Goal: Task Accomplishment & Management: Complete application form

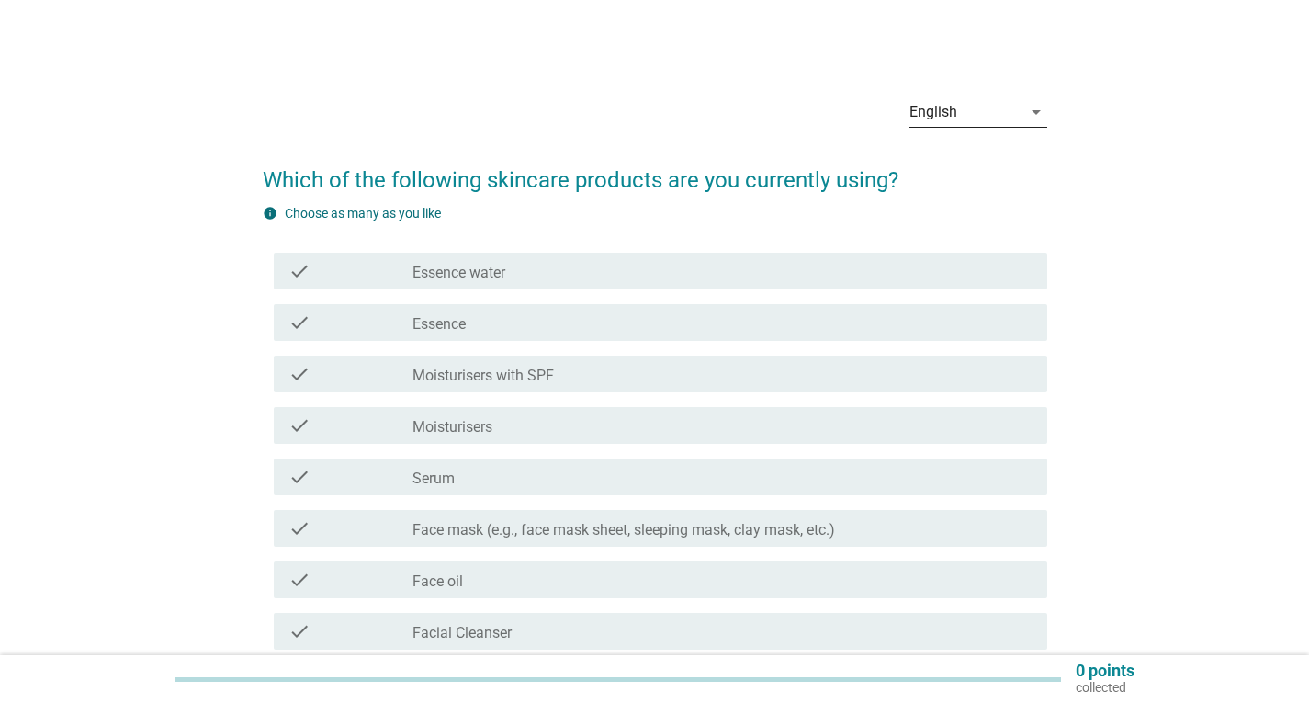
click at [944, 117] on div "English" at bounding box center [933, 112] width 48 height 17
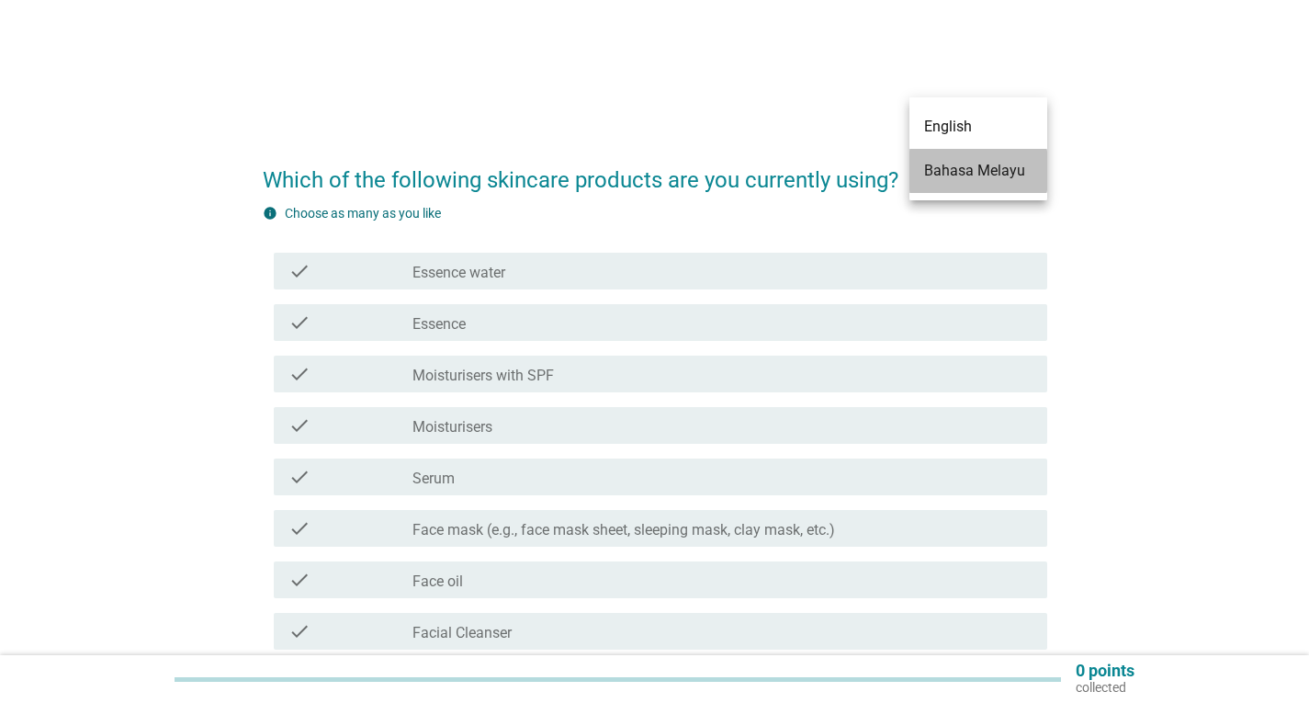
click at [955, 167] on div "Bahasa Melayu" at bounding box center [978, 171] width 108 height 22
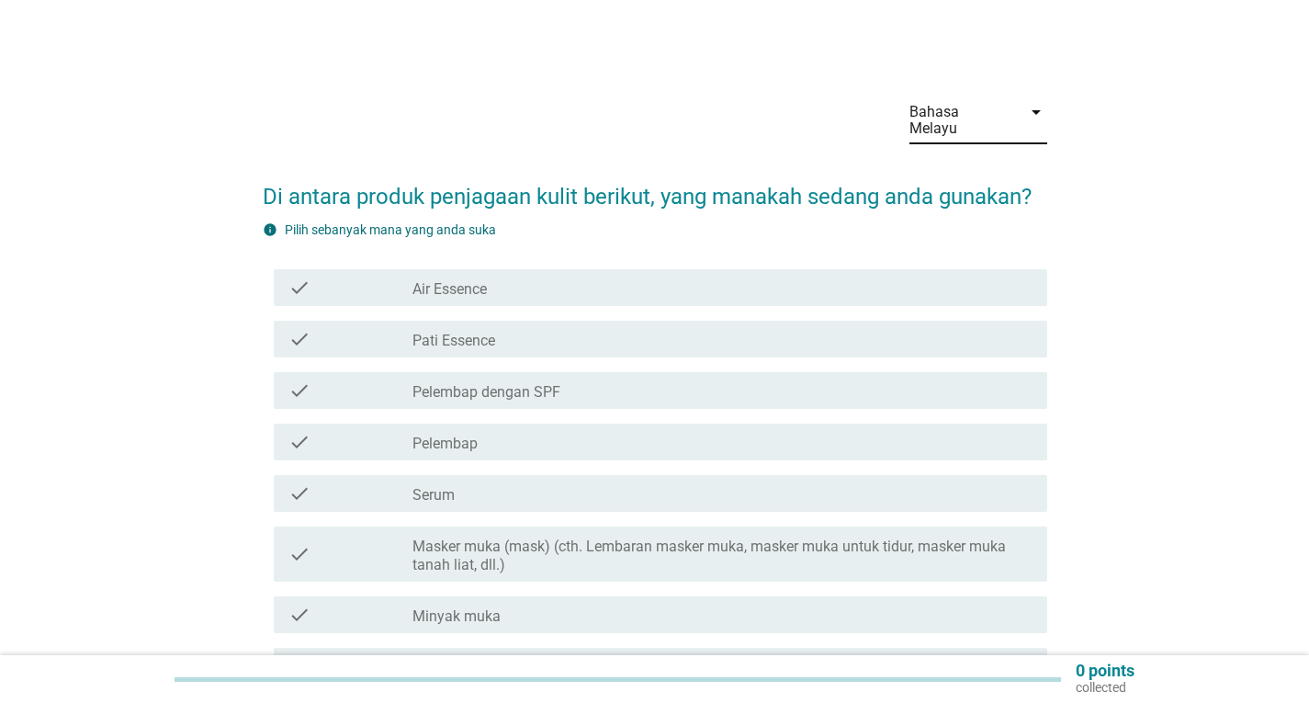
click at [491, 431] on div "check_box_outline_blank Pelembap" at bounding box center [722, 442] width 620 height 22
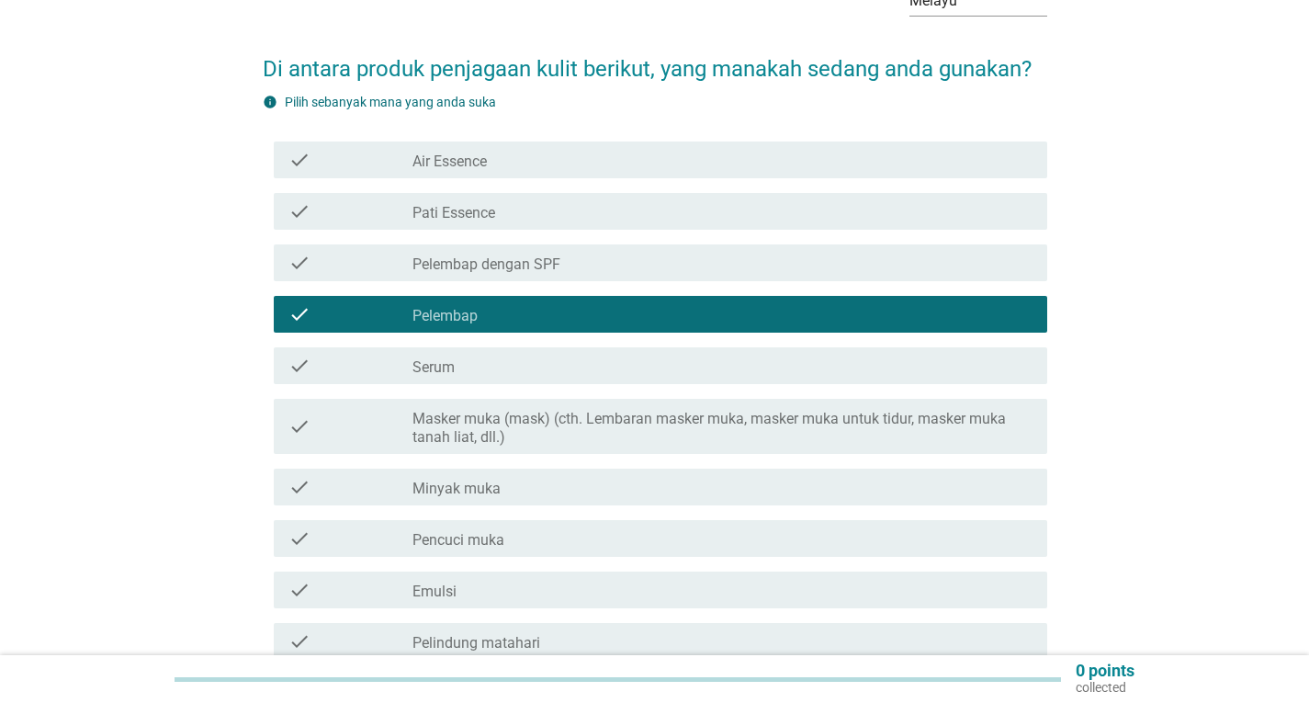
scroll to position [184, 0]
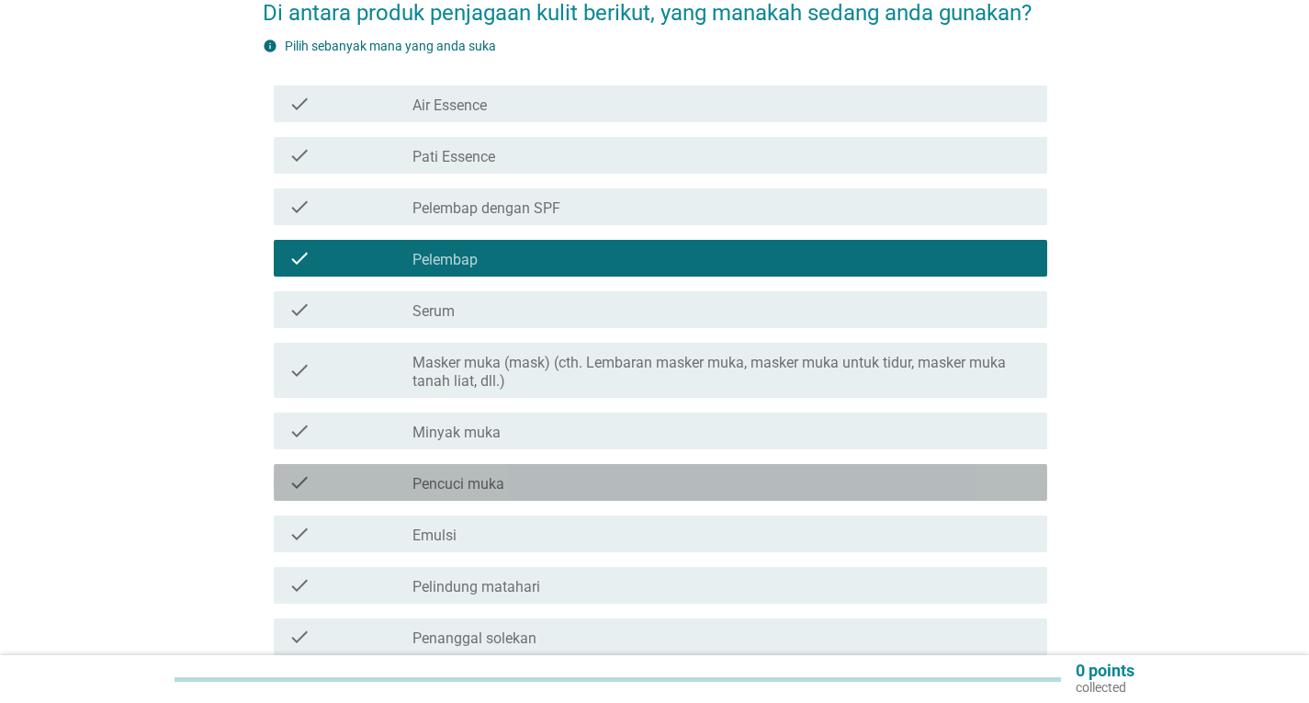
click at [525, 471] on div "check_box_outline_blank Pencuci muka" at bounding box center [722, 482] width 620 height 22
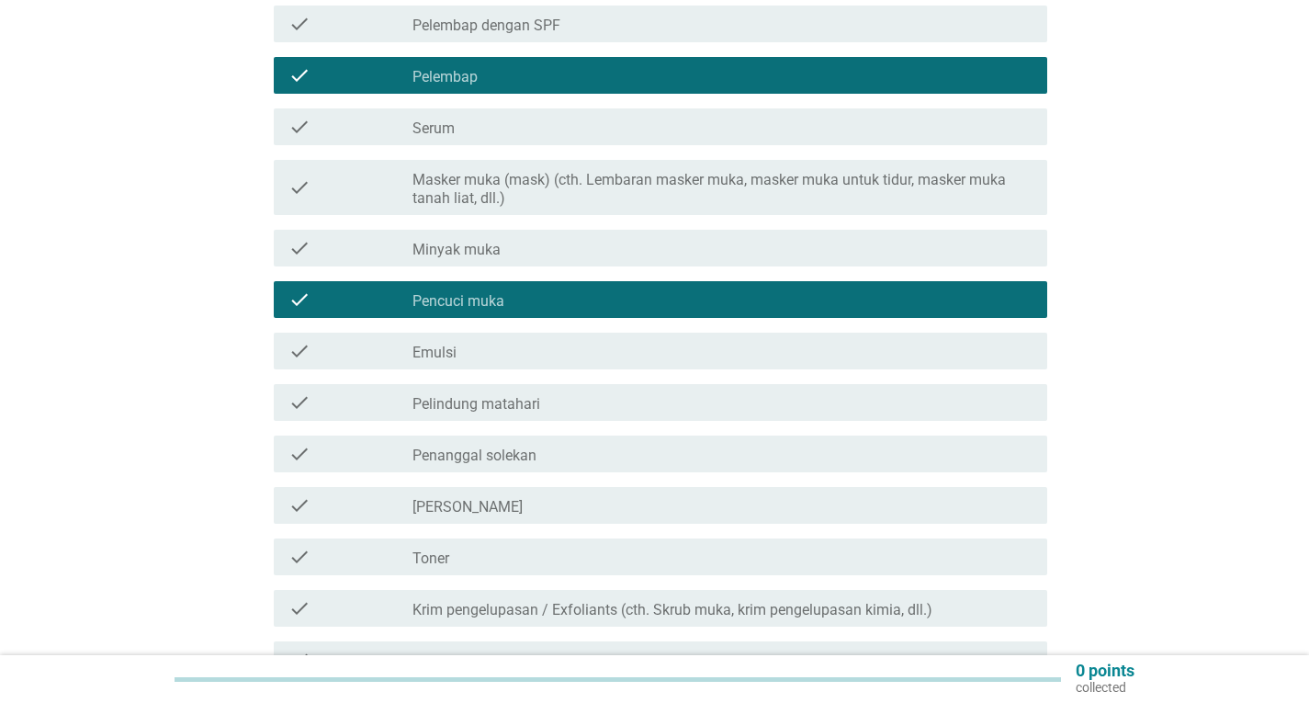
scroll to position [367, 0]
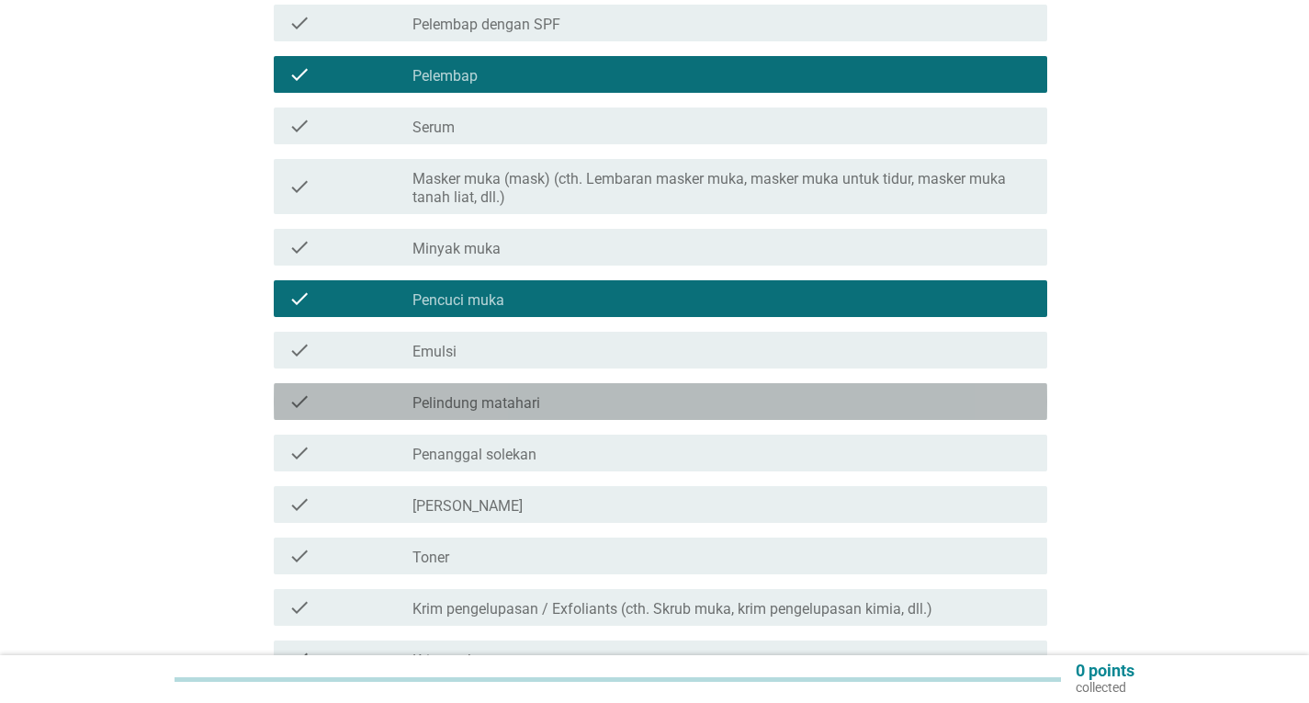
drag, startPoint x: 510, startPoint y: 382, endPoint x: 542, endPoint y: 384, distance: 32.2
click at [510, 394] on label "Pelindung matahari" at bounding box center [476, 403] width 128 height 18
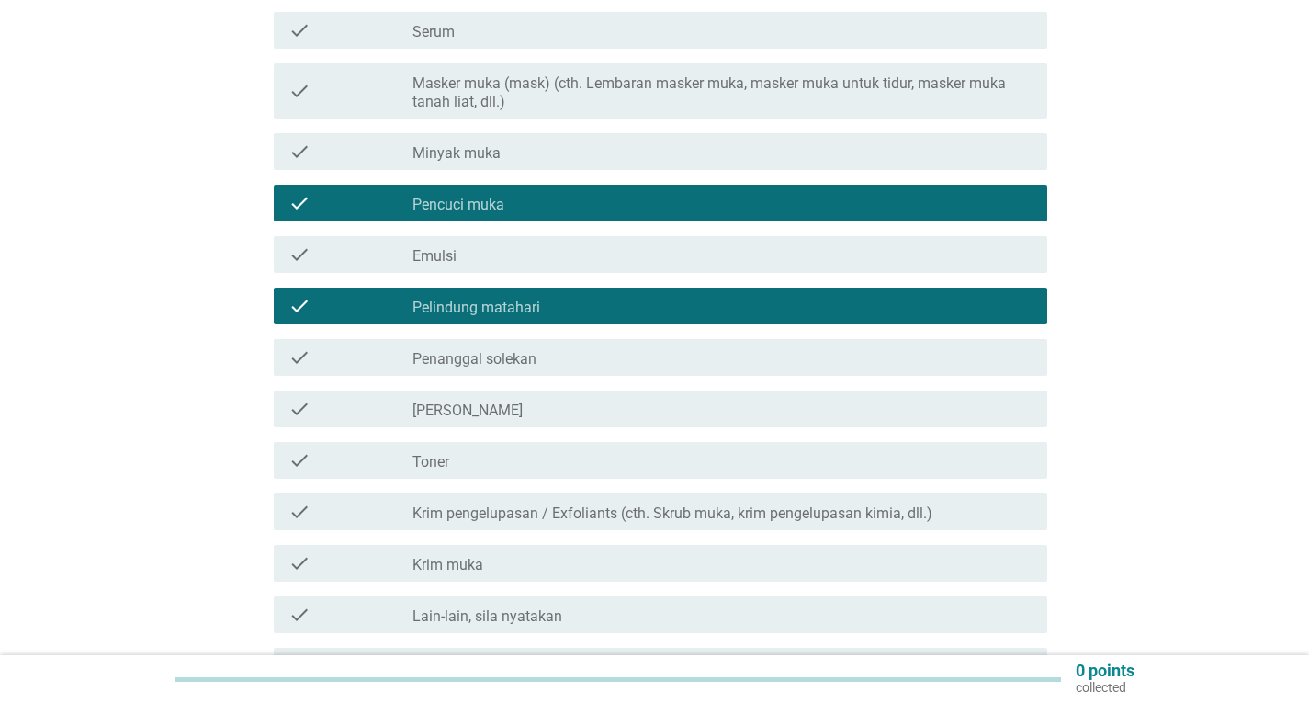
scroll to position [551, 0]
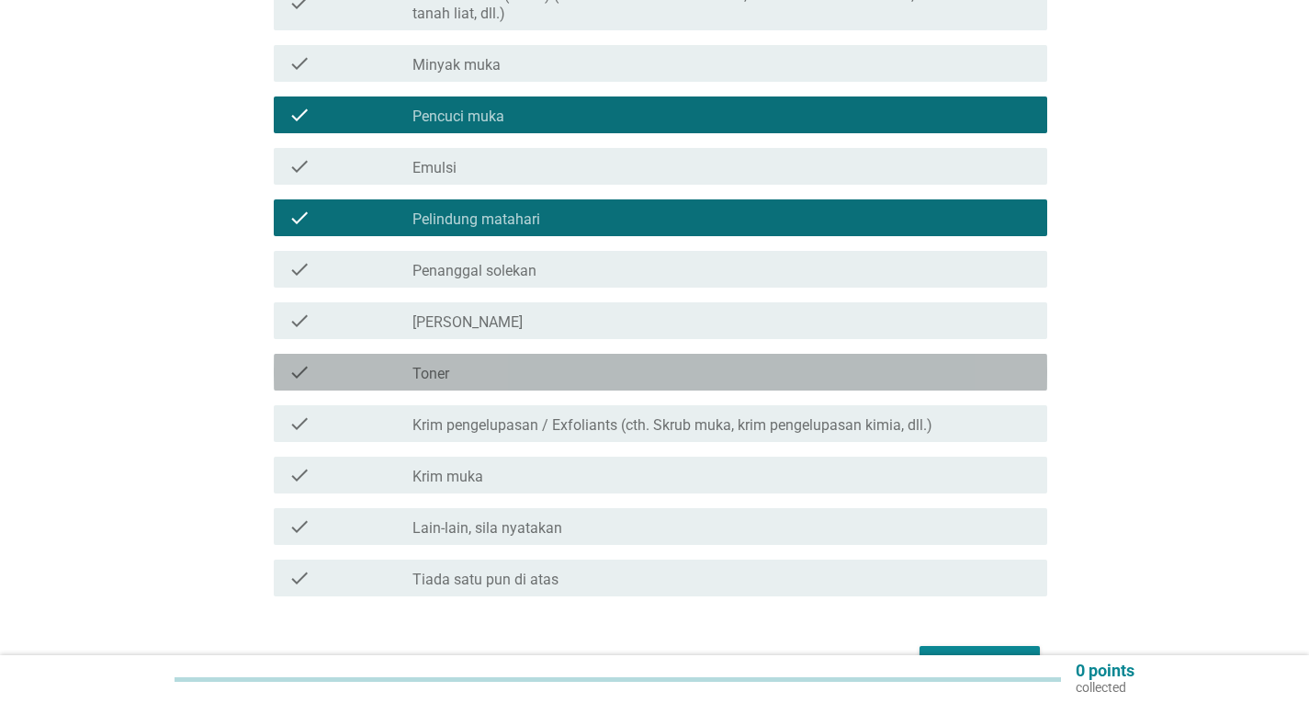
click at [447, 365] on label "Toner" at bounding box center [430, 374] width 37 height 18
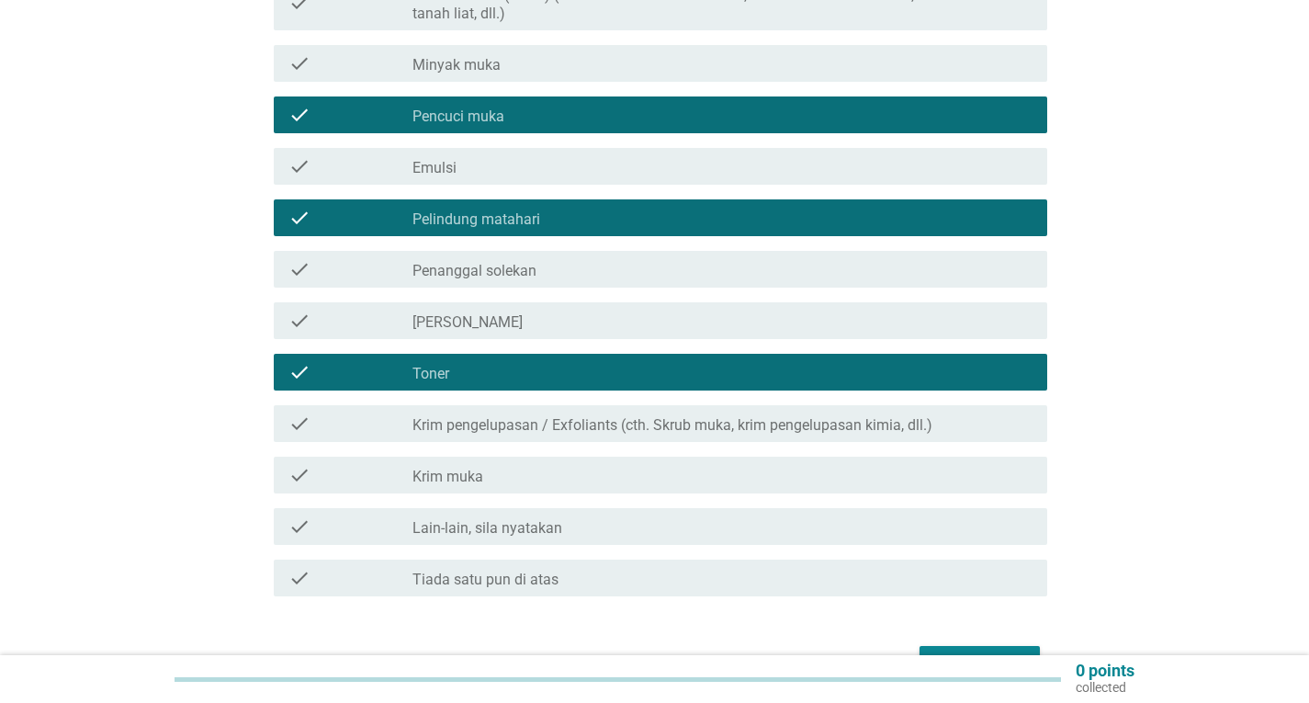
click at [997, 651] on div "Seterusnya" at bounding box center [979, 662] width 91 height 22
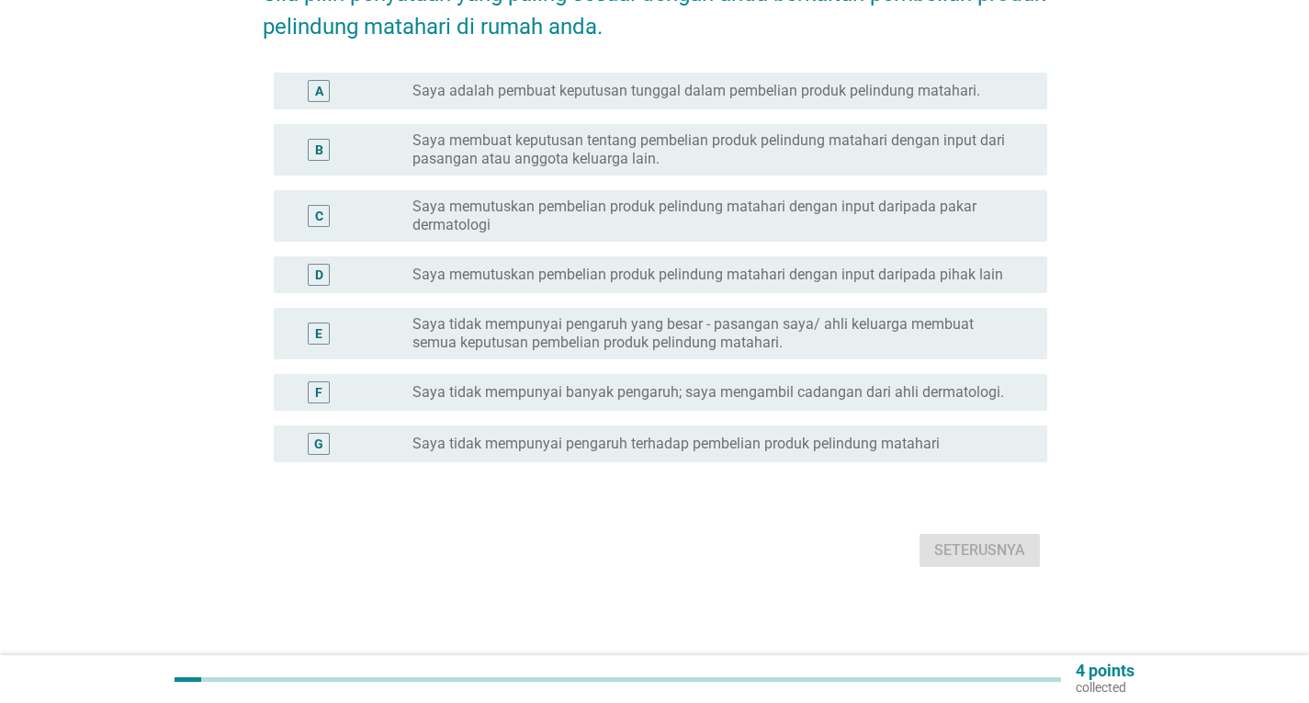
scroll to position [0, 0]
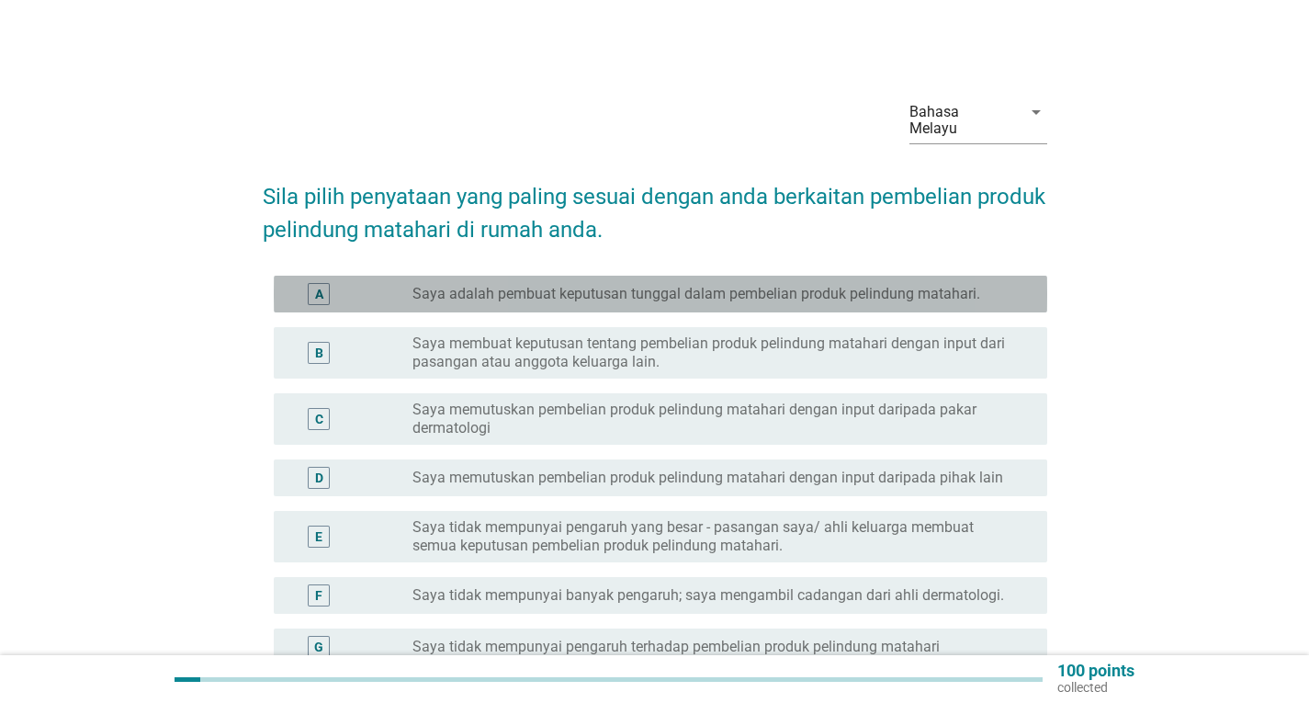
click at [544, 285] on label "Saya adalah pembuat keputusan tunggal dalam pembelian produk pelindung matahari." at bounding box center [696, 294] width 568 height 18
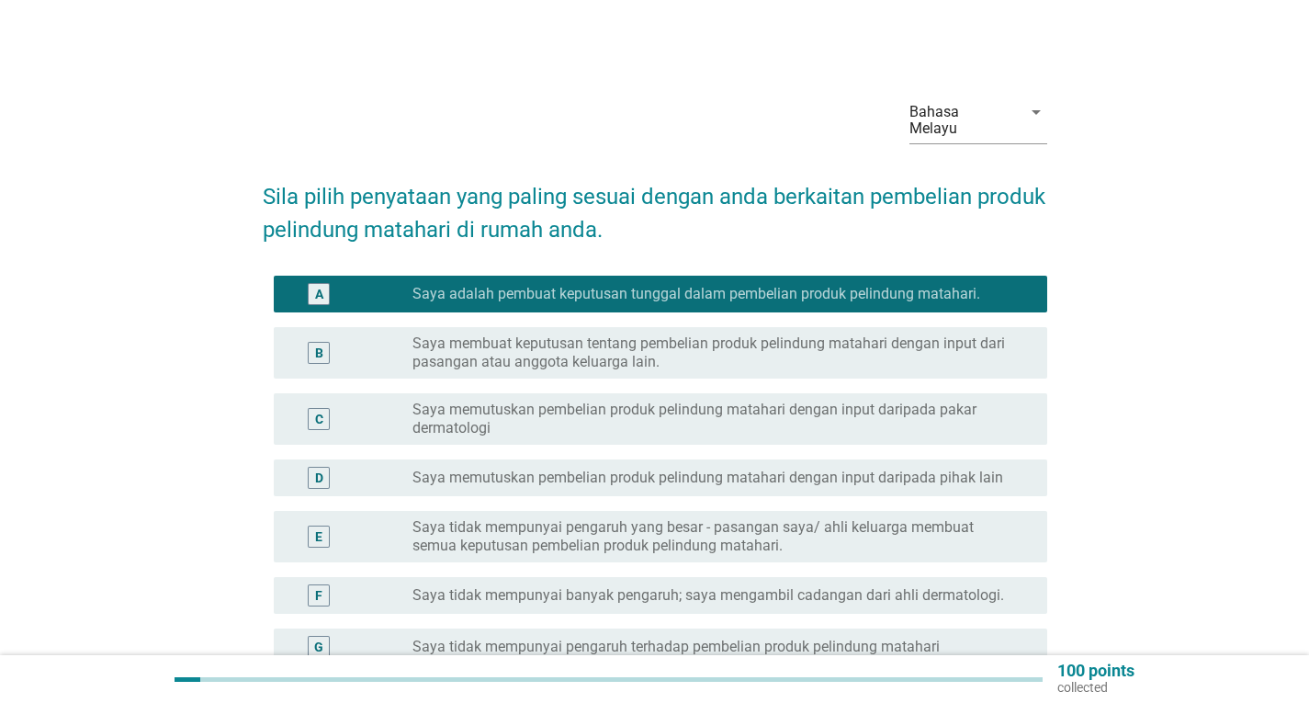
scroll to position [186, 0]
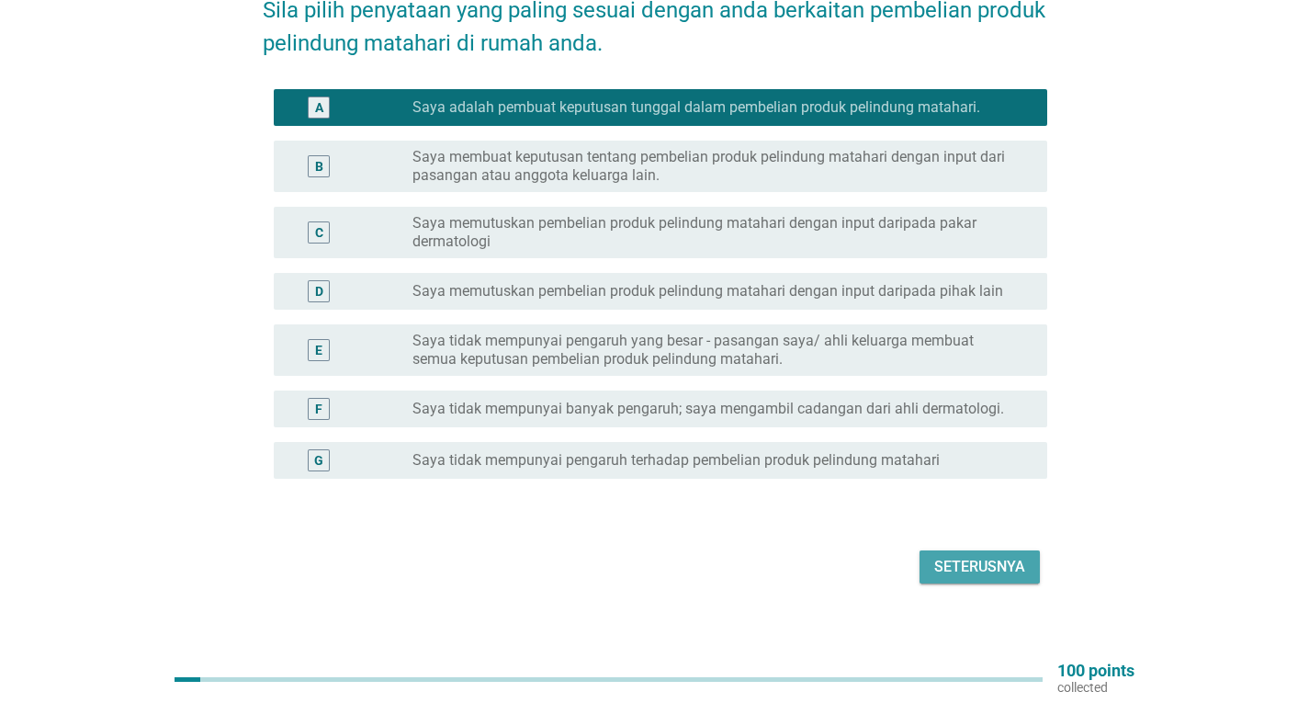
click at [983, 556] on div "Seterusnya" at bounding box center [979, 567] width 91 height 22
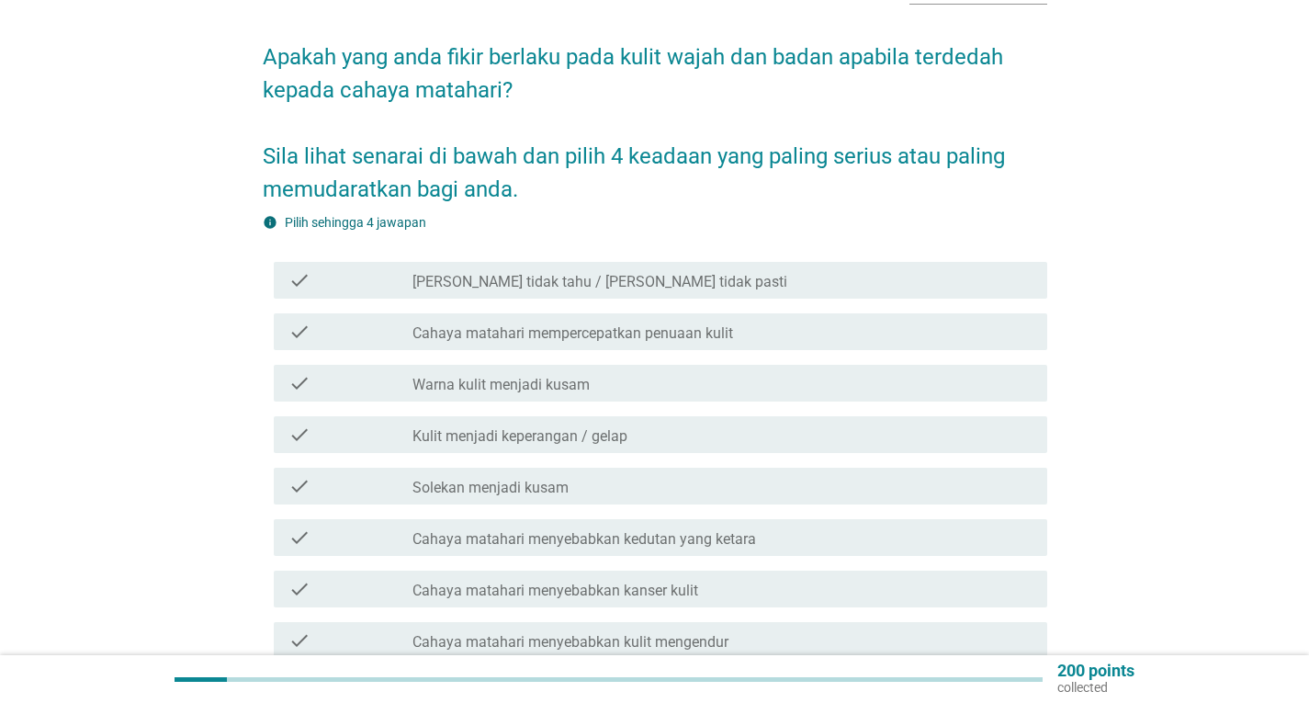
scroll to position [184, 0]
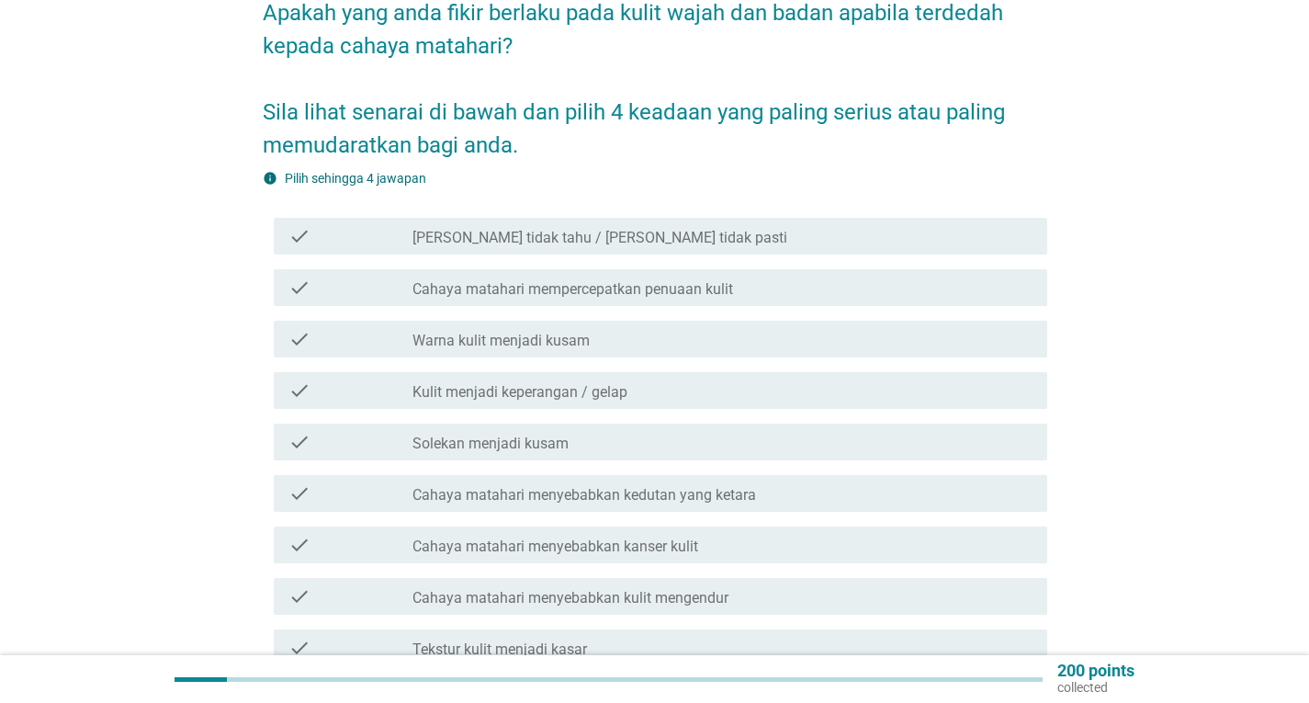
click at [644, 280] on label "Cahaya matahari mempercepatkan penuaan kulit" at bounding box center [572, 289] width 321 height 18
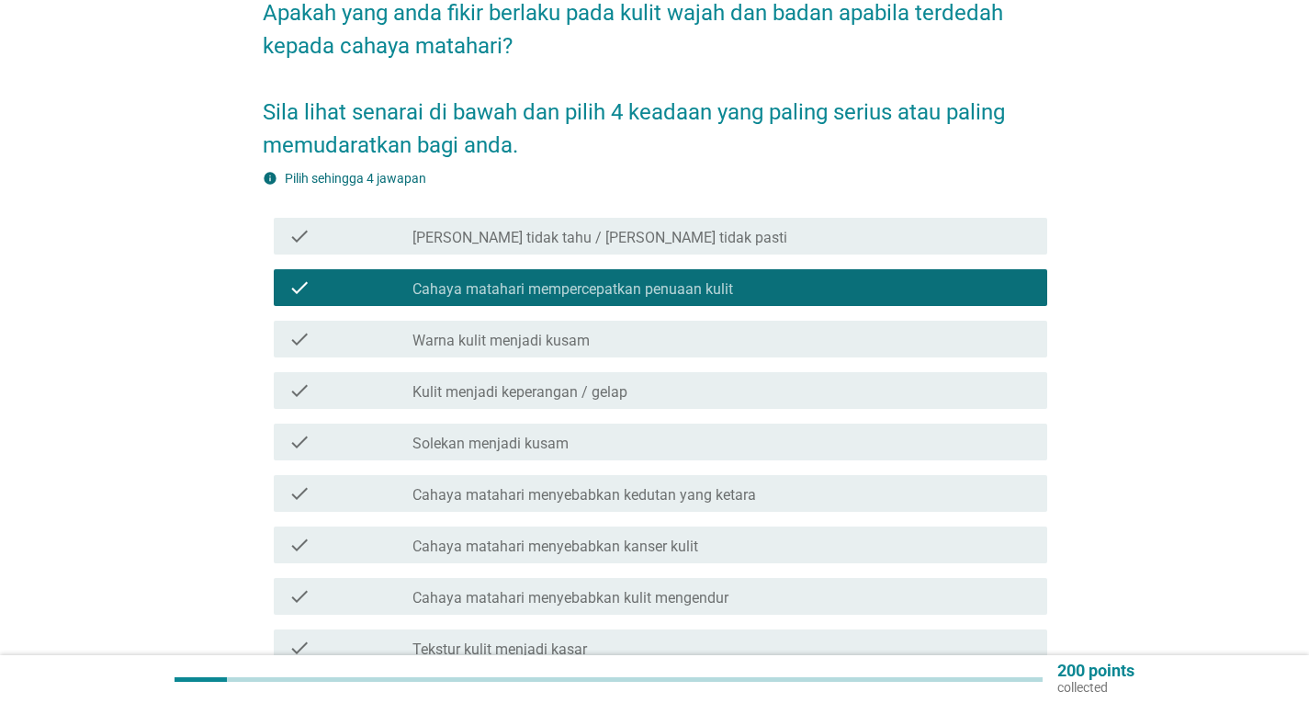
click at [620, 328] on div "check_box_outline_blank Warna kulit menjadi kusam" at bounding box center [722, 339] width 620 height 22
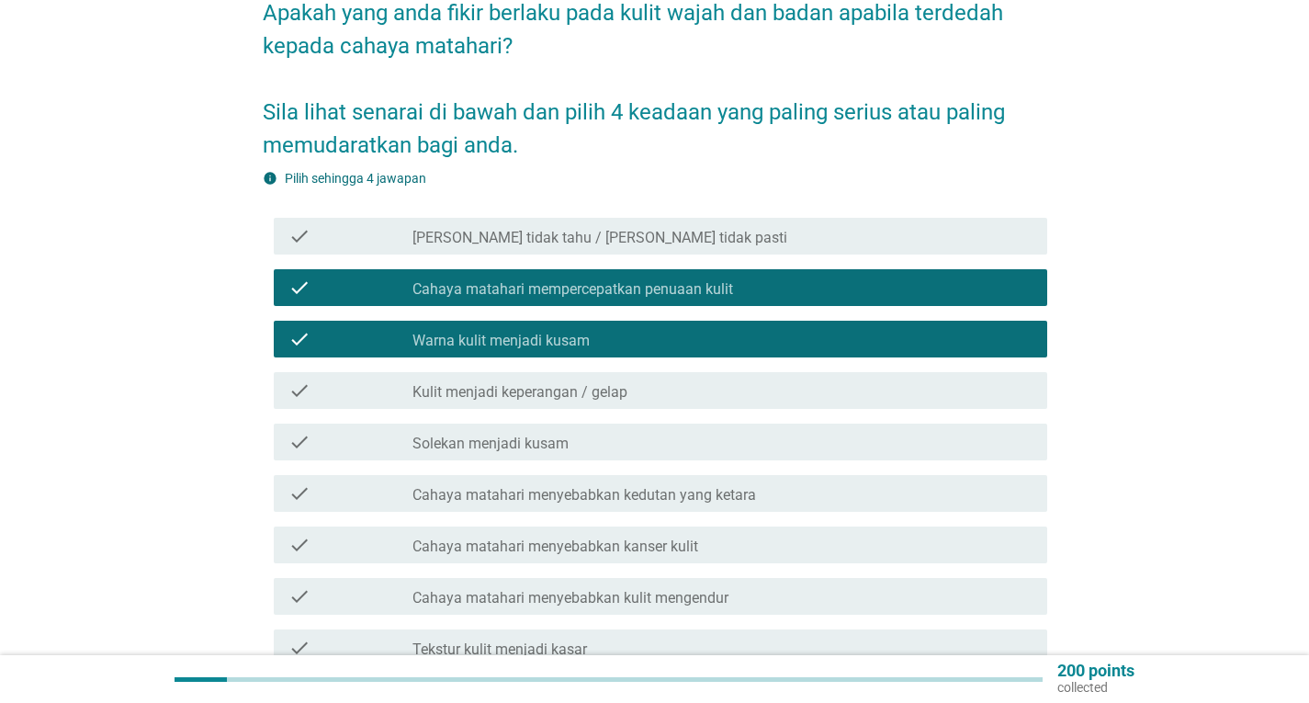
click at [638, 379] on div "check_box_outline_blank Kulit menjadi keperangan / gelap" at bounding box center [722, 390] width 620 height 22
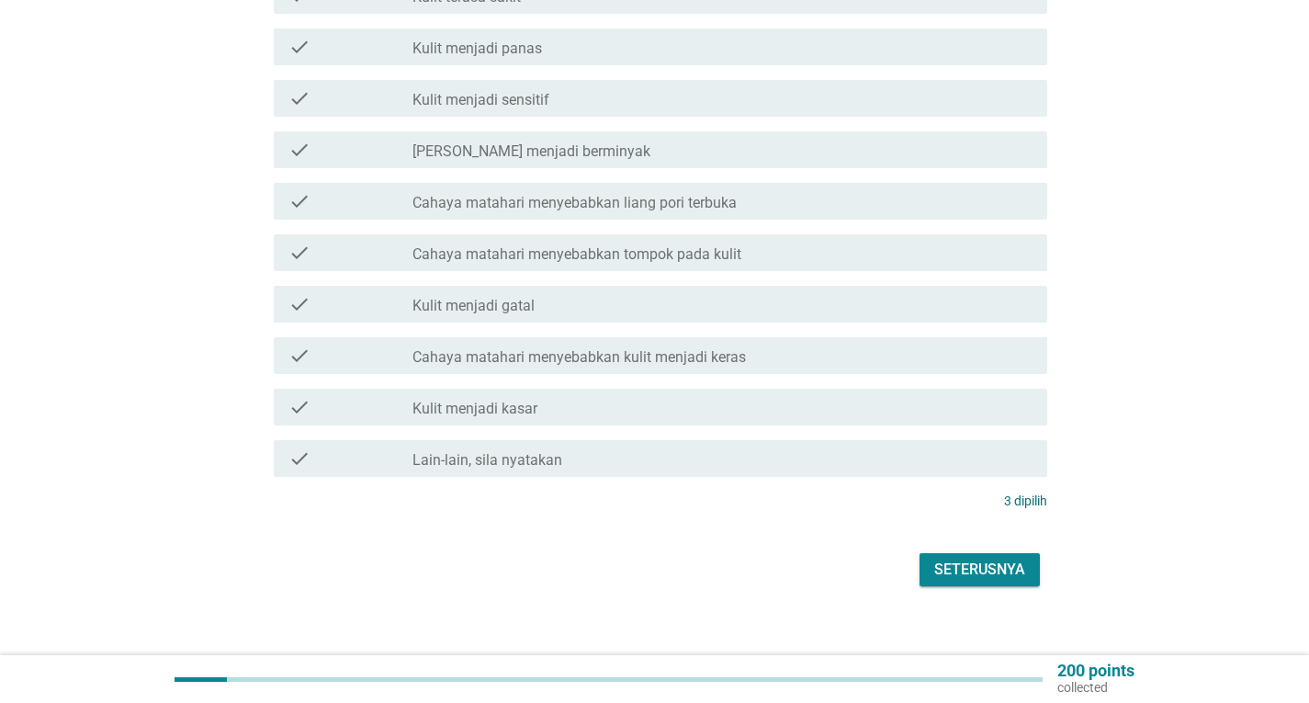
scroll to position [1147, 0]
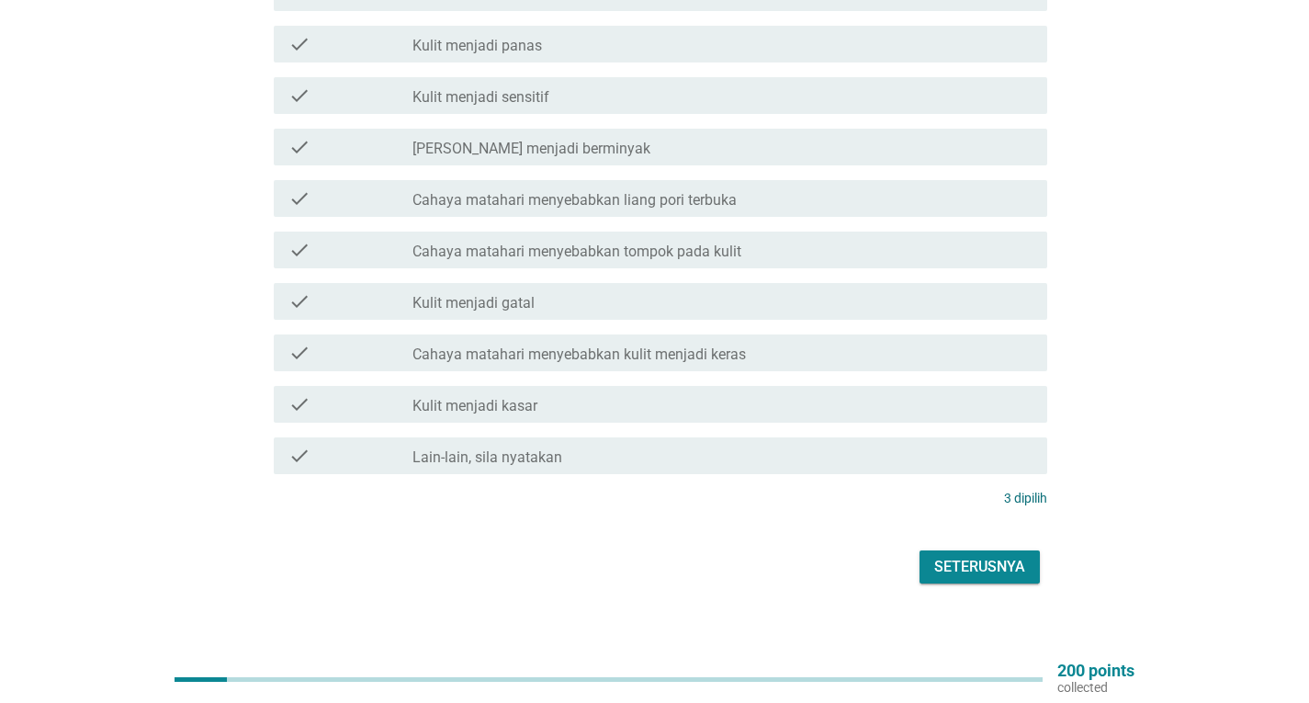
click at [1015, 556] on div "Seterusnya" at bounding box center [979, 567] width 91 height 22
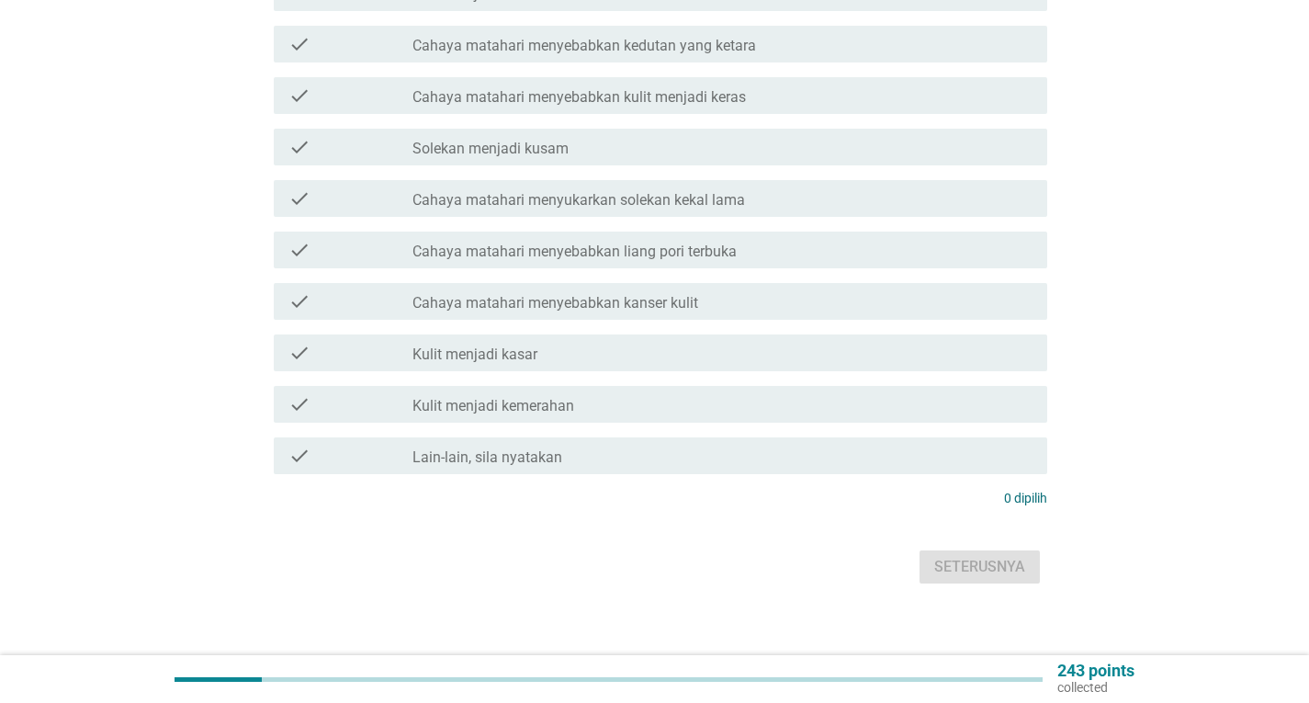
scroll to position [0, 0]
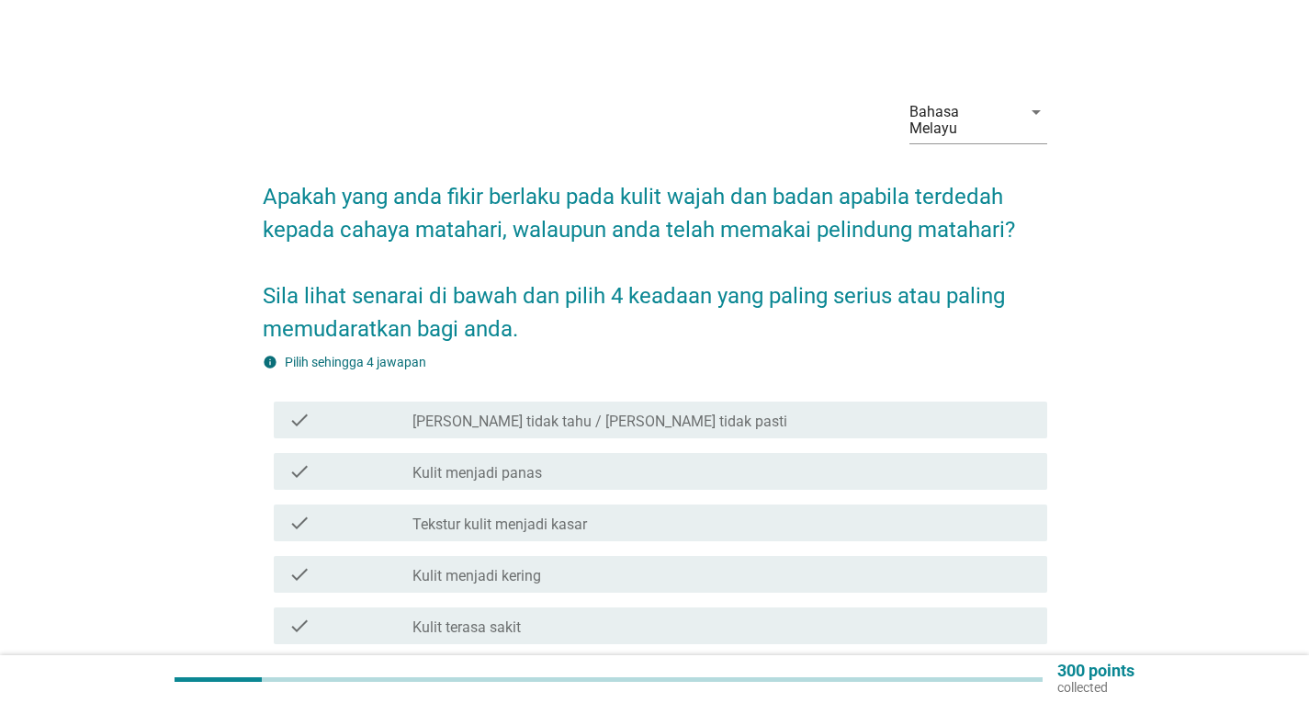
click at [568, 564] on div "check_box_outline_blank Kulit menjadi kering" at bounding box center [722, 574] width 620 height 22
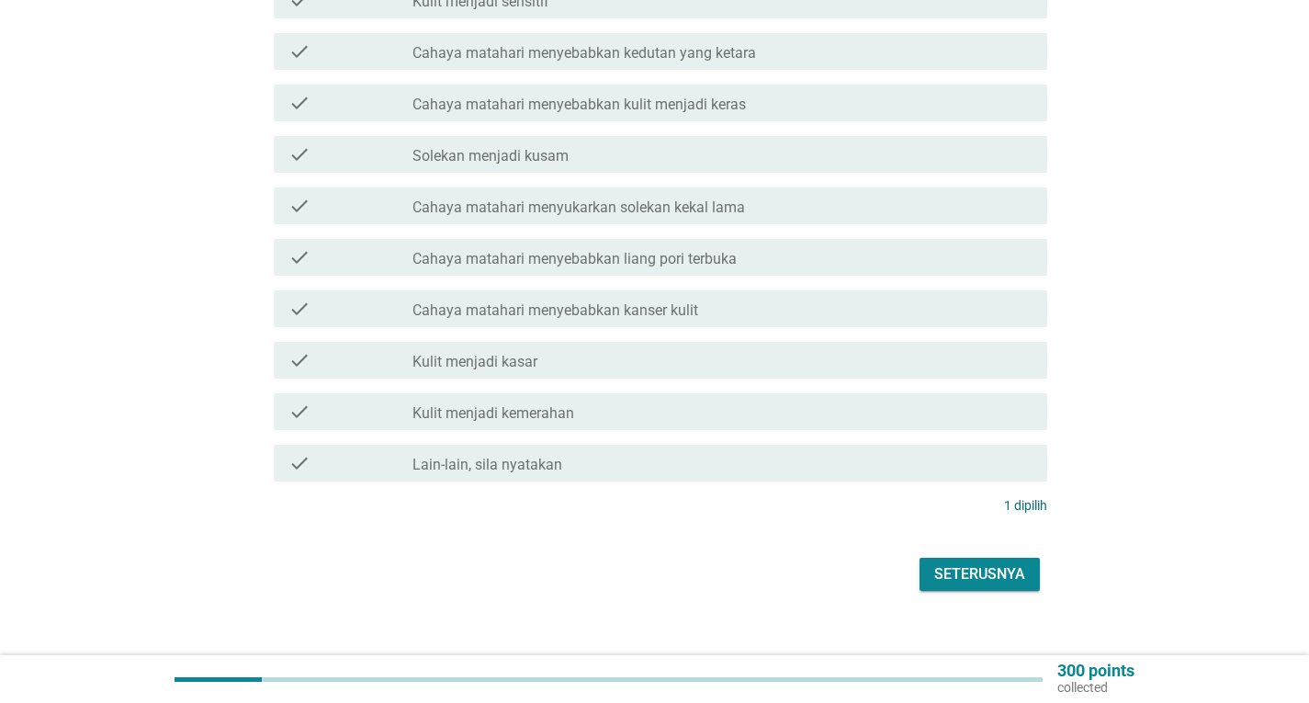
scroll to position [1147, 0]
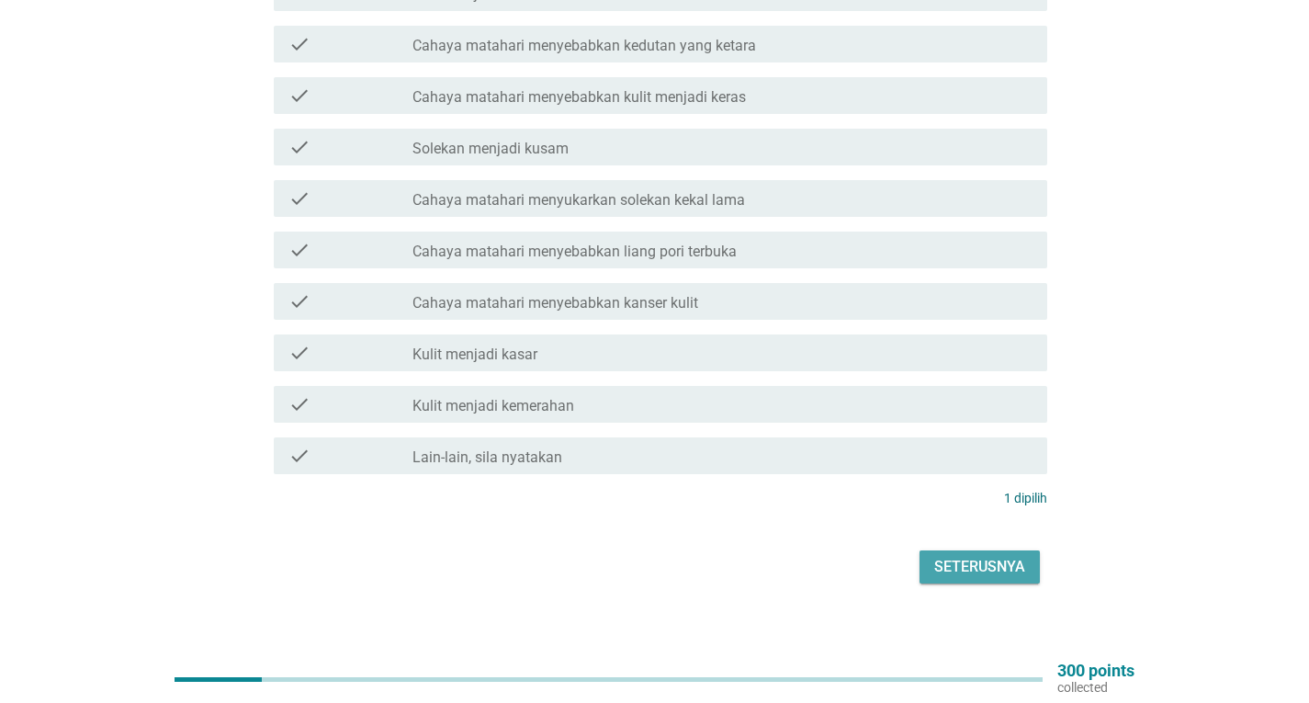
click at [972, 558] on div "Seterusnya" at bounding box center [979, 567] width 91 height 22
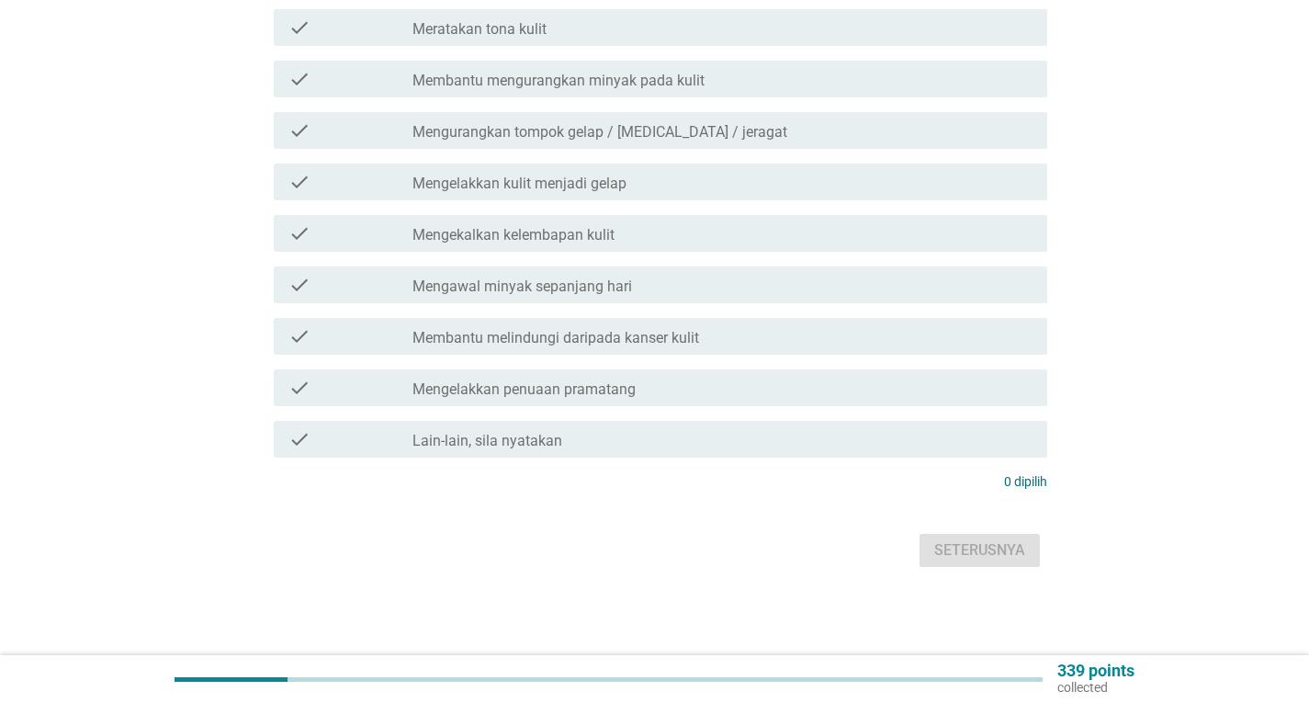
scroll to position [0, 0]
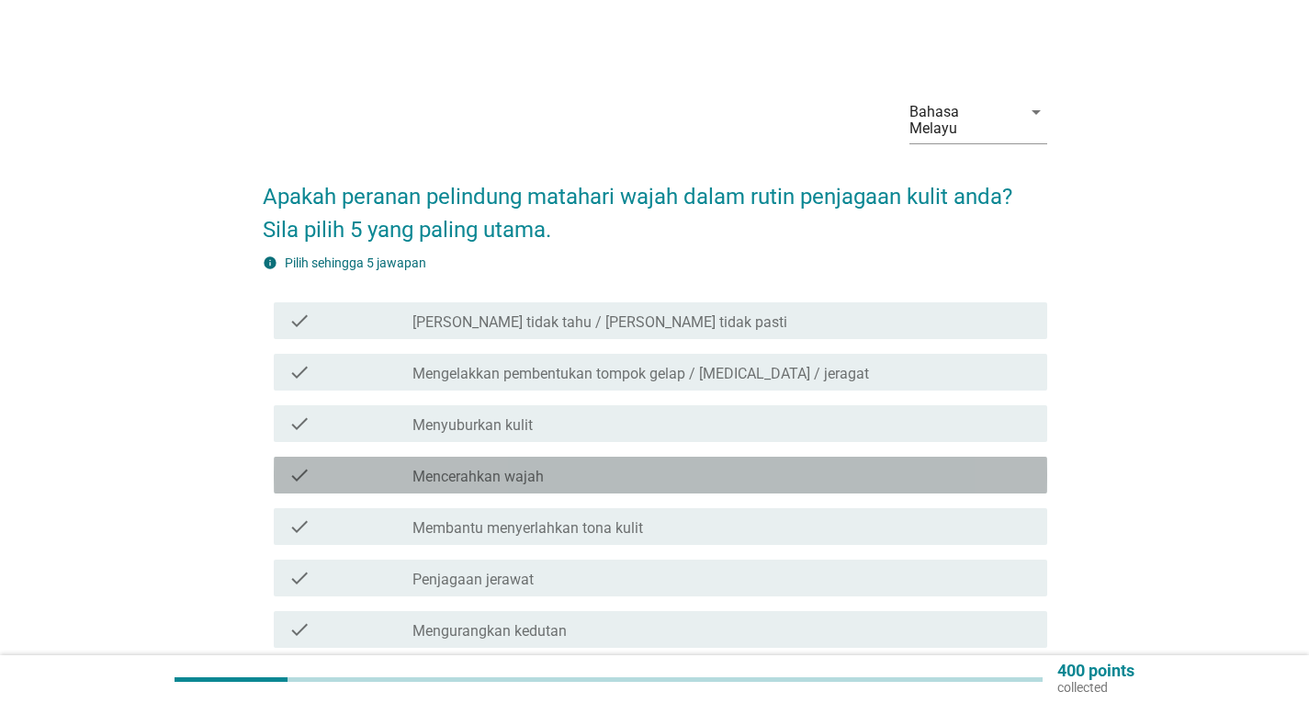
click at [557, 464] on div "check_box_outline_blank Mencerahkan wajah" at bounding box center [722, 475] width 620 height 22
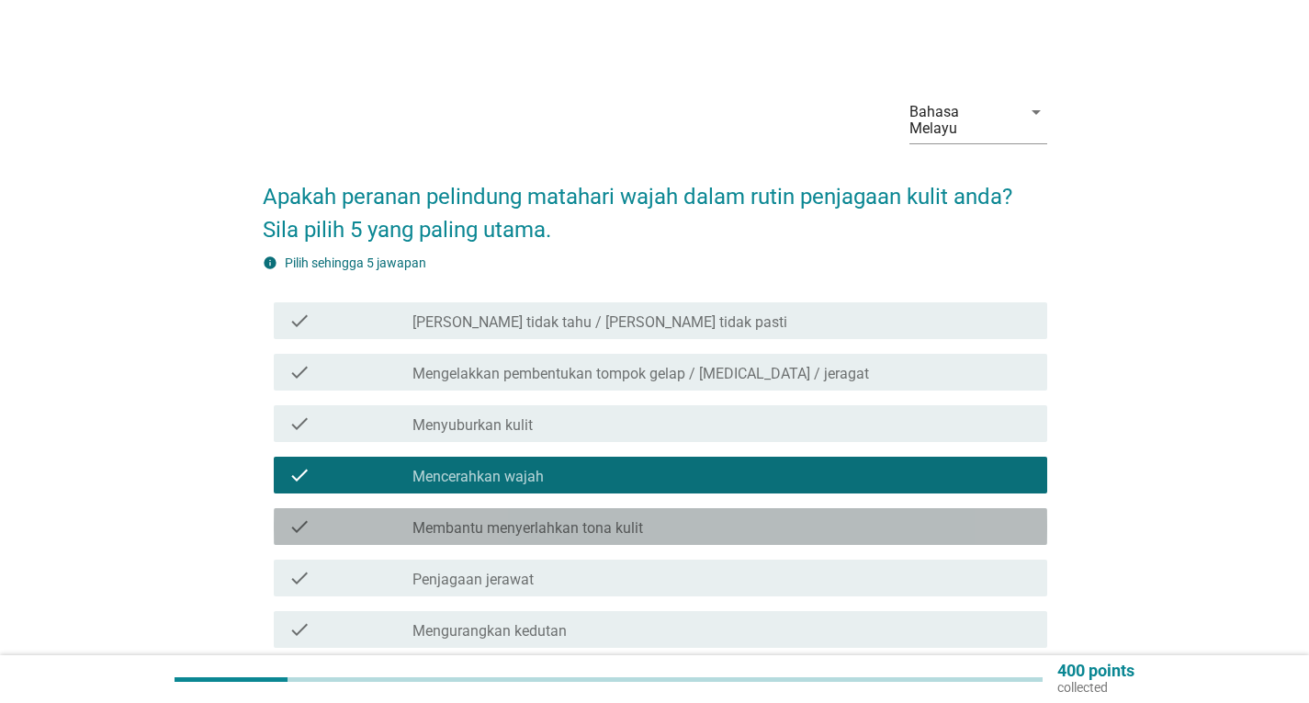
click at [570, 519] on label "Membantu menyerlahkan tona kulit" at bounding box center [527, 528] width 231 height 18
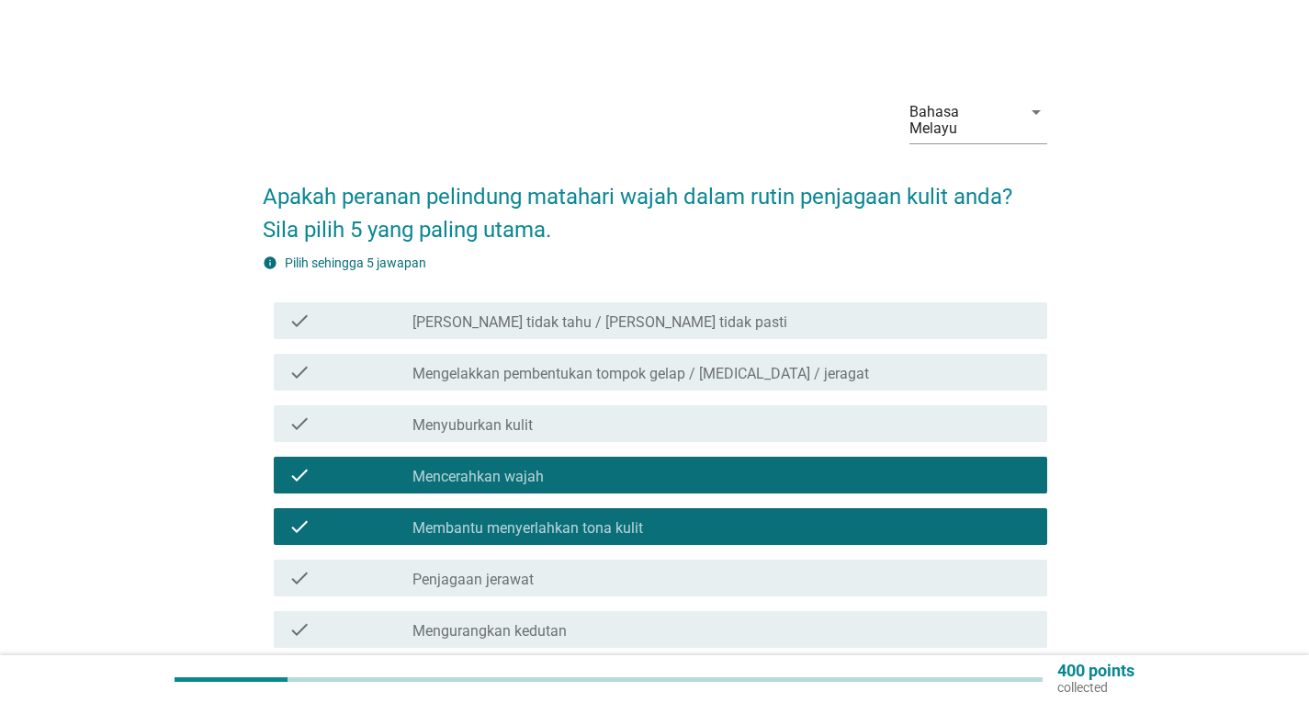
click at [563, 567] on div "check_box_outline_blank Penjagaan jerawat" at bounding box center [722, 578] width 620 height 22
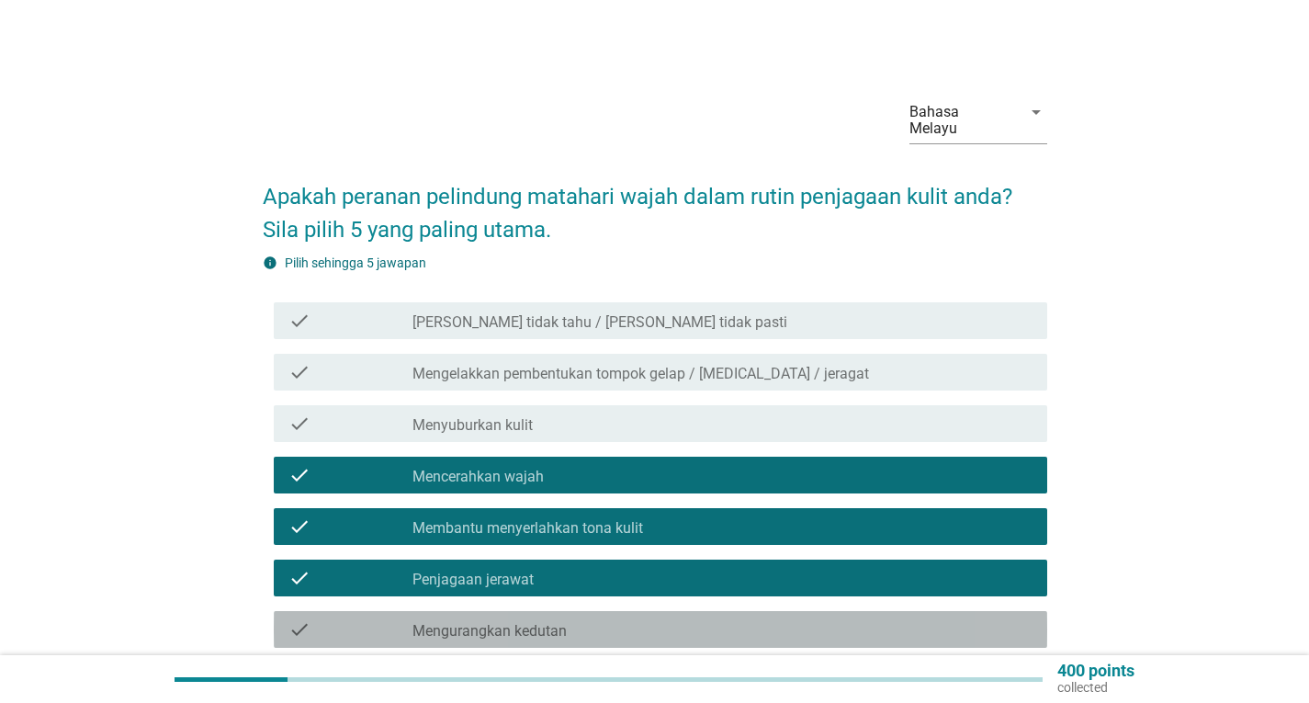
drag, startPoint x: 565, startPoint y: 610, endPoint x: 623, endPoint y: 582, distance: 64.5
click at [564, 622] on label "Mengurangkan kedutan" at bounding box center [489, 631] width 154 height 18
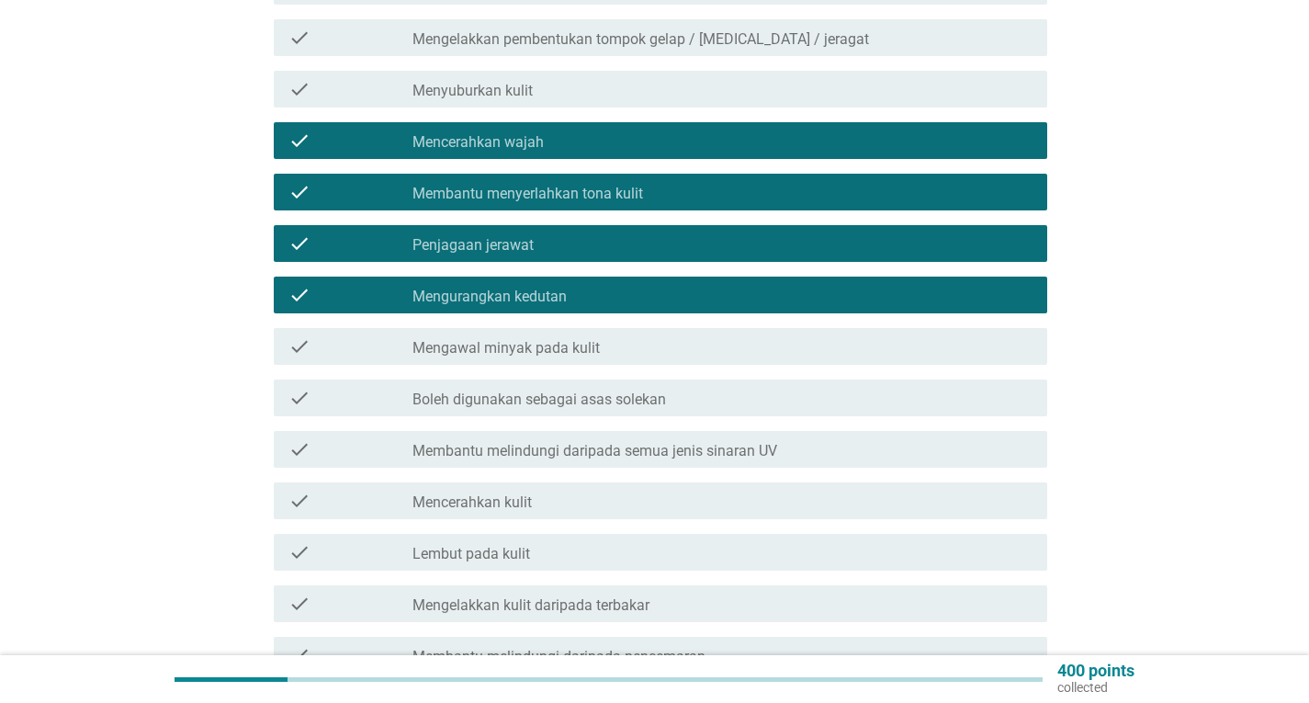
scroll to position [367, 0]
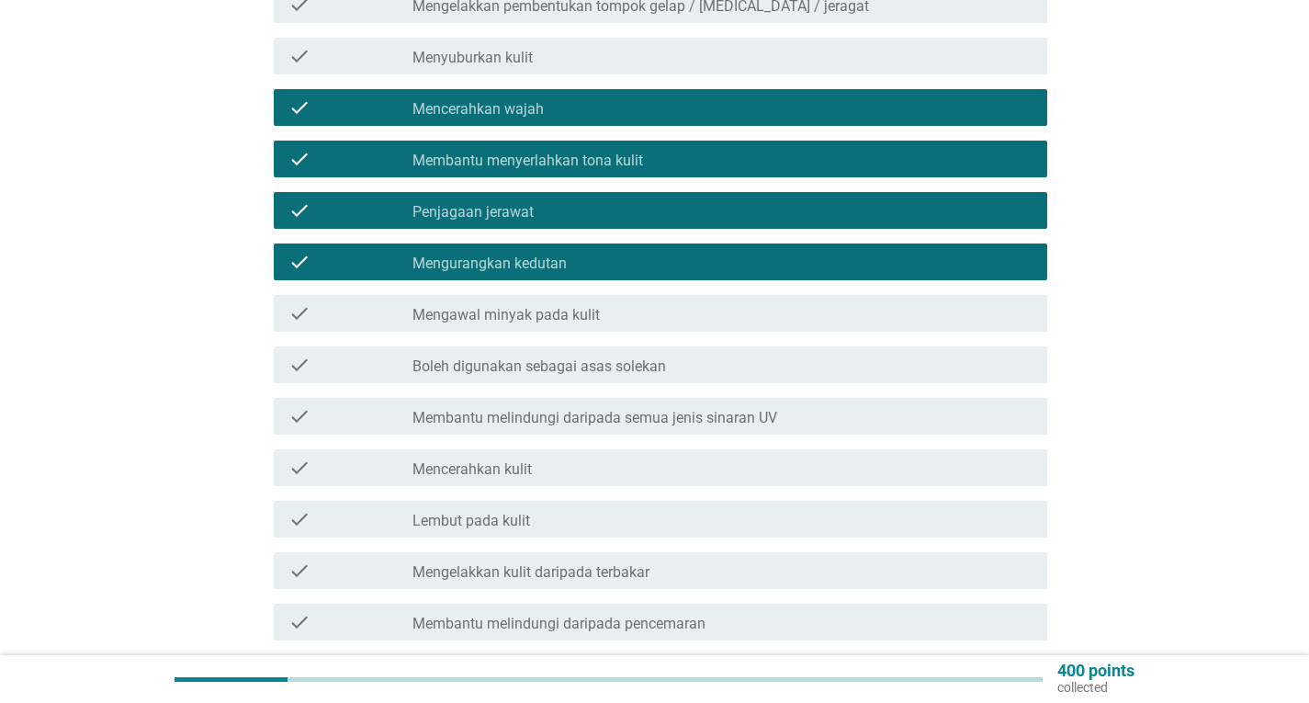
drag, startPoint x: 612, startPoint y: 300, endPoint x: 695, endPoint y: 395, distance: 126.3
click at [612, 302] on div "check_box_outline_blank Mengawal minyak pada kulit" at bounding box center [722, 313] width 620 height 22
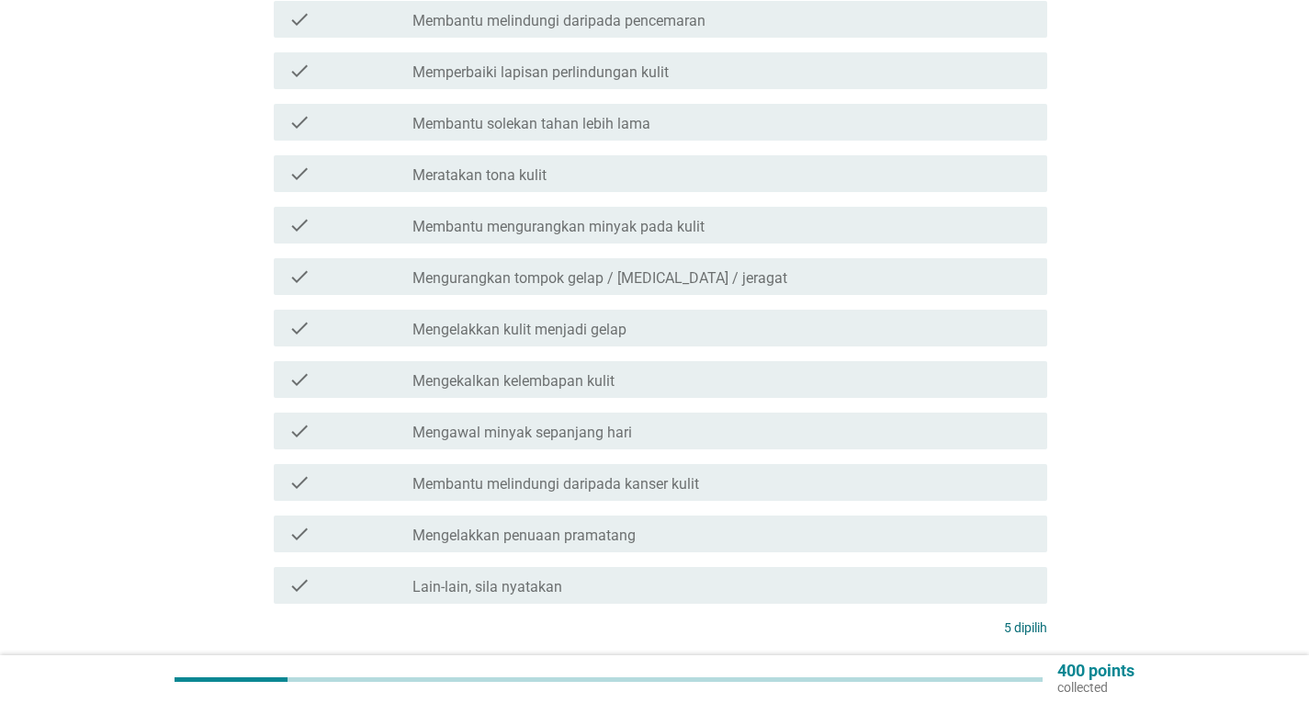
scroll to position [1100, 0]
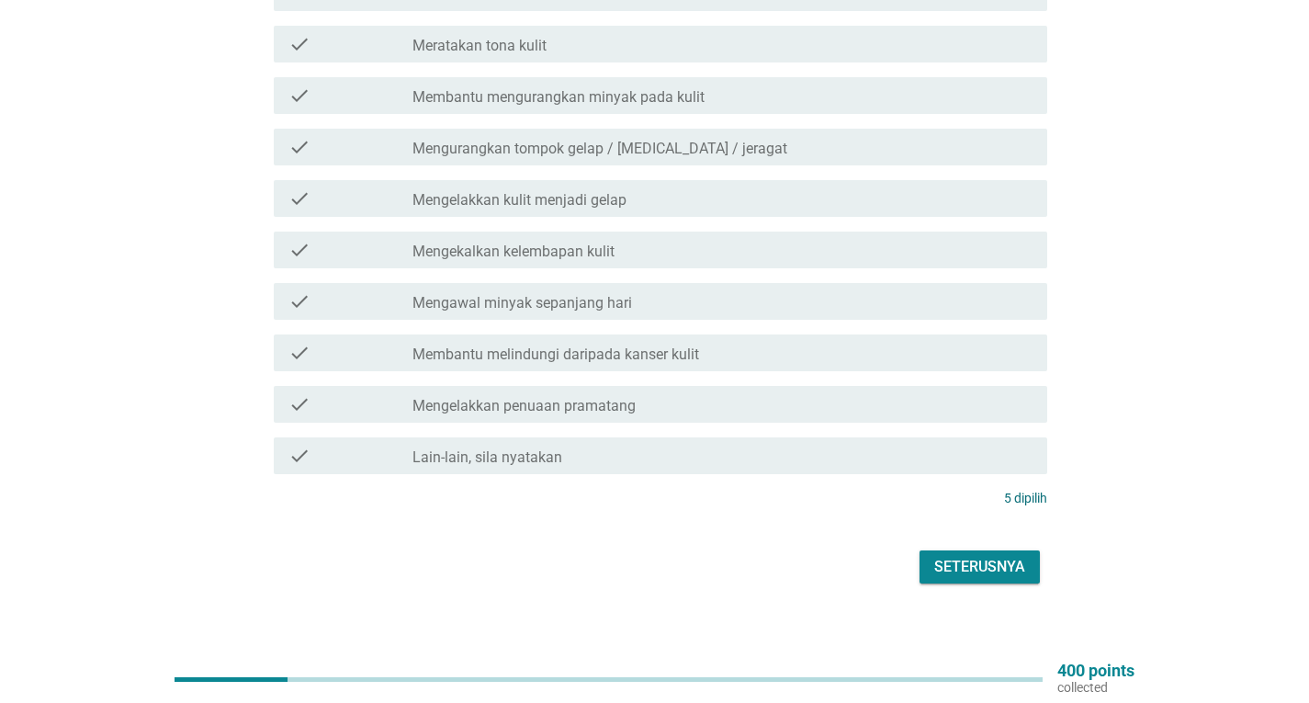
click at [1000, 556] on div "Seterusnya" at bounding box center [979, 567] width 91 height 22
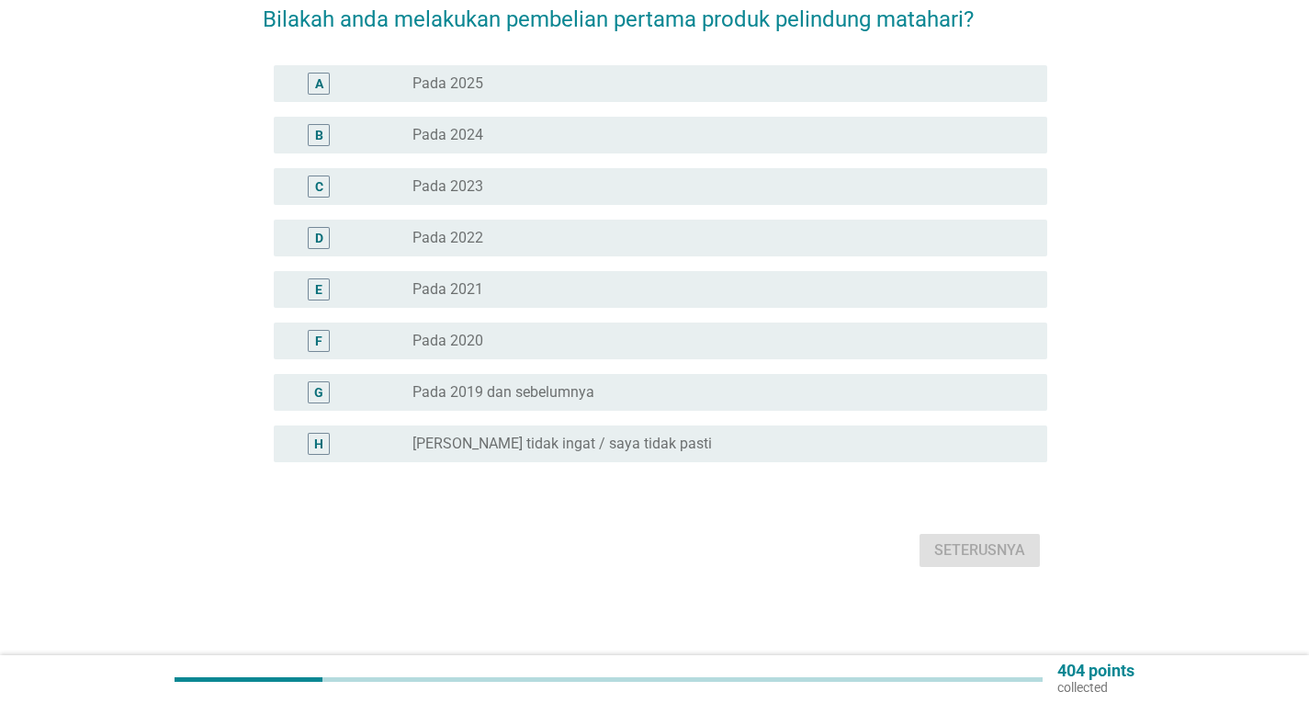
scroll to position [0, 0]
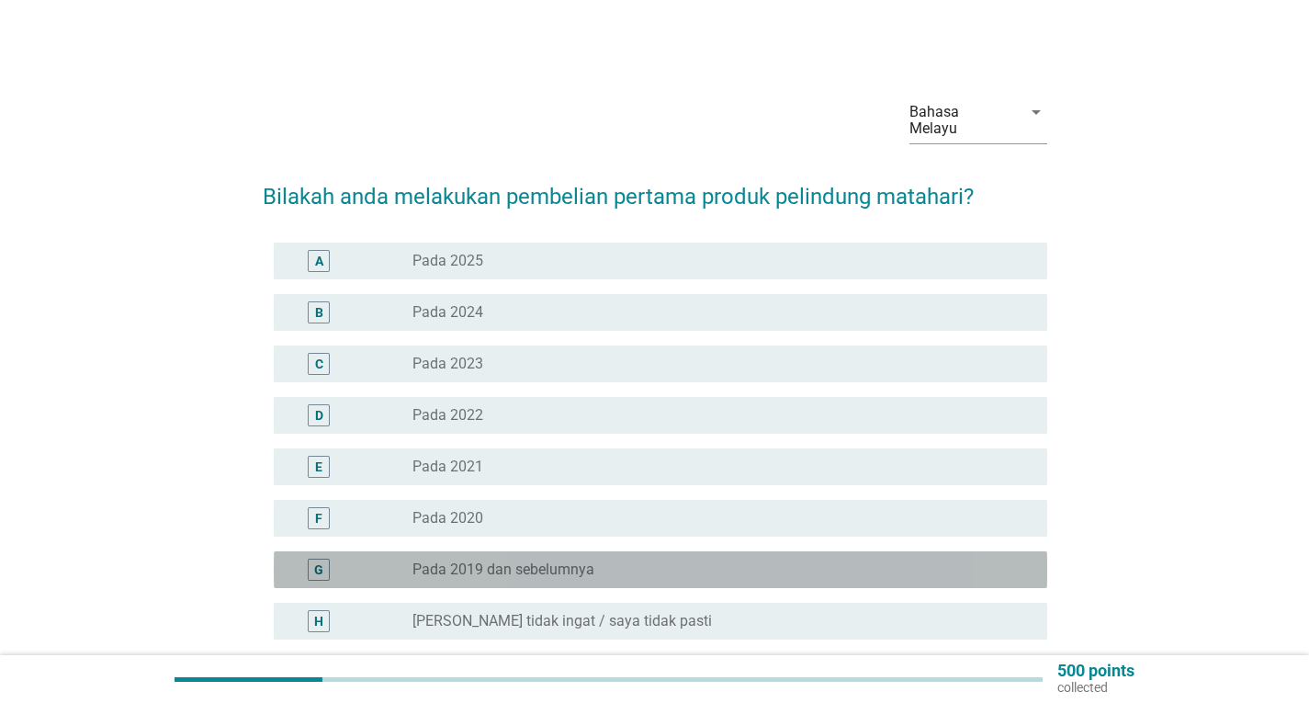
click at [473, 560] on label "Pada 2019 dan sebelumnya" at bounding box center [503, 569] width 182 height 18
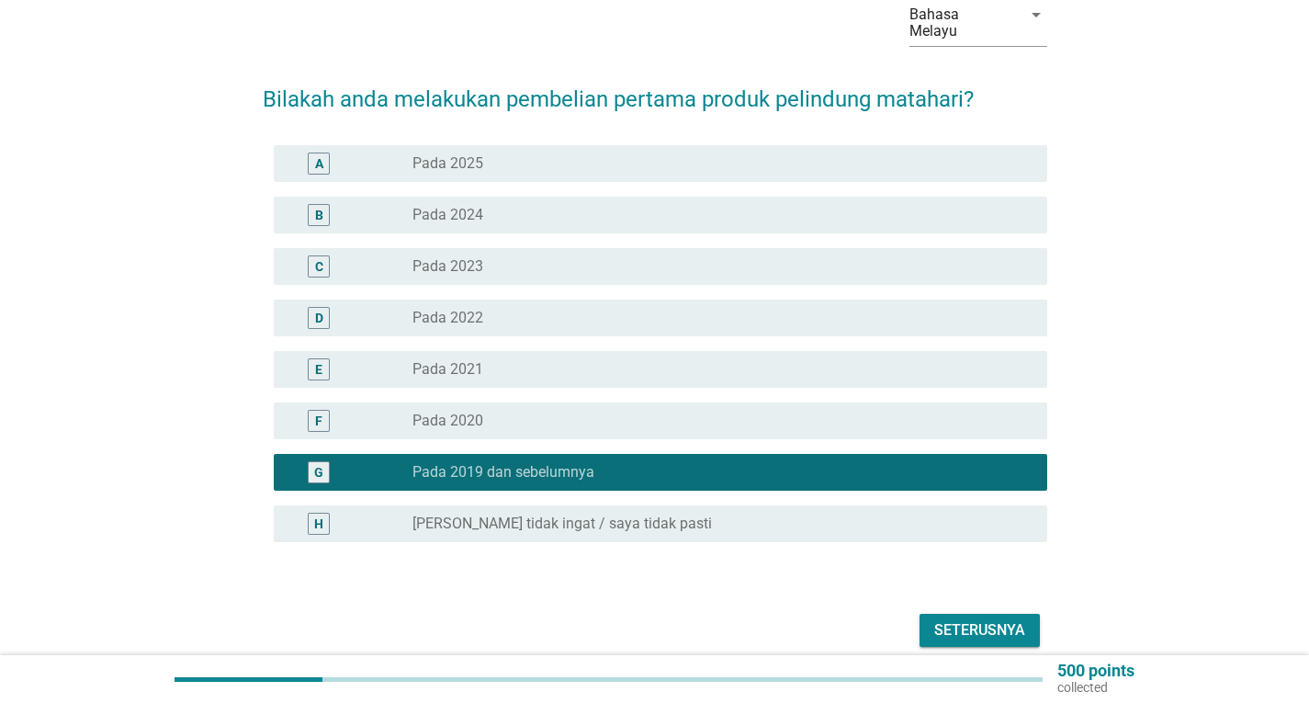
scroll to position [161, 0]
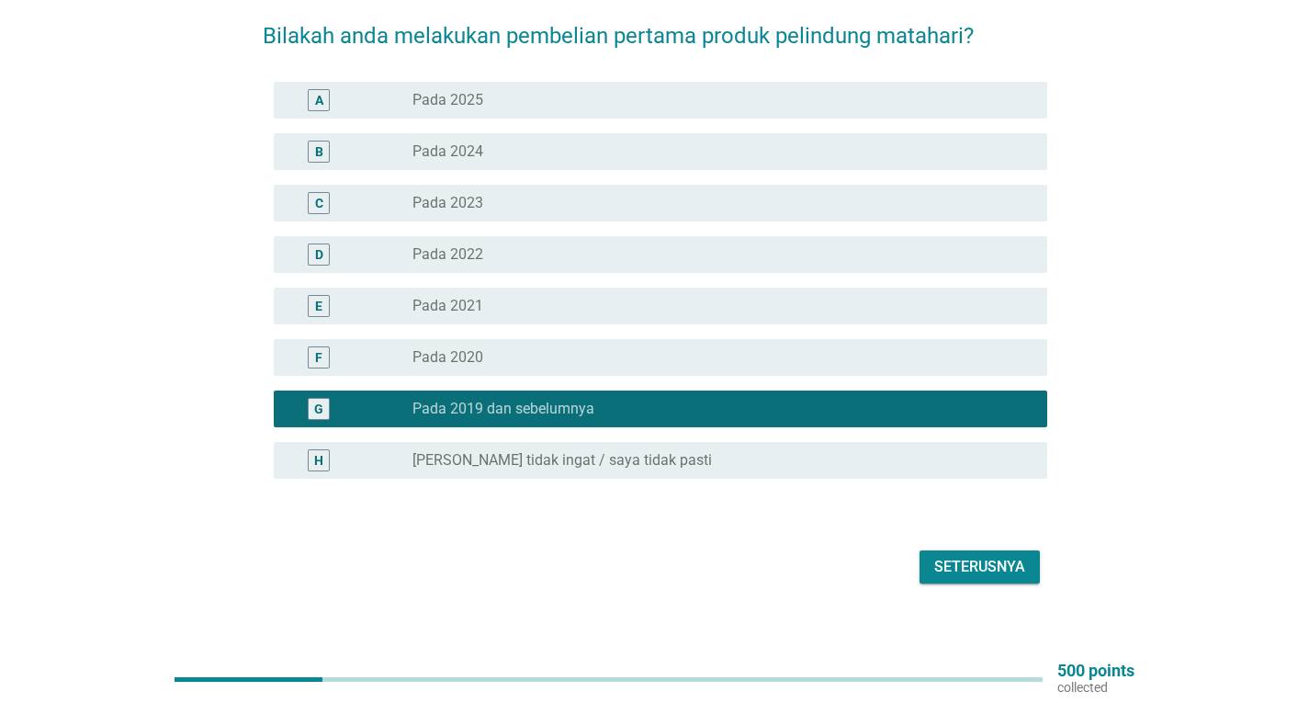
click at [980, 556] on div "Seterusnya" at bounding box center [979, 567] width 91 height 22
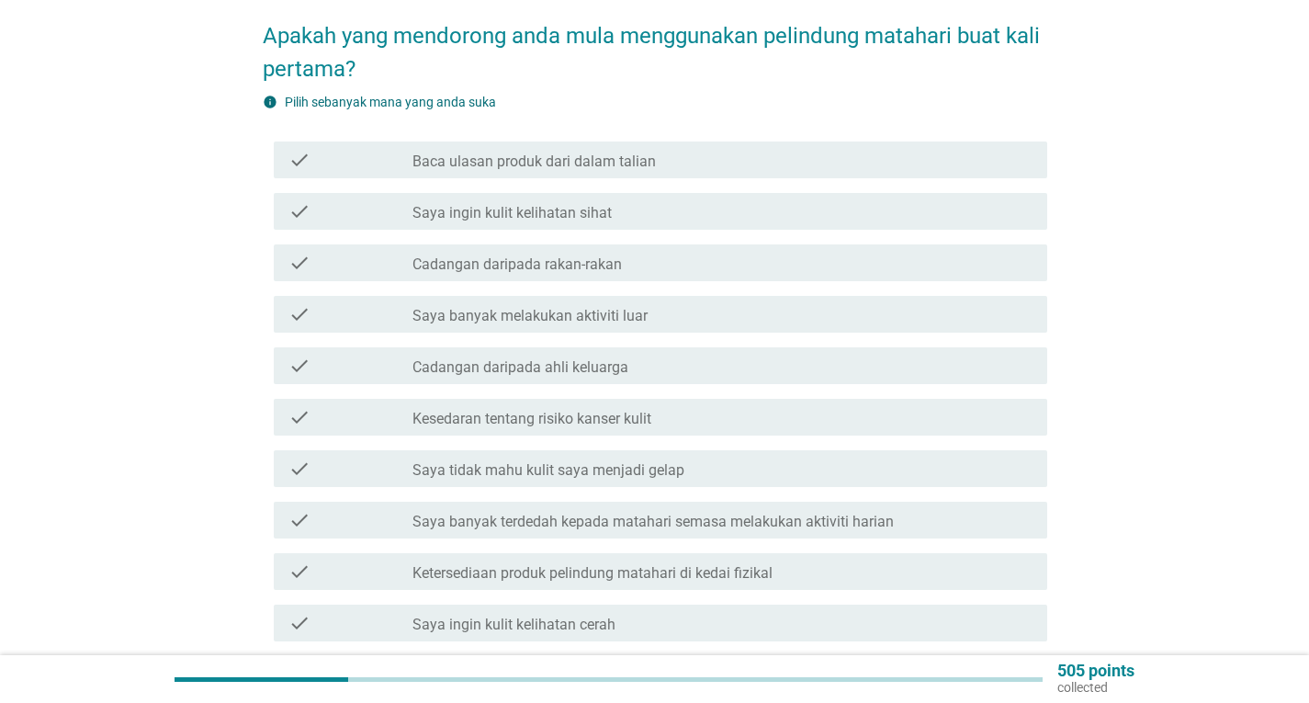
scroll to position [0, 0]
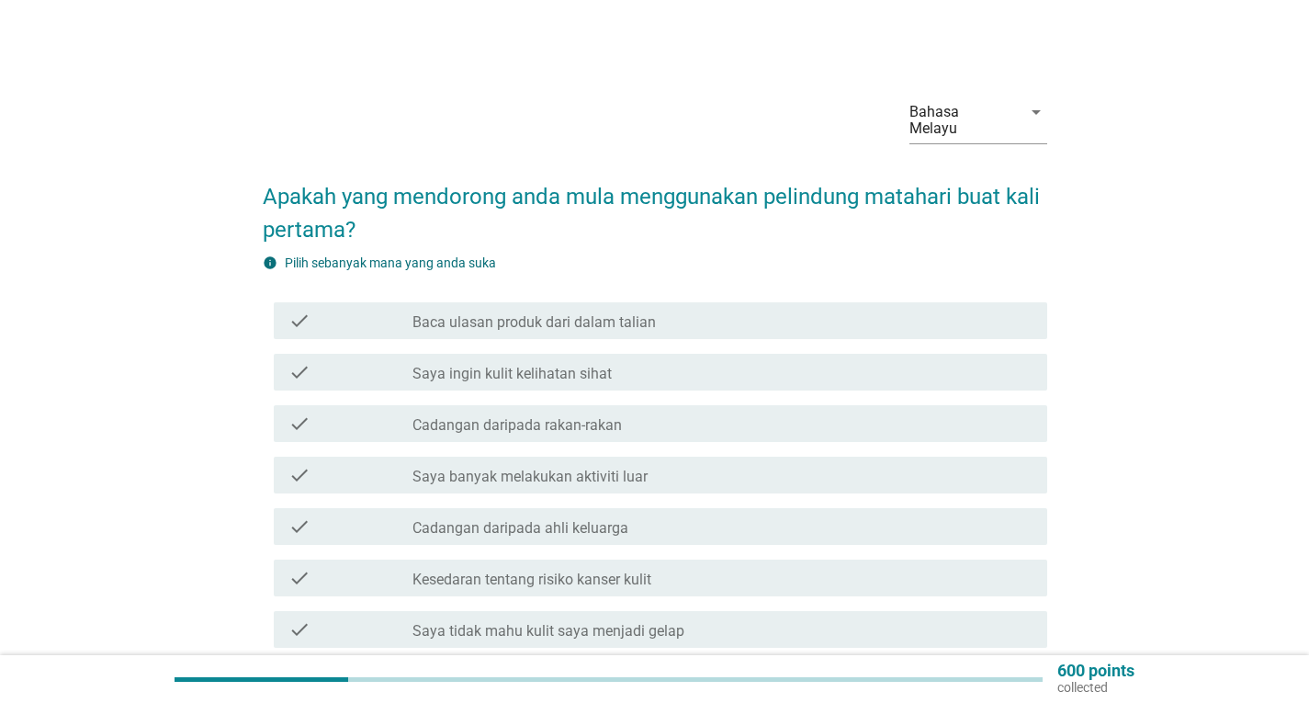
click at [614, 361] on div "check_box_outline_blank Saya ingin kulit kelihatan sihat" at bounding box center [722, 372] width 620 height 22
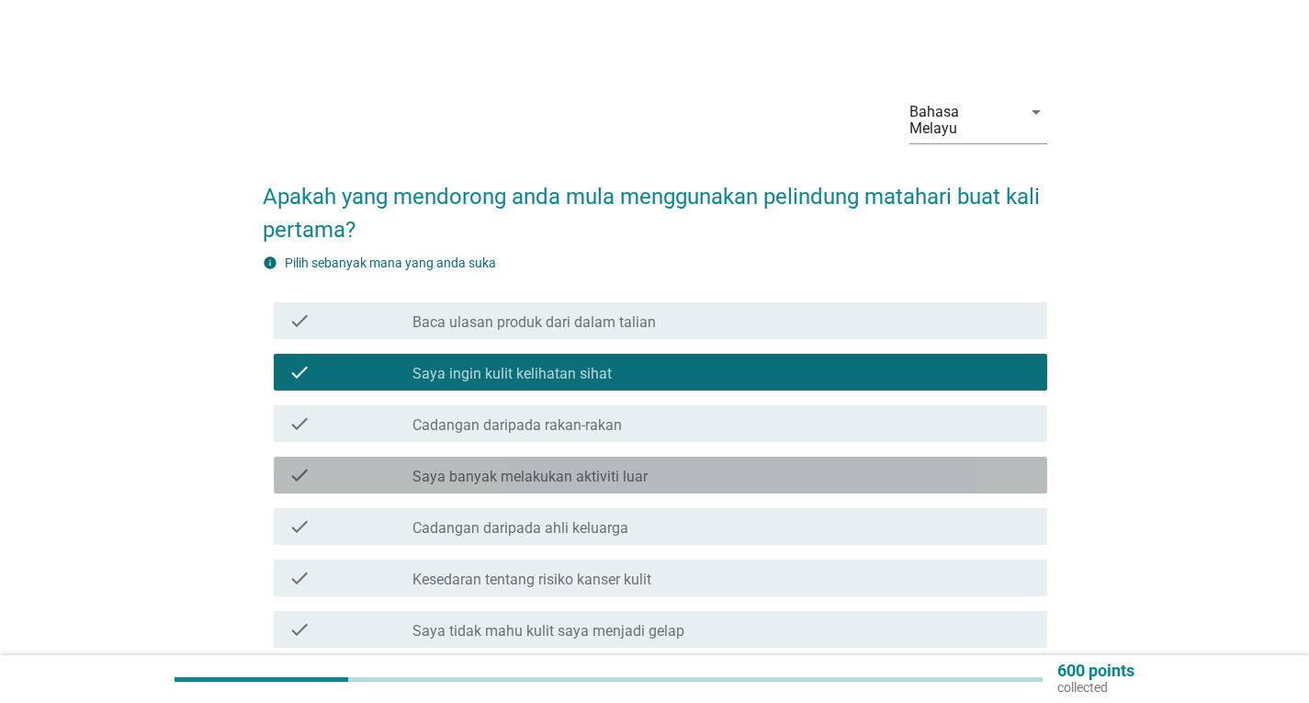
click at [655, 464] on div "check_box_outline_blank Saya banyak melakukan aktiviti luar" at bounding box center [722, 475] width 620 height 22
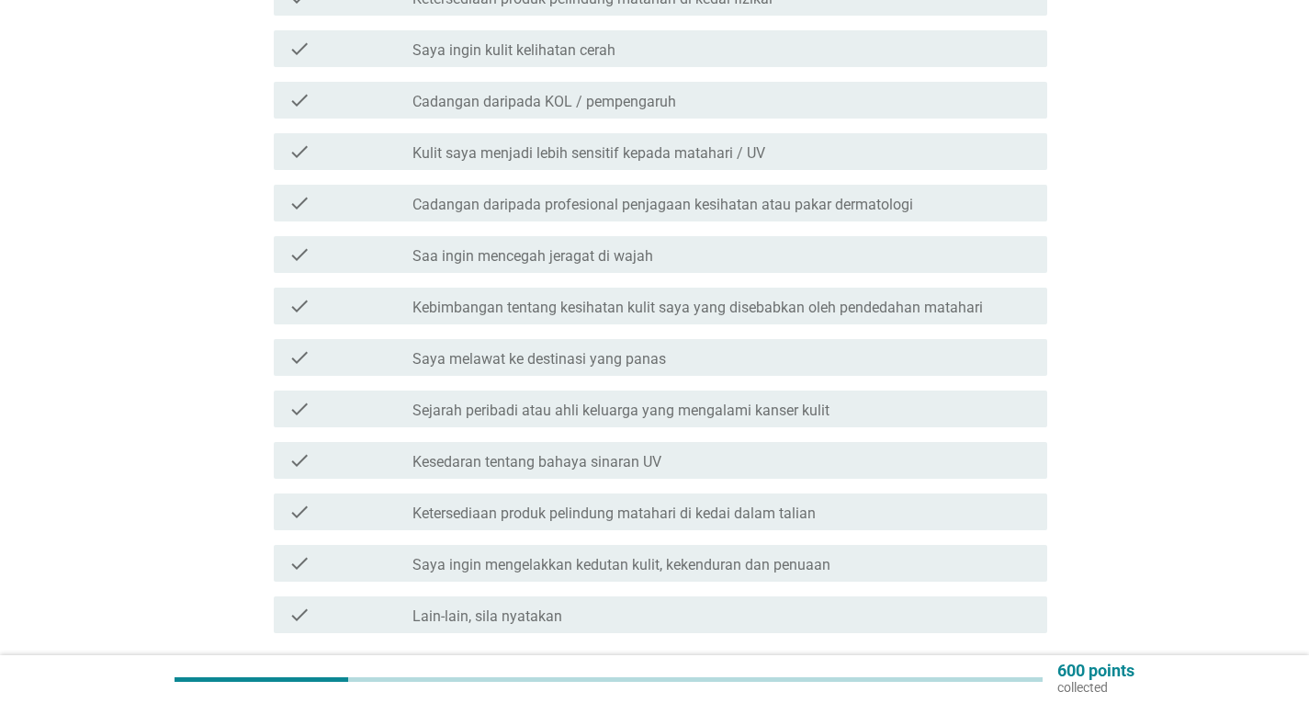
scroll to position [867, 0]
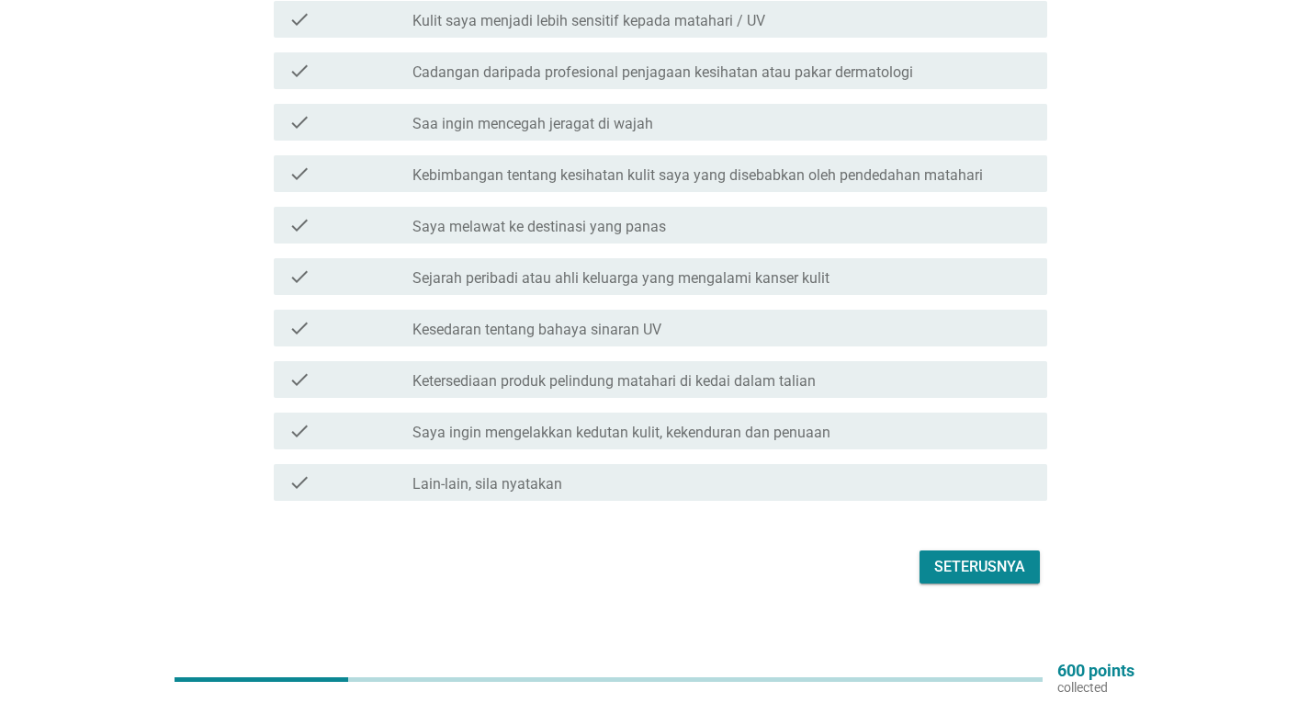
click at [971, 545] on div "Seterusnya" at bounding box center [655, 567] width 785 height 44
click at [969, 556] on div "Seterusnya" at bounding box center [979, 567] width 91 height 22
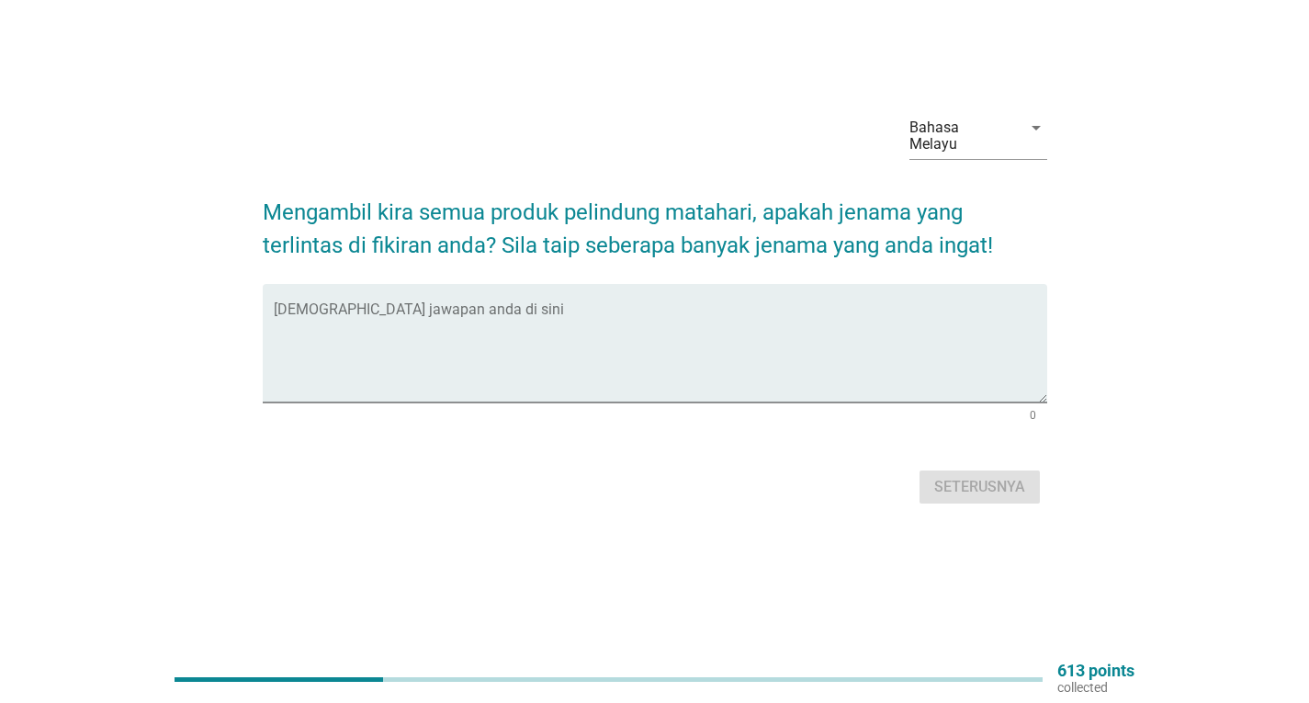
scroll to position [0, 0]
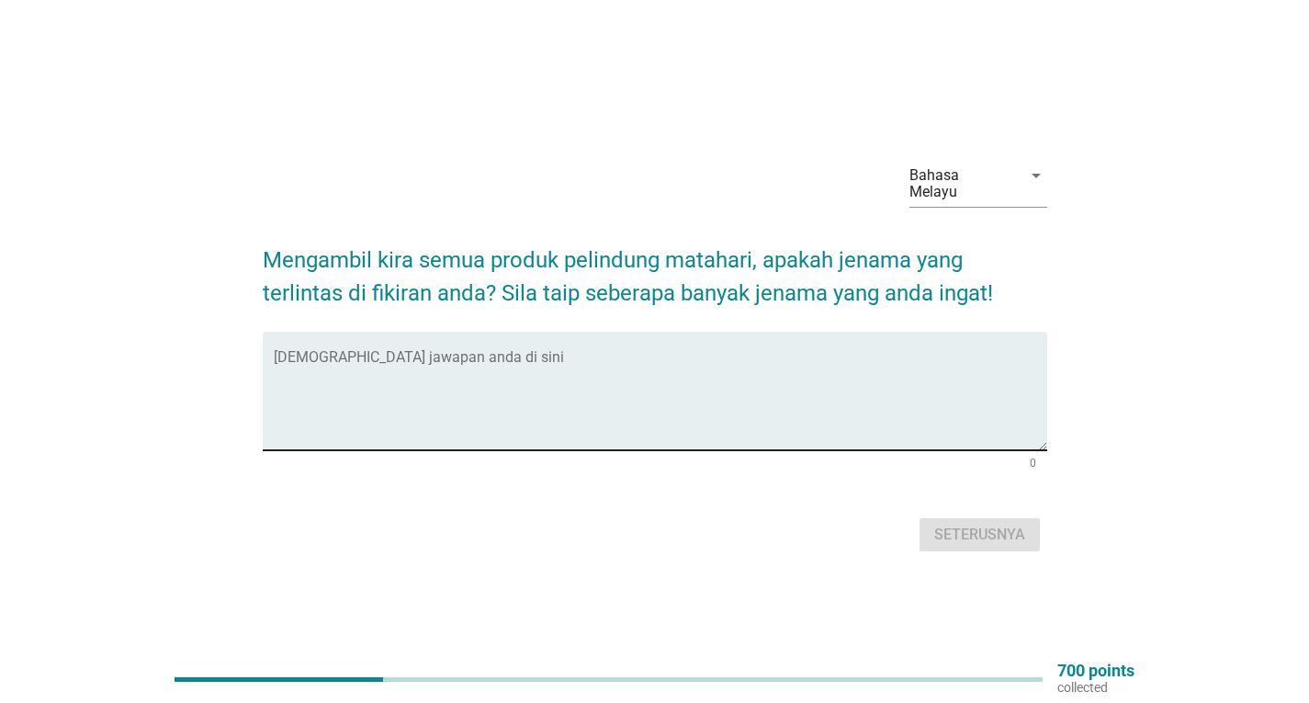
click at [366, 395] on textarea "Isikan jawapan anda di sini" at bounding box center [661, 402] width 774 height 96
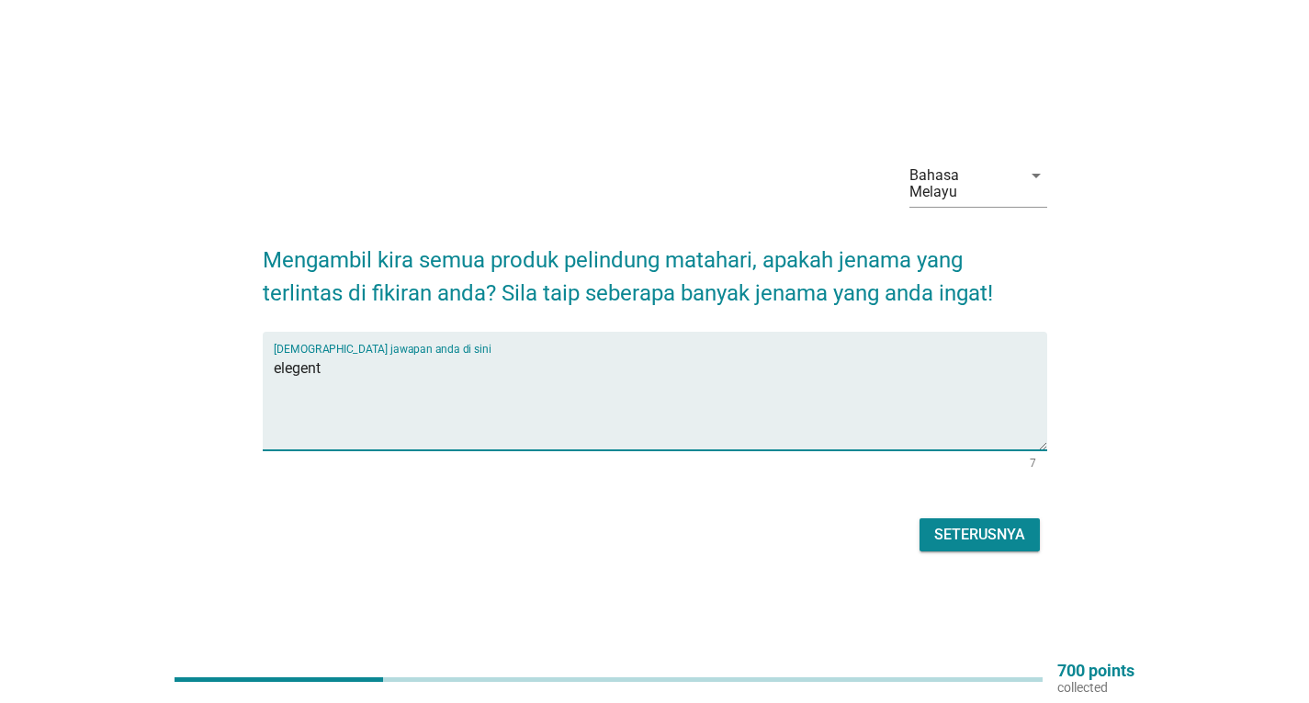
type textarea "elegent"
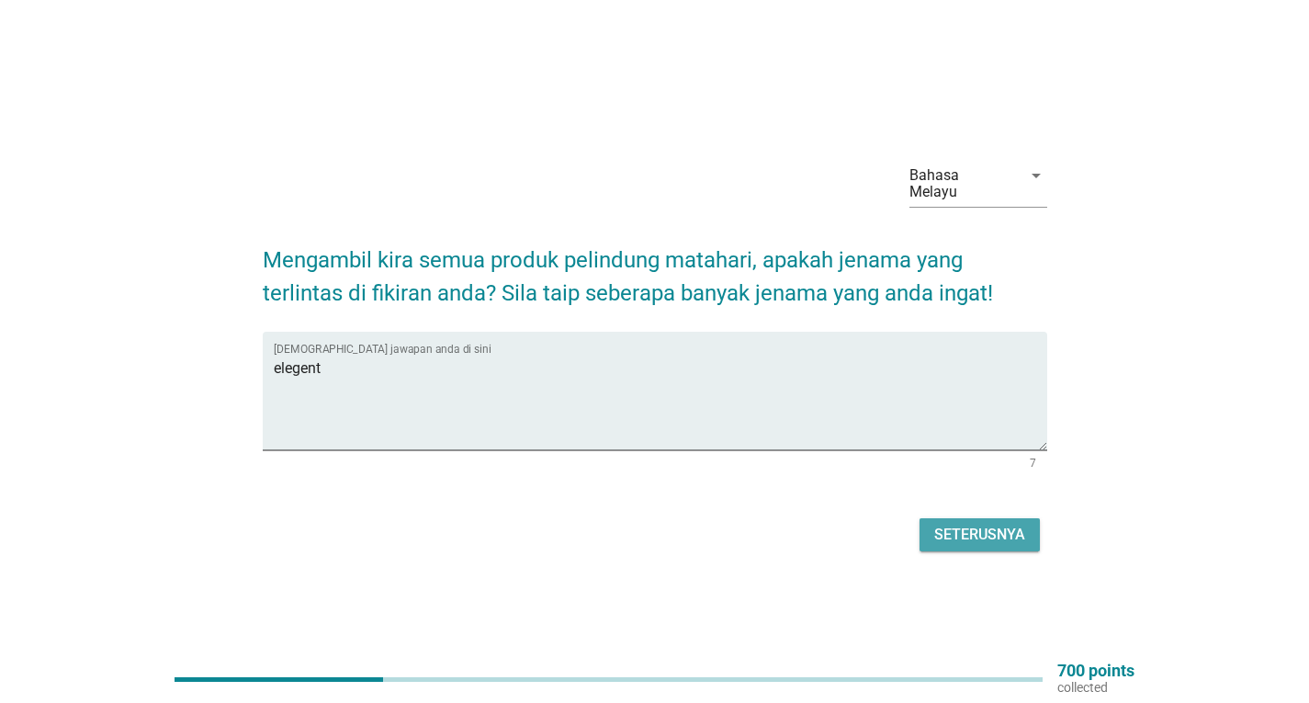
click at [934, 524] on div "Seterusnya" at bounding box center [979, 535] width 91 height 22
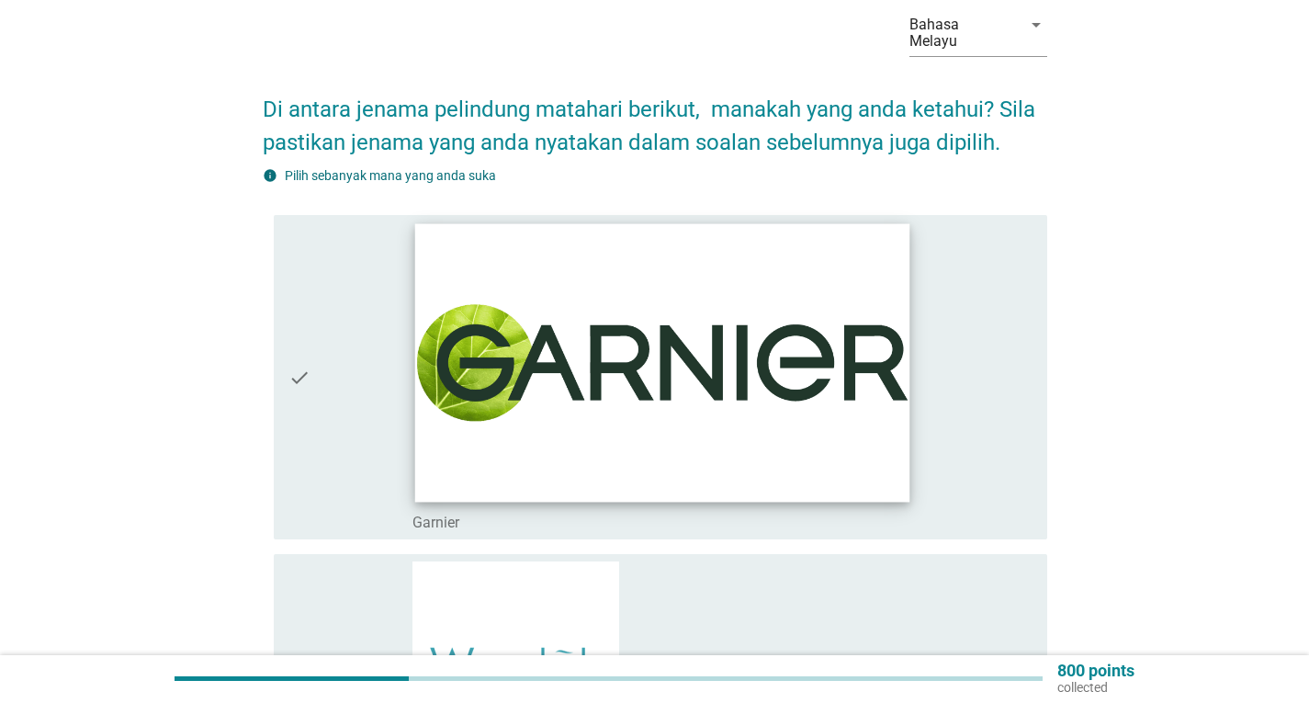
scroll to position [184, 0]
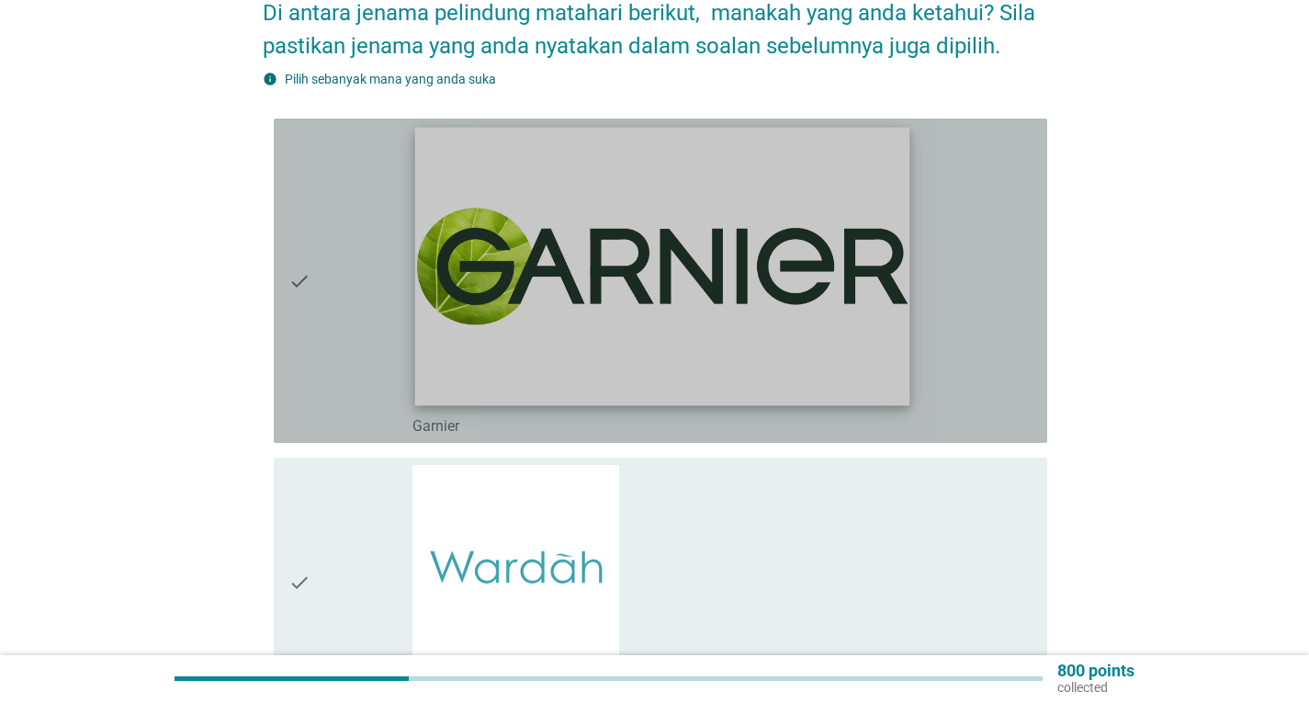
click at [733, 347] on img at bounding box center [661, 267] width 495 height 278
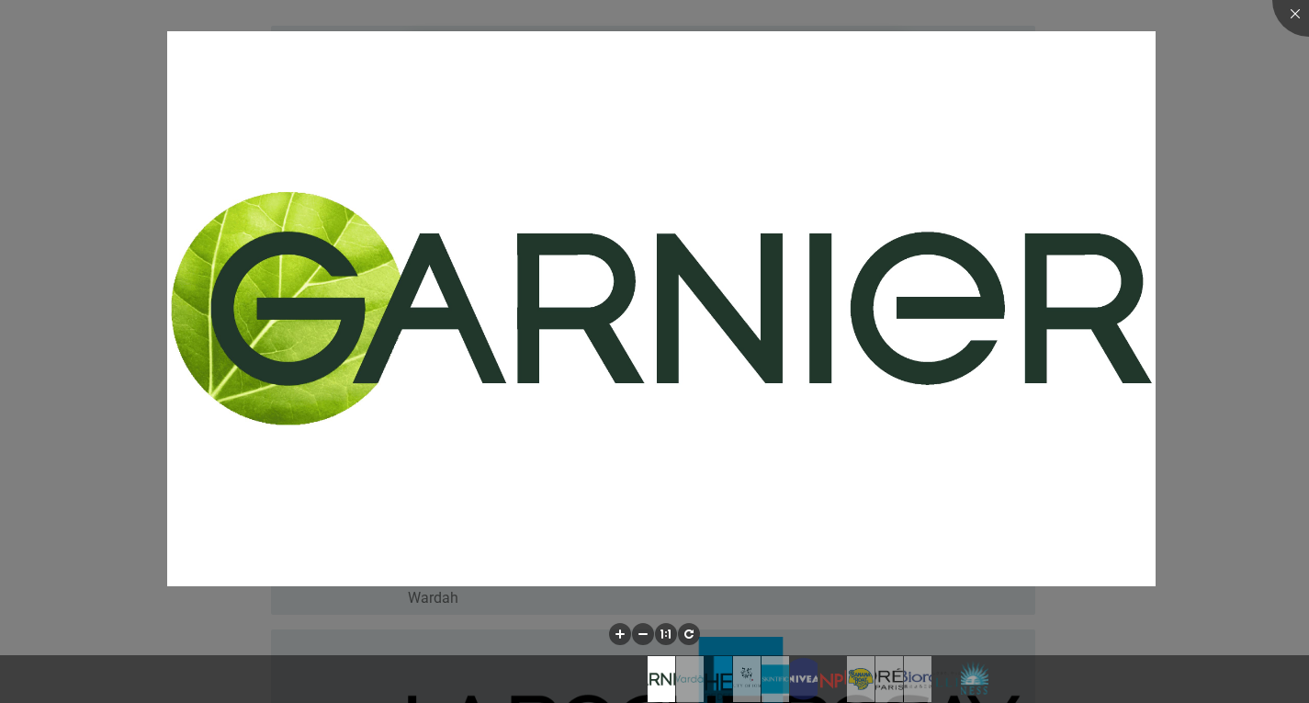
scroll to position [551, 0]
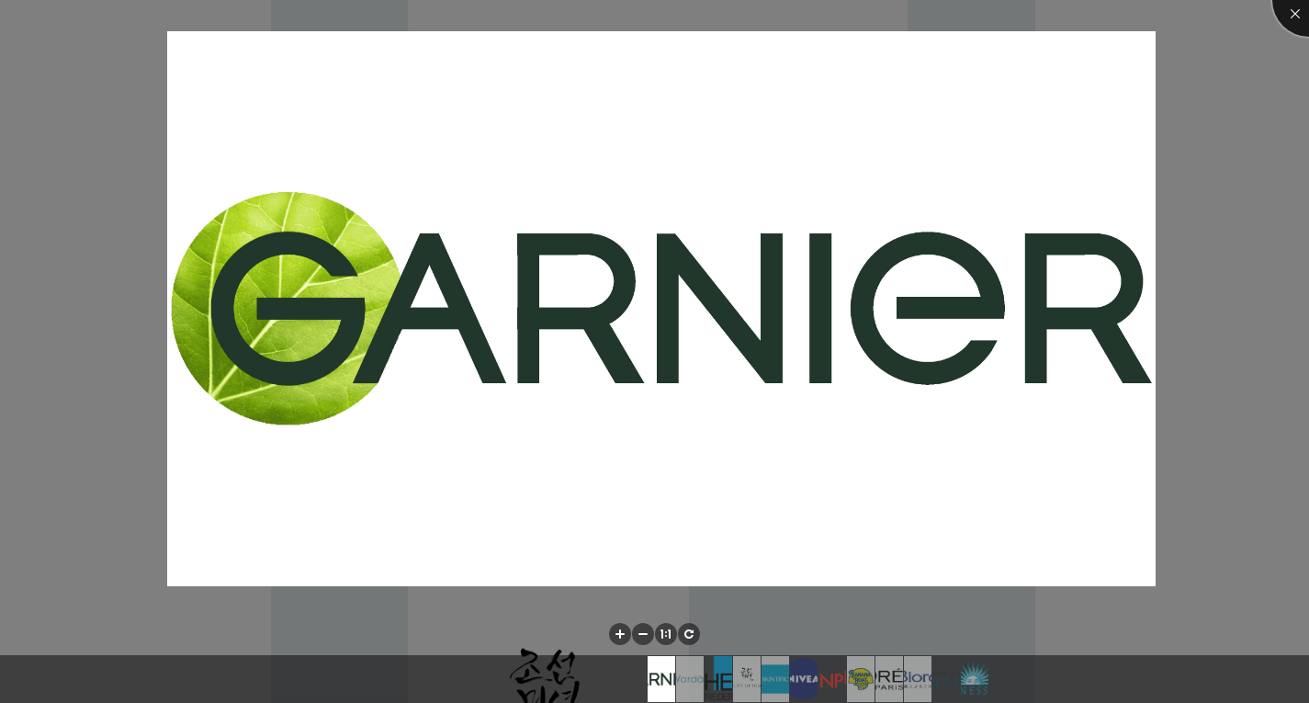
click at [1287, 17] on div at bounding box center [1308, -1] width 73 height 73
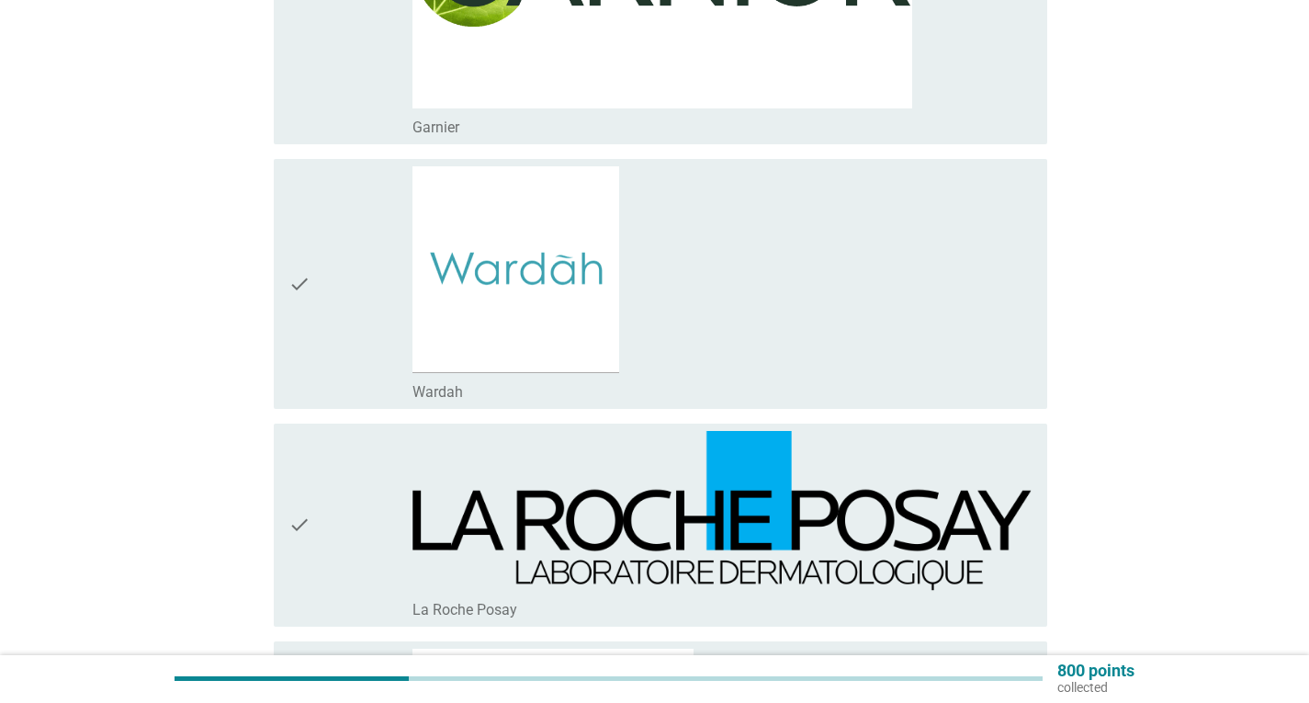
scroll to position [0, 0]
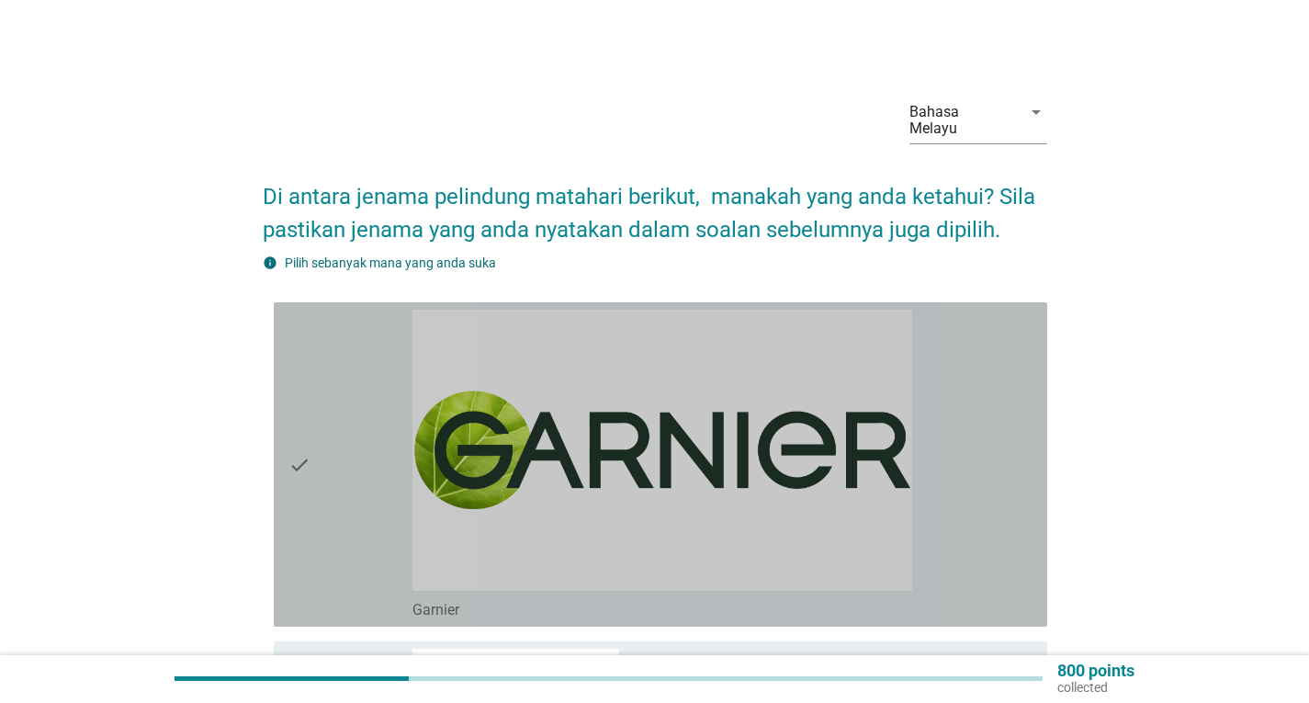
click at [311, 441] on div "check" at bounding box center [350, 465] width 124 height 310
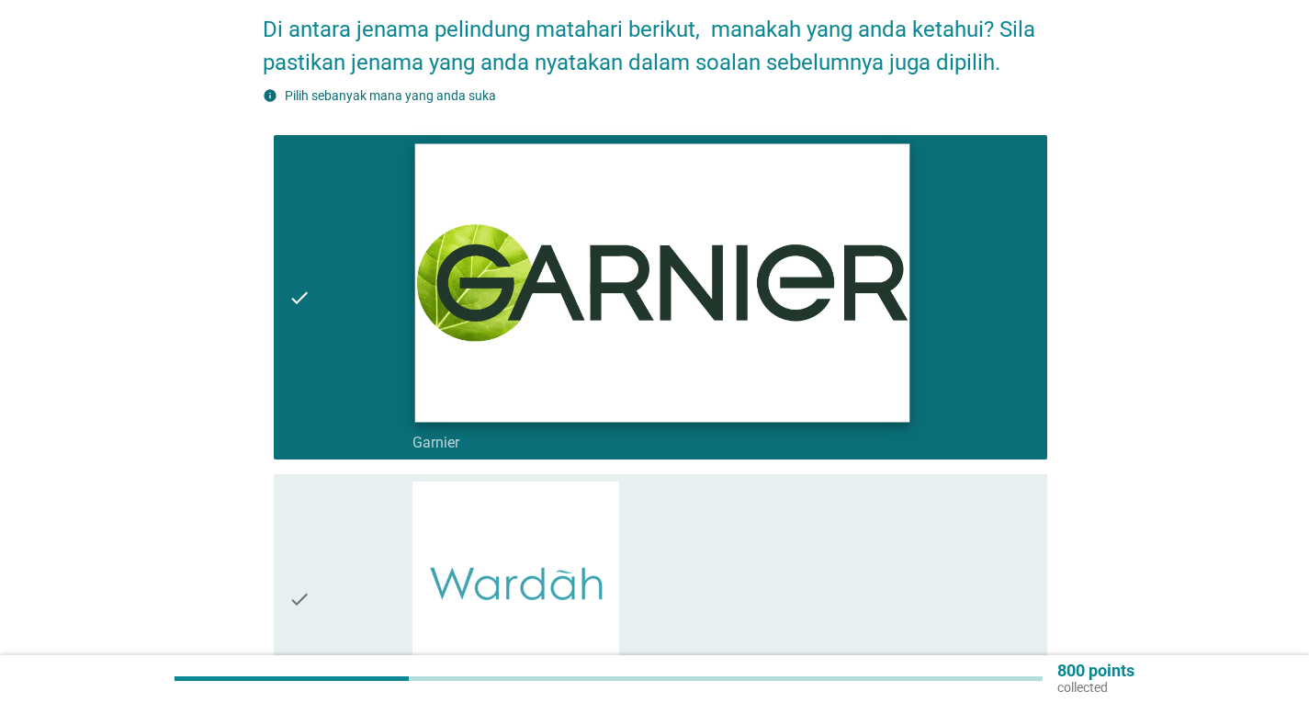
scroll to position [459, 0]
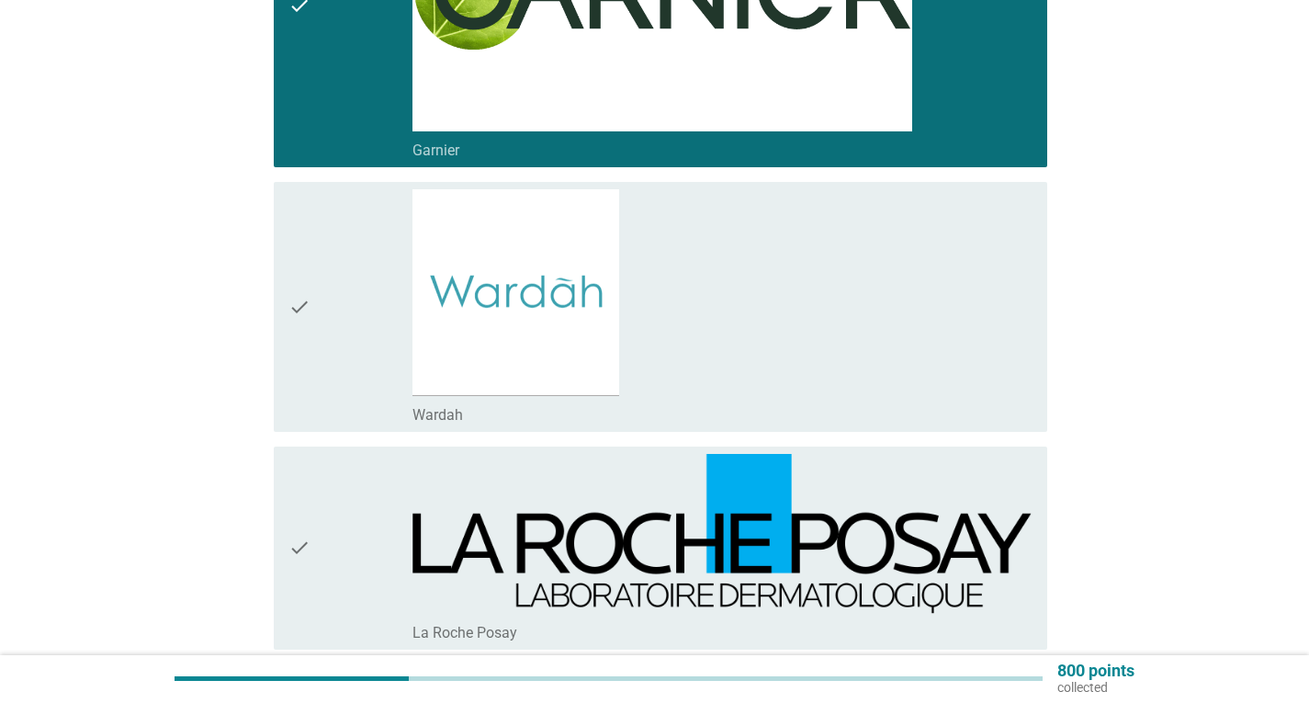
click at [318, 286] on div "check" at bounding box center [350, 306] width 124 height 235
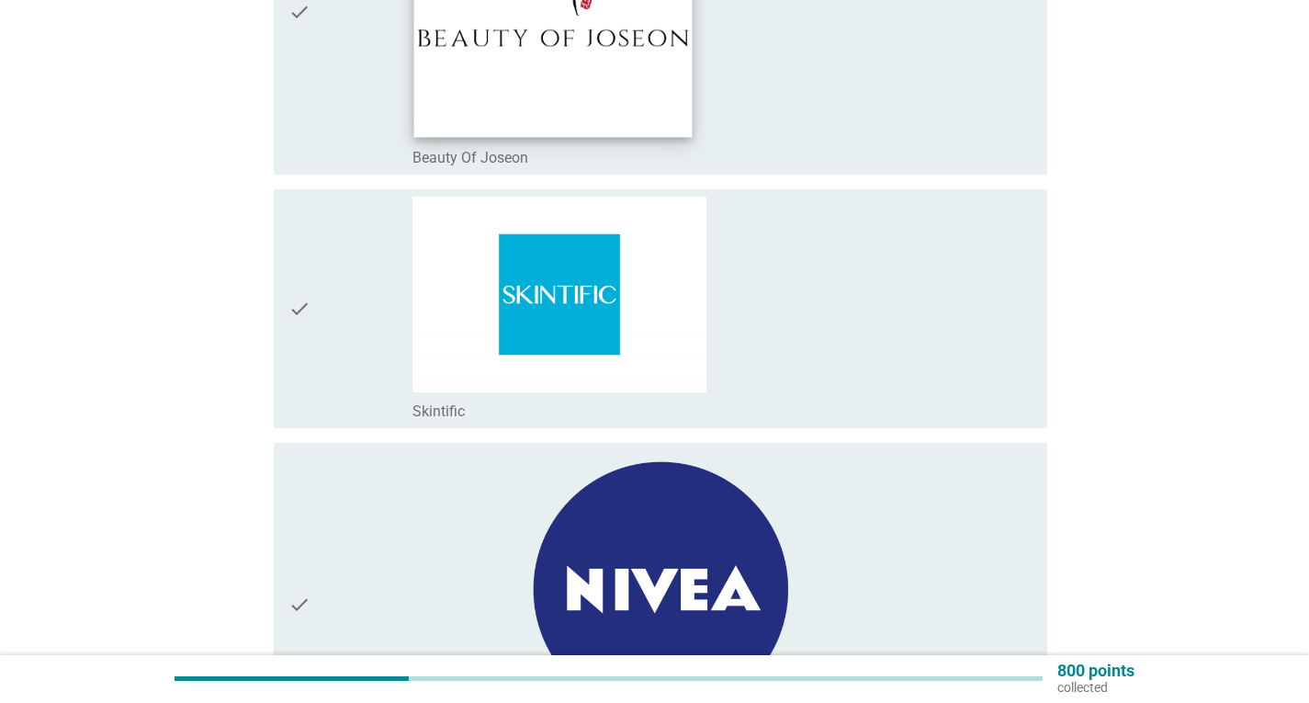
scroll to position [1286, 0]
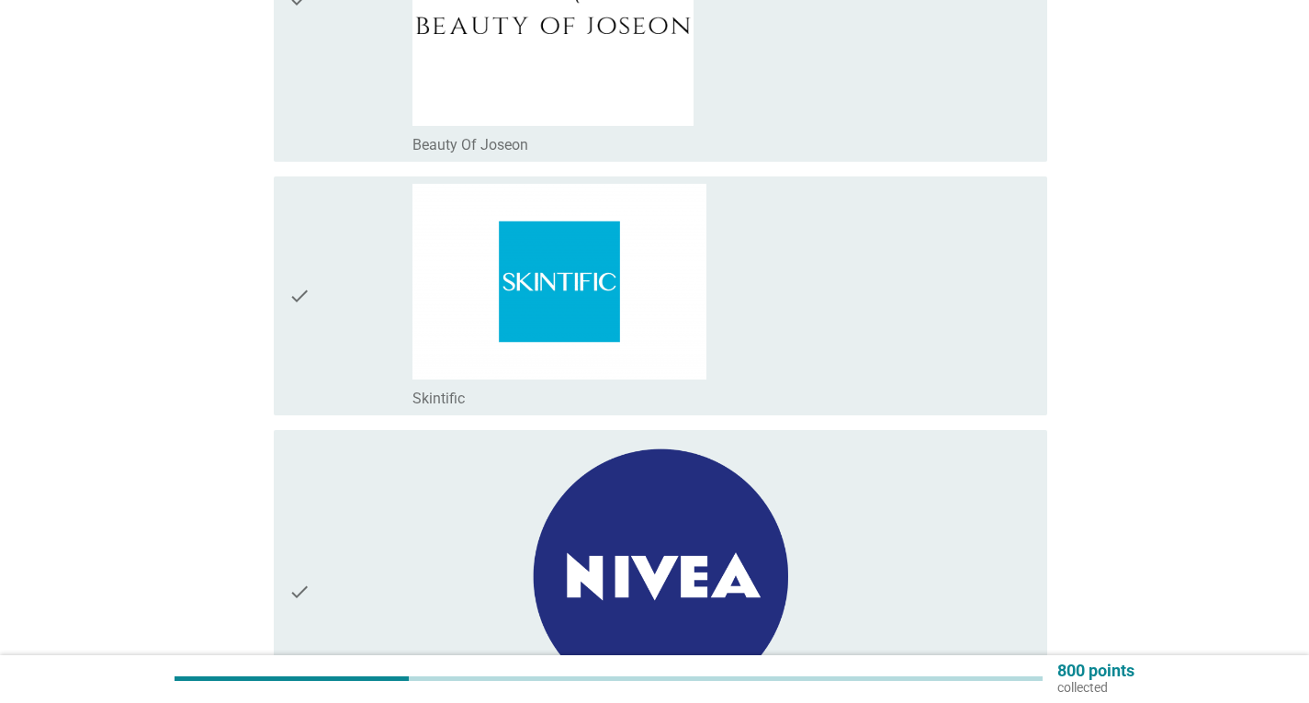
click at [366, 76] on div "check" at bounding box center [350, 0] width 124 height 310
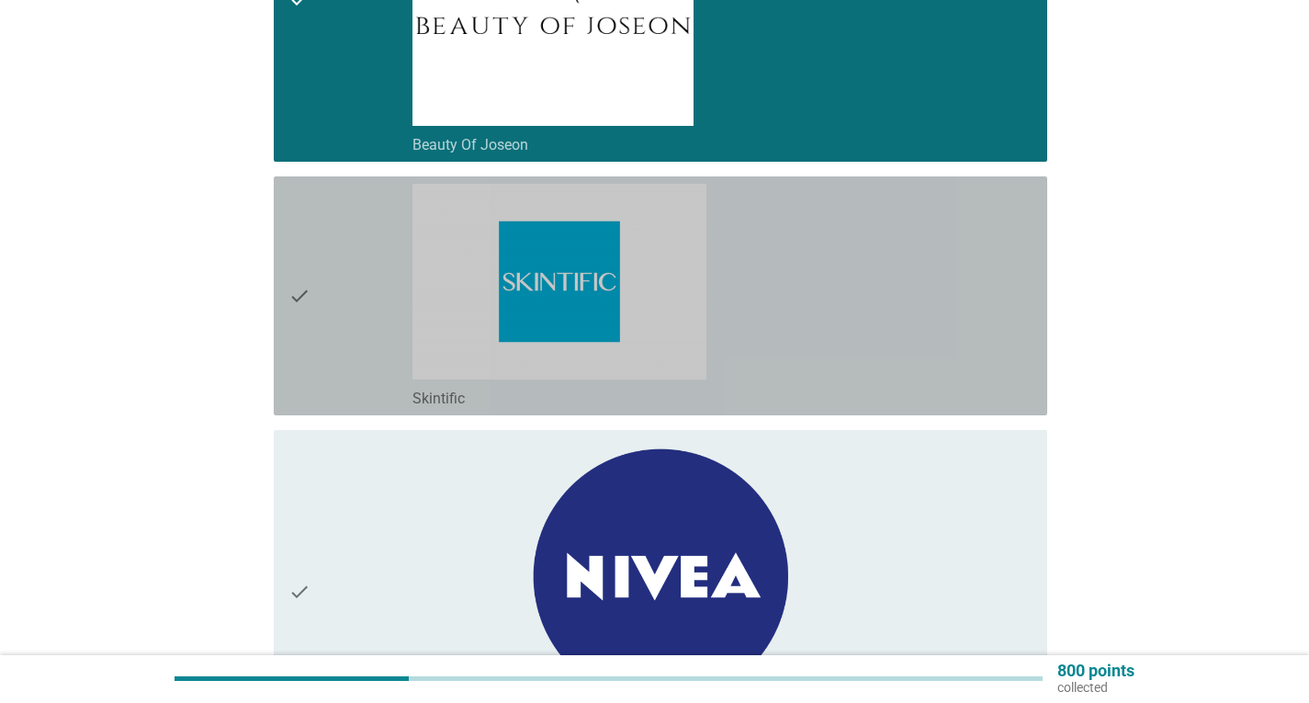
drag, startPoint x: 345, startPoint y: 320, endPoint x: 379, endPoint y: 319, distance: 34.9
click at [345, 319] on div "check" at bounding box center [350, 296] width 124 height 224
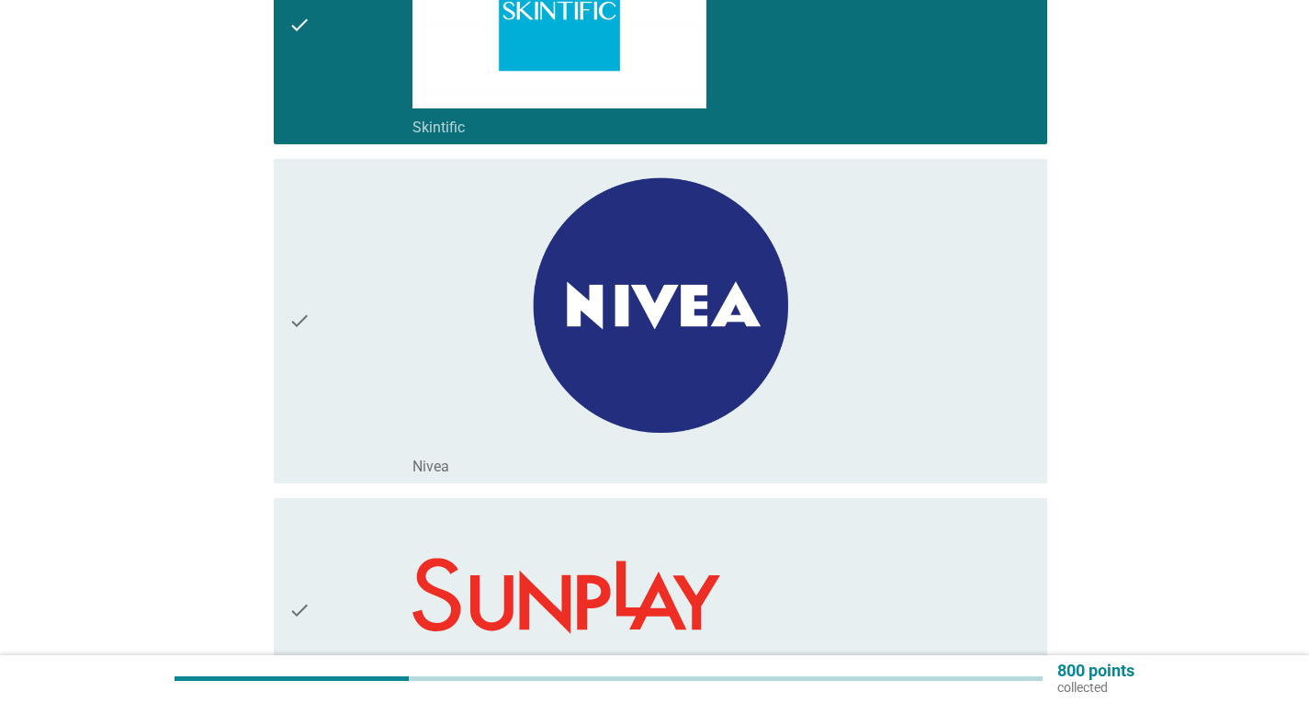
scroll to position [1837, 0]
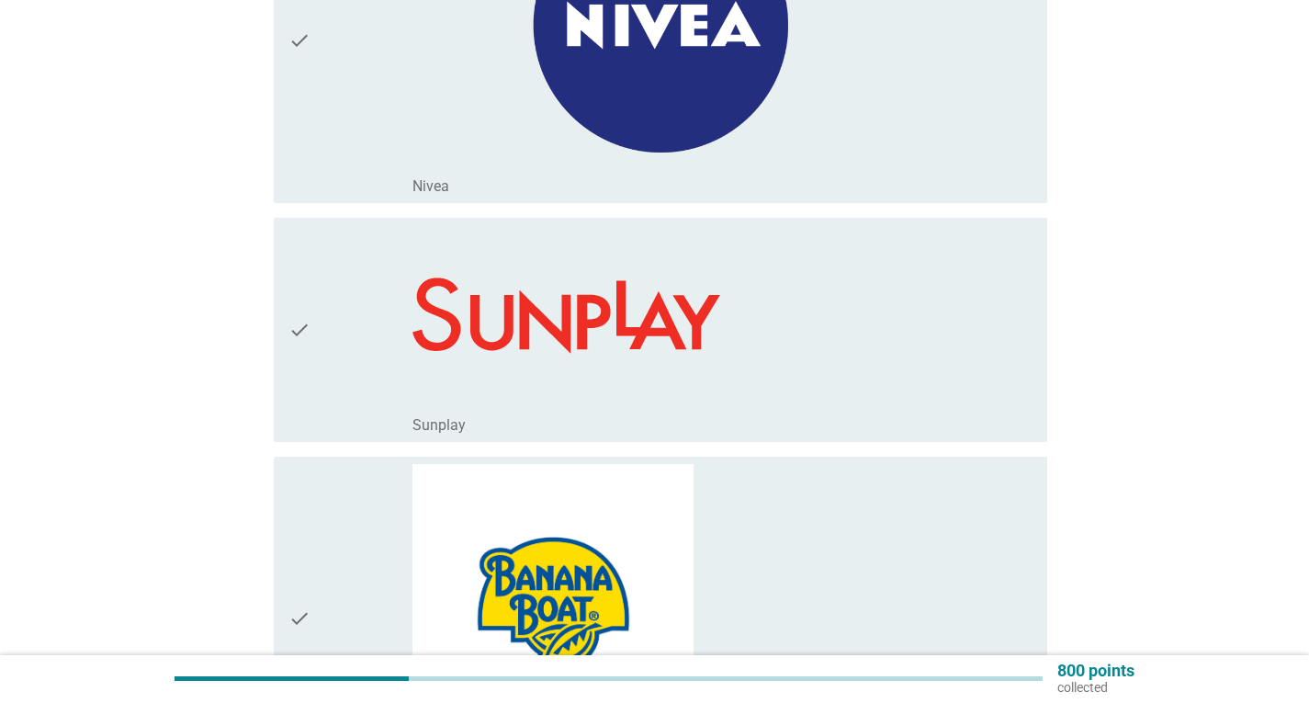
click at [368, 128] on div "check" at bounding box center [350, 41] width 124 height 310
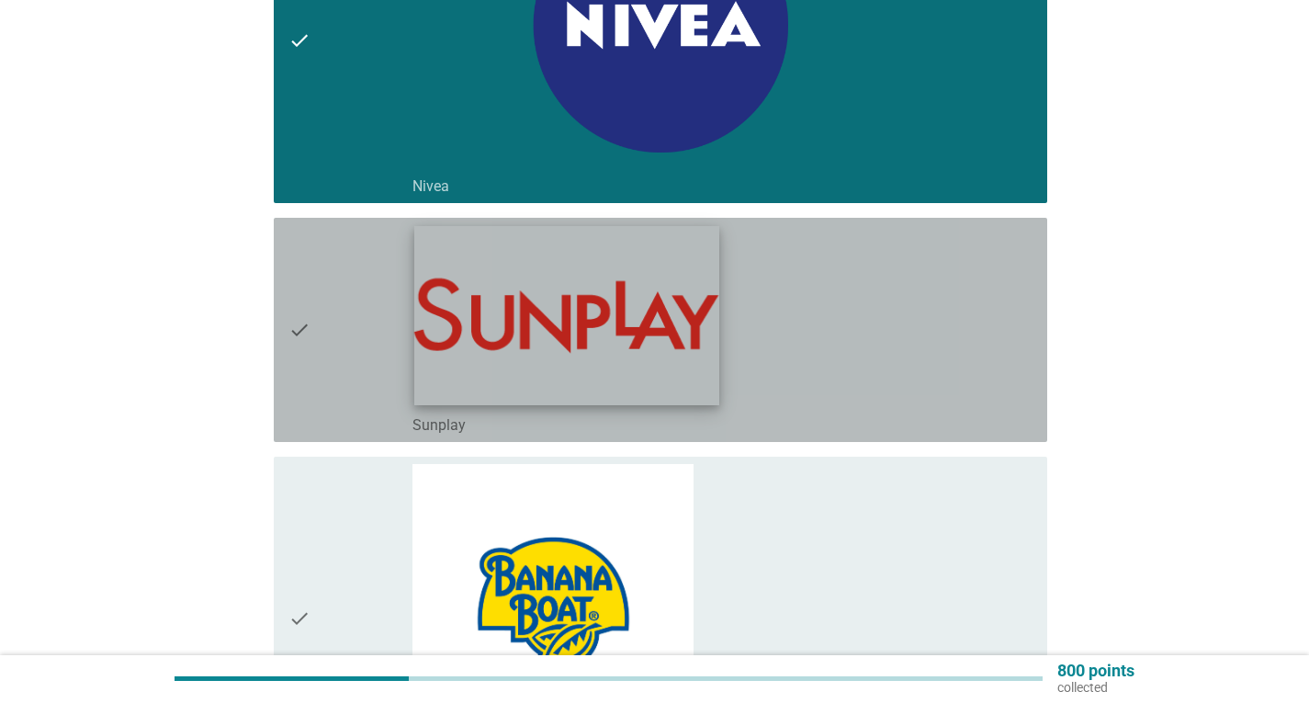
drag, startPoint x: 342, startPoint y: 365, endPoint x: 548, endPoint y: 301, distance: 216.2
click at [345, 356] on div "check" at bounding box center [350, 329] width 124 height 209
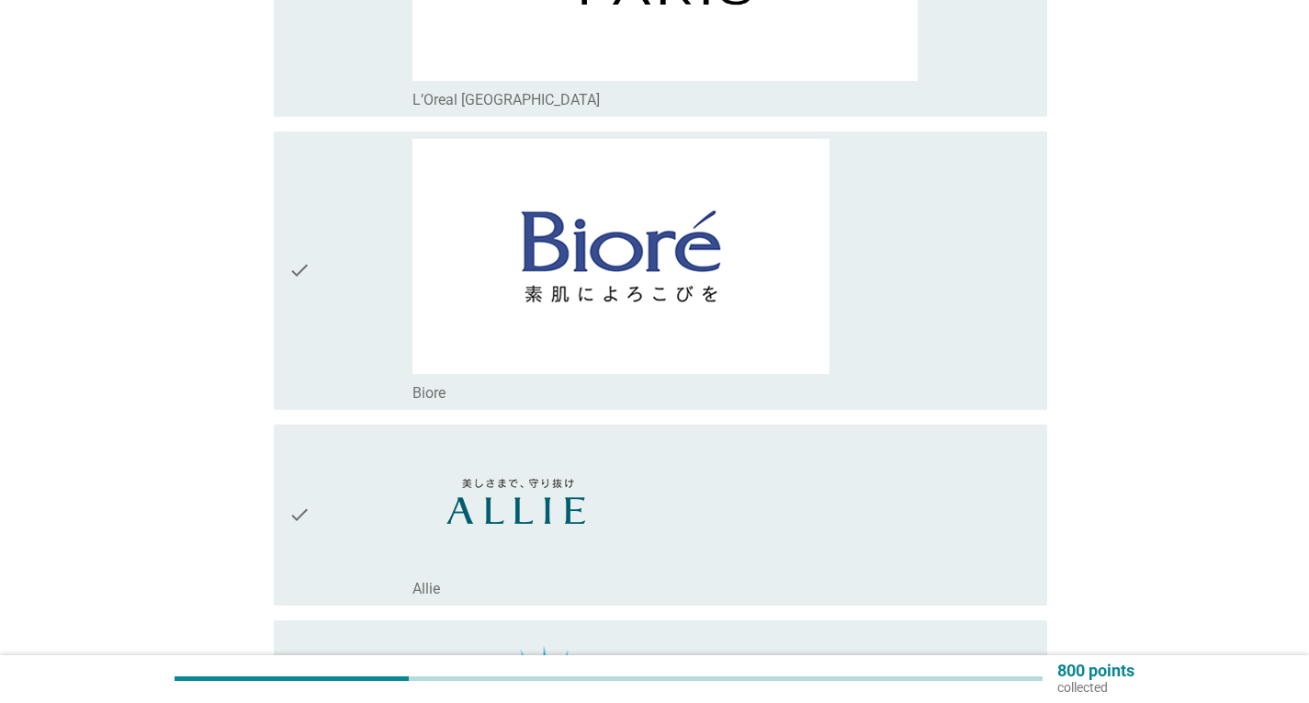
scroll to position [2940, 0]
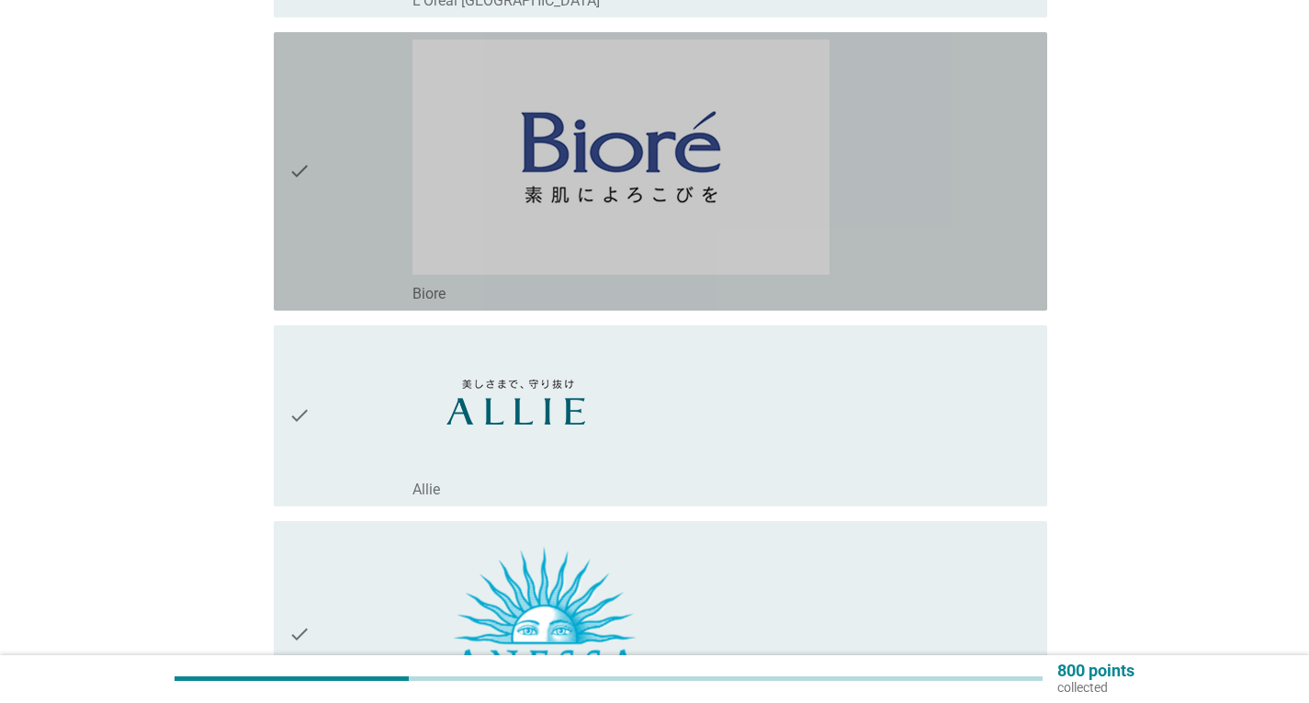
drag, startPoint x: 315, startPoint y: 229, endPoint x: 400, endPoint y: 227, distance: 84.5
click at [315, 228] on div "check" at bounding box center [350, 172] width 124 height 264
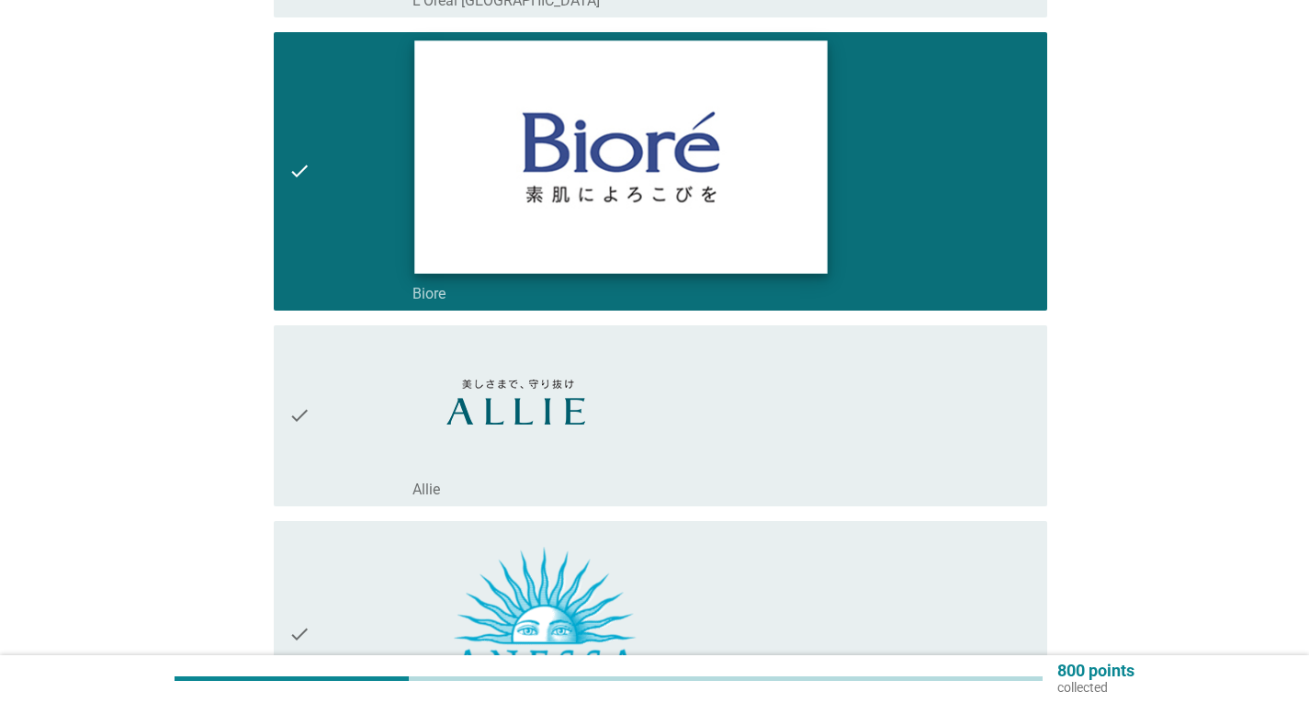
scroll to position [3238, 0]
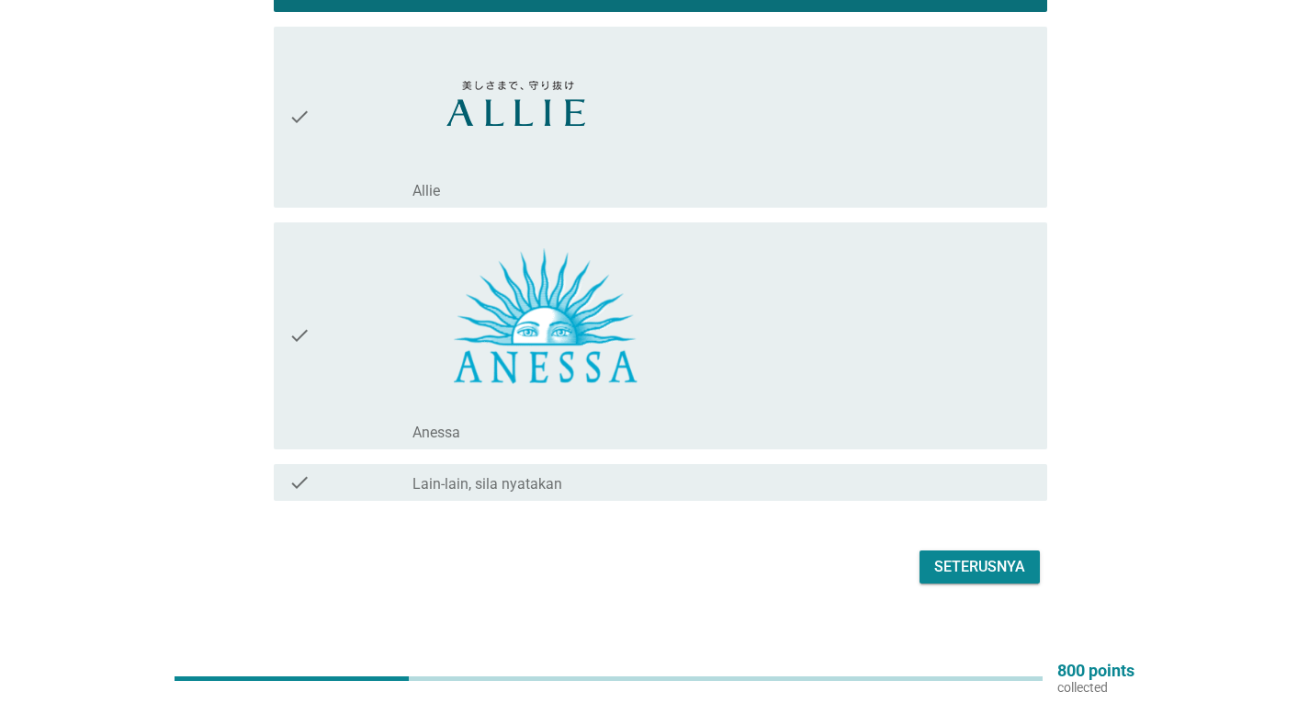
click at [334, 322] on div "check" at bounding box center [350, 336] width 124 height 212
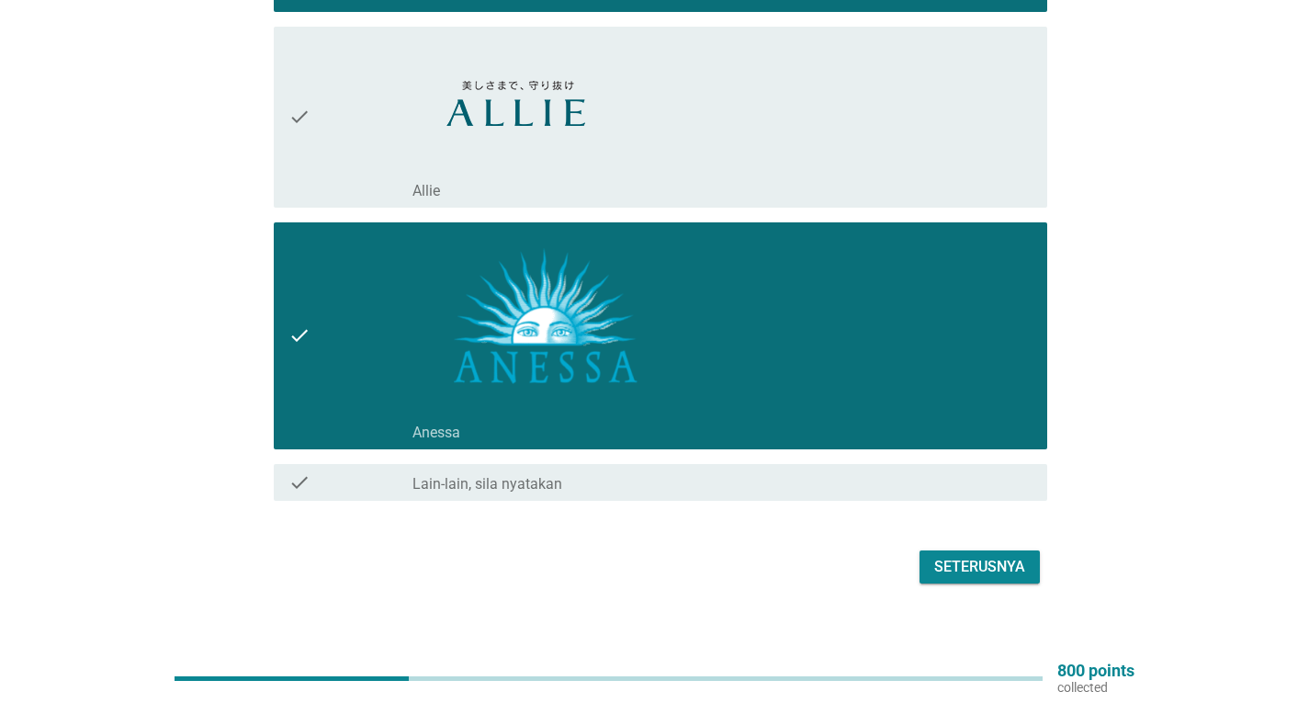
click at [1027, 550] on button "Seterusnya" at bounding box center [980, 566] width 120 height 33
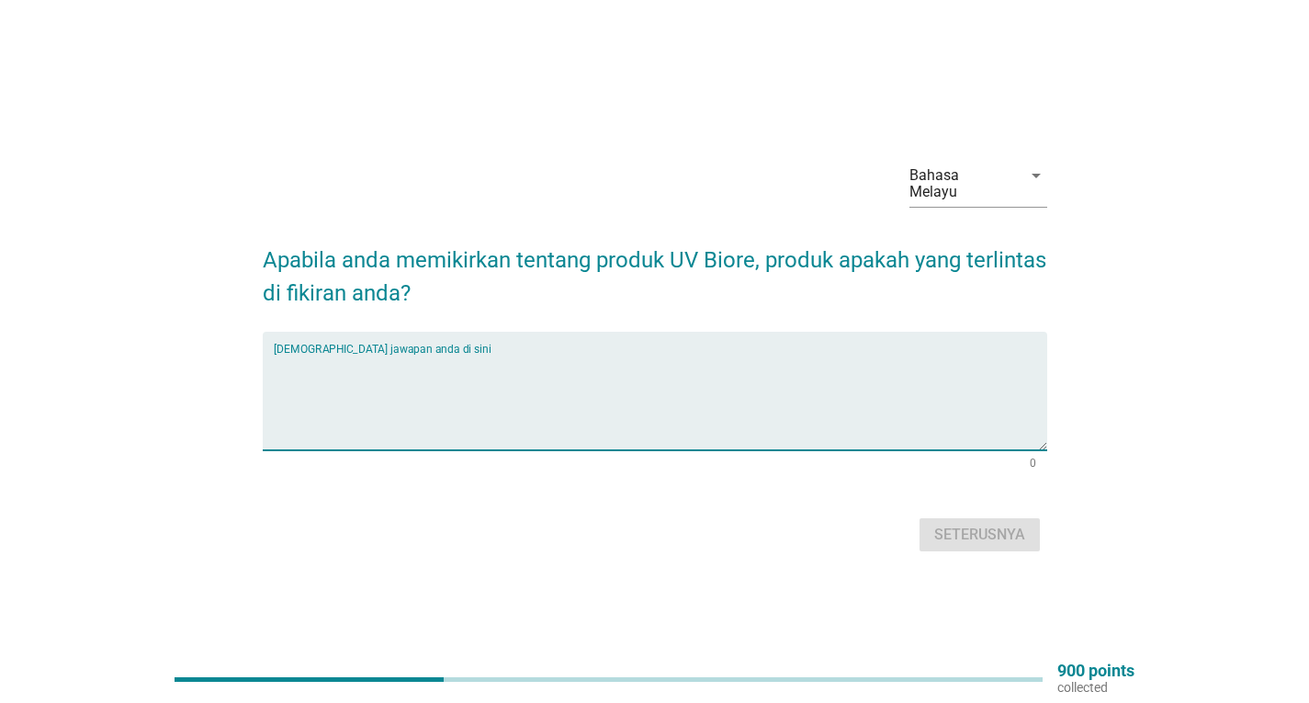
click at [497, 408] on textarea "Isikan jawapan anda di sini" at bounding box center [661, 402] width 774 height 96
type textarea "suncreen"
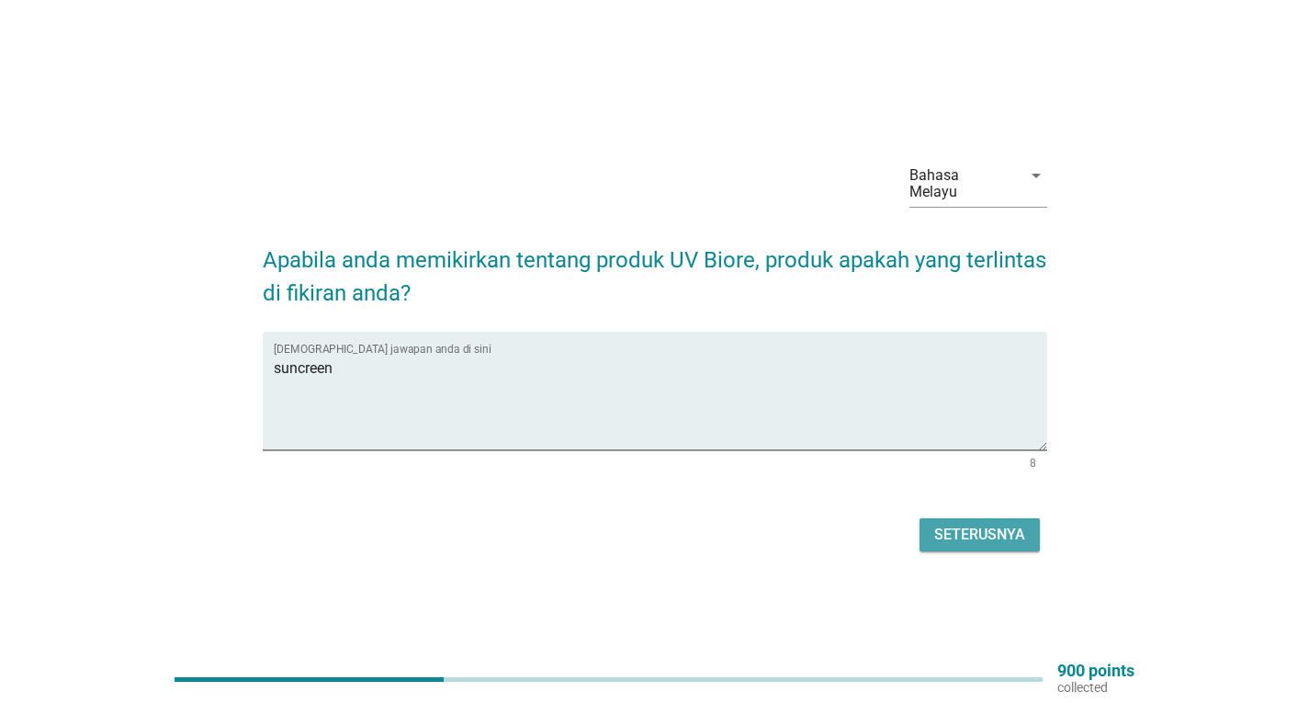
click at [973, 528] on div "Seterusnya" at bounding box center [979, 535] width 91 height 22
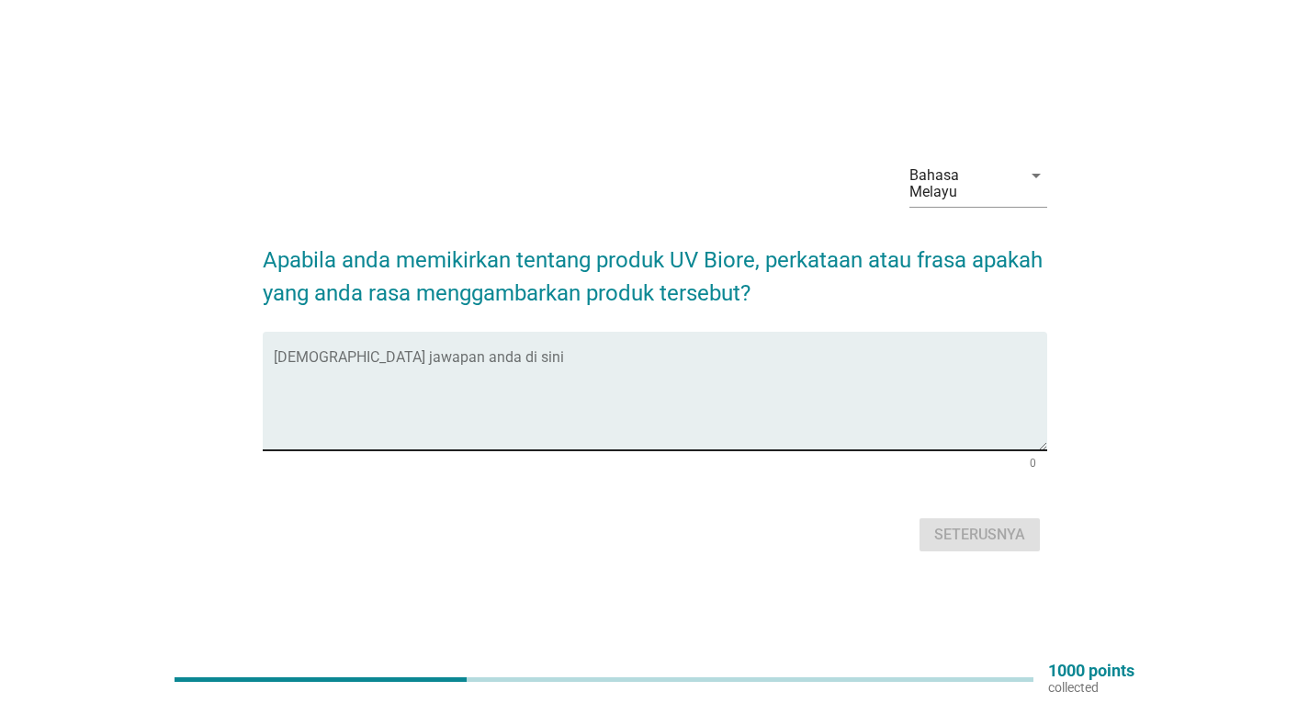
click at [565, 367] on textarea "Isikan jawapan anda di sini" at bounding box center [661, 402] width 774 height 96
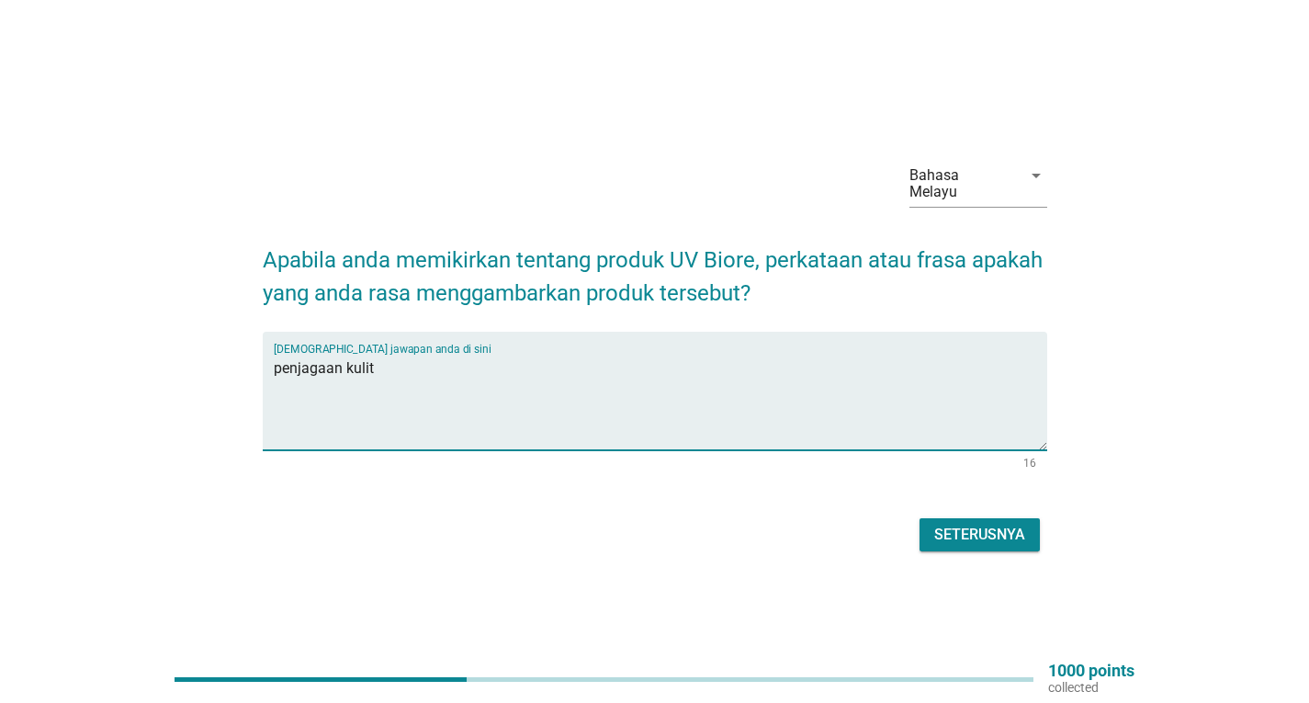
type textarea "penjagaan kulit"
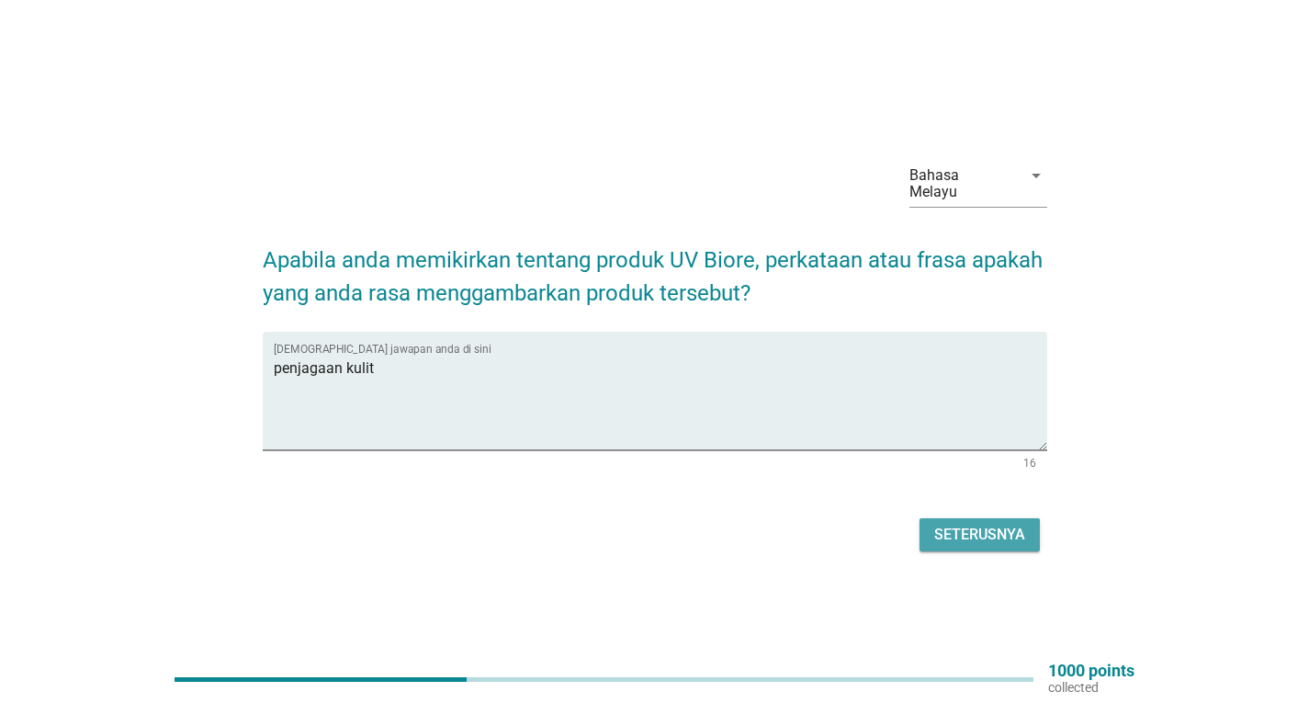
click at [991, 524] on div "Seterusnya" at bounding box center [979, 535] width 91 height 22
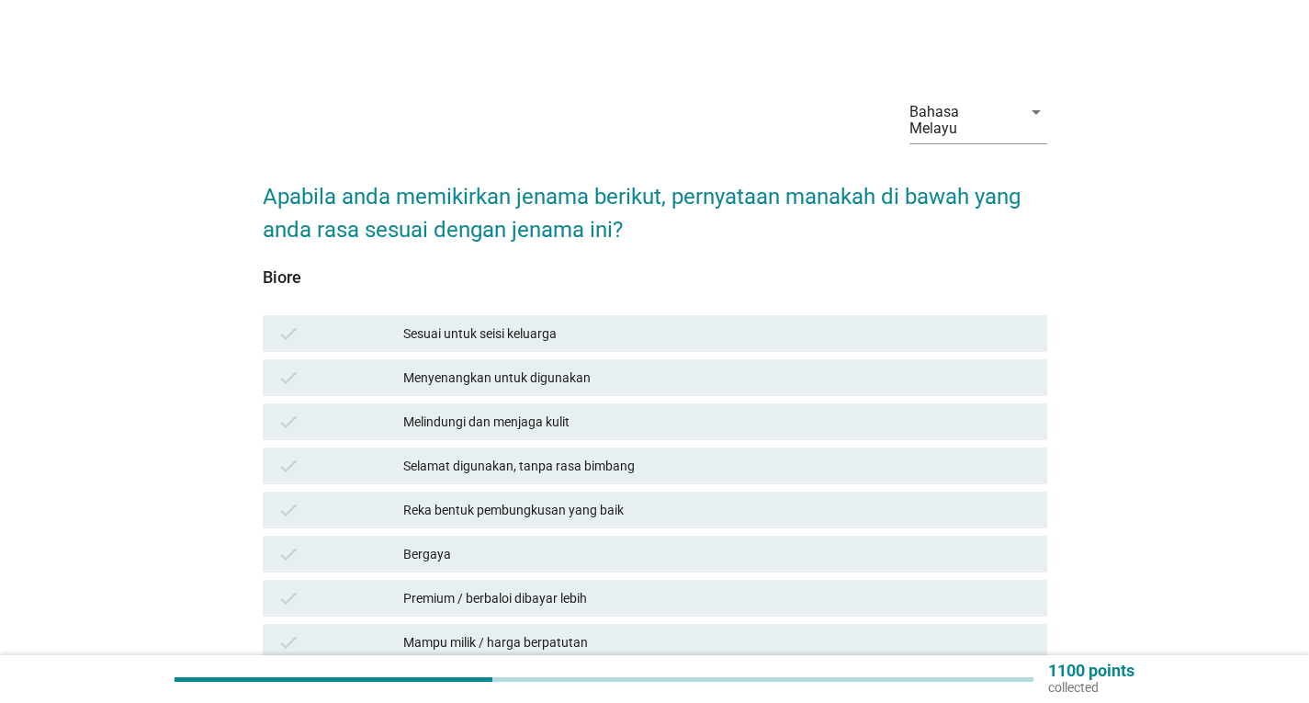
click at [715, 322] on div "Sesuai untuk seisi keluarga" at bounding box center [717, 333] width 629 height 22
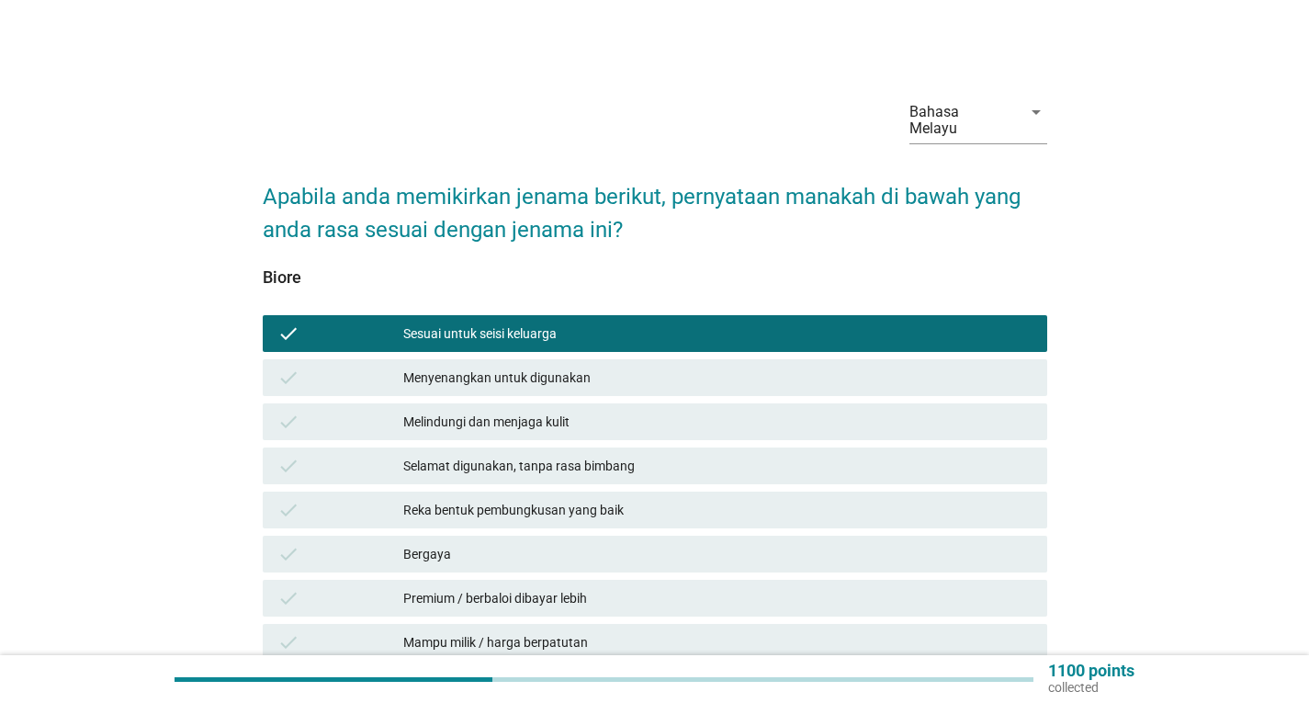
click at [686, 367] on div "Menyenangkan untuk digunakan" at bounding box center [717, 378] width 629 height 22
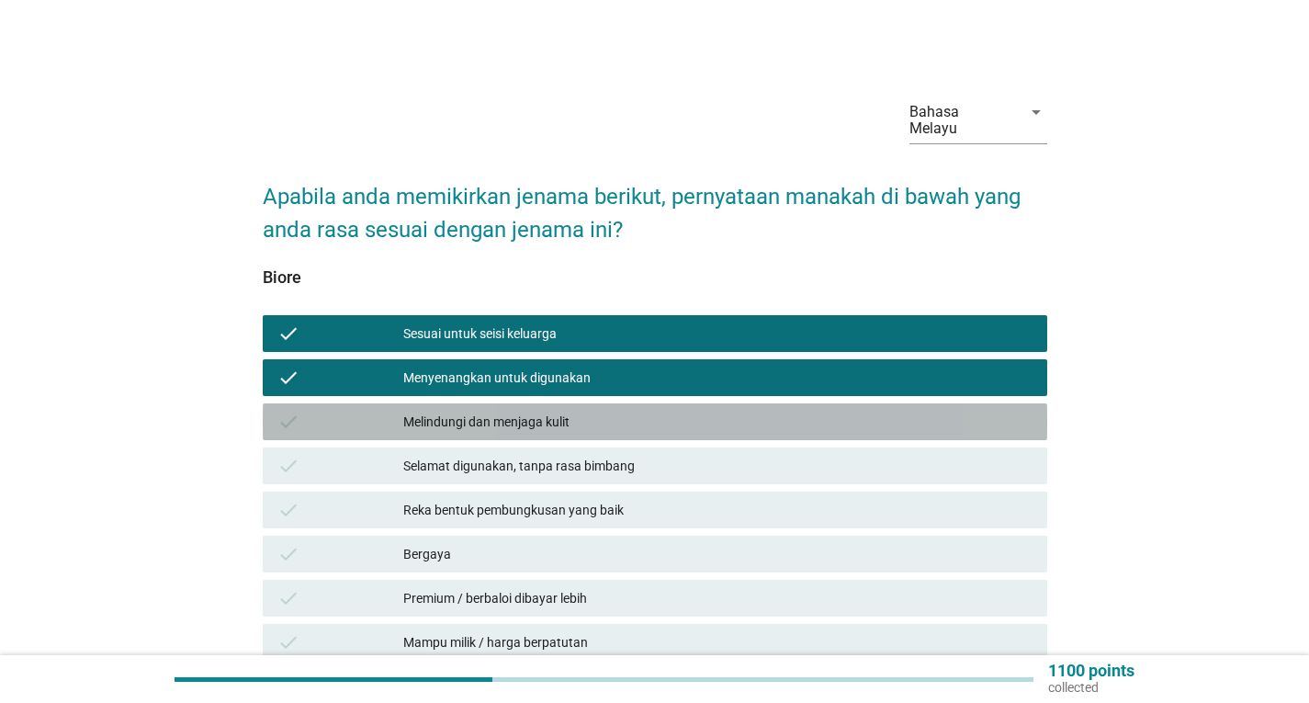
drag, startPoint x: 685, startPoint y: 387, endPoint x: 832, endPoint y: 438, distance: 155.7
click at [684, 403] on div "check Melindungi dan menjaga kulit" at bounding box center [655, 421] width 785 height 37
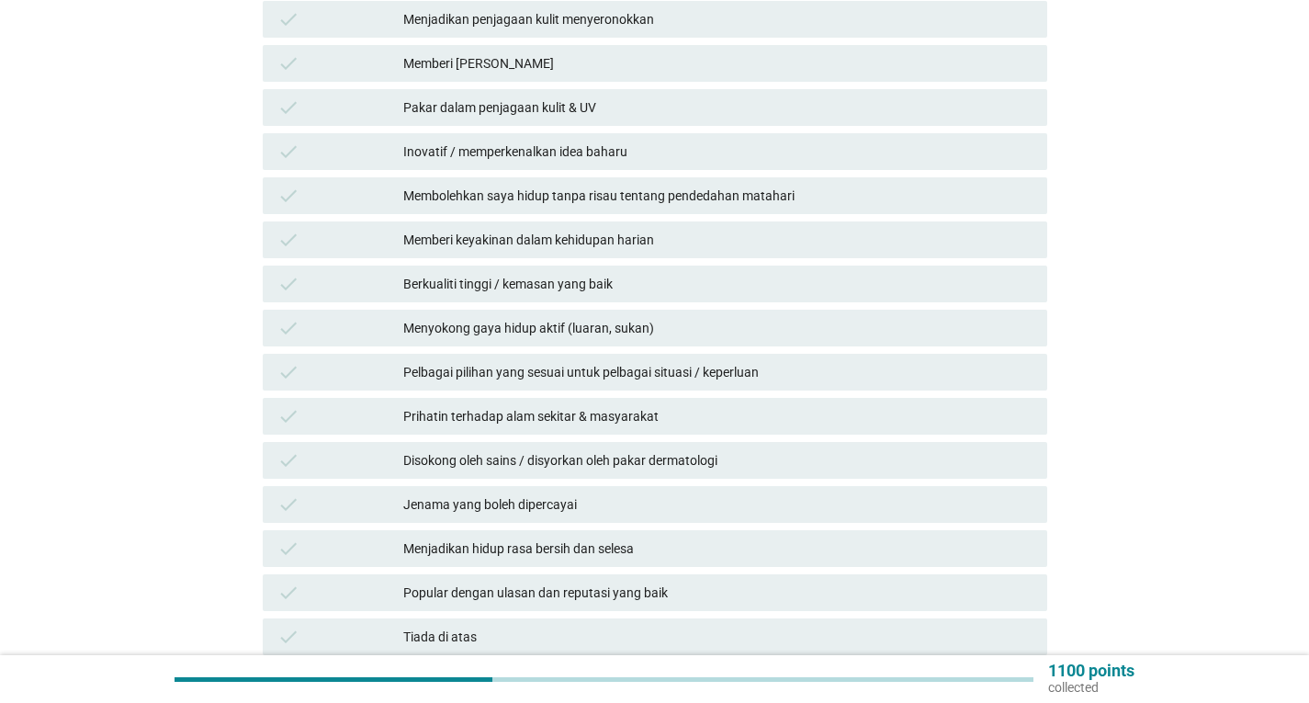
scroll to position [807, 0]
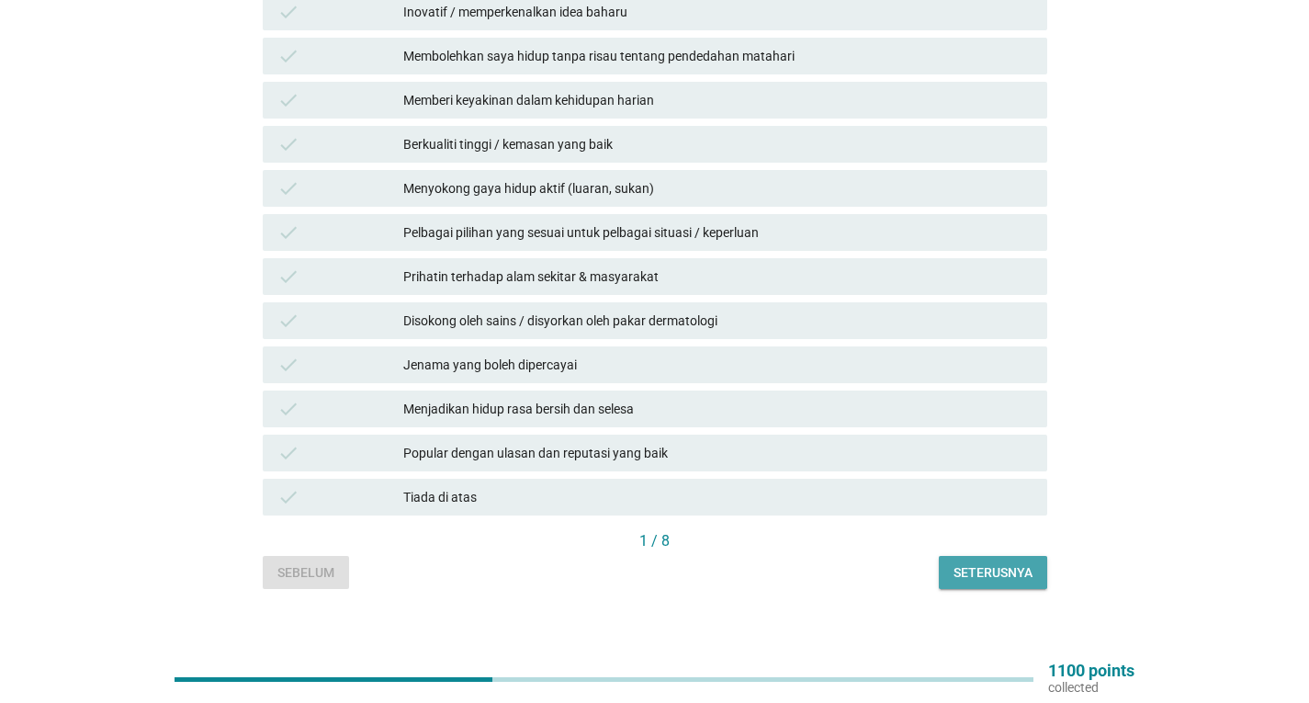
click at [993, 563] on div "Seterusnya" at bounding box center [993, 572] width 79 height 19
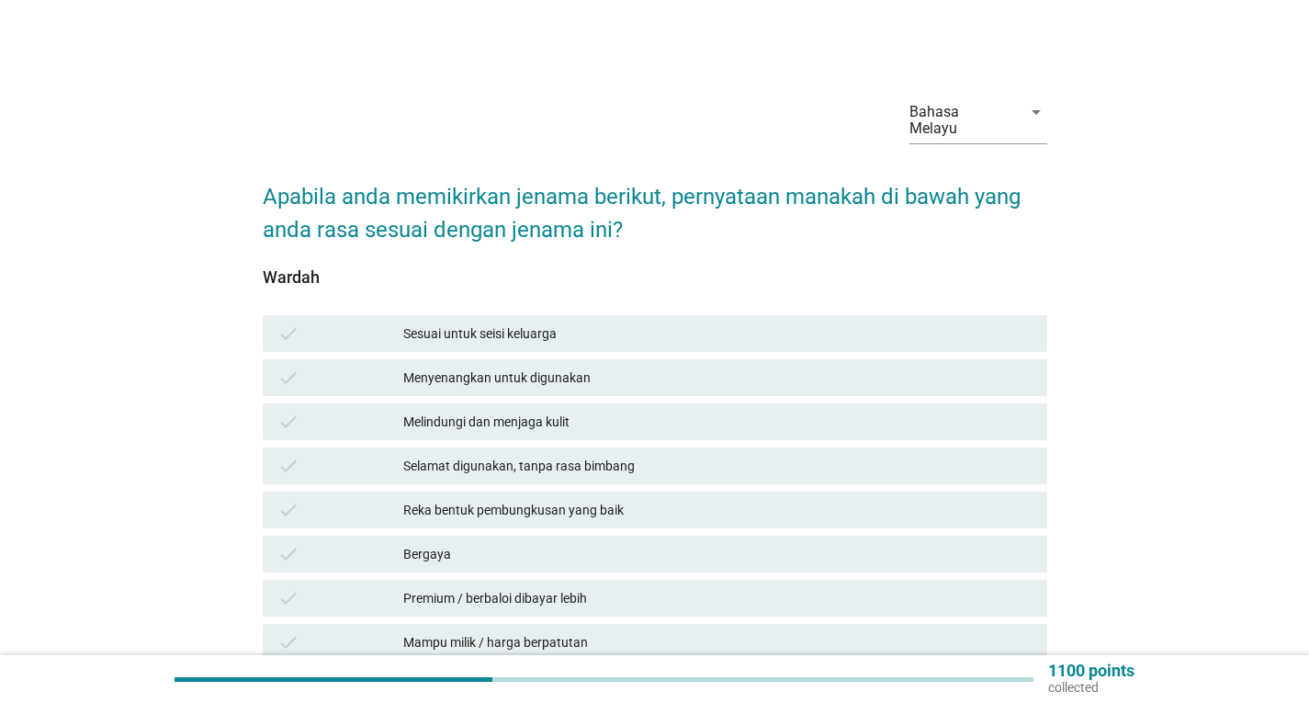
click at [542, 322] on div "Sesuai untuk seisi keluarga" at bounding box center [717, 333] width 629 height 22
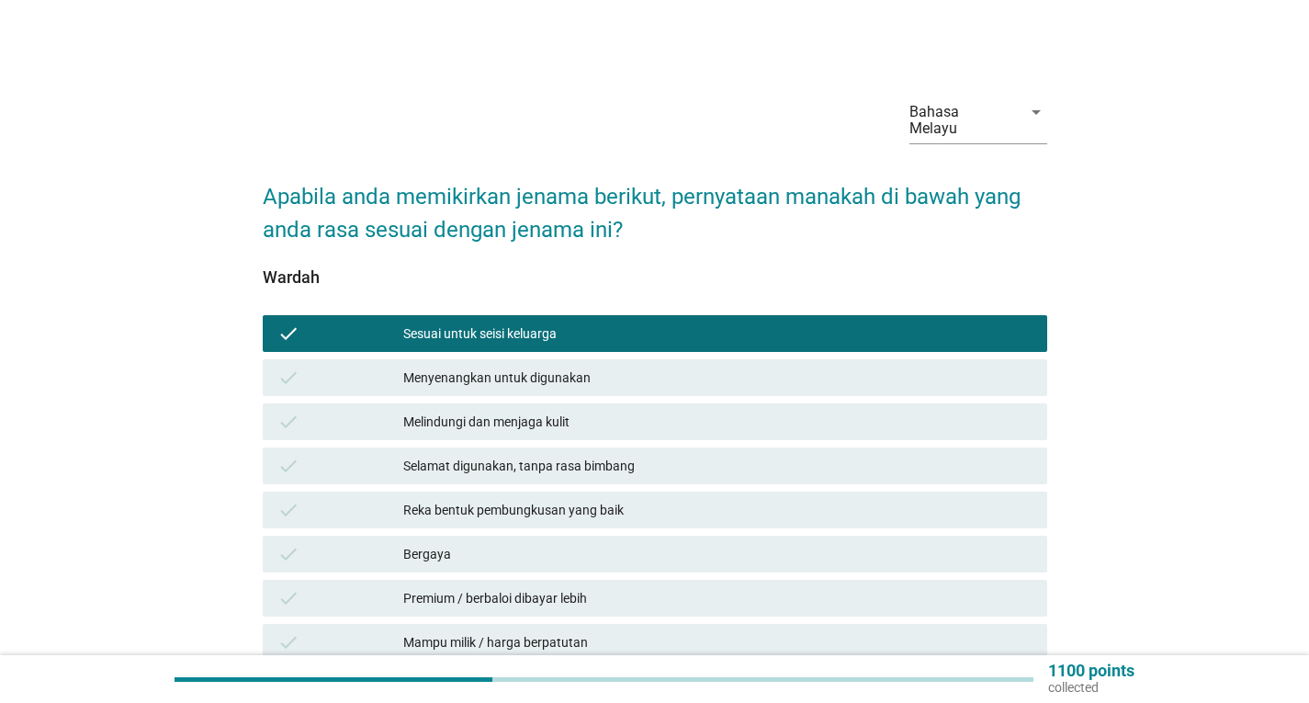
click at [540, 359] on div "check Menyenangkan untuk digunakan" at bounding box center [655, 377] width 785 height 37
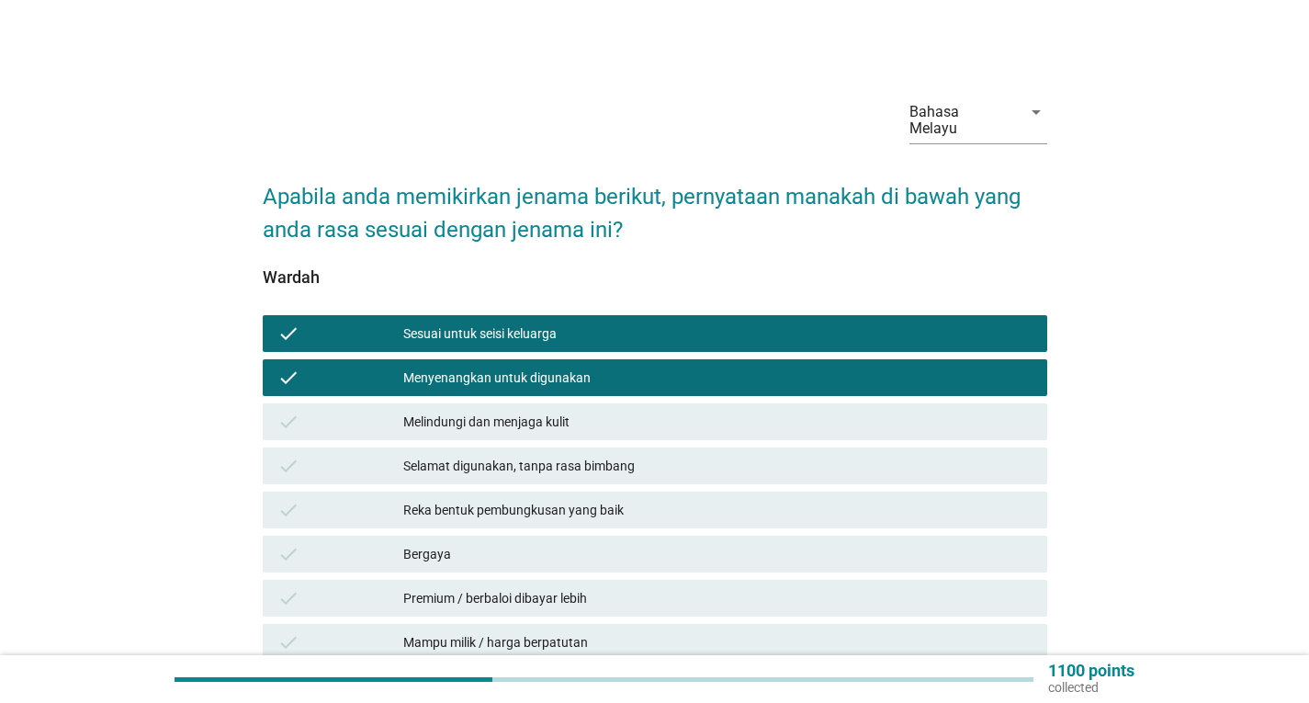
click at [569, 411] on div "Melindungi dan menjaga kulit" at bounding box center [717, 422] width 629 height 22
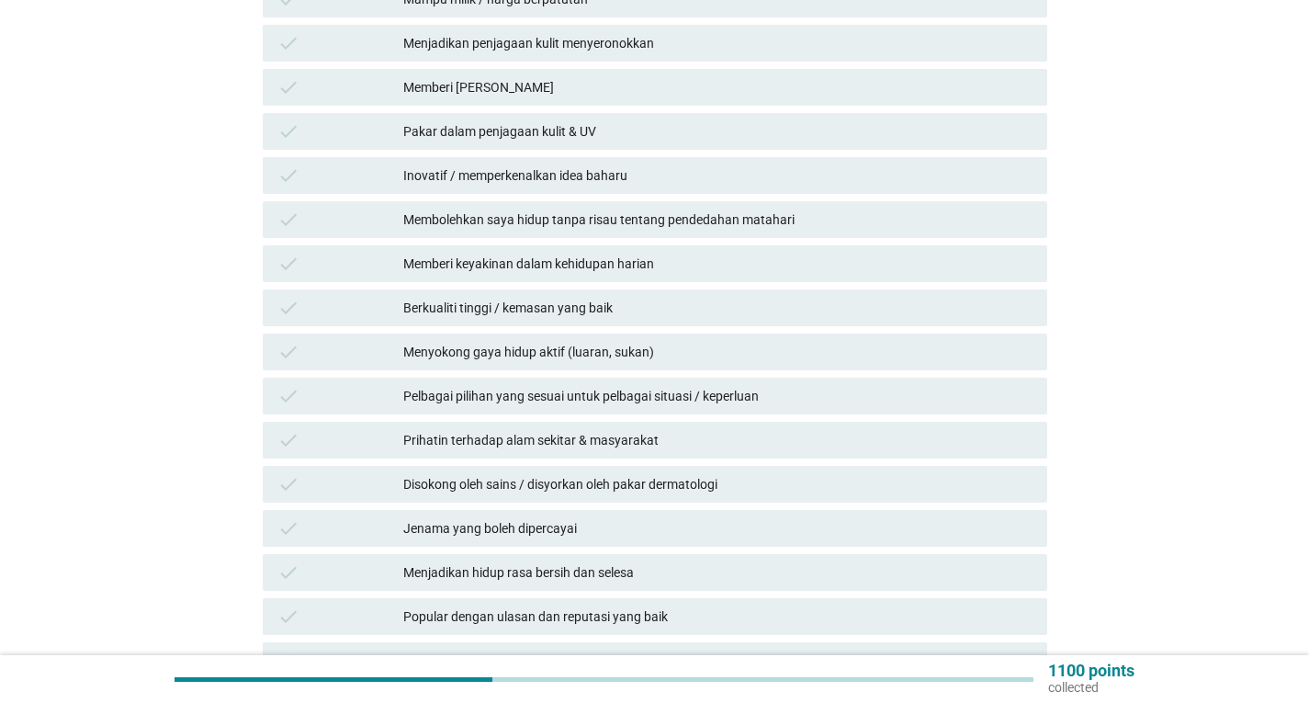
scroll to position [807, 0]
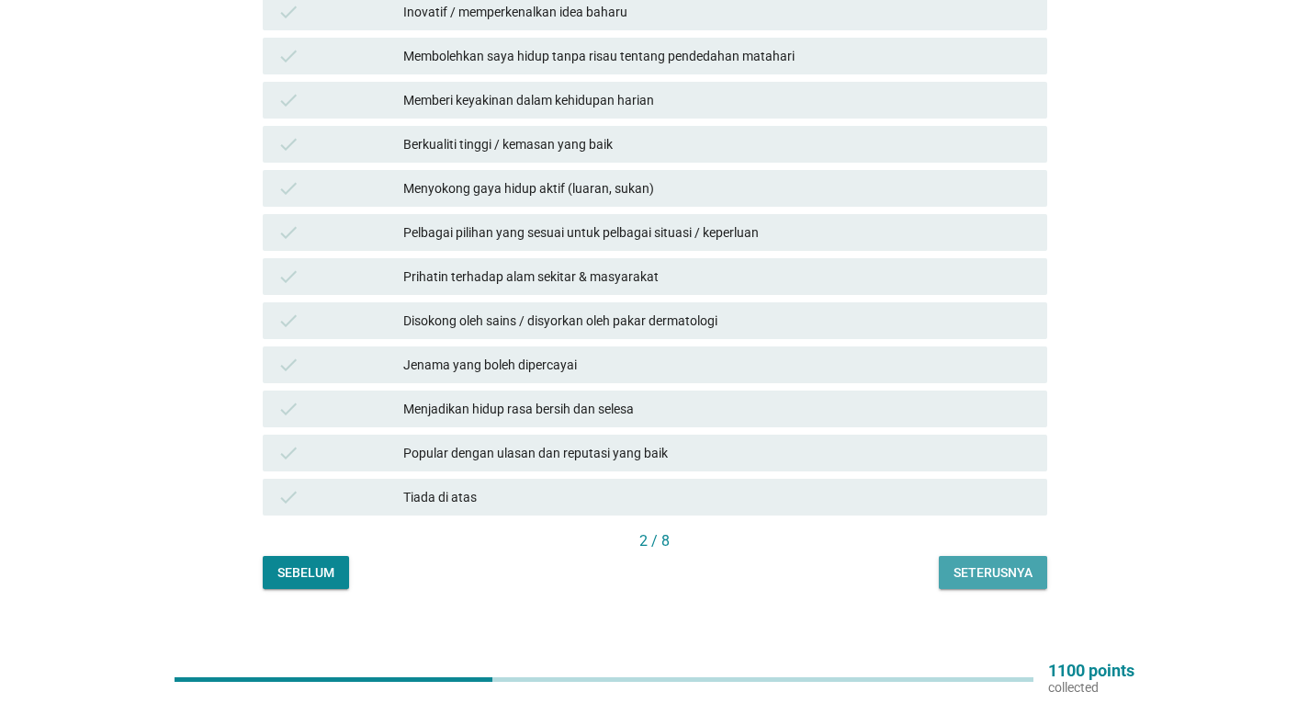
click at [1016, 563] on div "Seterusnya" at bounding box center [993, 572] width 79 height 19
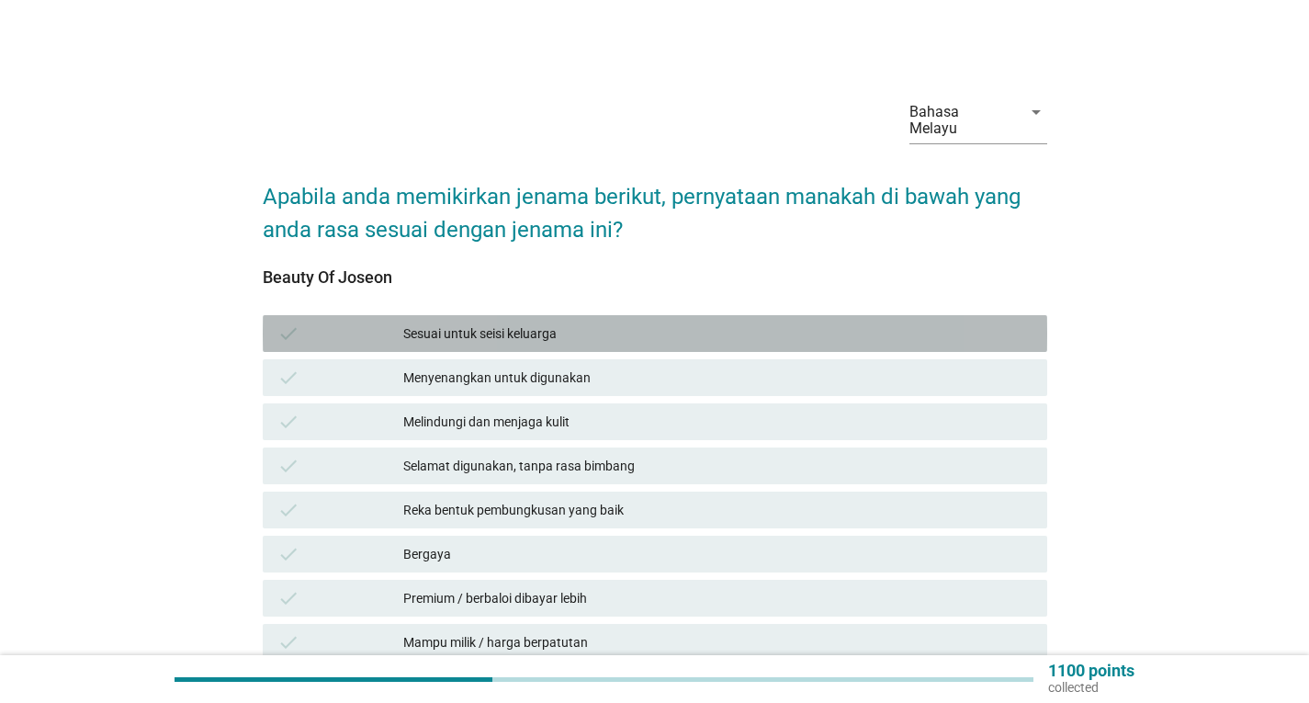
click at [395, 315] on div "check Sesuai untuk seisi keluarga" at bounding box center [655, 333] width 785 height 37
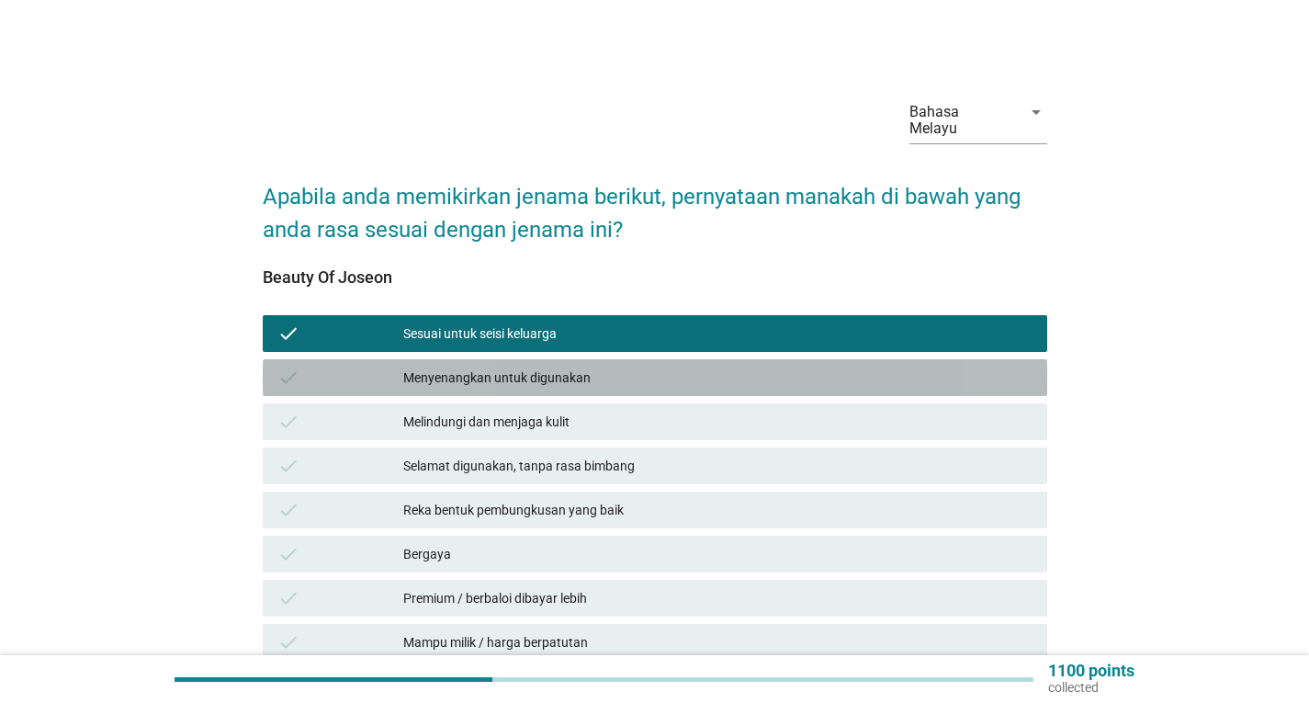
drag, startPoint x: 390, startPoint y: 350, endPoint x: 406, endPoint y: 403, distance: 55.5
click at [389, 359] on div "check Menyenangkan untuk digunakan" at bounding box center [655, 377] width 785 height 37
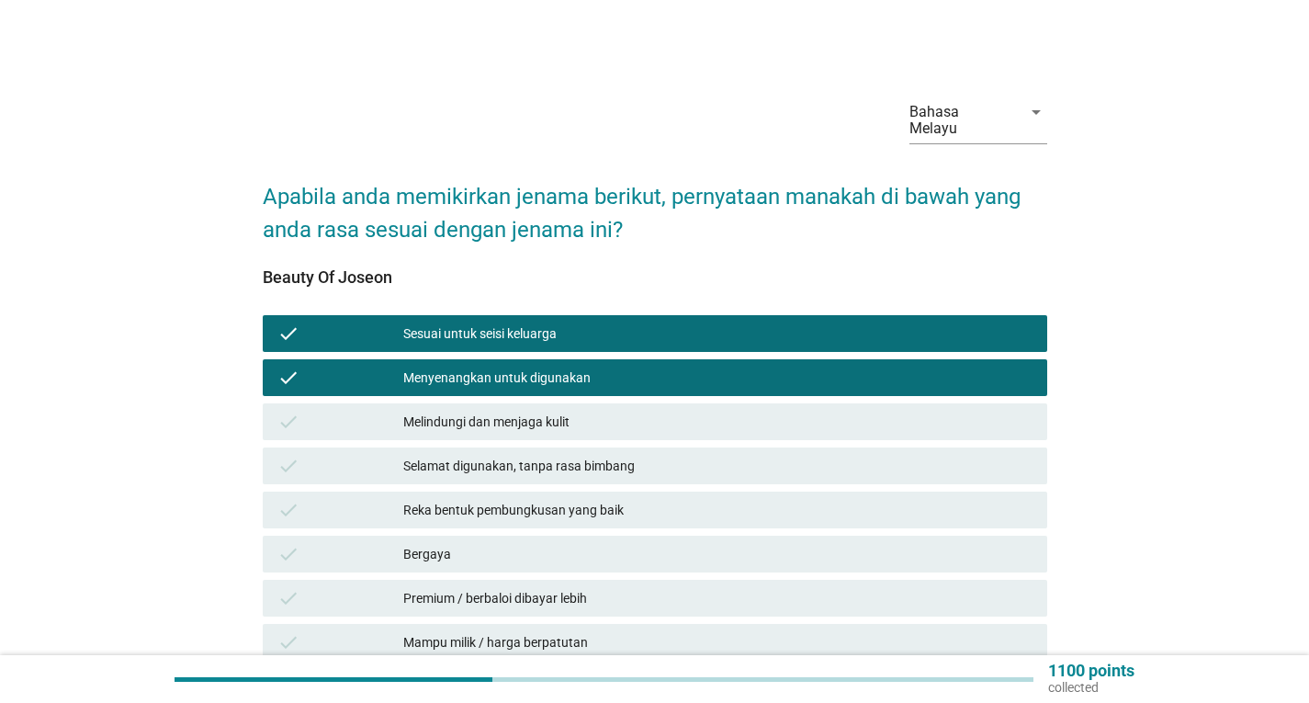
click at [405, 411] on div "Melindungi dan menjaga kulit" at bounding box center [717, 422] width 629 height 22
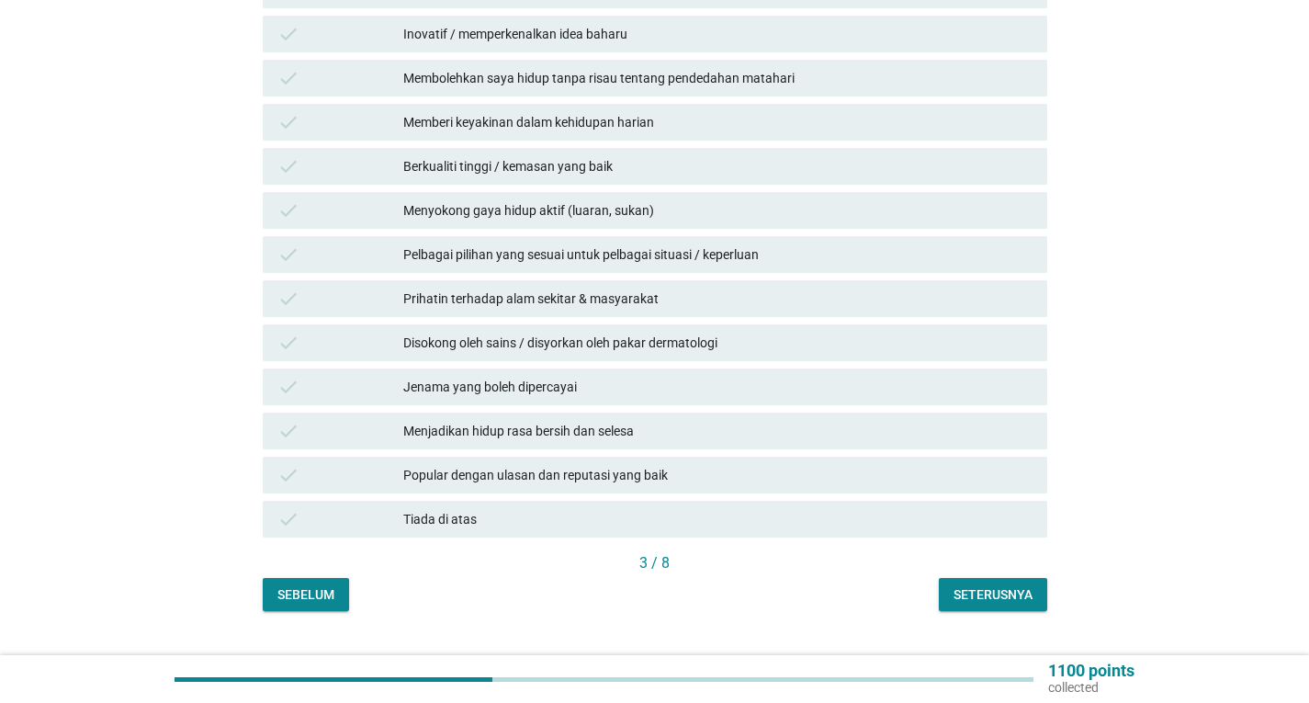
scroll to position [807, 0]
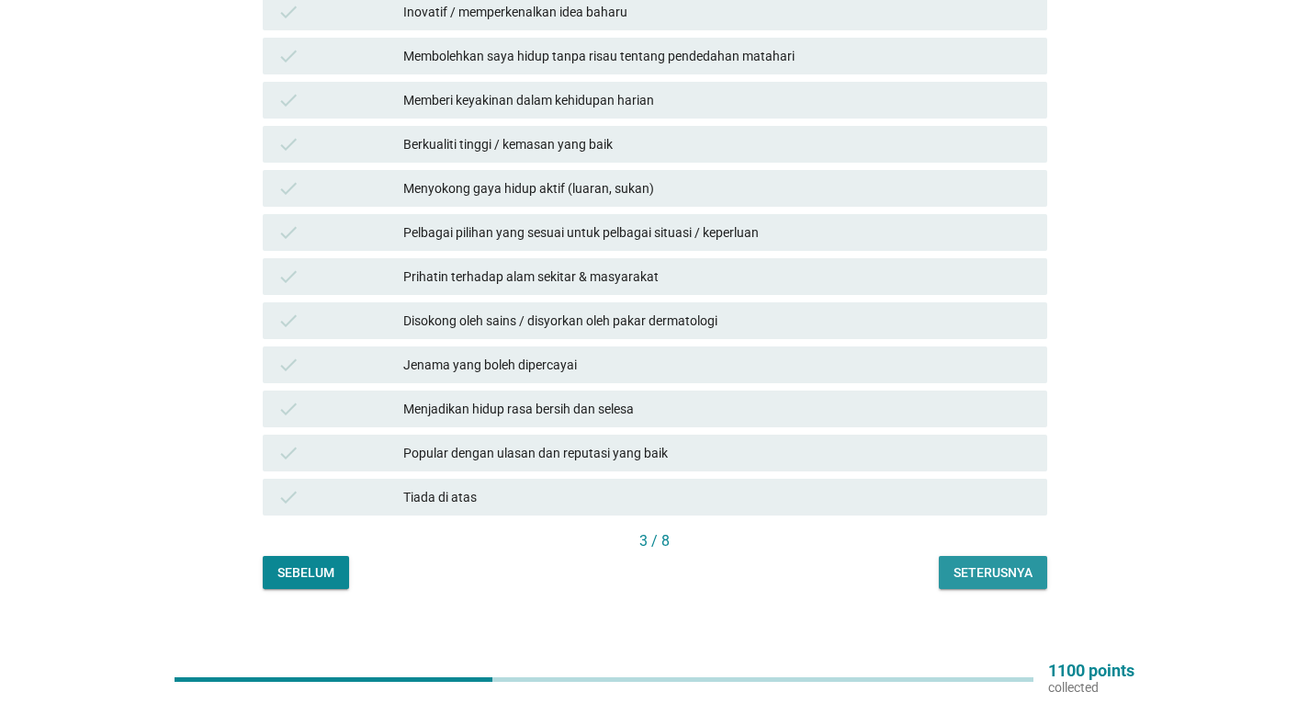
drag, startPoint x: 1025, startPoint y: 564, endPoint x: 1034, endPoint y: 560, distance: 9.9
click at [1025, 563] on div "Seterusnya" at bounding box center [993, 572] width 79 height 19
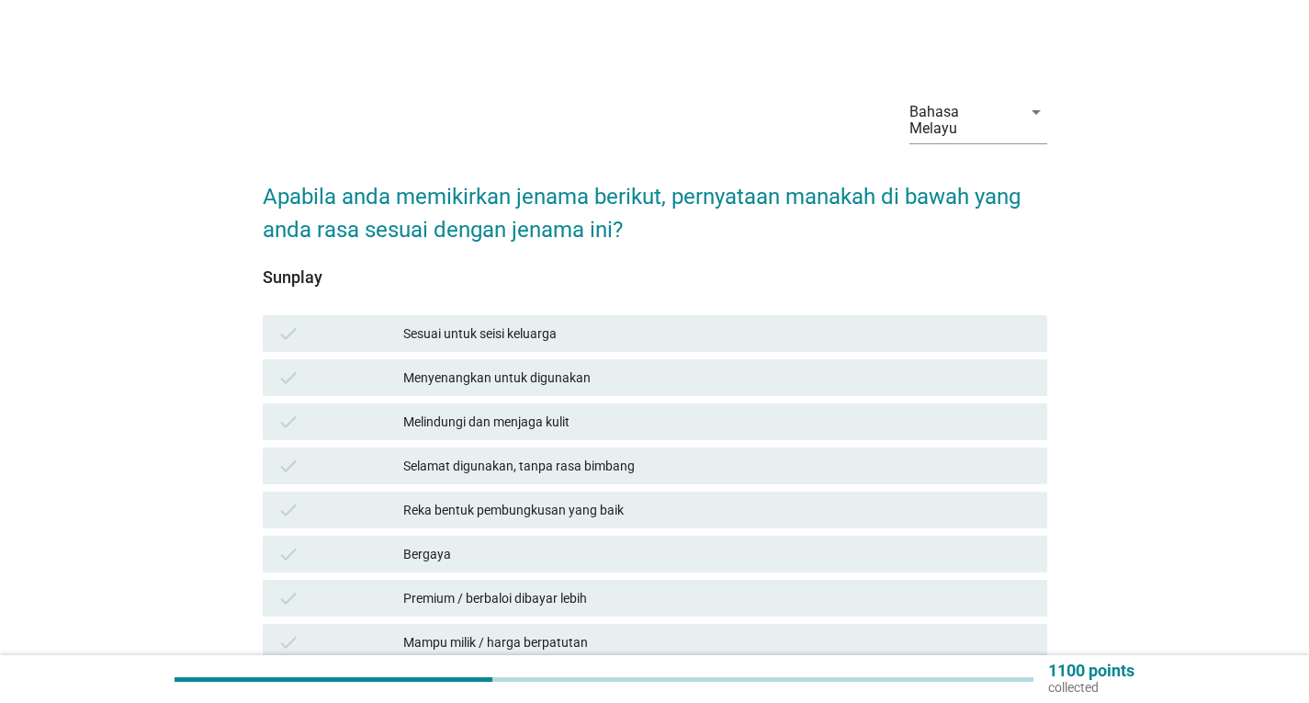
click at [533, 322] on div "Sesuai untuk seisi keluarga" at bounding box center [717, 333] width 629 height 22
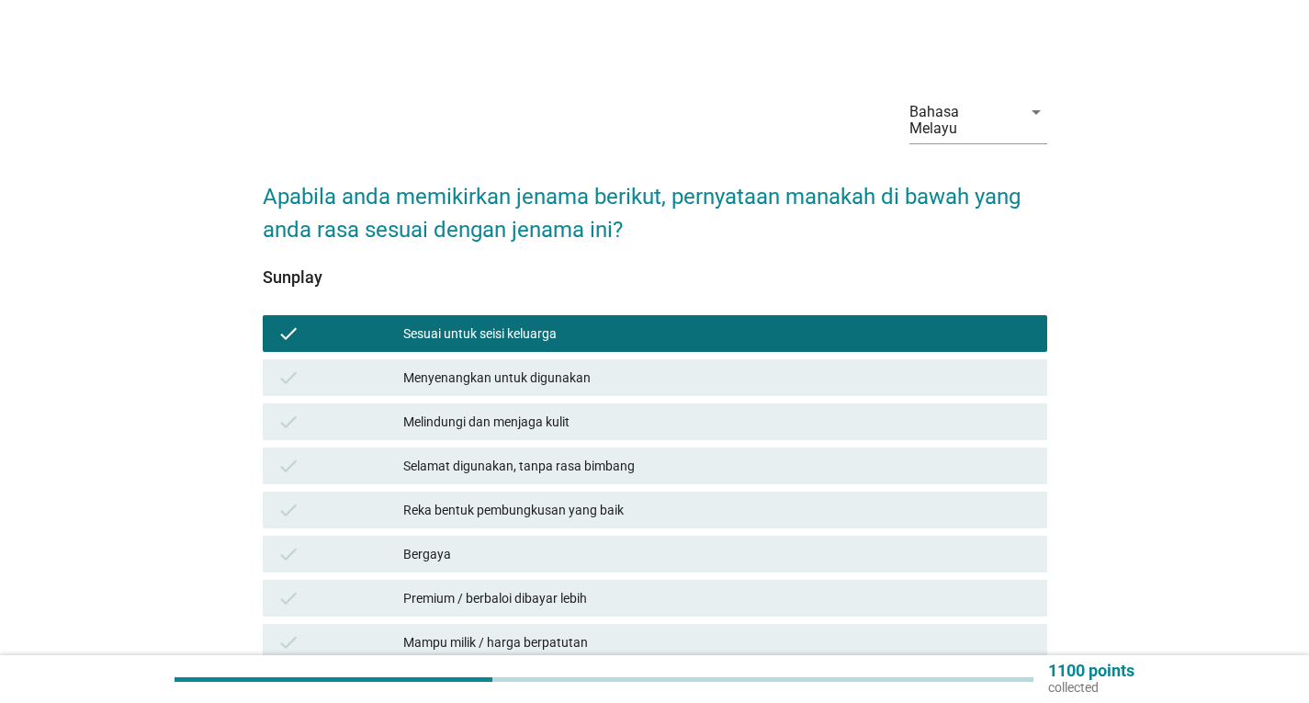
drag, startPoint x: 539, startPoint y: 365, endPoint x: 538, endPoint y: 390, distance: 25.7
click at [538, 367] on div "Menyenangkan untuk digunakan" at bounding box center [717, 378] width 629 height 22
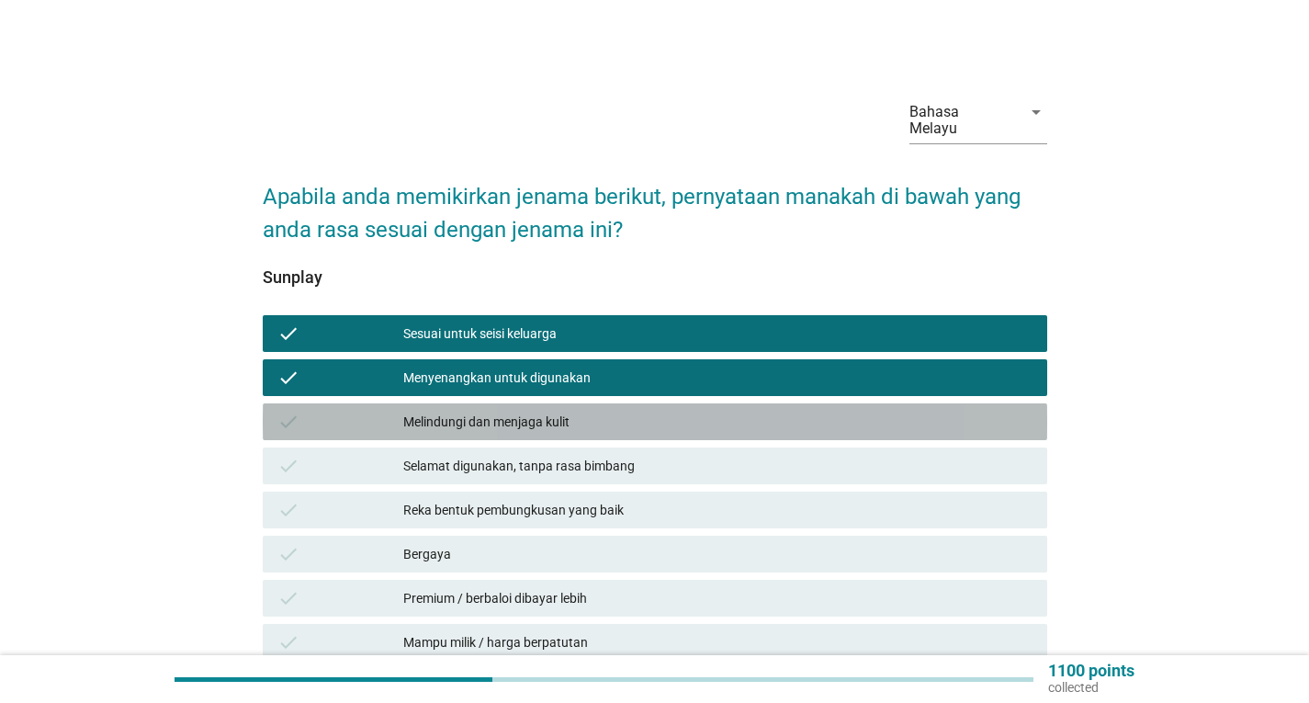
drag, startPoint x: 537, startPoint y: 407, endPoint x: 998, endPoint y: 482, distance: 466.4
click at [546, 411] on div "Melindungi dan menjaga kulit" at bounding box center [717, 422] width 629 height 22
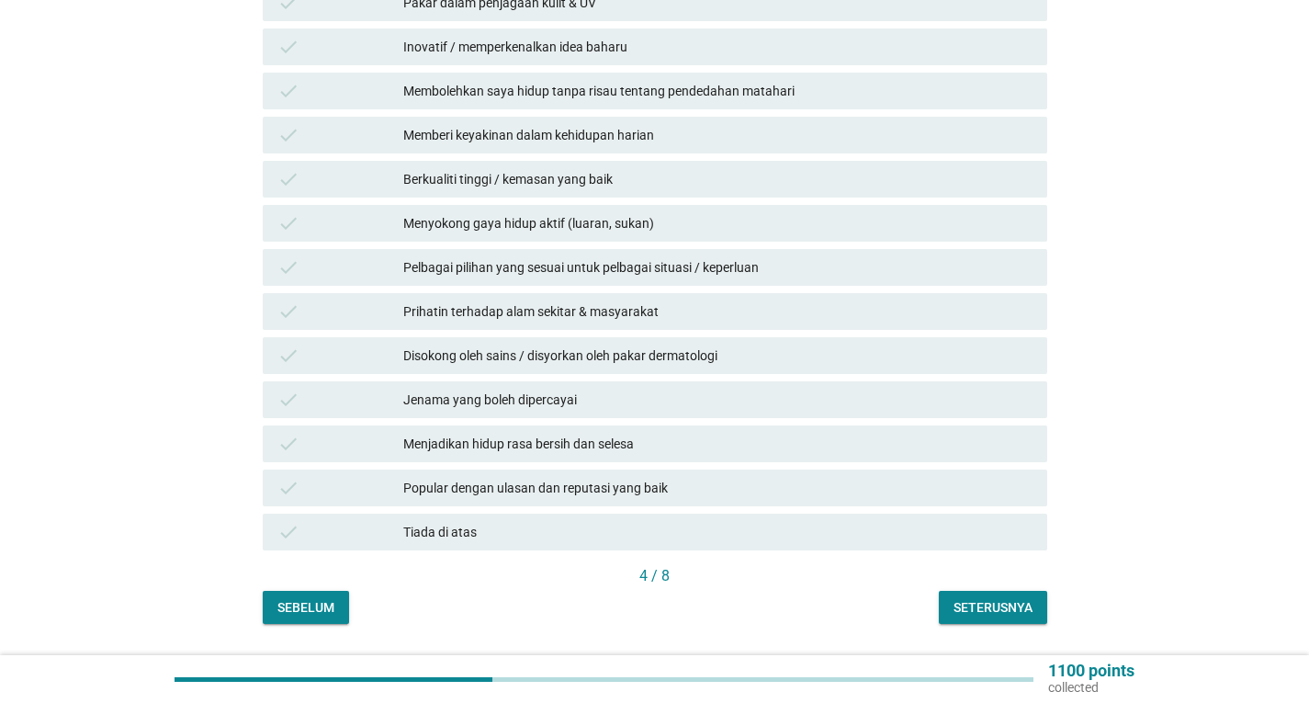
scroll to position [807, 0]
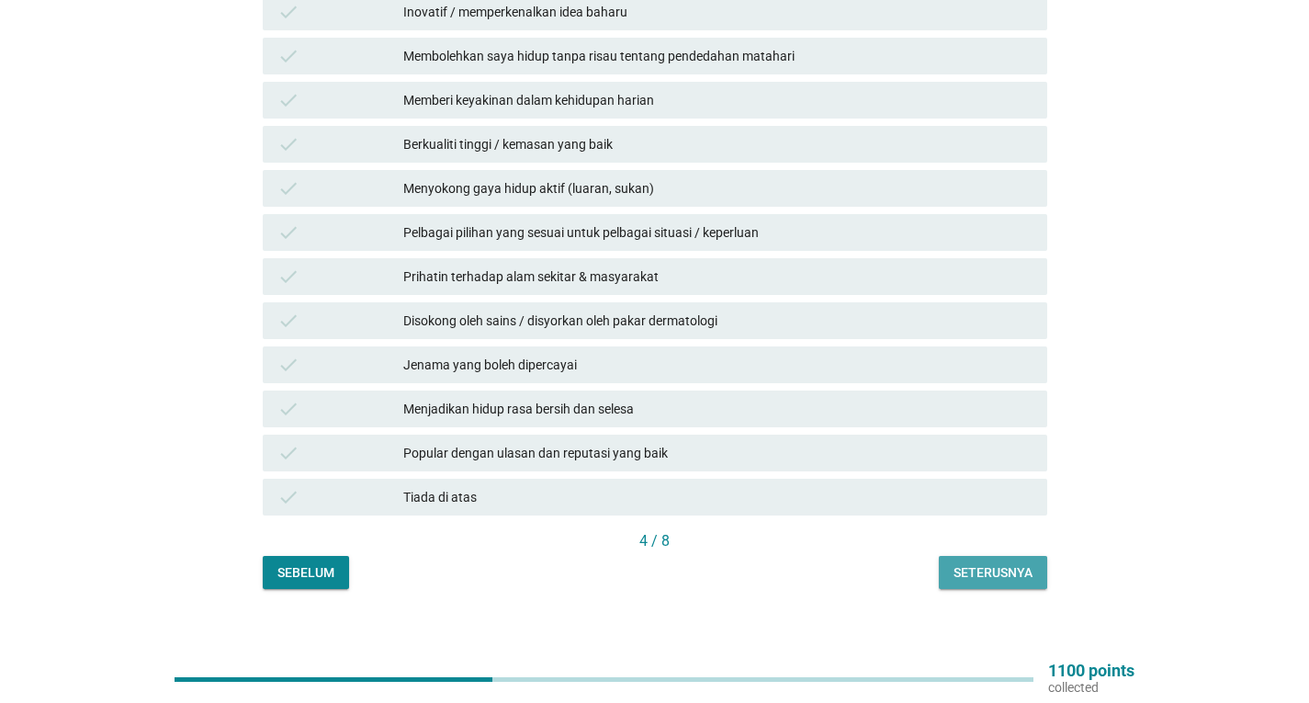
click at [1004, 563] on div "Seterusnya" at bounding box center [993, 572] width 79 height 19
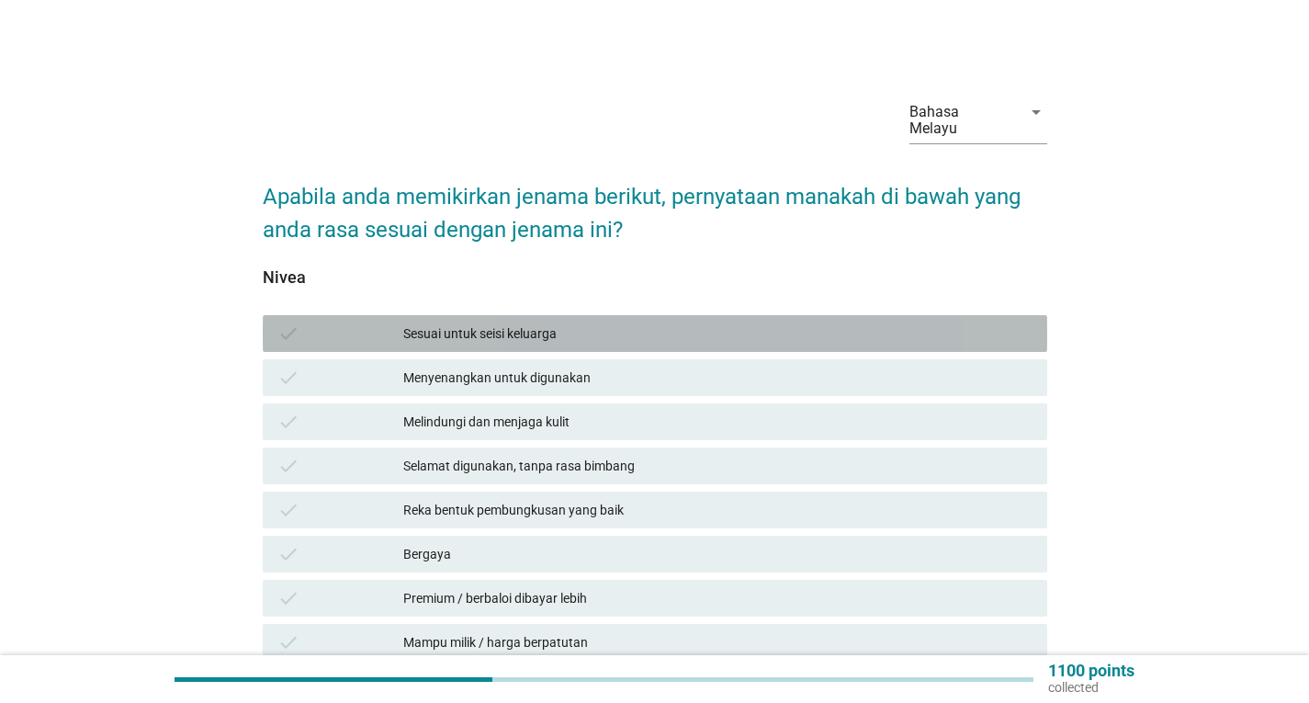
drag, startPoint x: 535, startPoint y: 307, endPoint x: 530, endPoint y: 340, distance: 33.4
click at [533, 322] on div "Sesuai untuk seisi keluarga" at bounding box center [717, 333] width 629 height 22
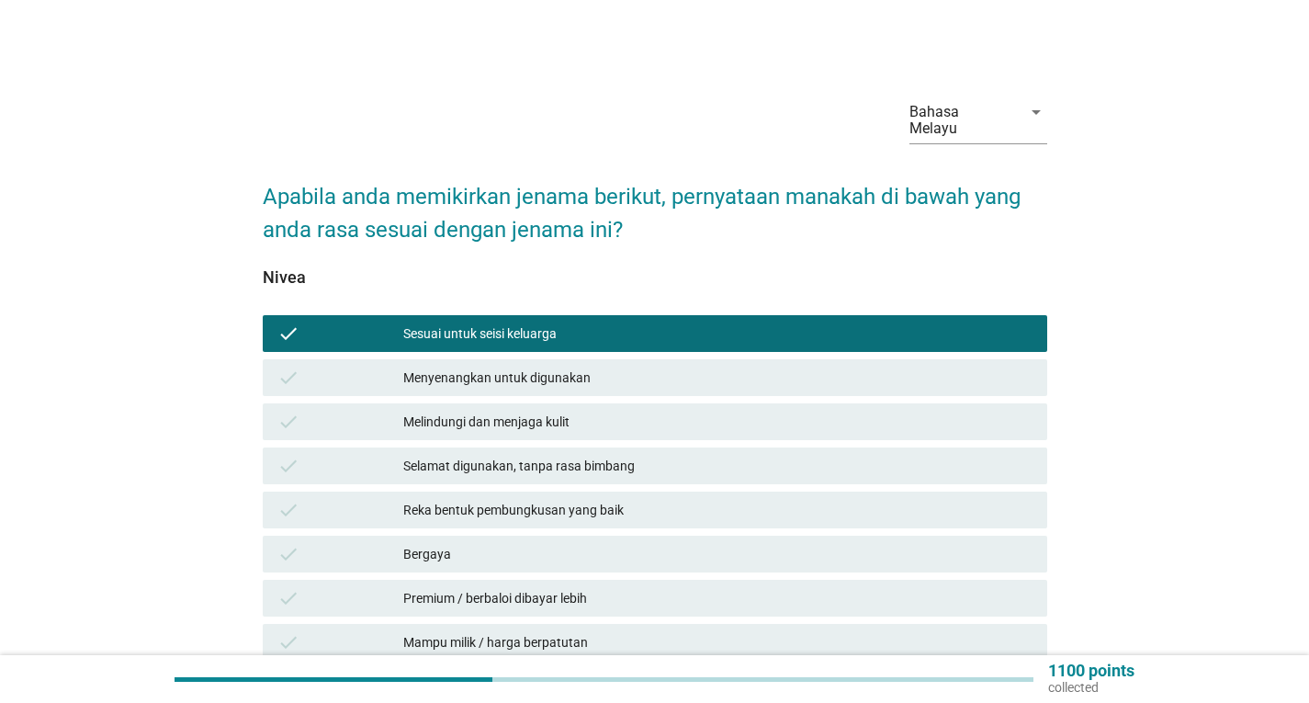
click at [534, 367] on div "Menyenangkan untuk digunakan" at bounding box center [717, 378] width 629 height 22
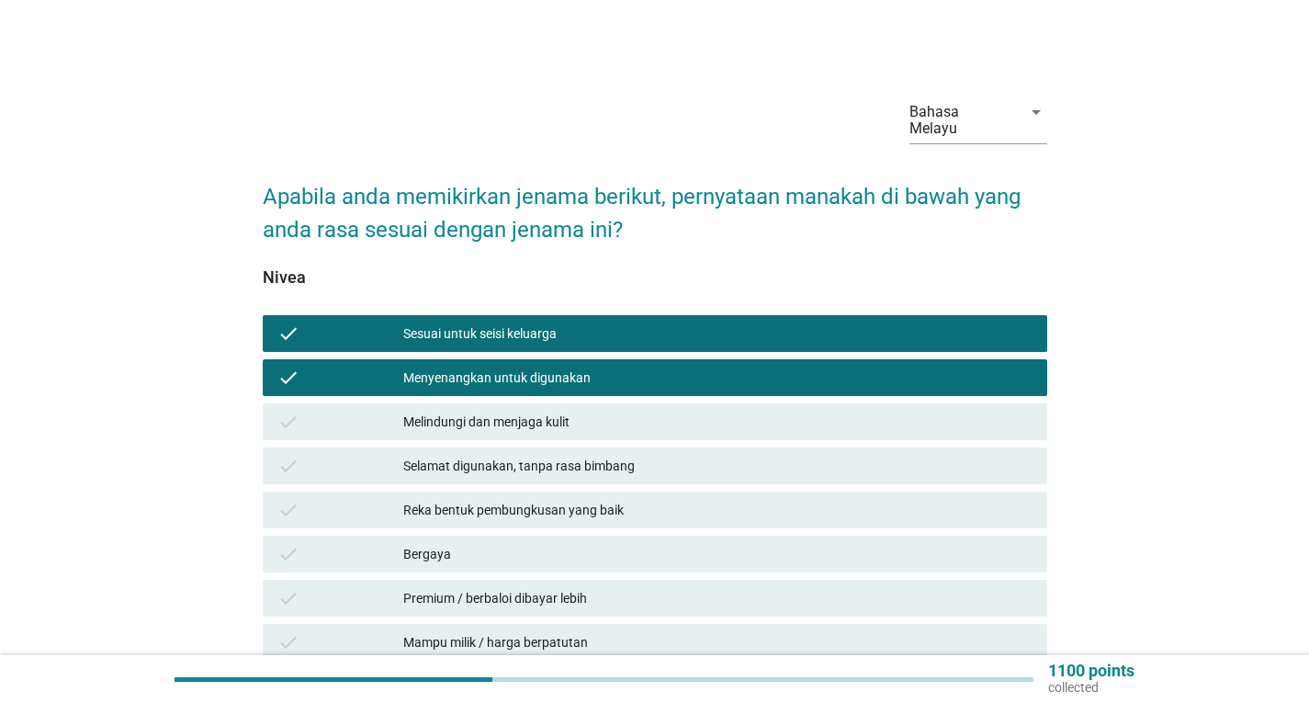
drag, startPoint x: 537, startPoint y: 404, endPoint x: 833, endPoint y: 461, distance: 301.2
click at [540, 411] on div "Melindungi dan menjaga kulit" at bounding box center [717, 422] width 629 height 22
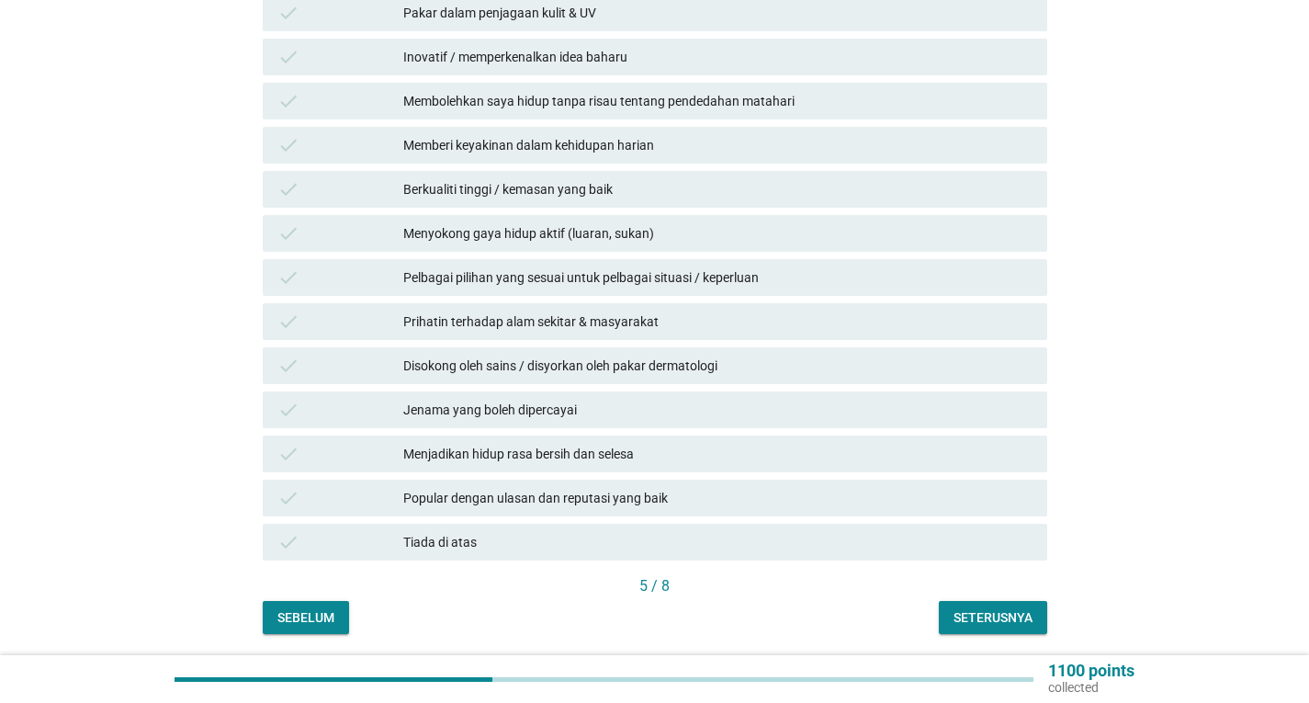
scroll to position [807, 0]
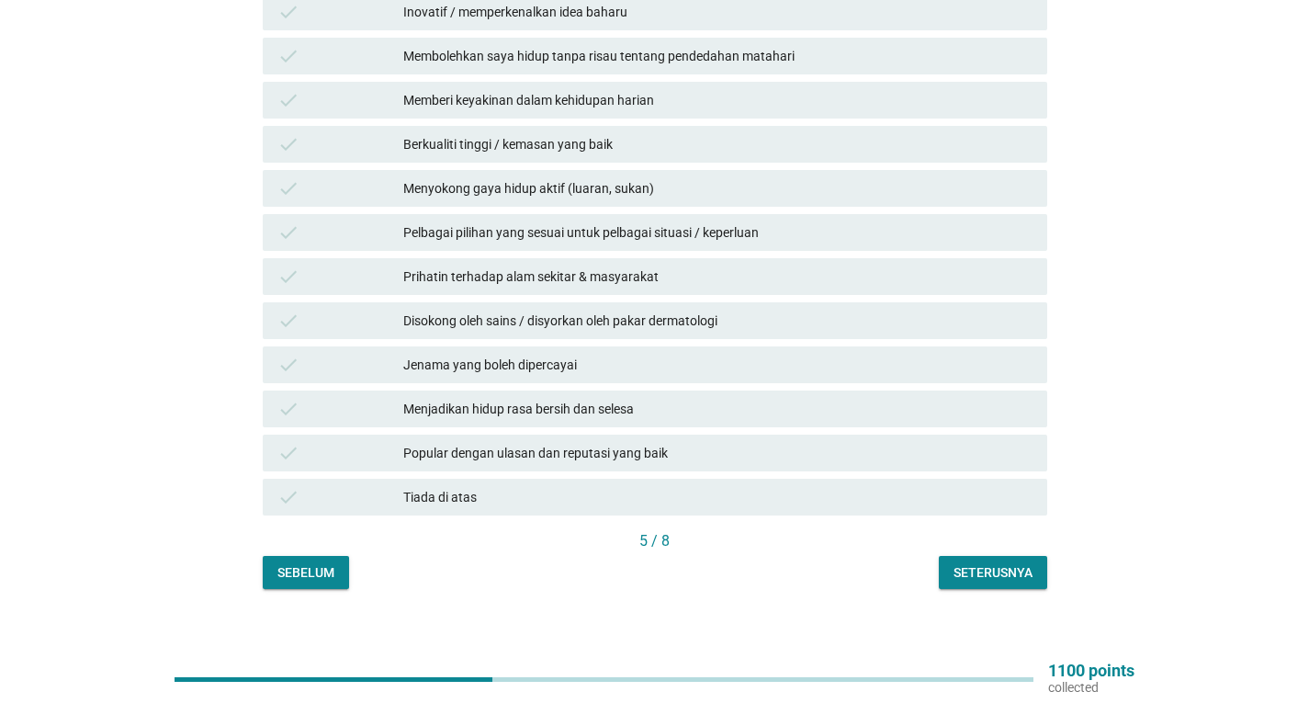
click at [997, 563] on div "Seterusnya" at bounding box center [993, 572] width 79 height 19
click at [490, 479] on div "check Tiada di atas" at bounding box center [655, 497] width 785 height 37
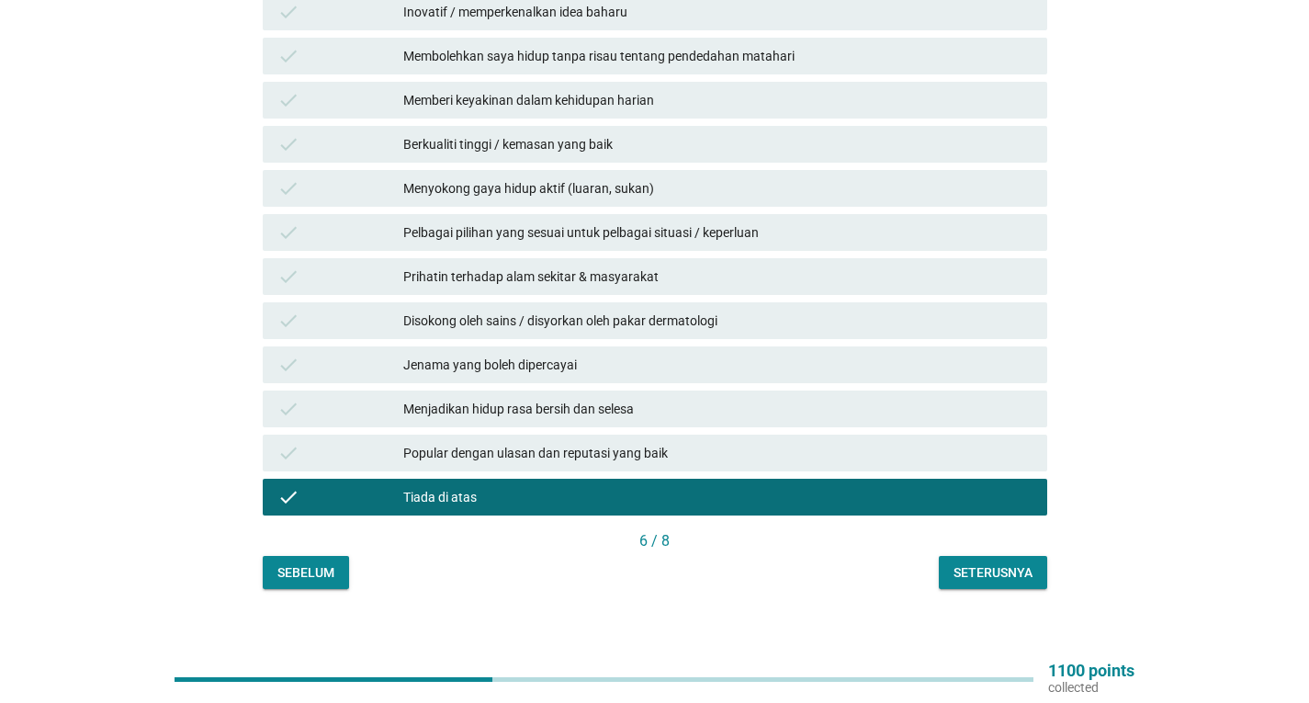
click at [1003, 563] on div "Seterusnya" at bounding box center [993, 572] width 79 height 19
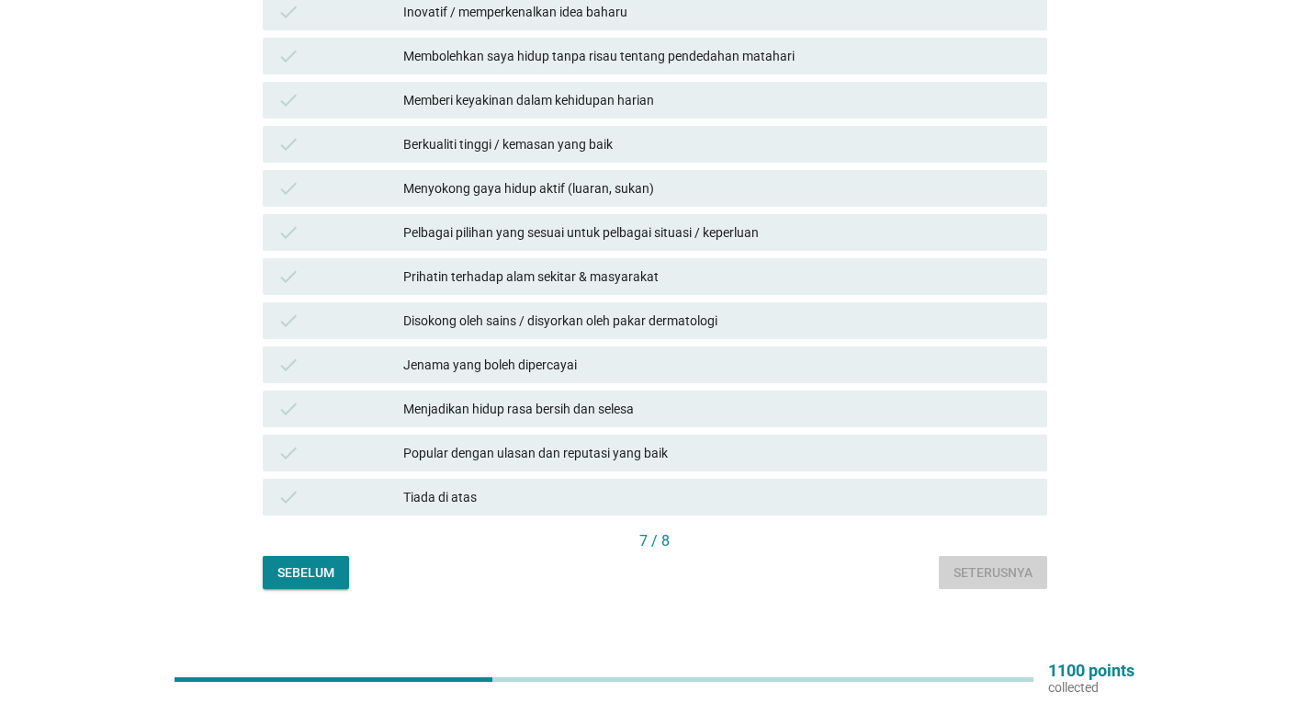
scroll to position [0, 0]
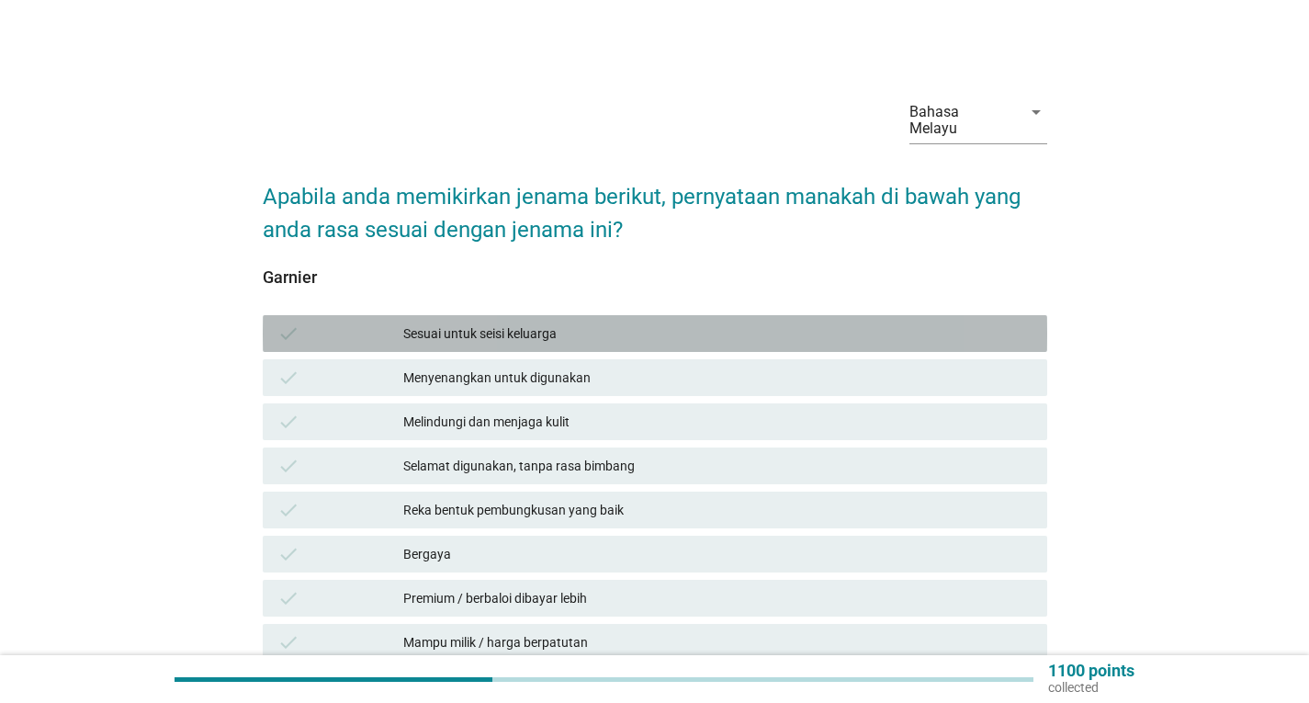
click at [654, 325] on div "Sesuai untuk seisi keluarga" at bounding box center [717, 333] width 629 height 22
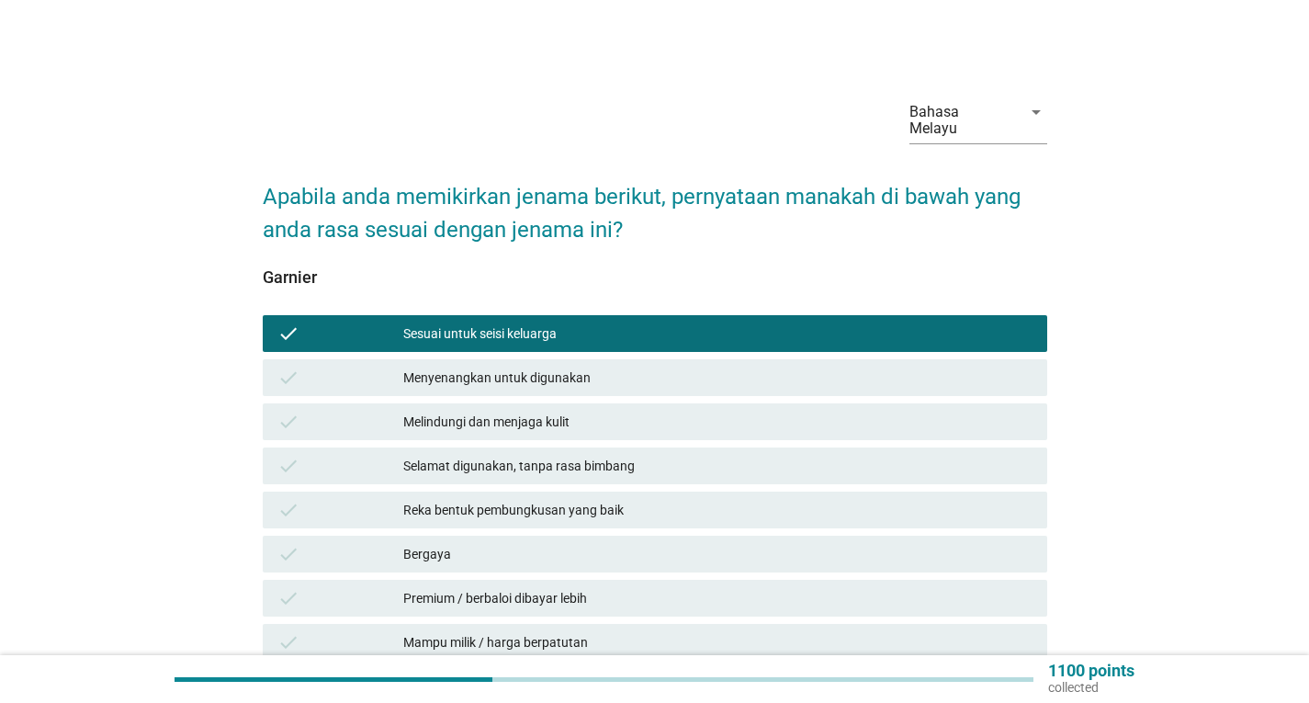
drag, startPoint x: 650, startPoint y: 363, endPoint x: 657, endPoint y: 395, distance: 32.8
click at [650, 367] on div "Menyenangkan untuk digunakan" at bounding box center [717, 378] width 629 height 22
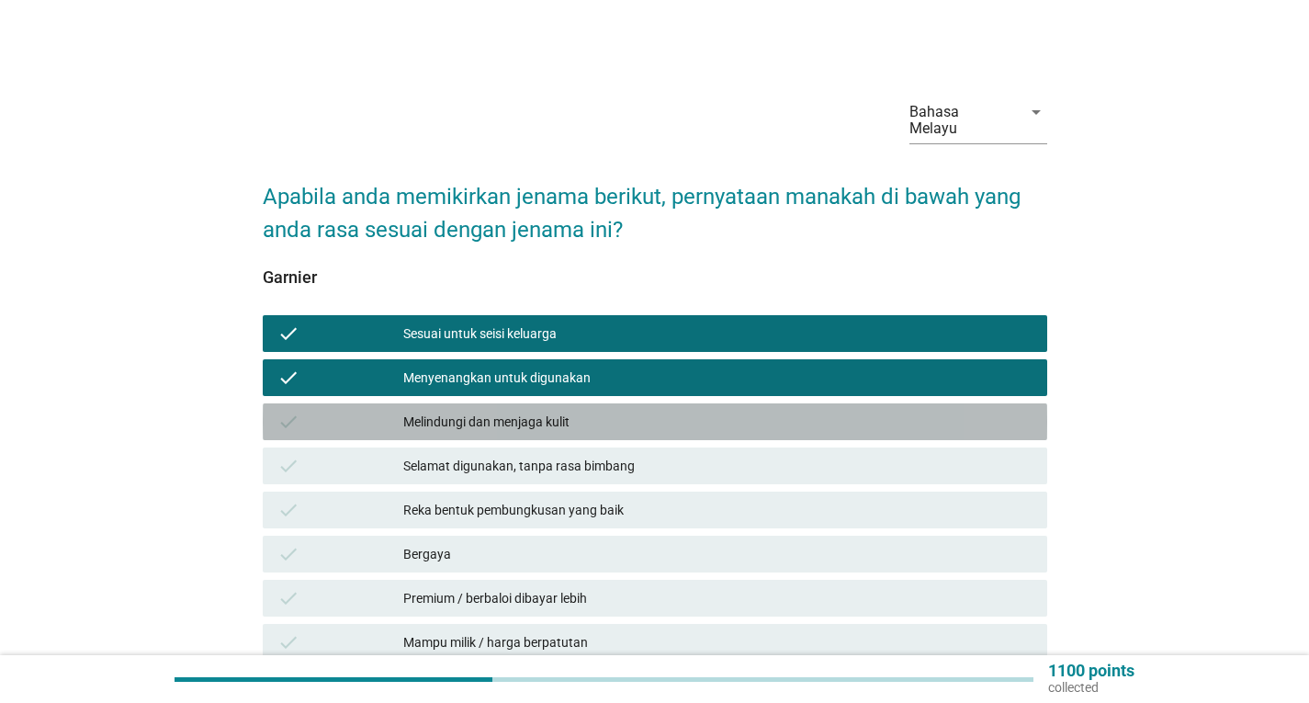
drag, startPoint x: 657, startPoint y: 399, endPoint x: 1032, endPoint y: 423, distance: 375.6
click at [659, 411] on div "Melindungi dan menjaga kulit" at bounding box center [717, 422] width 629 height 22
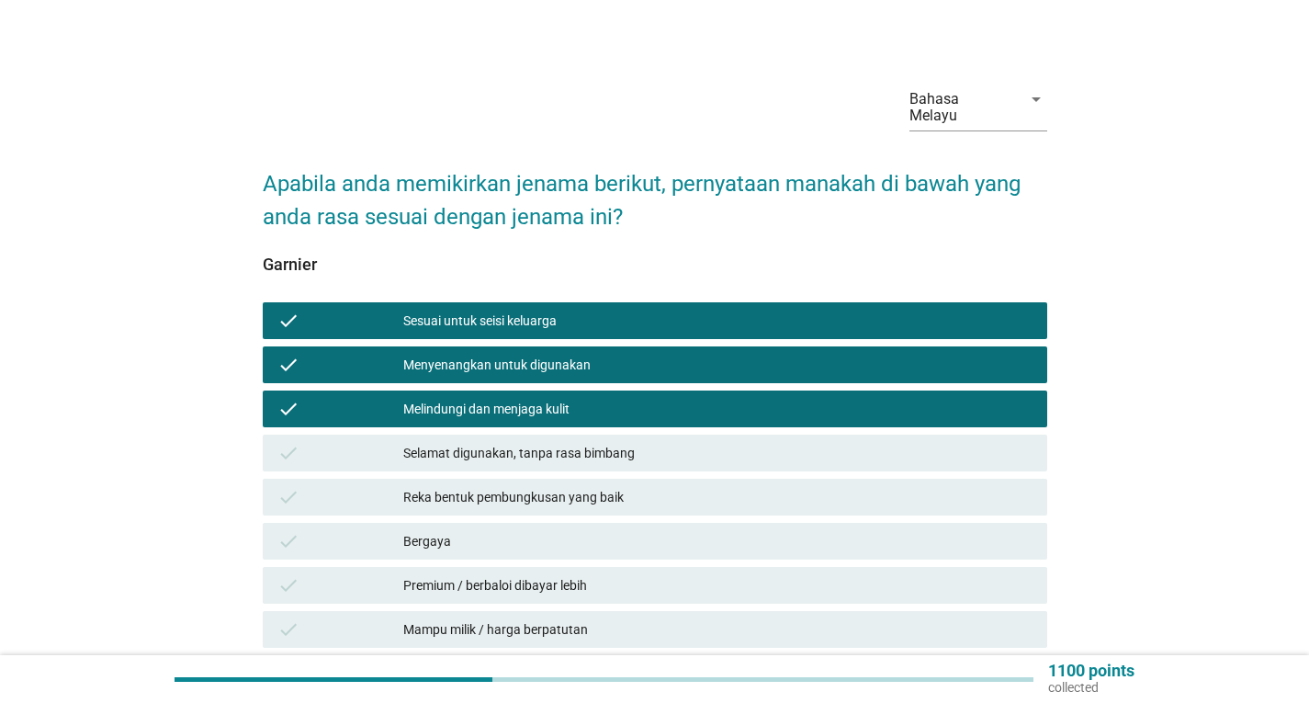
scroll to position [807, 0]
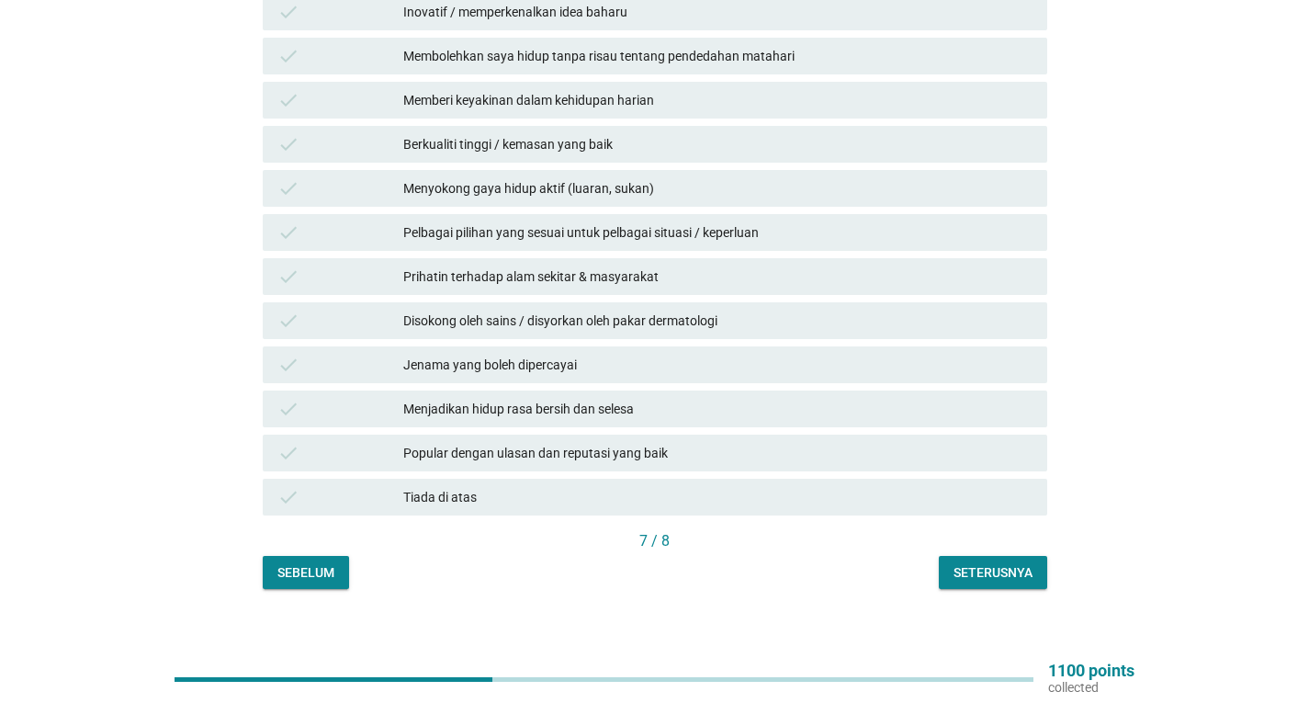
click at [1006, 563] on div "Seterusnya" at bounding box center [993, 572] width 79 height 19
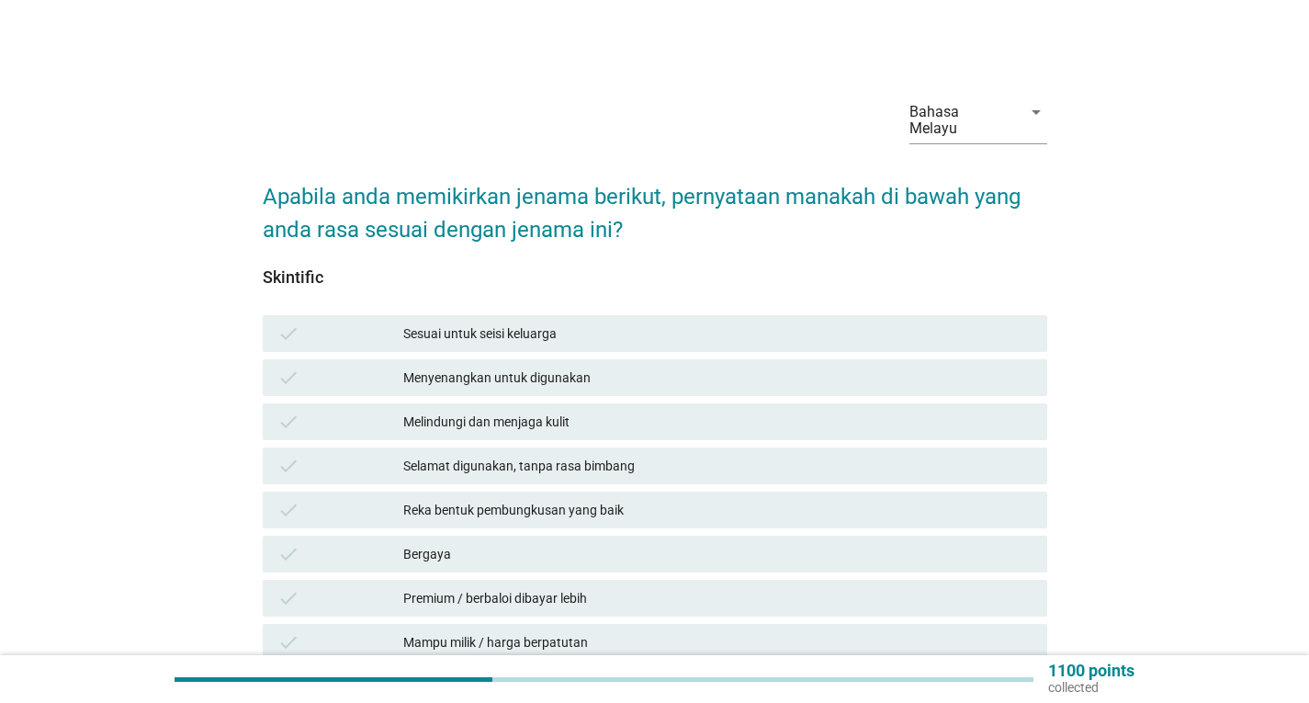
click at [528, 322] on div "Sesuai untuk seisi keluarga" at bounding box center [717, 333] width 629 height 22
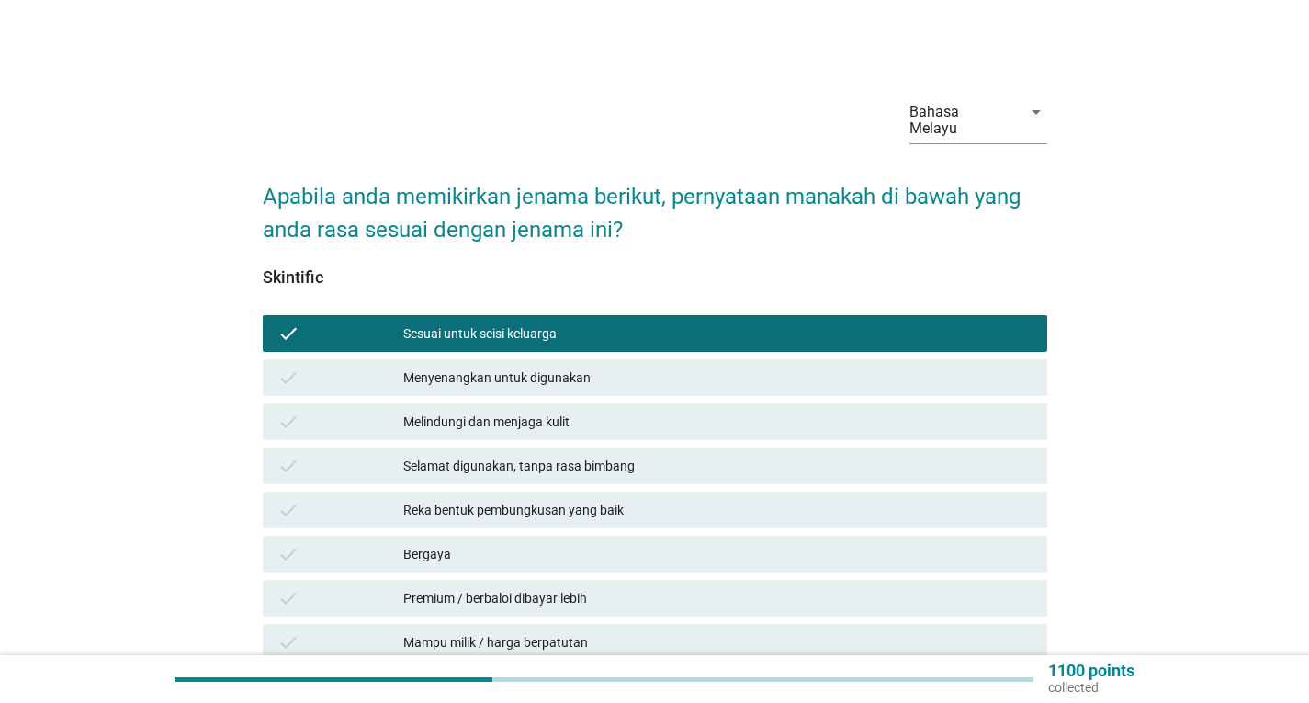
drag, startPoint x: 537, startPoint y: 341, endPoint x: 557, endPoint y: 397, distance: 59.6
click at [537, 356] on div "check Menyenangkan untuk digunakan" at bounding box center [655, 378] width 792 height 44
click at [577, 367] on div "Menyenangkan untuk digunakan" at bounding box center [717, 378] width 629 height 22
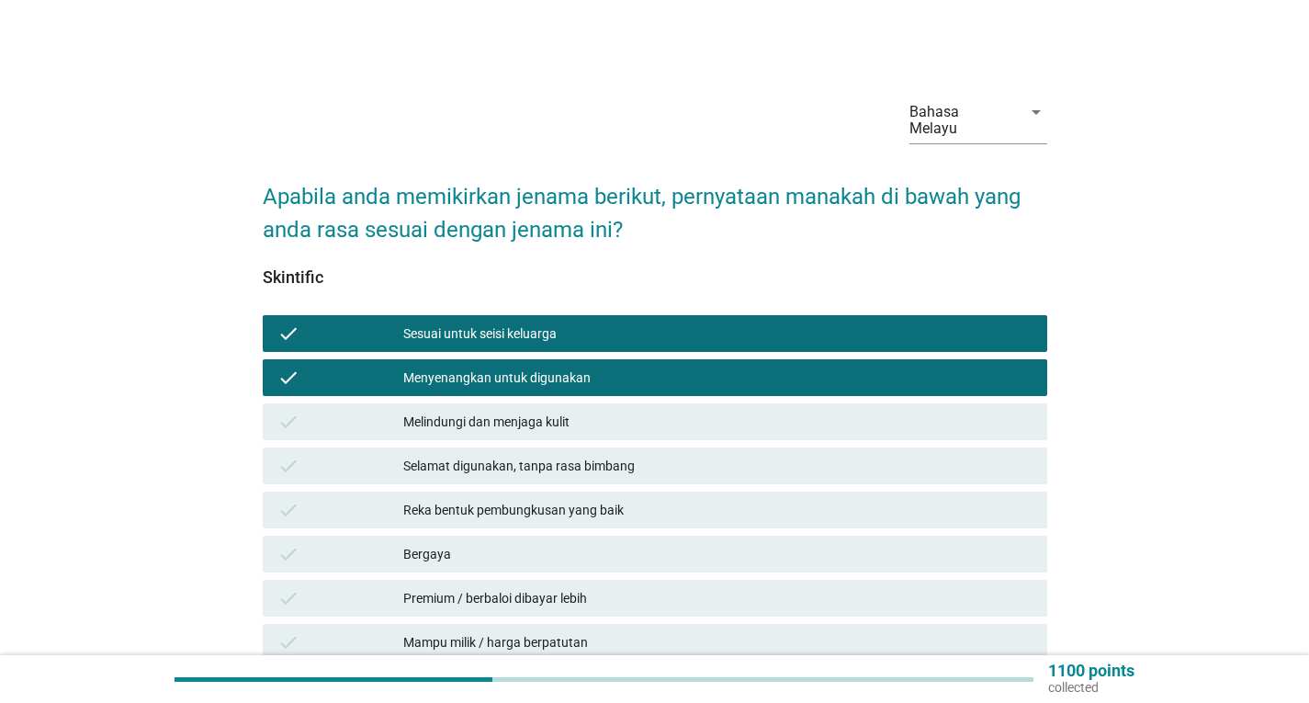
drag, startPoint x: 579, startPoint y: 393, endPoint x: 746, endPoint y: 437, distance: 172.9
click at [580, 403] on div "check Melindungi dan menjaga kulit" at bounding box center [655, 421] width 785 height 37
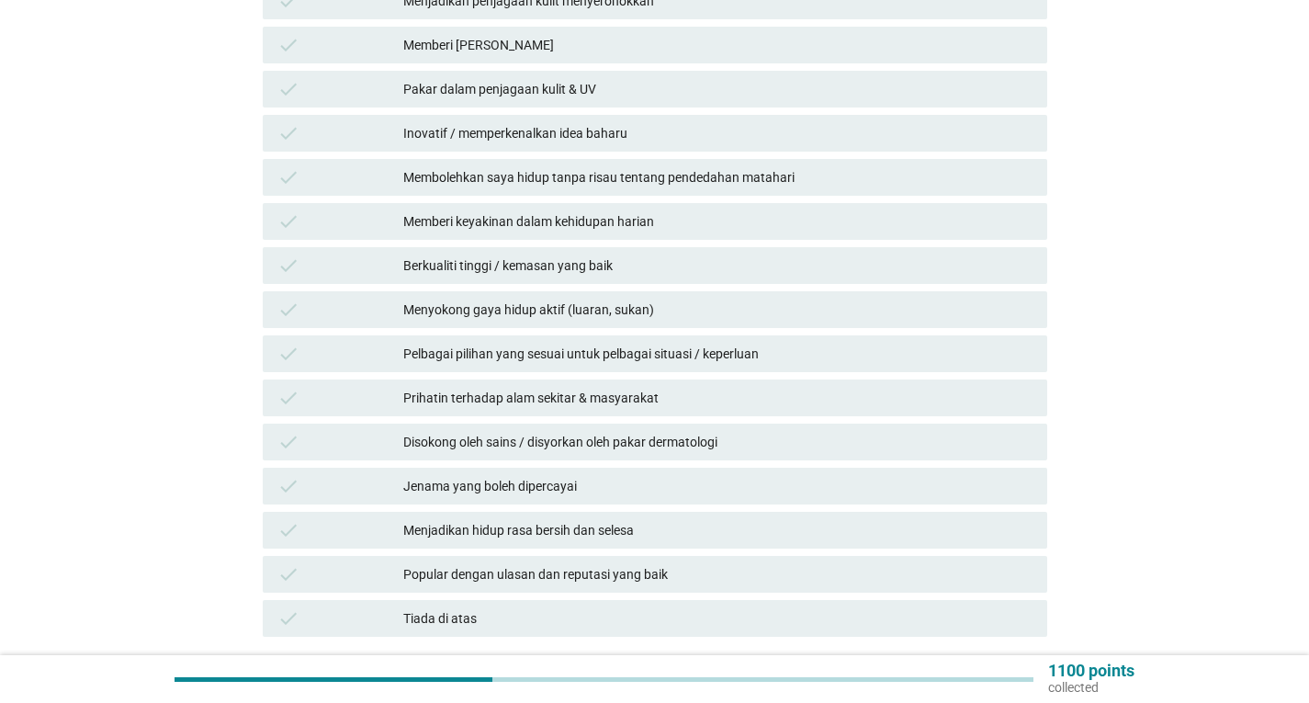
scroll to position [807, 0]
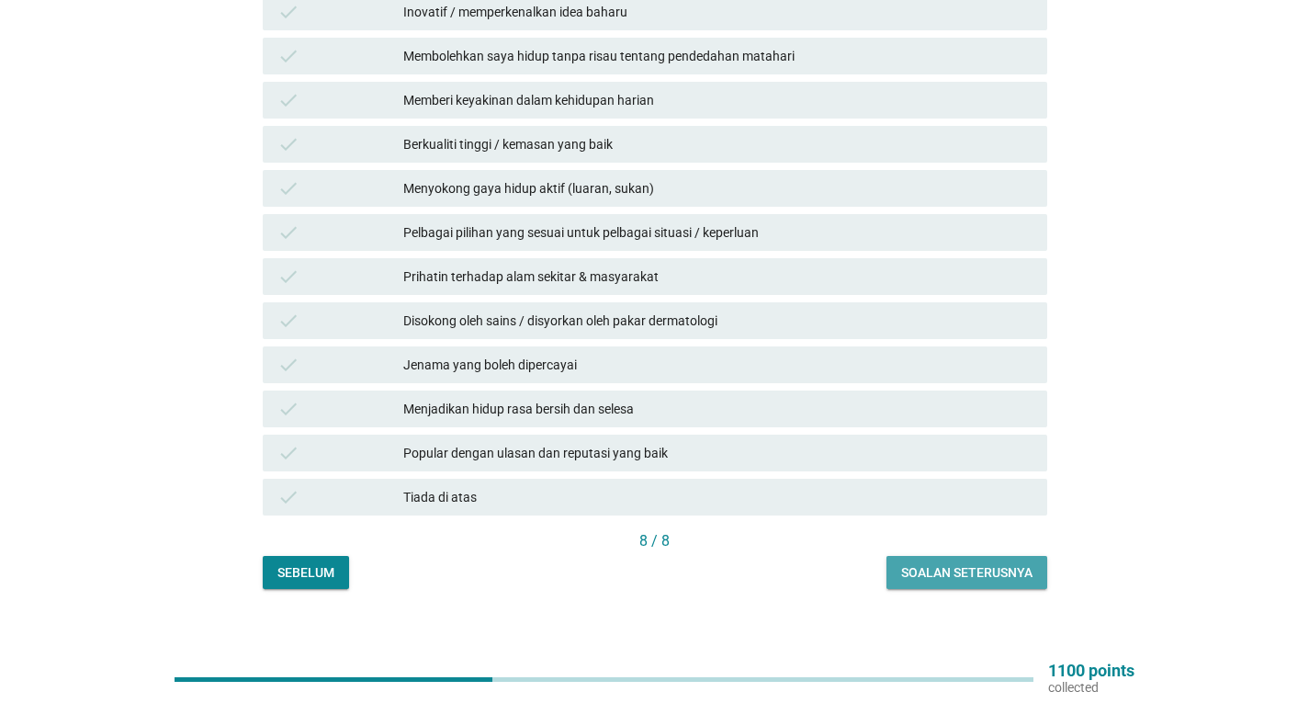
click at [988, 563] on div "Soalan seterusnya" at bounding box center [966, 572] width 131 height 19
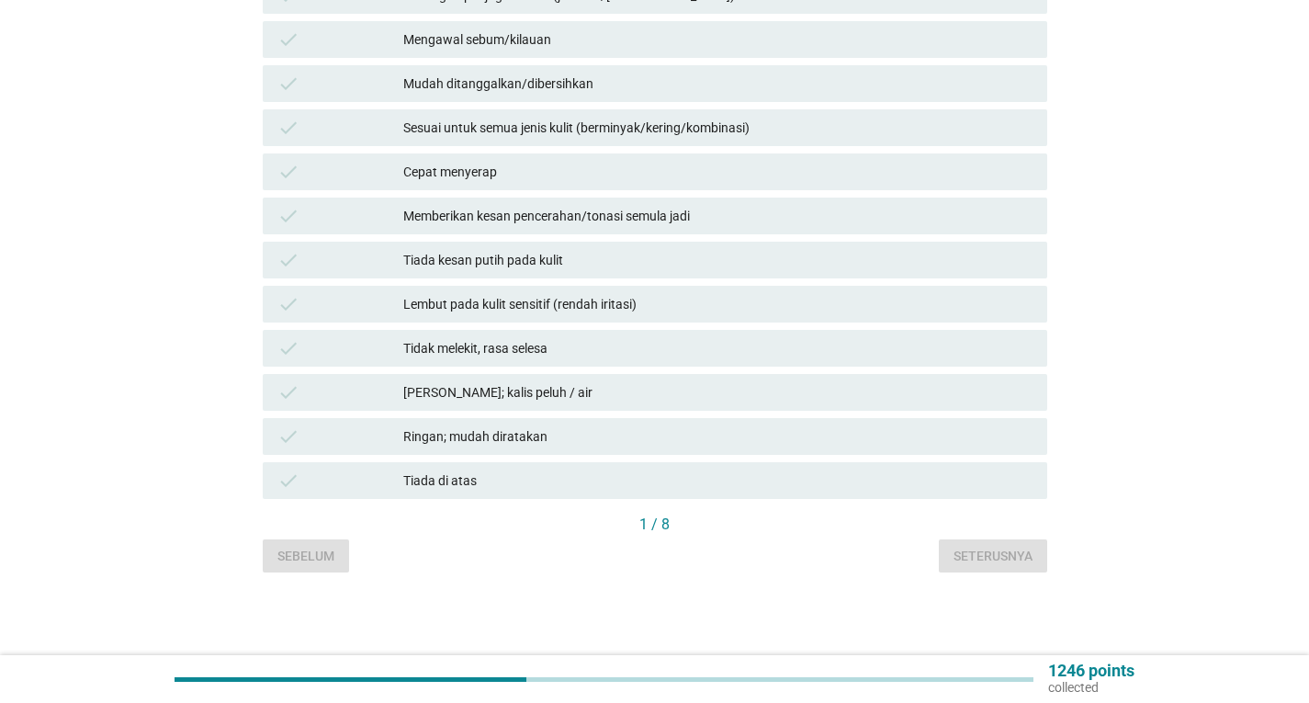
scroll to position [0, 0]
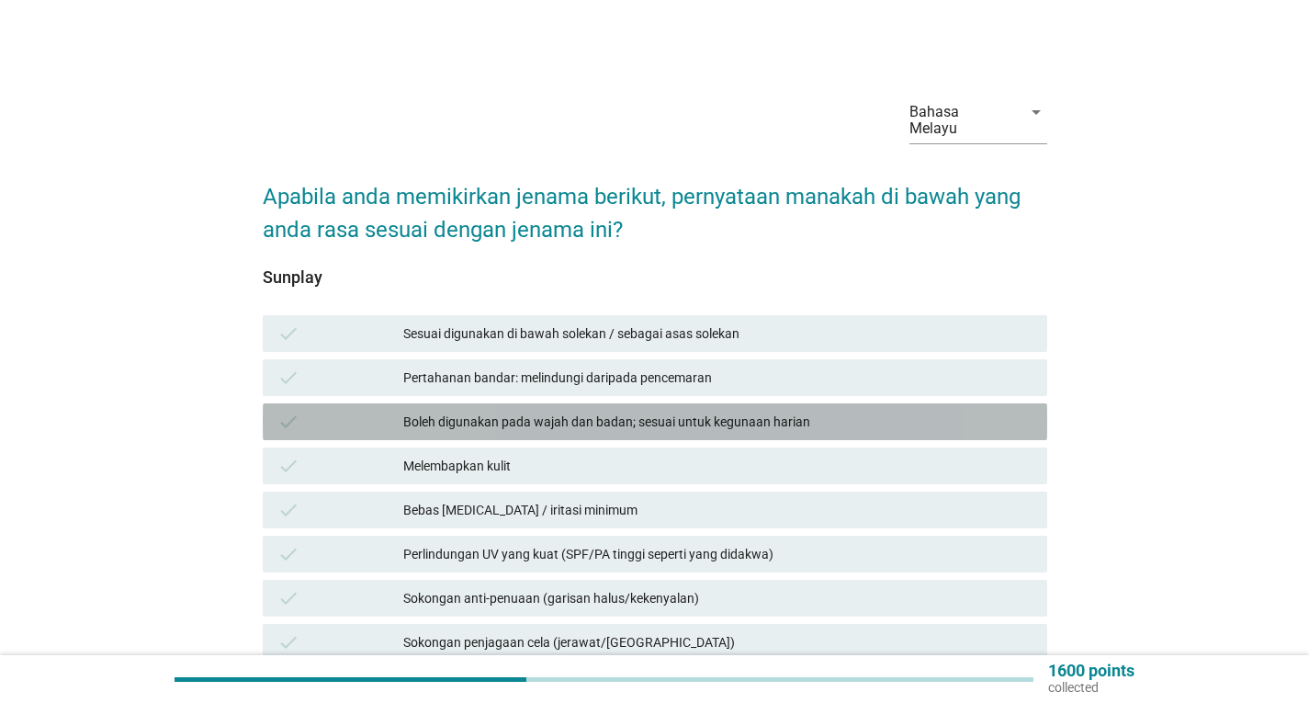
click at [595, 411] on div "Boleh digunakan pada wajah dan badan; sesuai untuk kegunaan harian" at bounding box center [717, 422] width 629 height 22
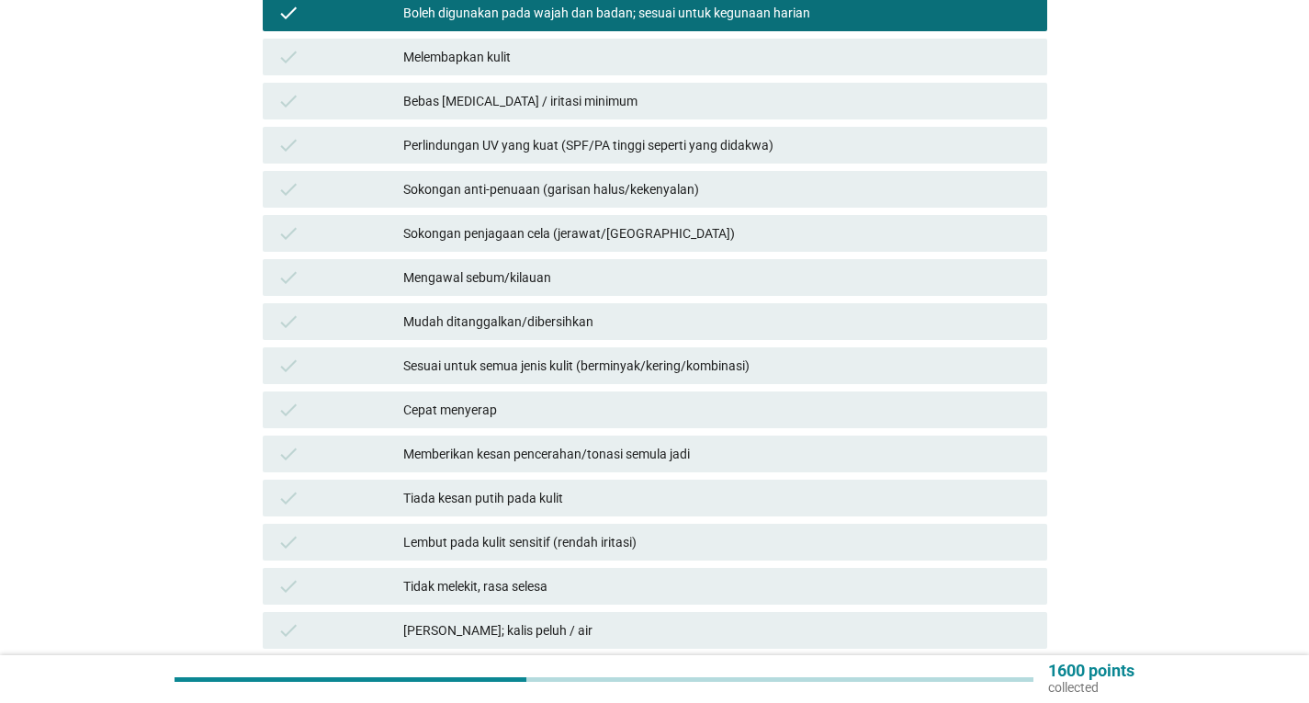
scroll to position [551, 0]
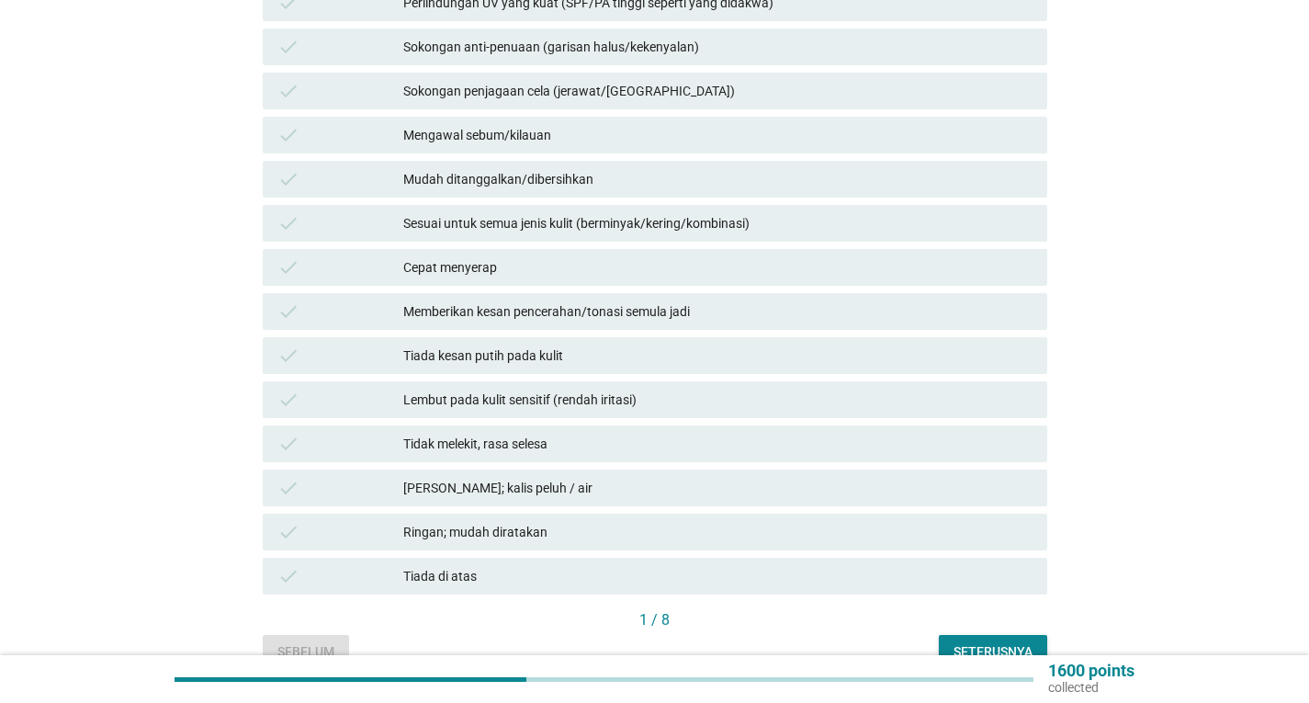
click at [975, 642] on div "Seterusnya" at bounding box center [993, 651] width 79 height 19
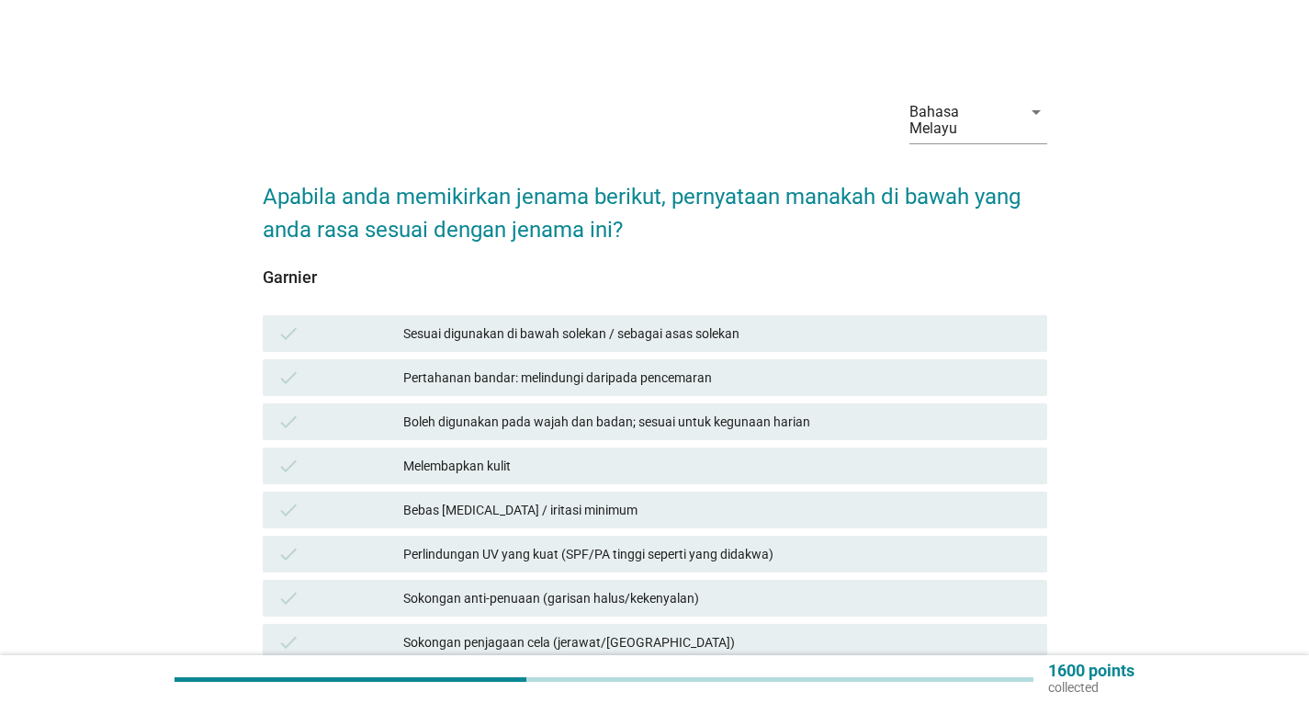
click at [588, 411] on div "Boleh digunakan pada wajah dan badan; sesuai untuk kegunaan harian" at bounding box center [717, 422] width 629 height 22
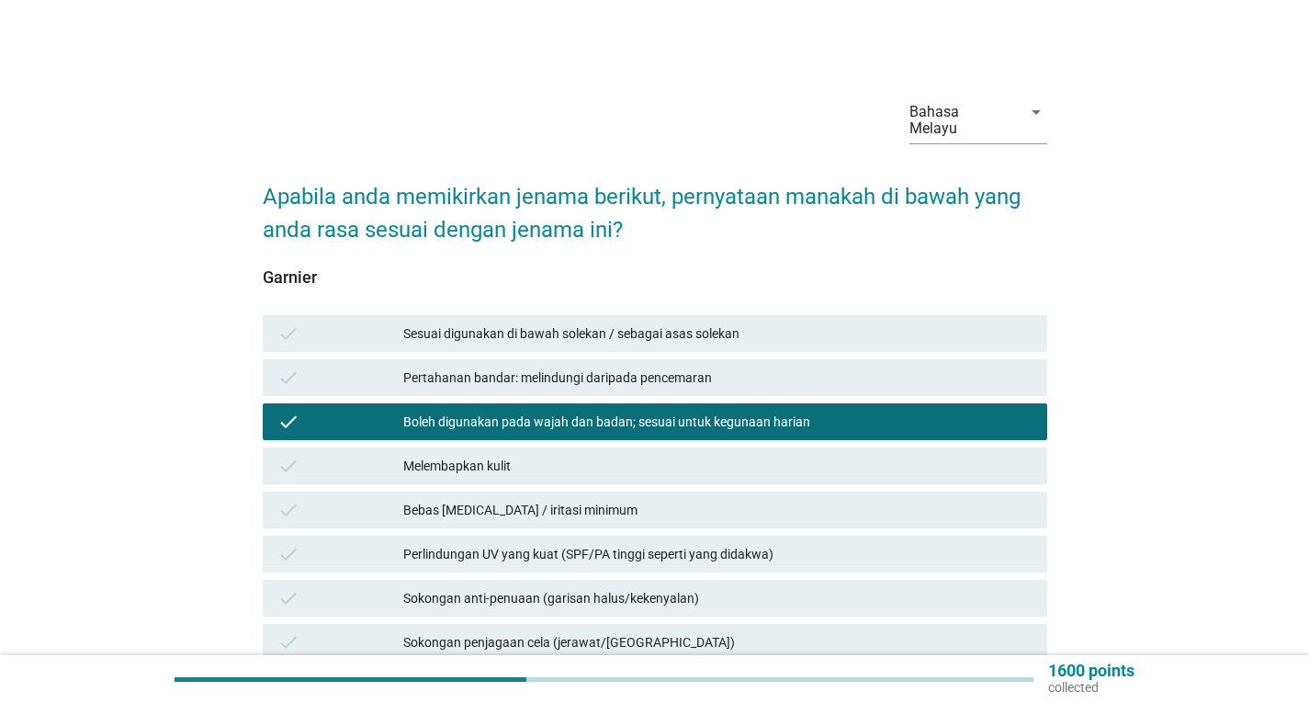
scroll to position [630, 0]
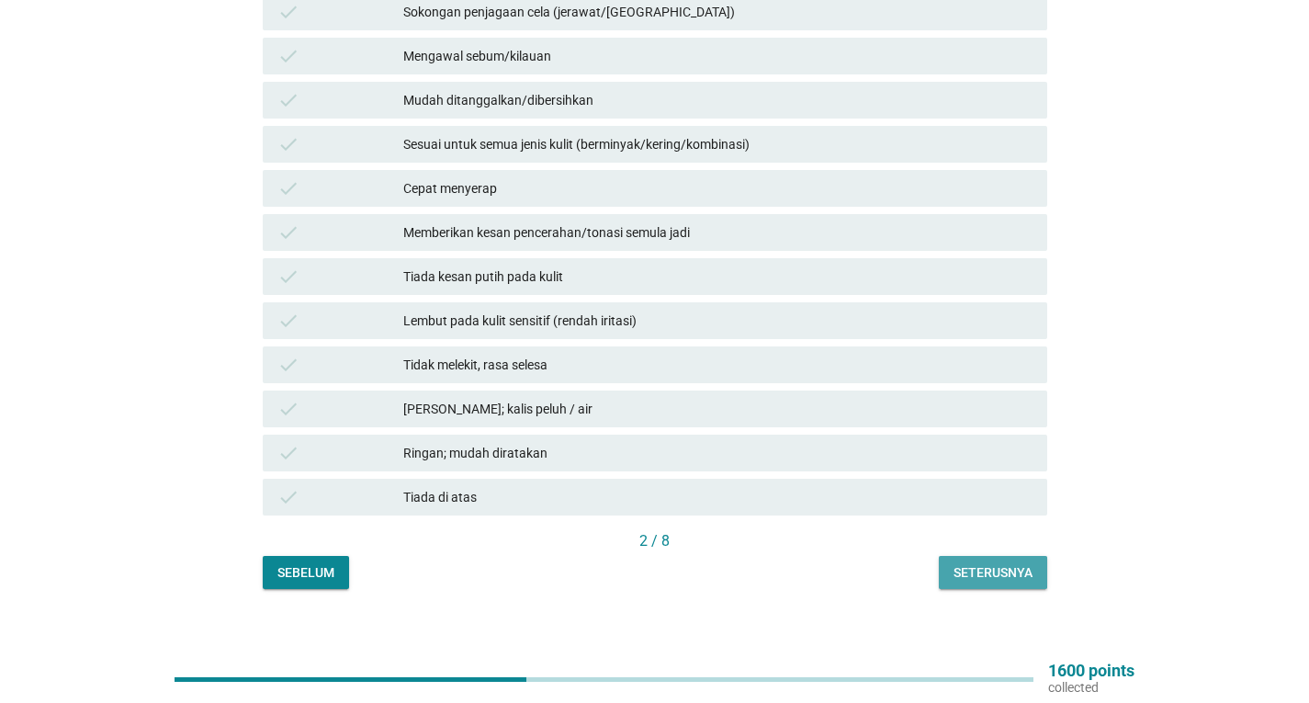
click at [995, 564] on div "Seterusnya" at bounding box center [993, 572] width 79 height 19
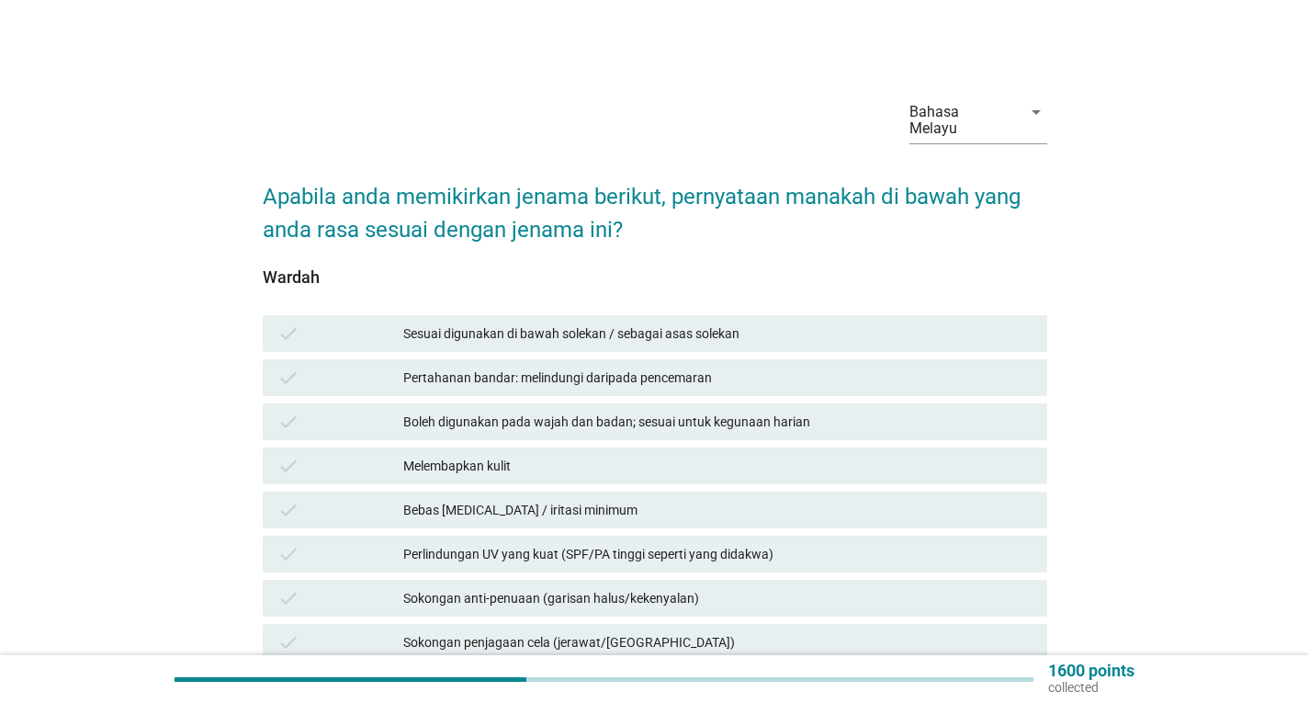
click at [535, 411] on div "Boleh digunakan pada wajah dan badan; sesuai untuk kegunaan harian" at bounding box center [717, 422] width 629 height 22
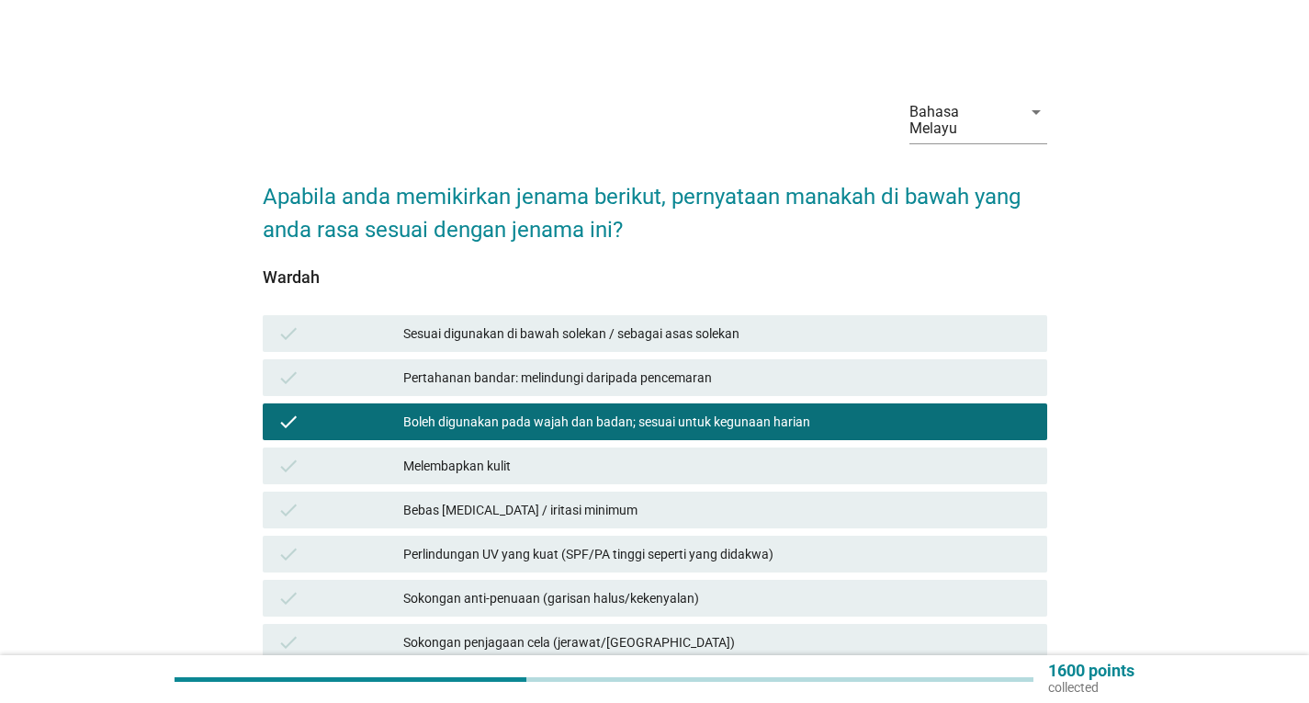
scroll to position [630, 0]
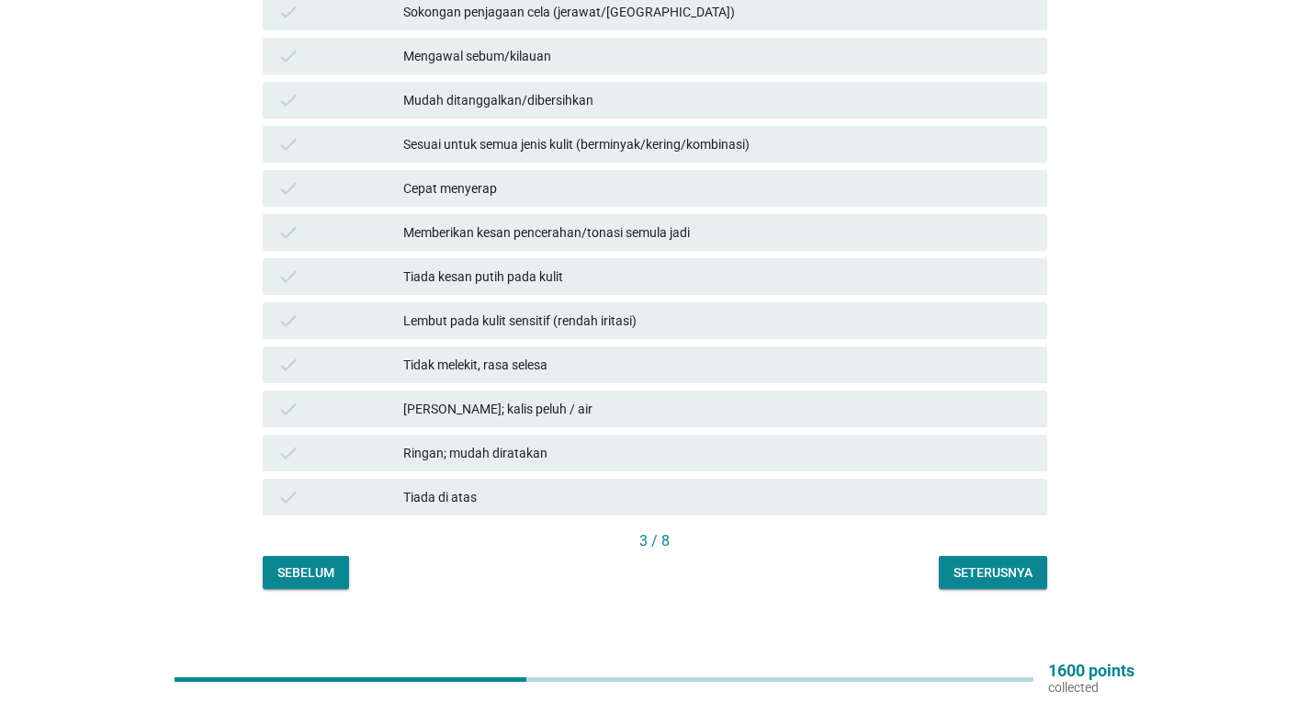
click at [975, 564] on div "Seterusnya" at bounding box center [993, 572] width 79 height 19
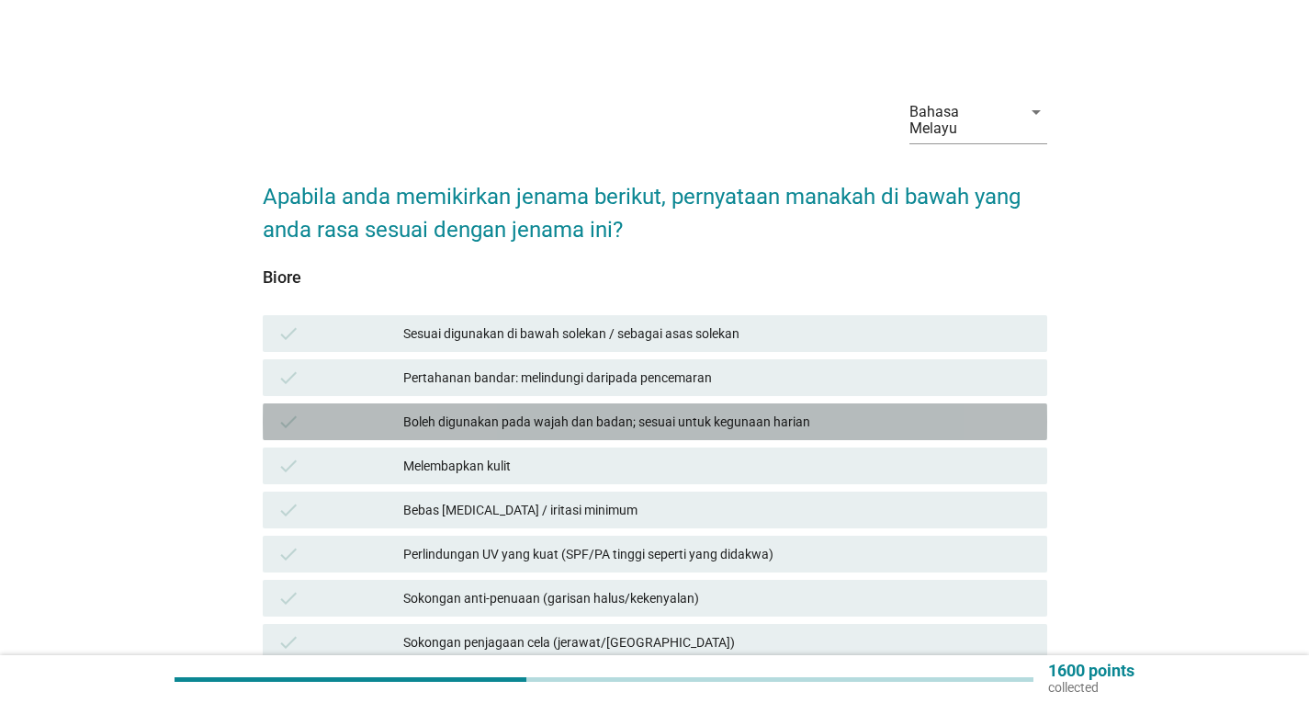
drag, startPoint x: 558, startPoint y: 407, endPoint x: 979, endPoint y: 490, distance: 429.7
click at [558, 411] on div "Boleh digunakan pada wajah dan badan; sesuai untuk kegunaan harian" at bounding box center [717, 422] width 629 height 22
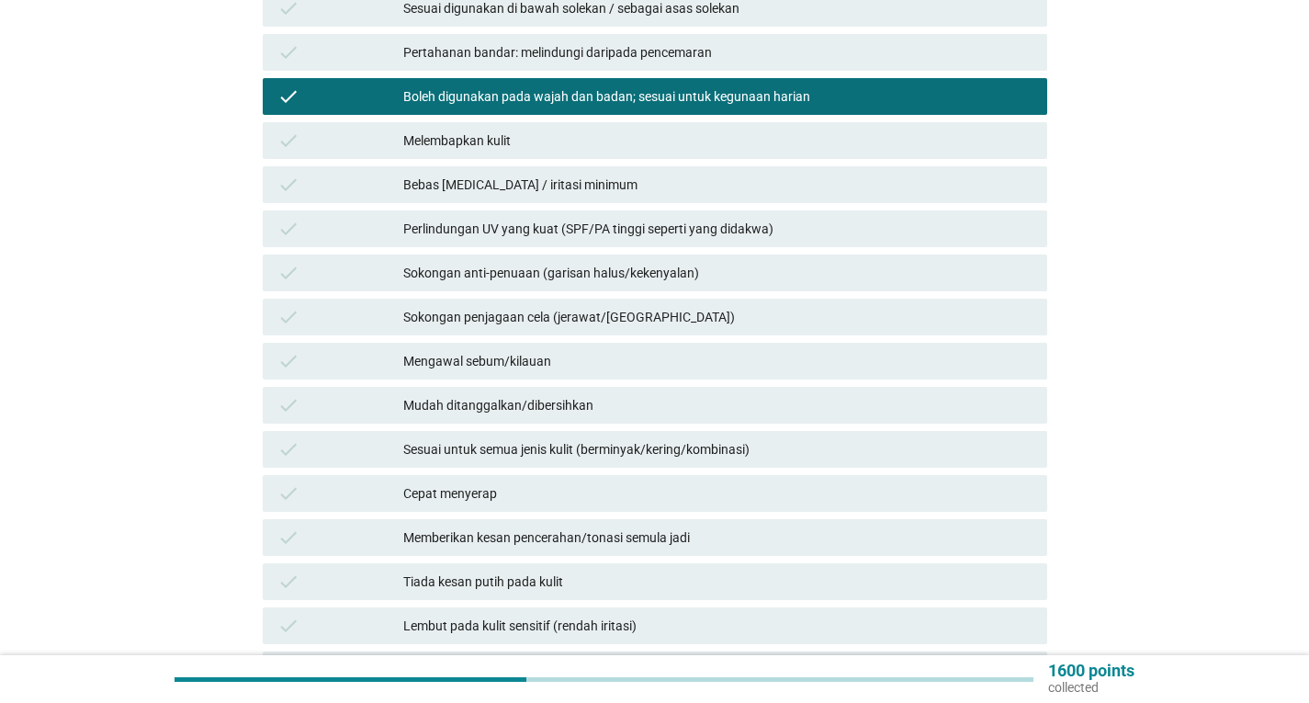
scroll to position [630, 0]
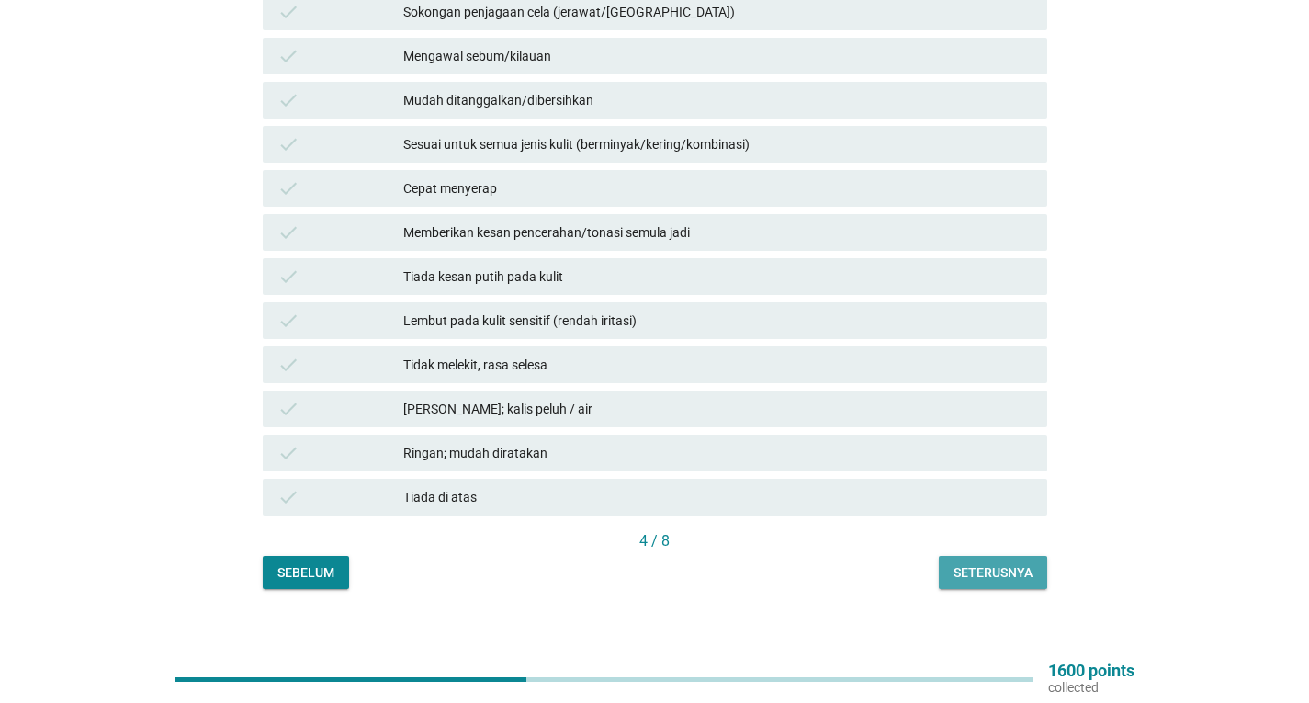
click at [1030, 563] on div "Seterusnya" at bounding box center [993, 572] width 79 height 19
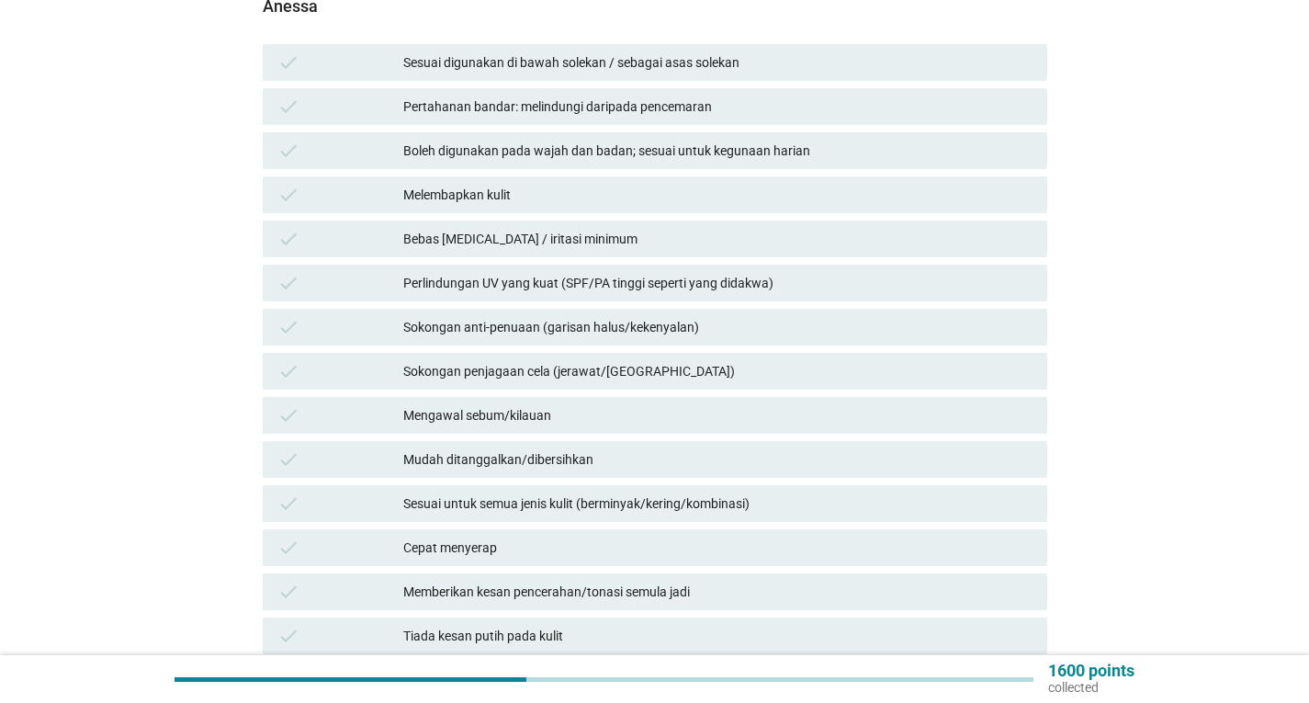
scroll to position [551, 0]
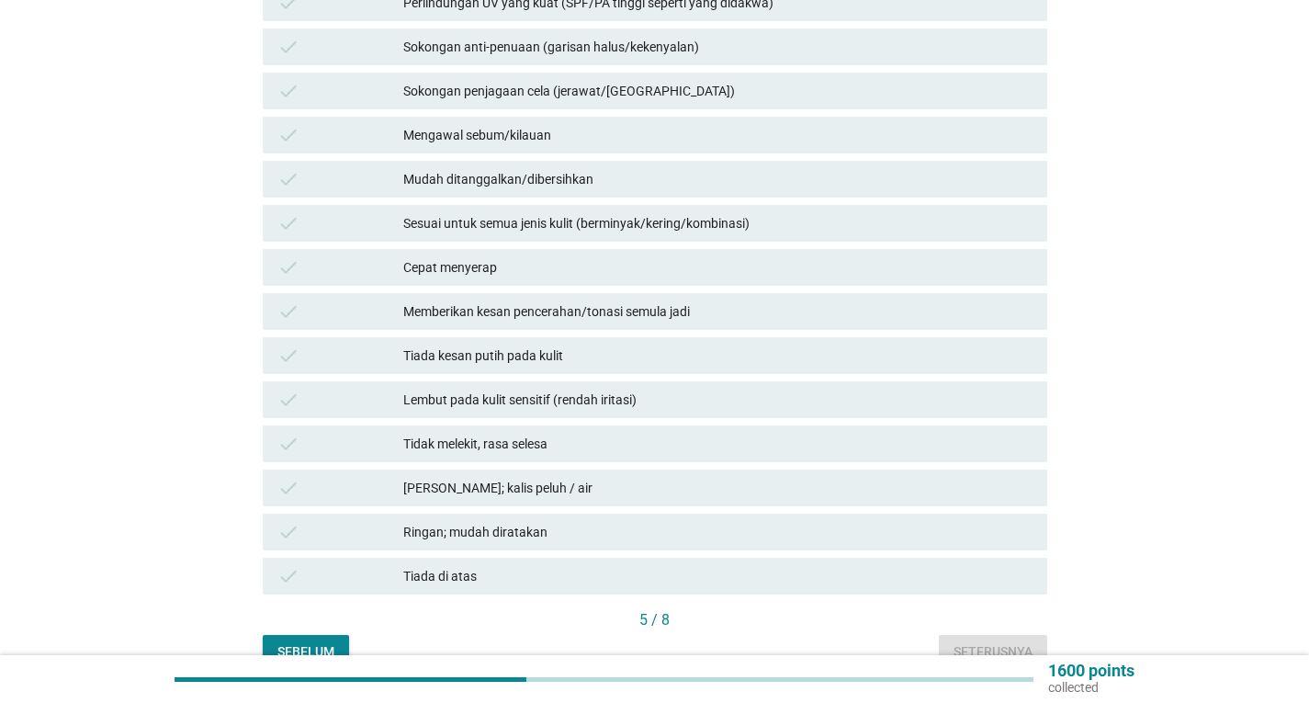
click at [570, 565] on div "Tiada di atas" at bounding box center [717, 576] width 629 height 22
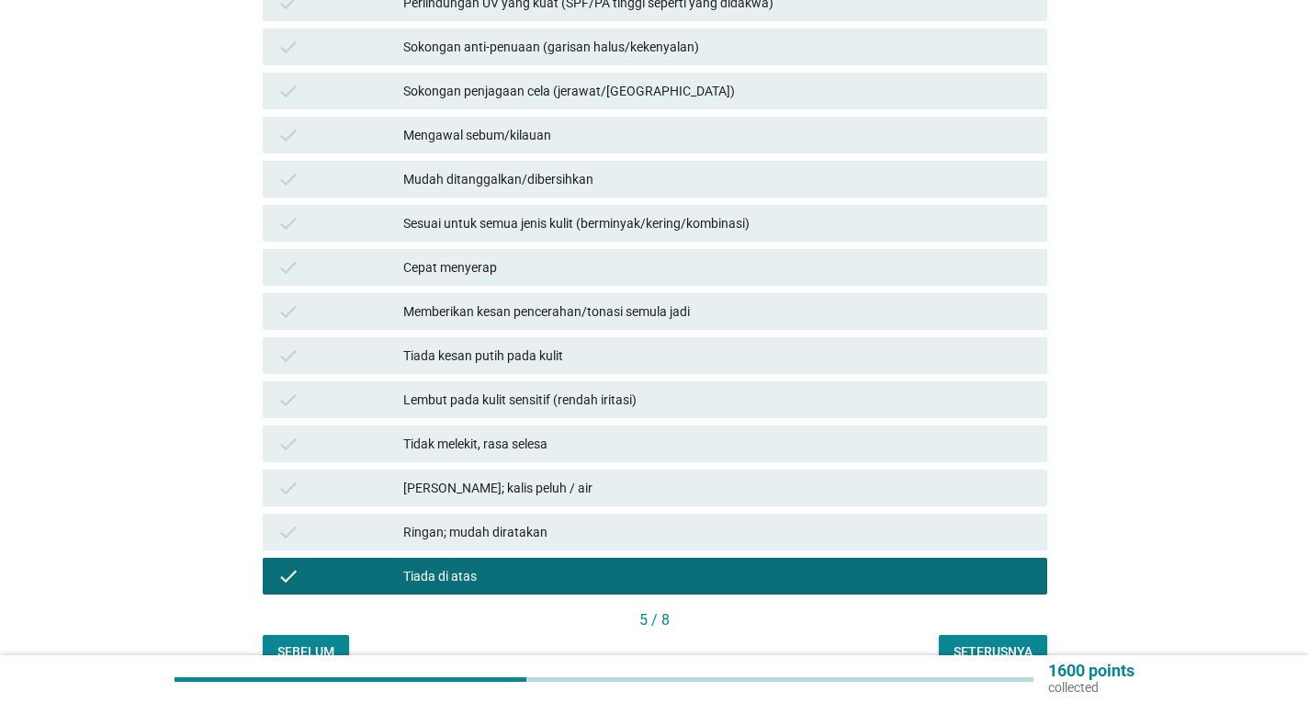
click at [1030, 642] on div "Seterusnya" at bounding box center [993, 651] width 79 height 19
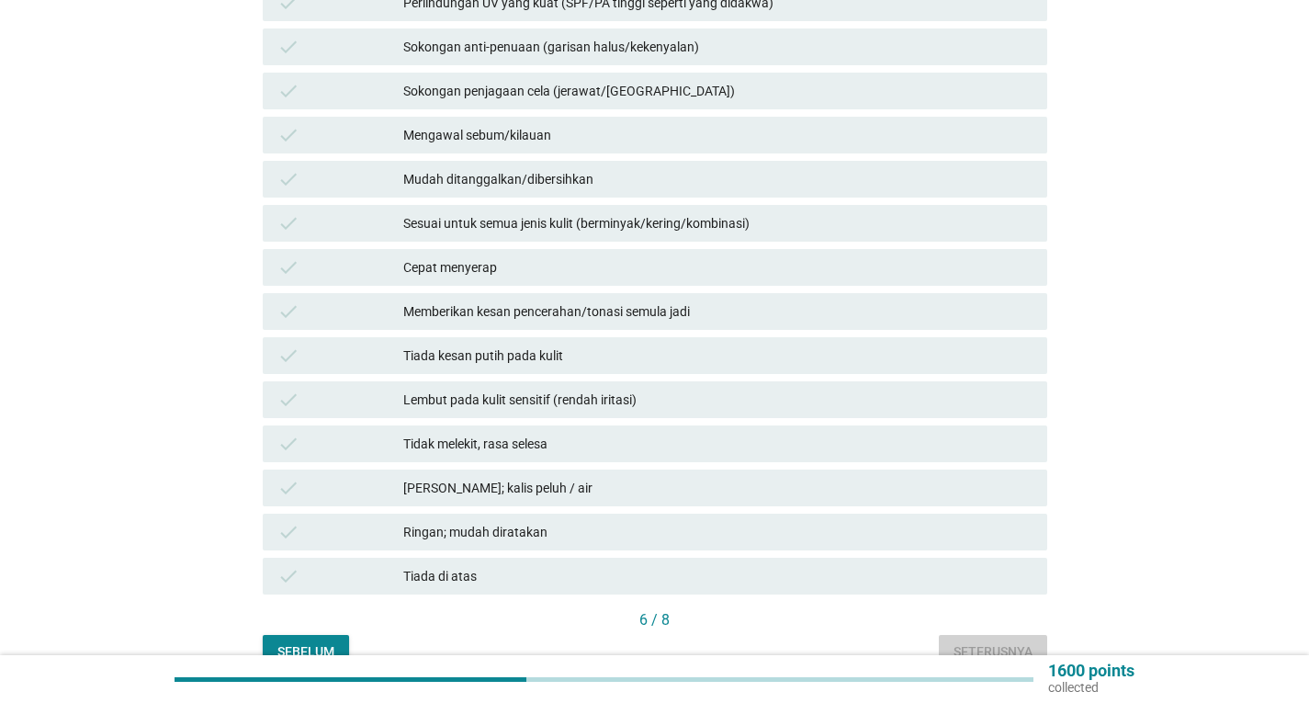
scroll to position [0, 0]
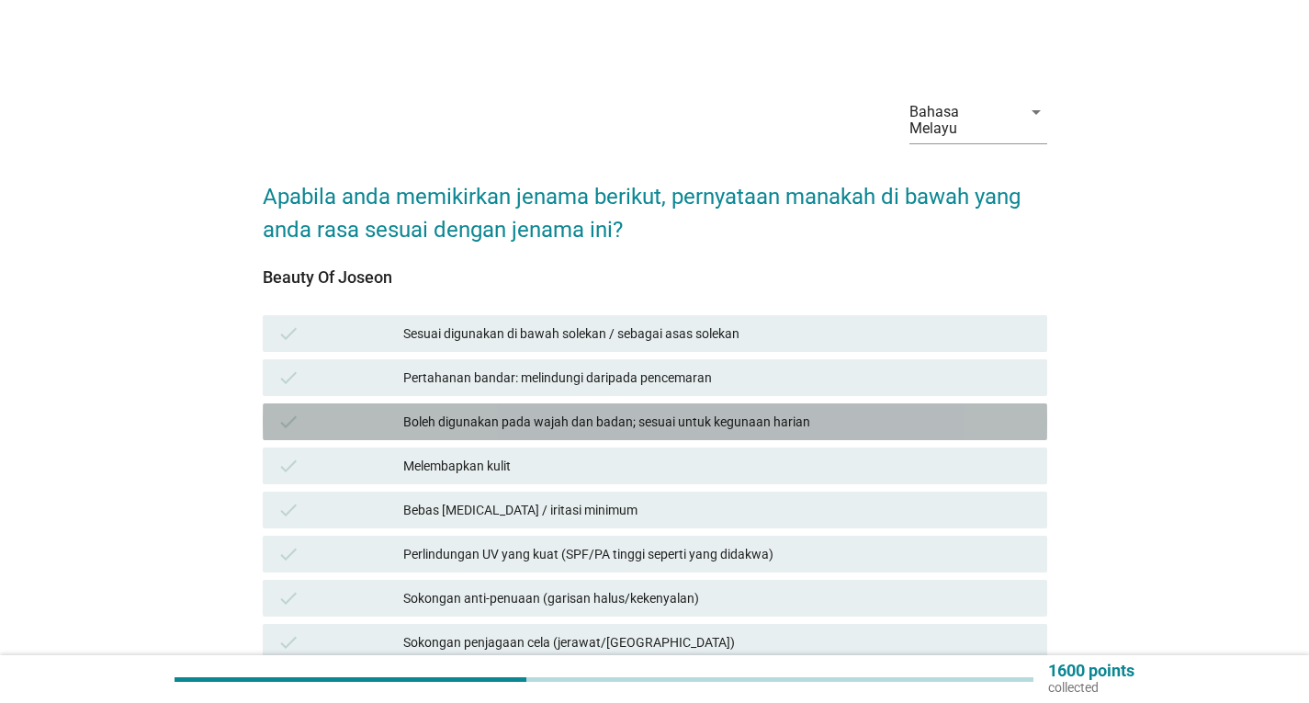
click at [703, 411] on div "Boleh digunakan pada wajah dan badan; sesuai untuk kegunaan harian" at bounding box center [717, 422] width 629 height 22
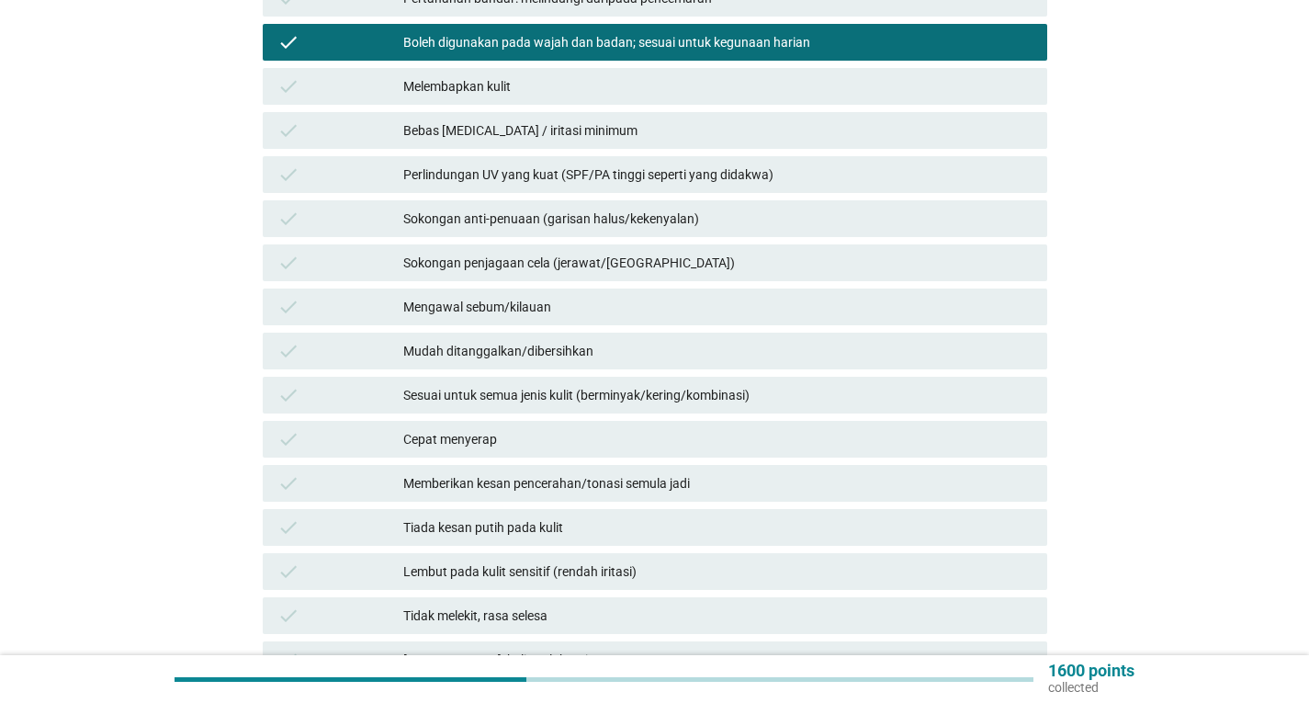
scroll to position [551, 0]
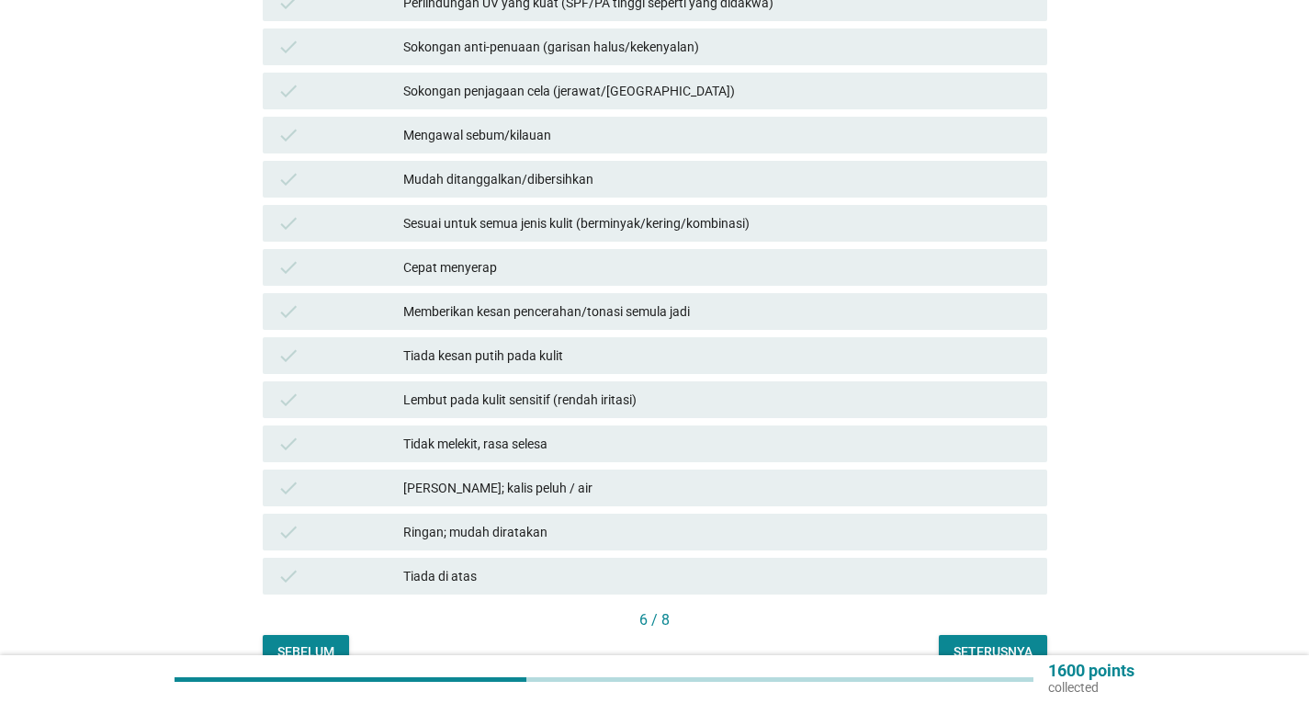
click at [1000, 642] on div "Seterusnya" at bounding box center [993, 651] width 79 height 19
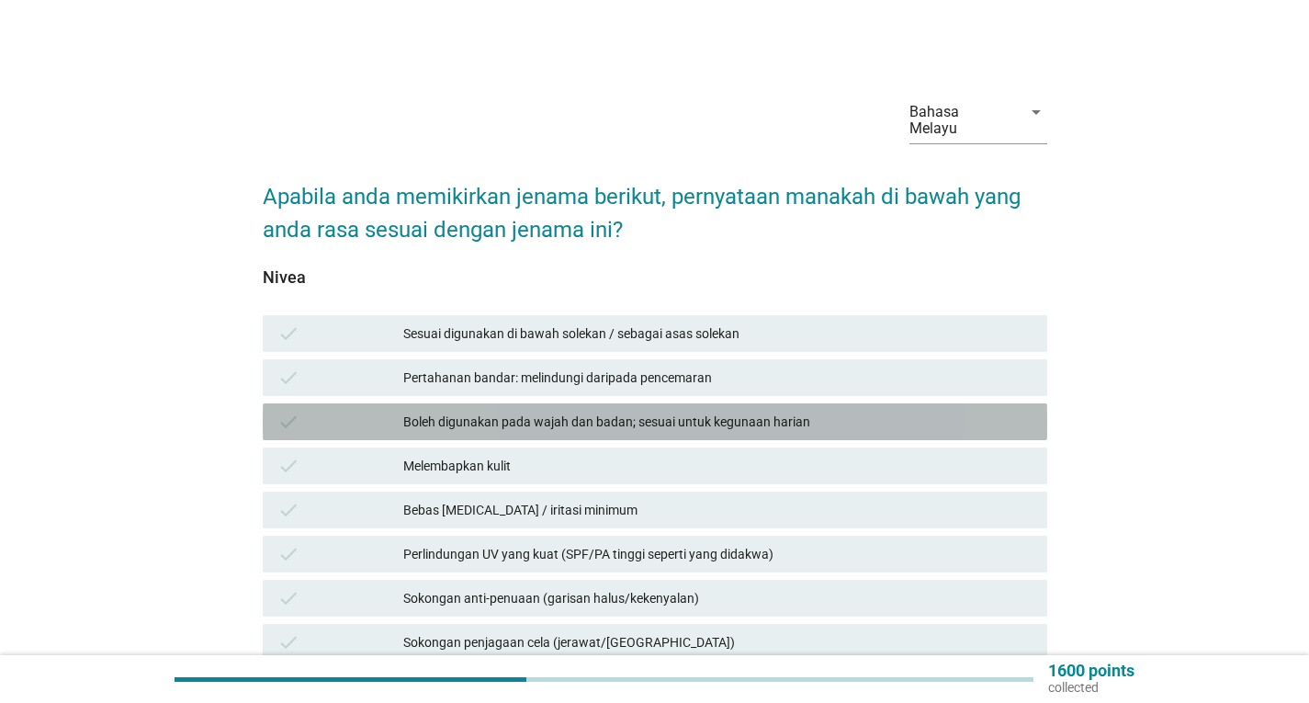
click at [769, 411] on div "Boleh digunakan pada wajah dan badan; sesuai untuk kegunaan harian" at bounding box center [717, 422] width 629 height 22
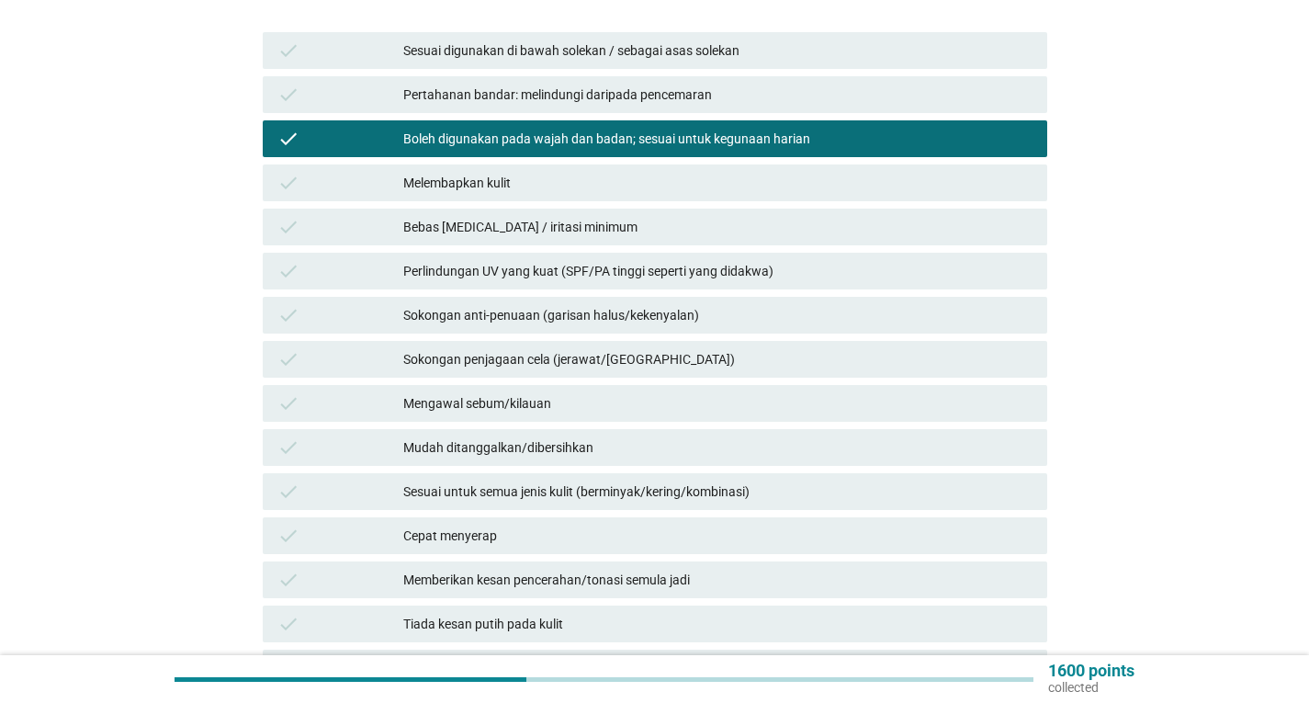
scroll to position [630, 0]
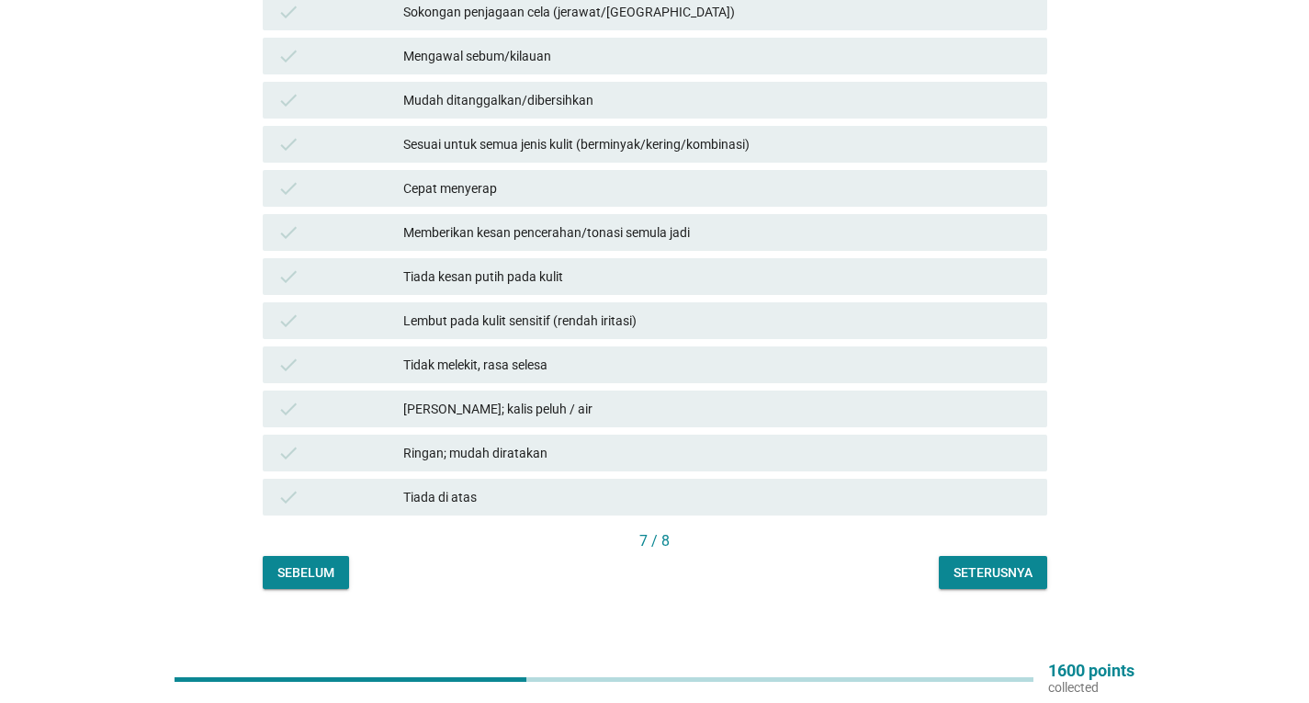
click at [1025, 563] on div "Seterusnya" at bounding box center [993, 572] width 79 height 19
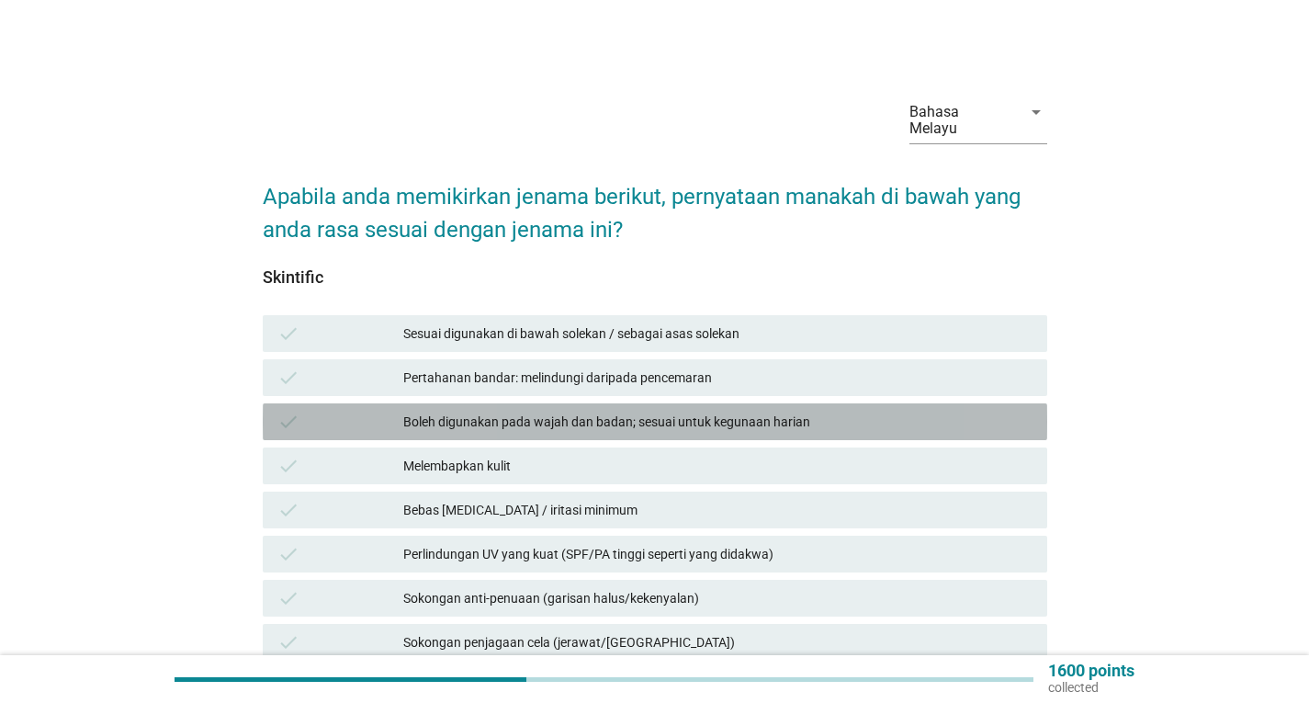
click at [844, 411] on div "Boleh digunakan pada wajah dan badan; sesuai untuk kegunaan harian" at bounding box center [717, 422] width 629 height 22
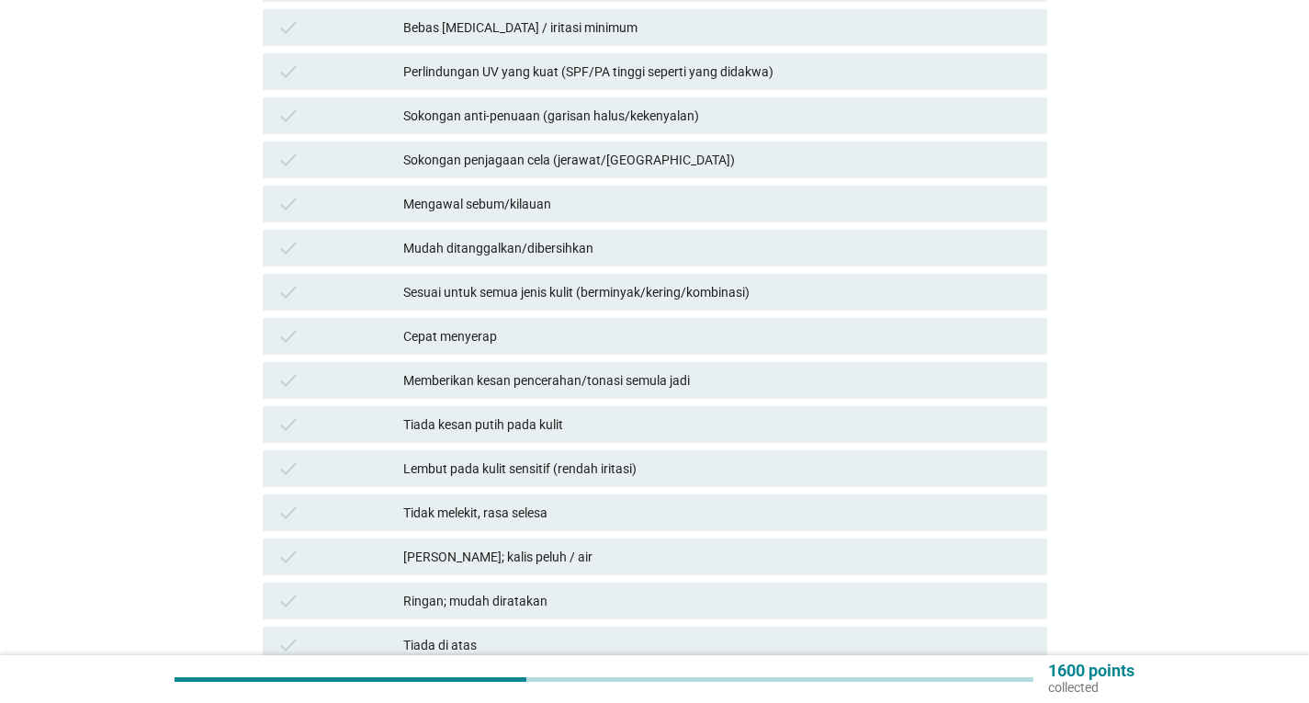
scroll to position [630, 0]
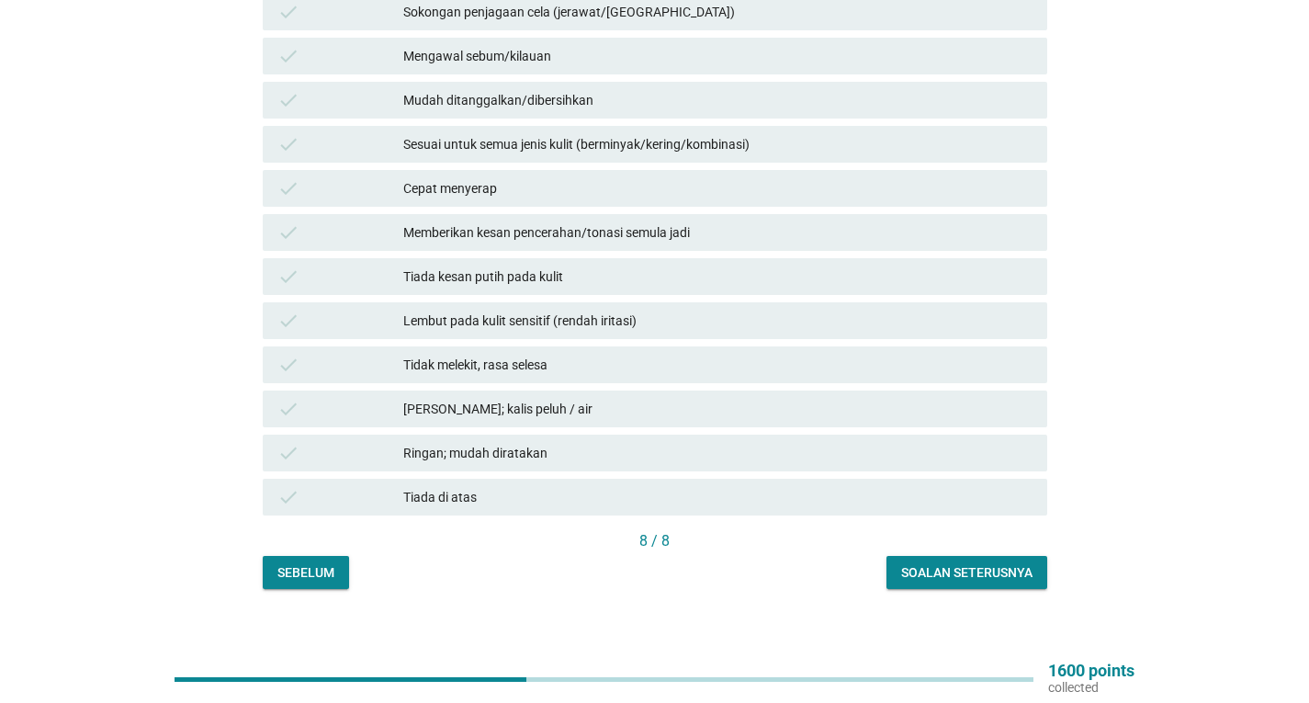
click at [1034, 556] on button "Soalan seterusnya" at bounding box center [967, 572] width 161 height 33
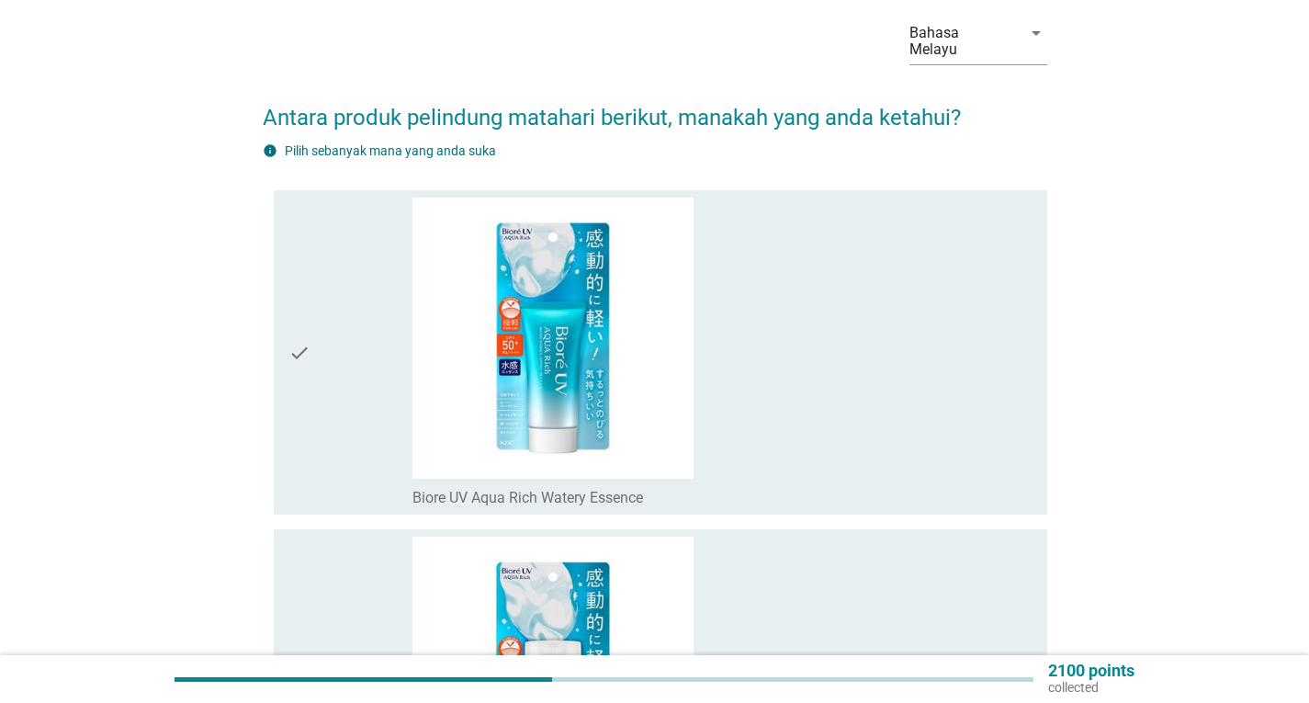
scroll to position [184, 0]
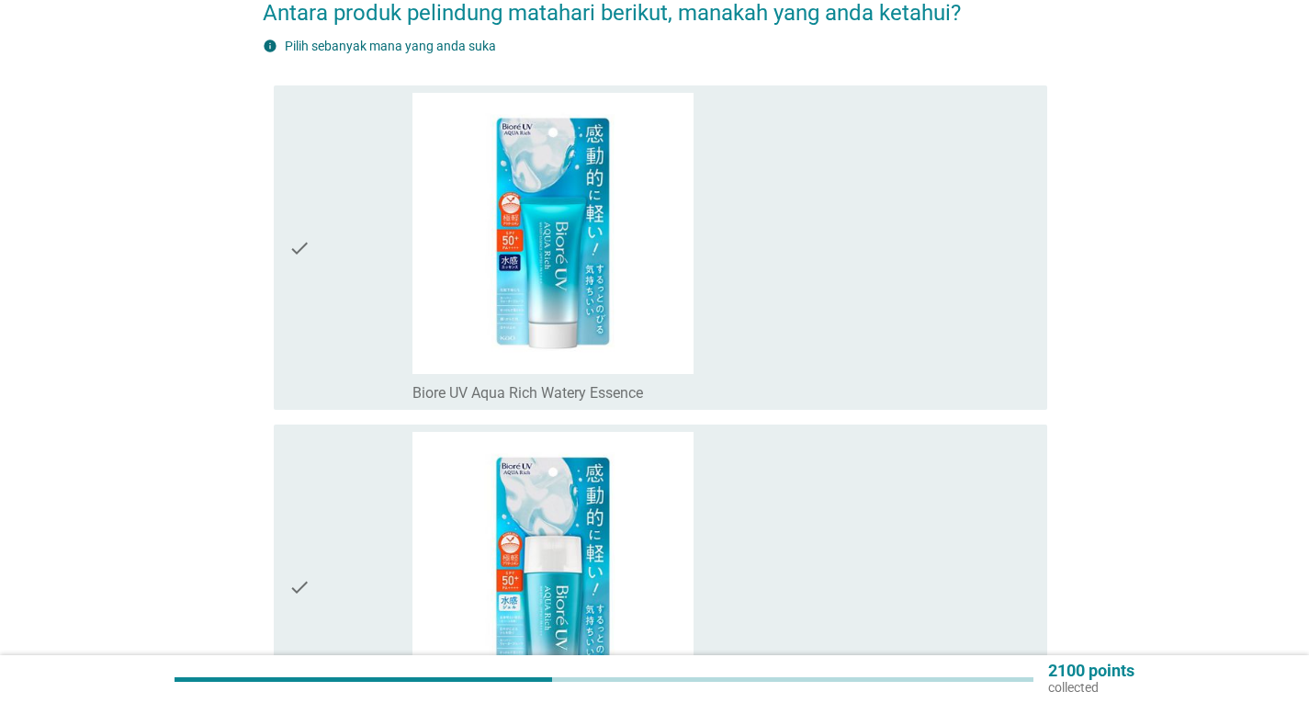
click at [758, 311] on div "check_box_outline_blank Biore UV Aqua Rich Watery Essence" at bounding box center [722, 248] width 620 height 310
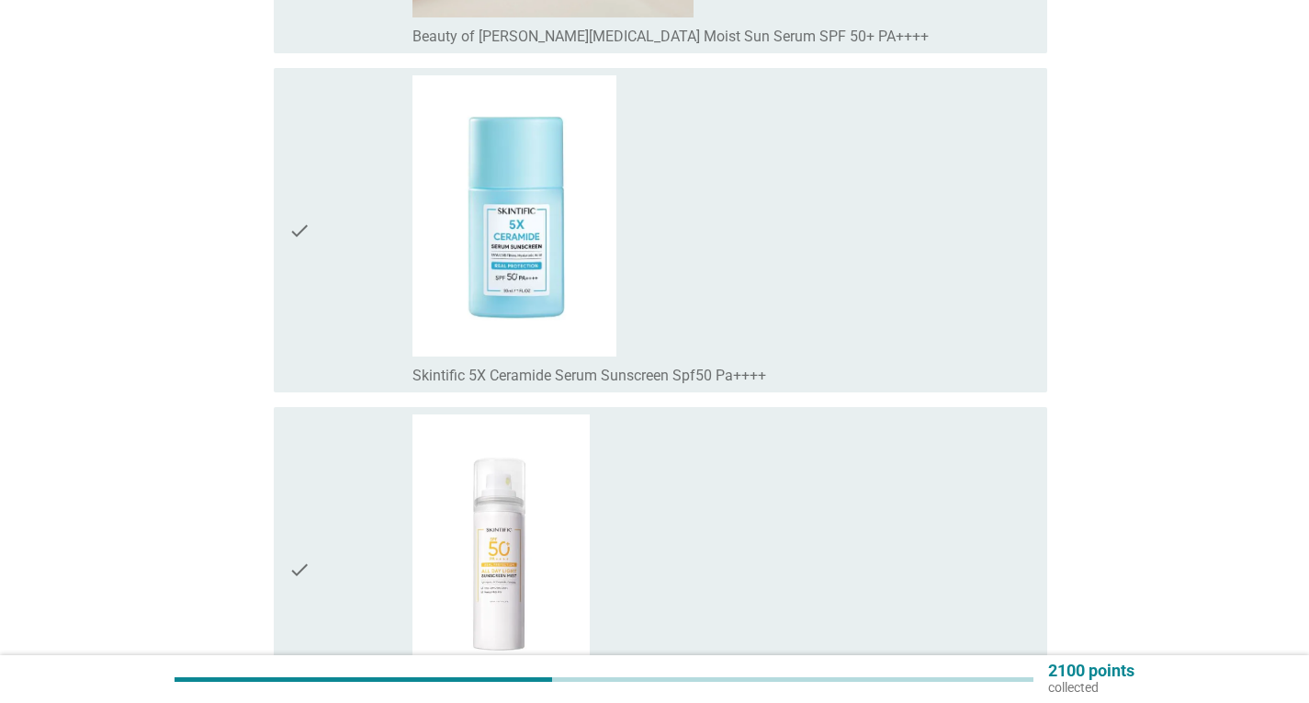
scroll to position [12861, 0]
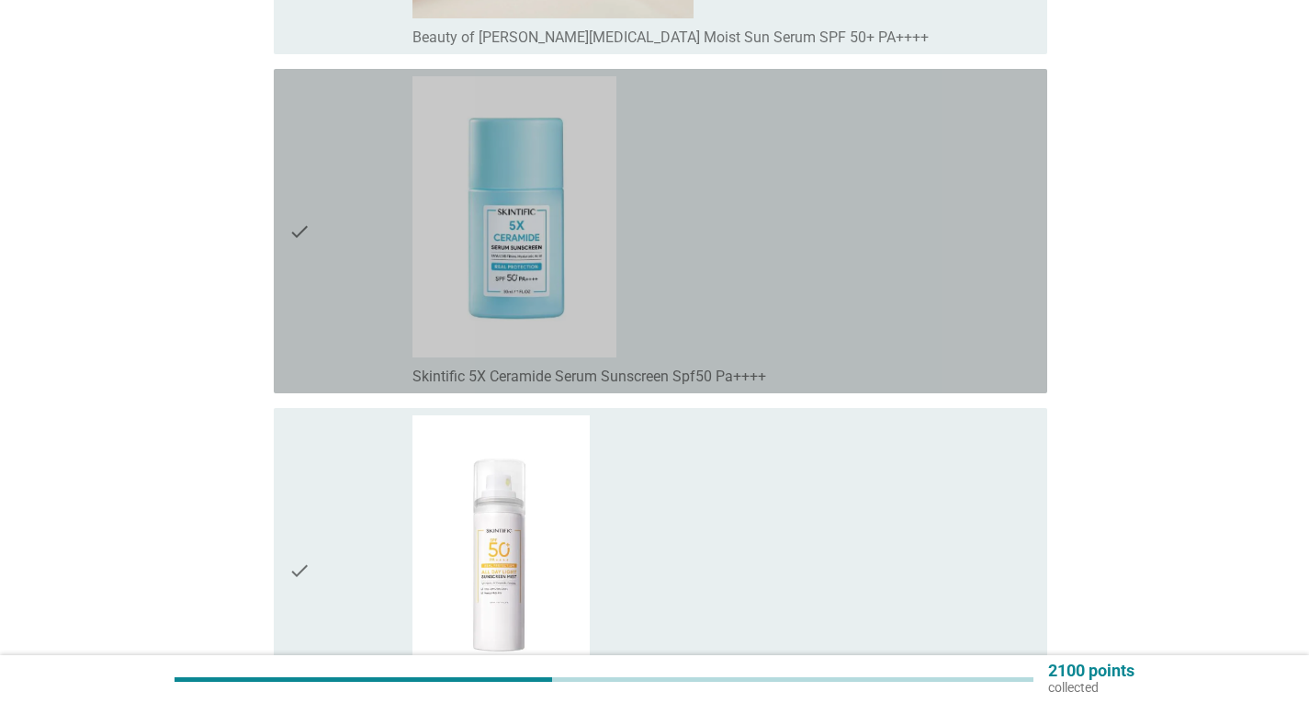
click at [394, 203] on div "check" at bounding box center [350, 231] width 124 height 310
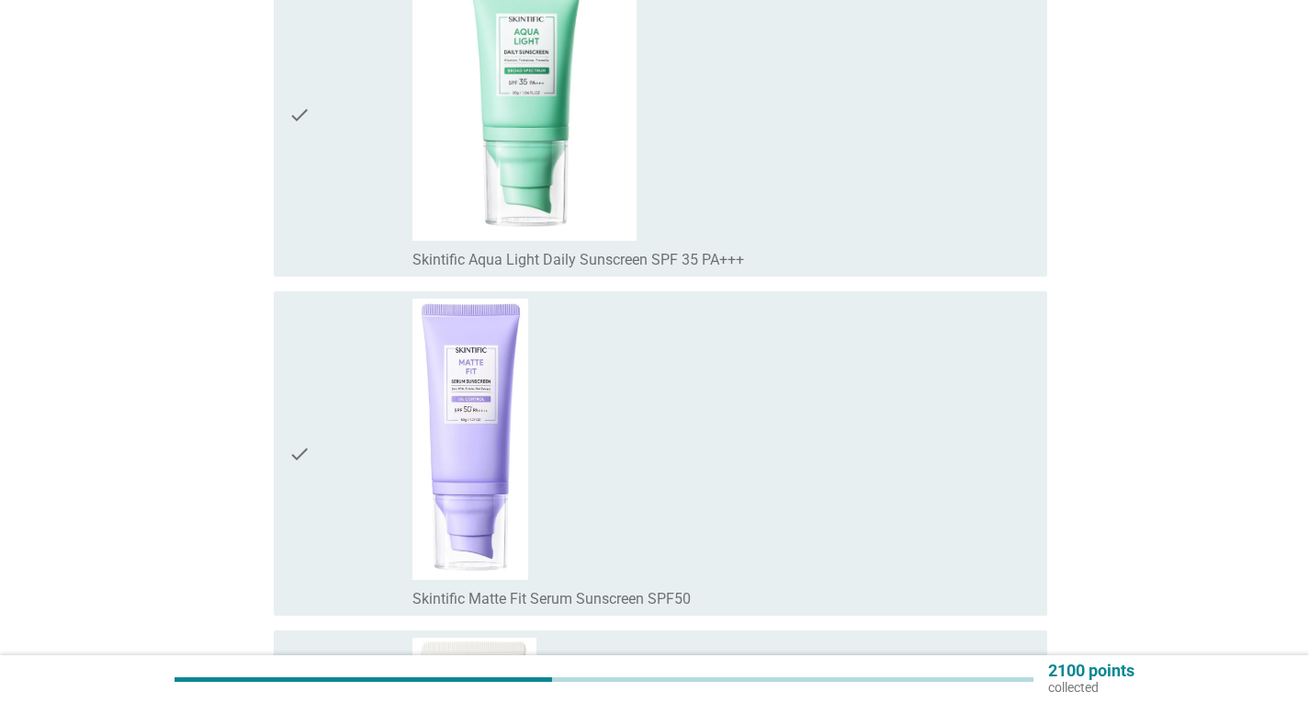
scroll to position [14699, 0]
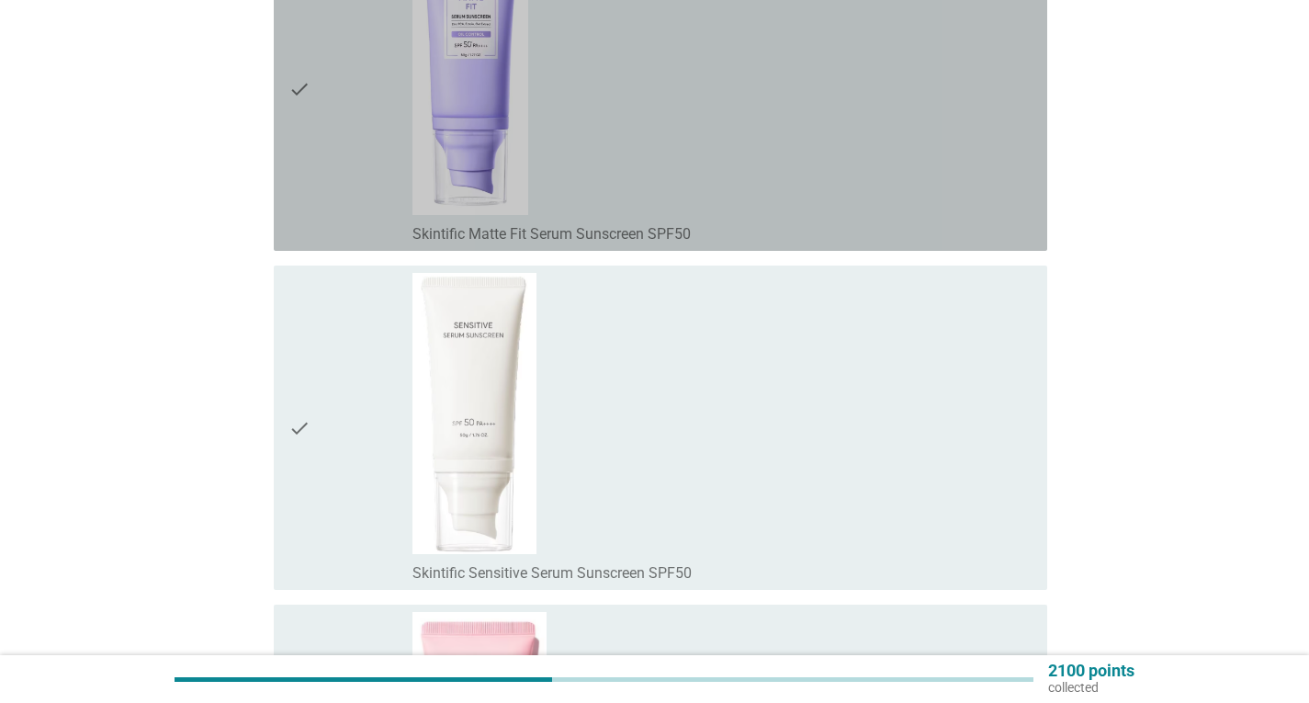
drag, startPoint x: 578, startPoint y: 159, endPoint x: 656, endPoint y: 171, distance: 79.0
click at [574, 158] on div "check_box_outline_blank Skintific Matte Fit Serum Sunscreen SPF50" at bounding box center [722, 89] width 620 height 310
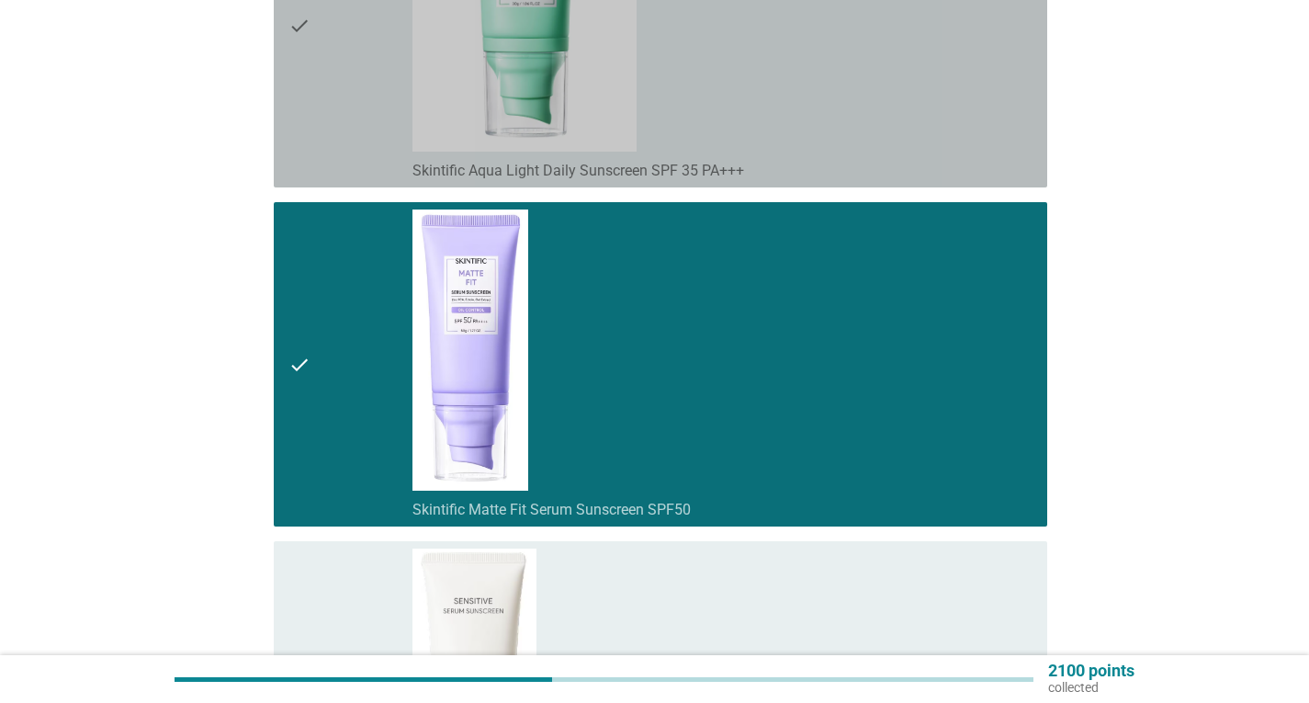
click at [717, 101] on div "check_box_outline_blank Skintific Aqua Light Daily Sunscreen SPF 35 PA+++" at bounding box center [722, 25] width 620 height 310
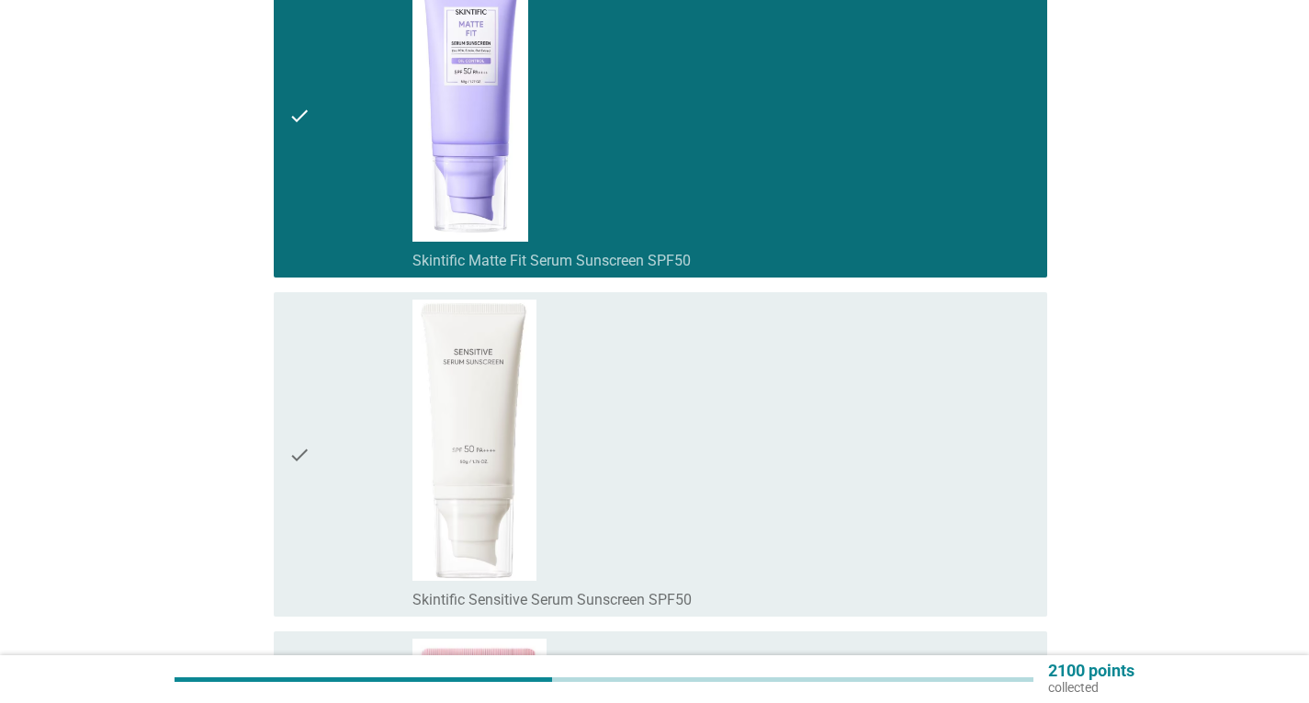
scroll to position [15066, 0]
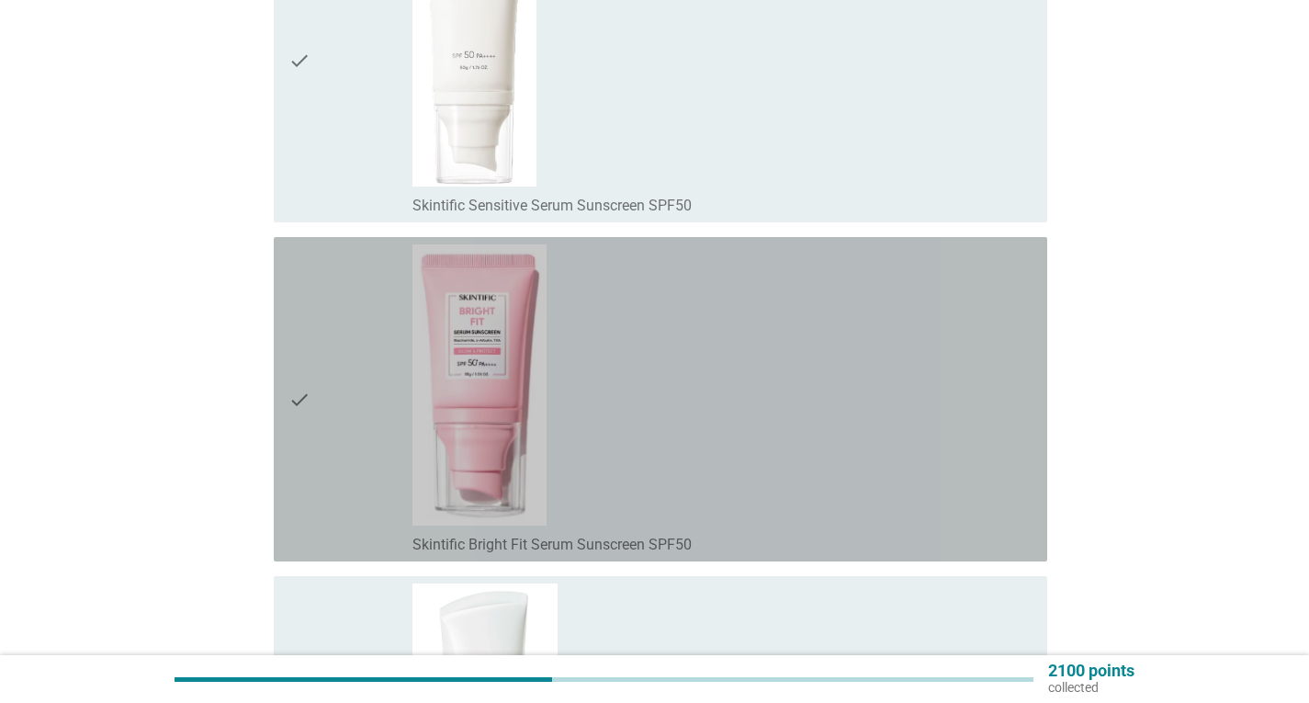
drag, startPoint x: 872, startPoint y: 352, endPoint x: 1199, endPoint y: 341, distance: 327.2
click at [872, 346] on div "check_box_outline_blank Skintific Bright Fit Serum Sunscreen SPF50" at bounding box center [722, 399] width 620 height 310
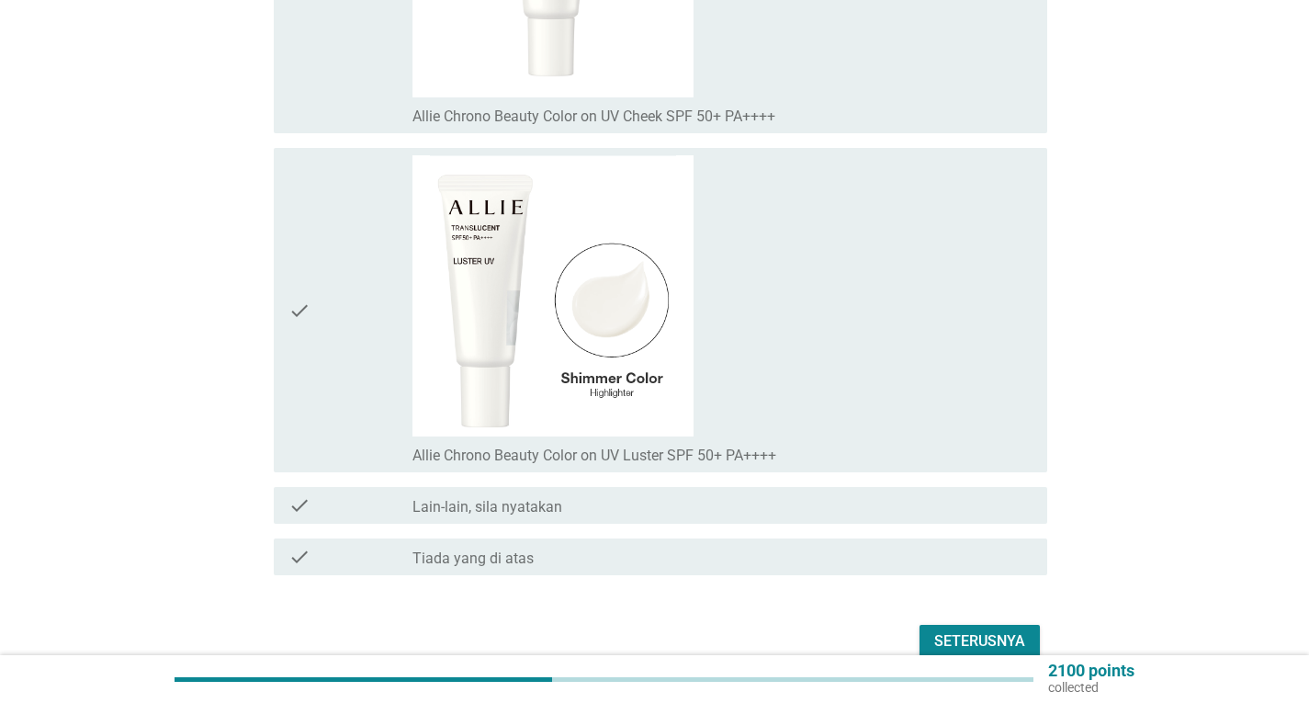
scroll to position [19636, 0]
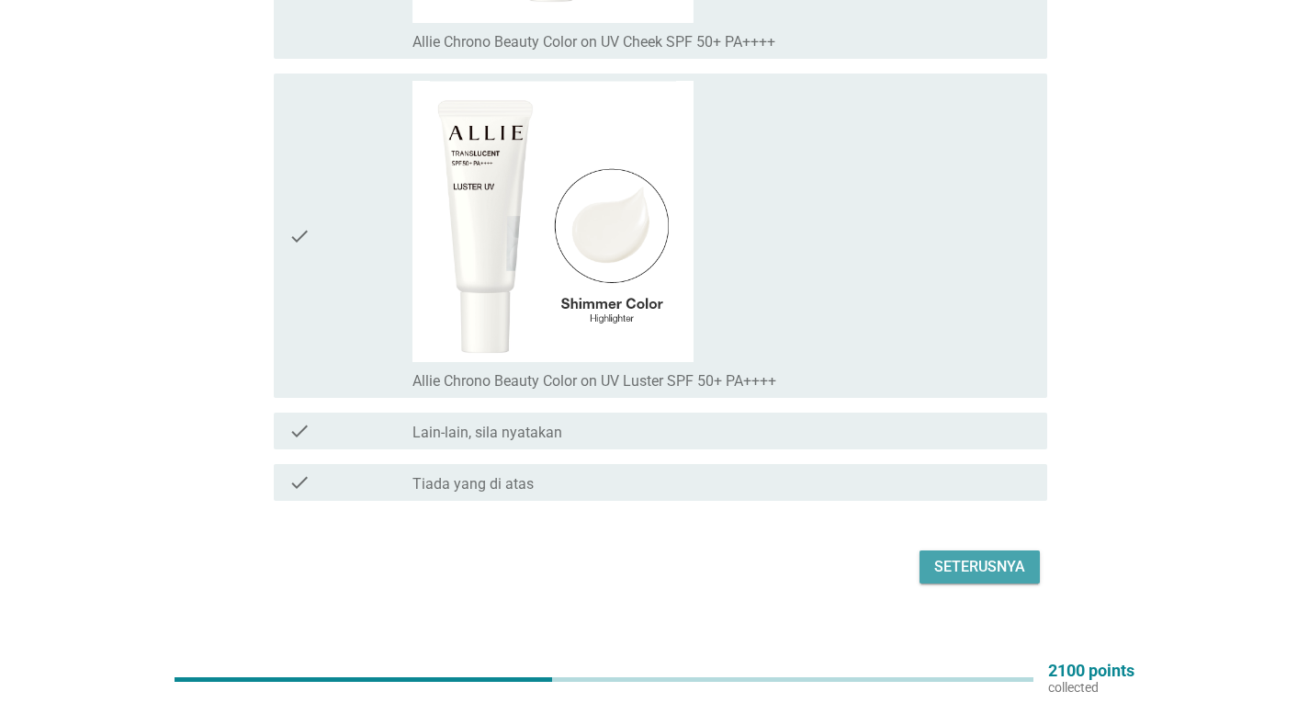
click at [964, 556] on div "Seterusnya" at bounding box center [979, 567] width 91 height 22
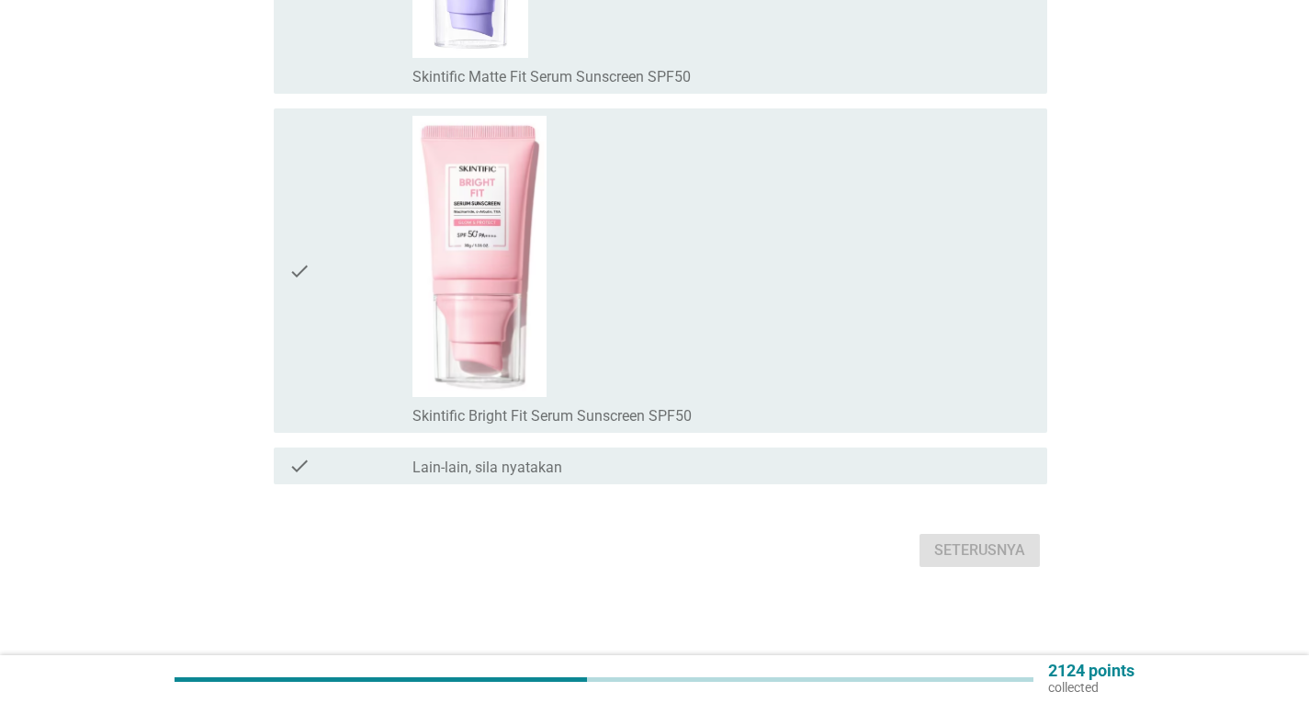
scroll to position [0, 0]
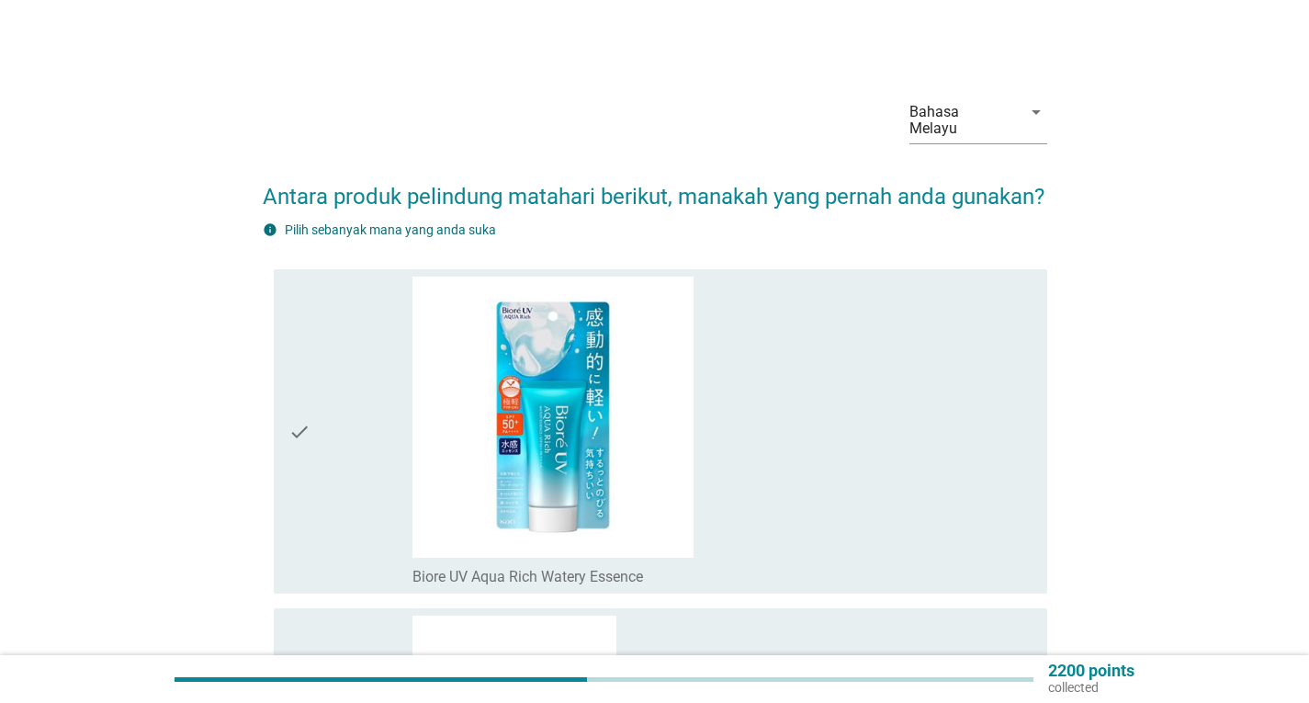
click at [794, 456] on div "check_box_outline_blank Biore UV Aqua Rich Watery Essence" at bounding box center [722, 432] width 620 height 310
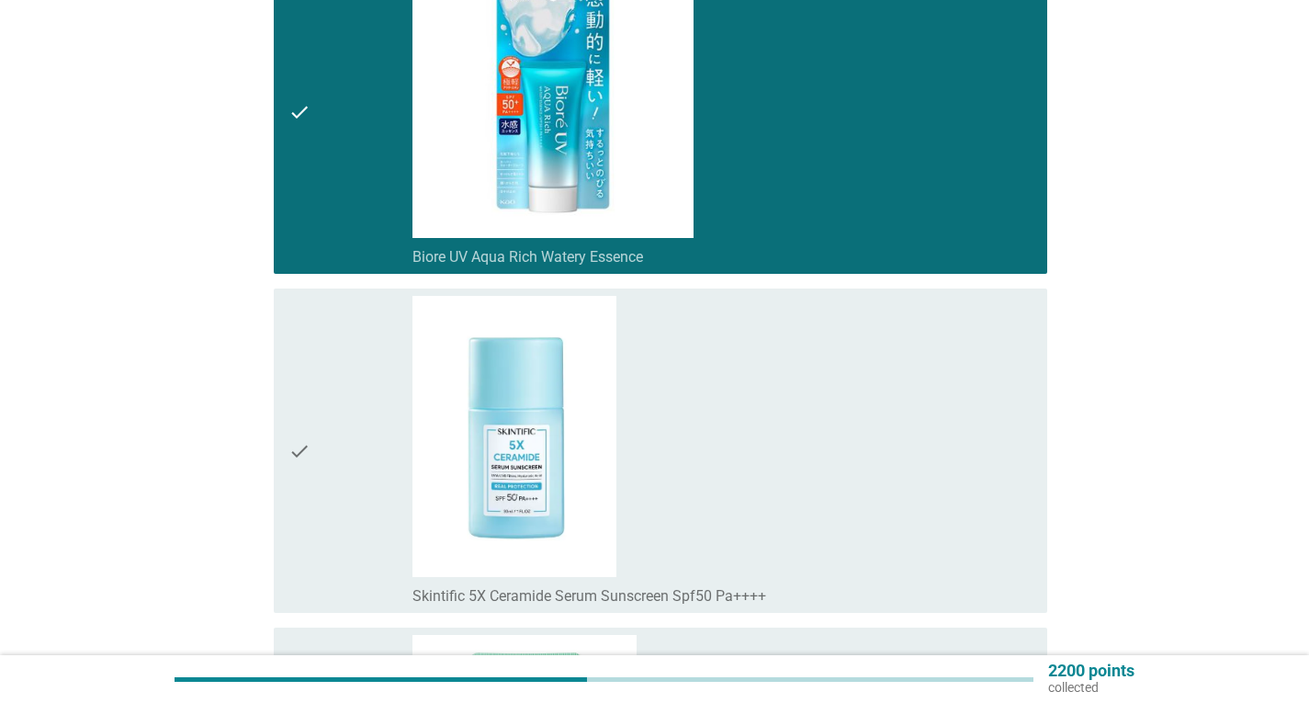
scroll to position [735, 0]
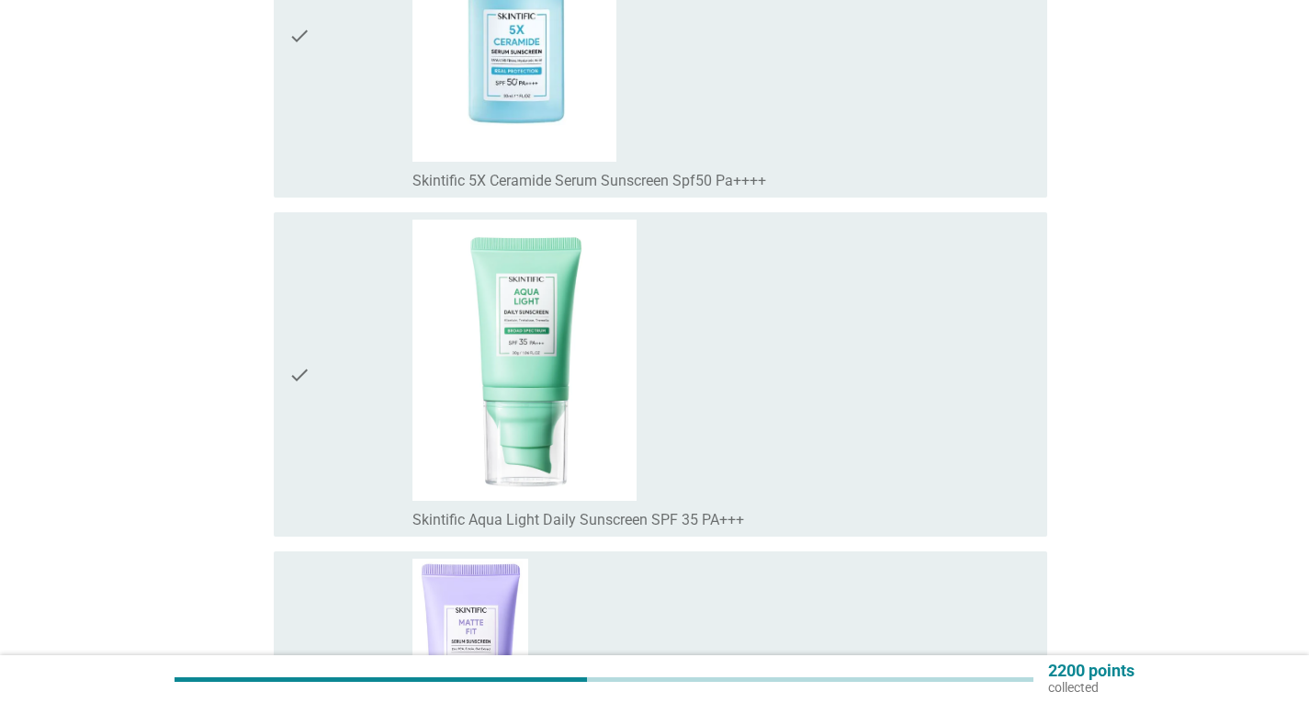
click at [774, 146] on div "check_box_outline_blank Skintific 5X Ceramide Serum Sunscreen Spf50 Pa++++" at bounding box center [722, 36] width 620 height 310
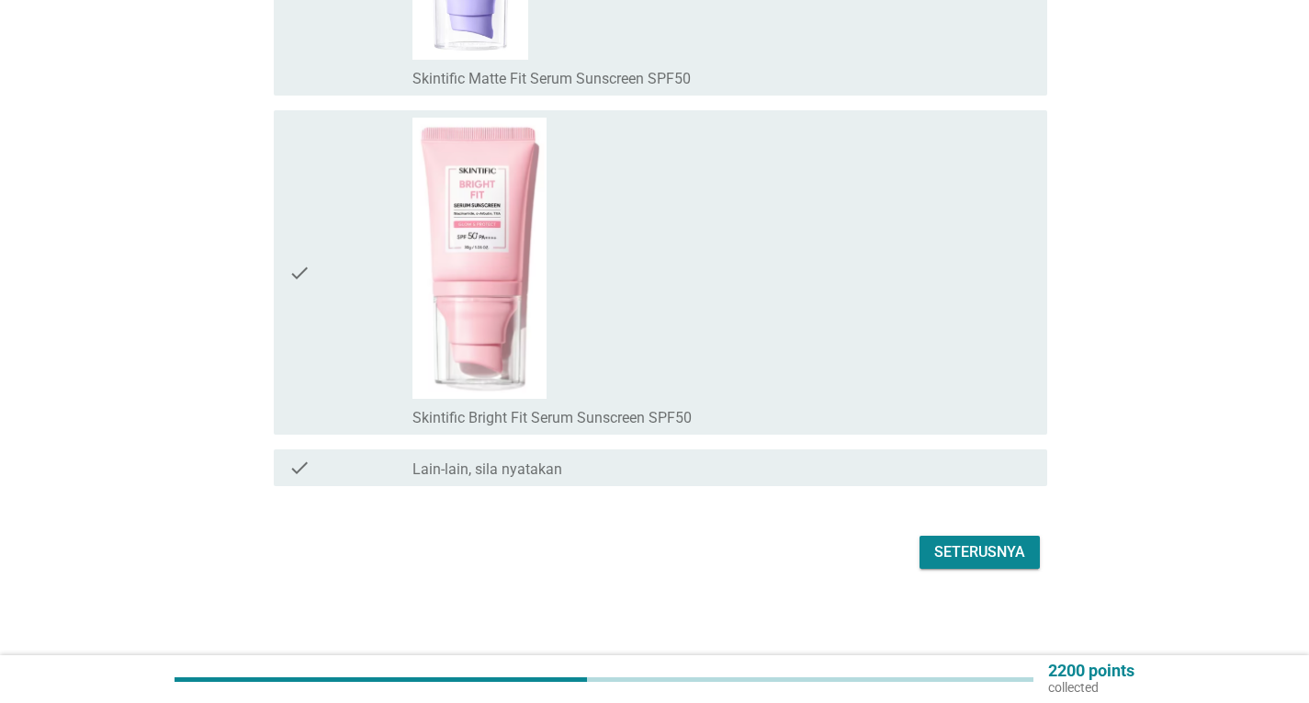
scroll to position [1533, 0]
click at [966, 548] on div "Seterusnya" at bounding box center [979, 550] width 91 height 22
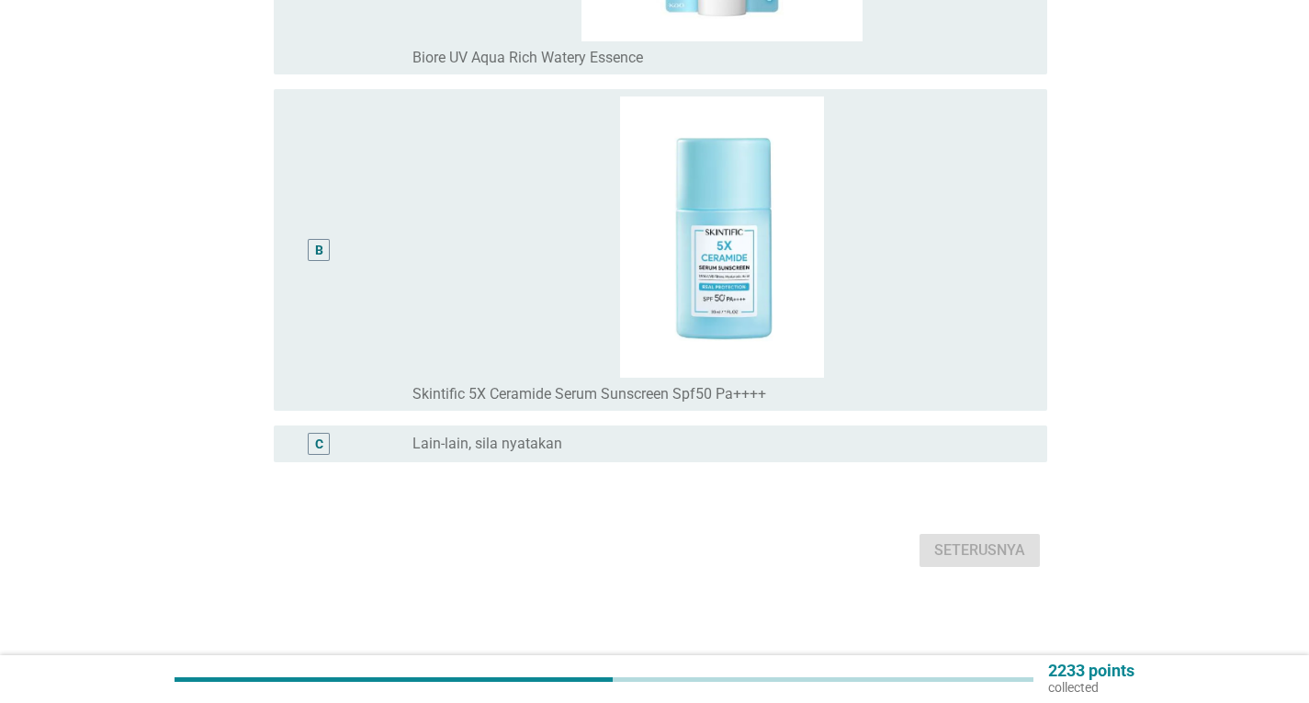
scroll to position [0, 0]
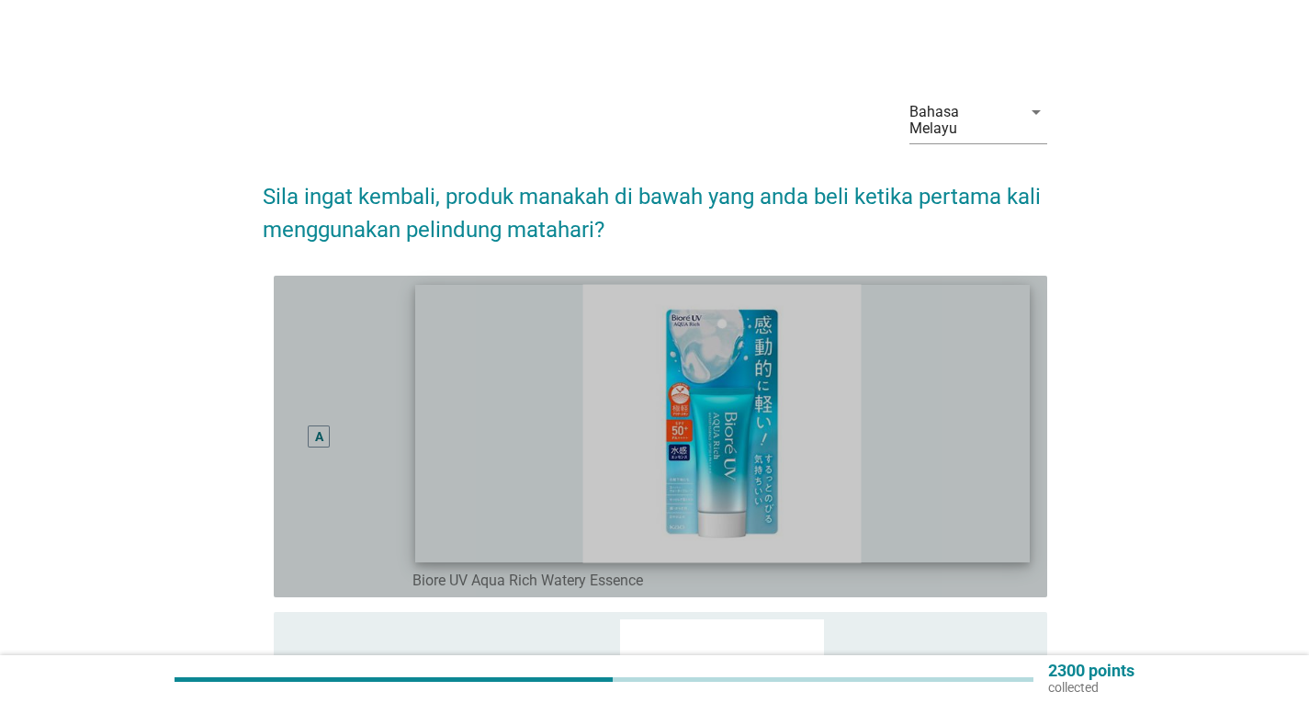
click at [878, 378] on img at bounding box center [722, 424] width 614 height 278
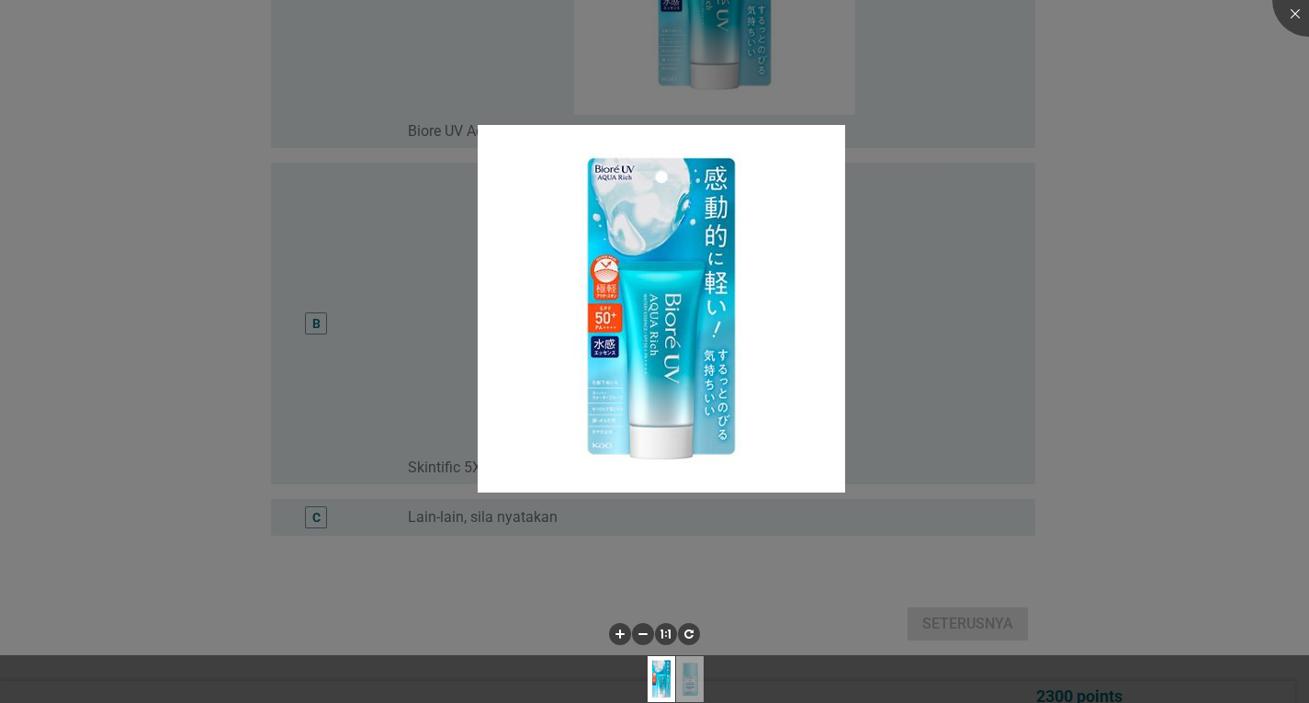
scroll to position [458, 0]
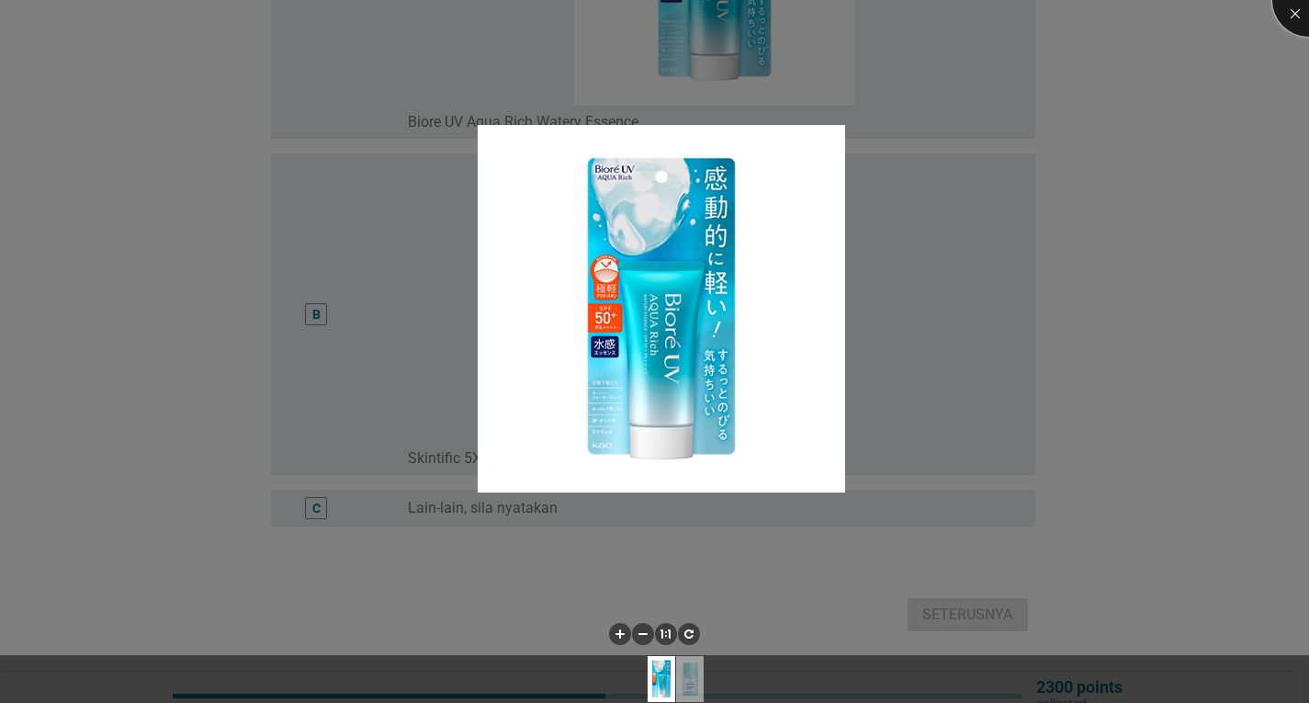
click at [1293, 22] on div at bounding box center [1308, -1] width 73 height 73
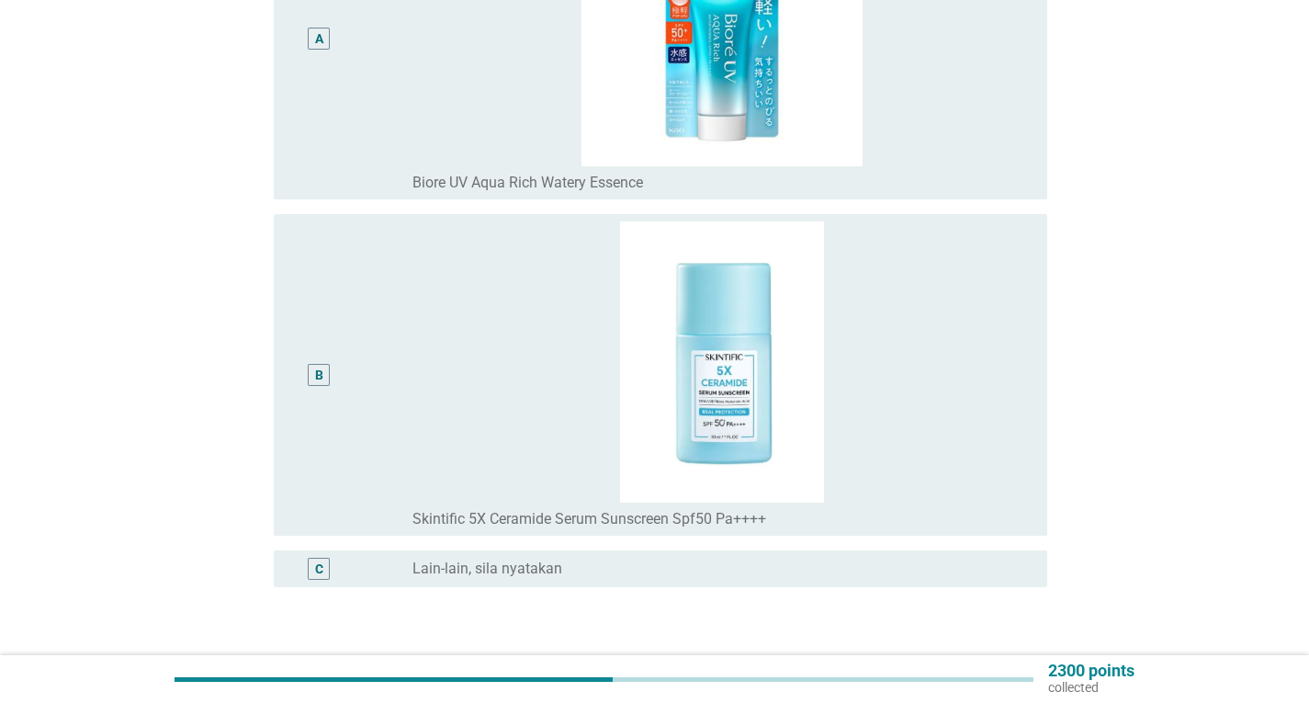
scroll to position [367, 0]
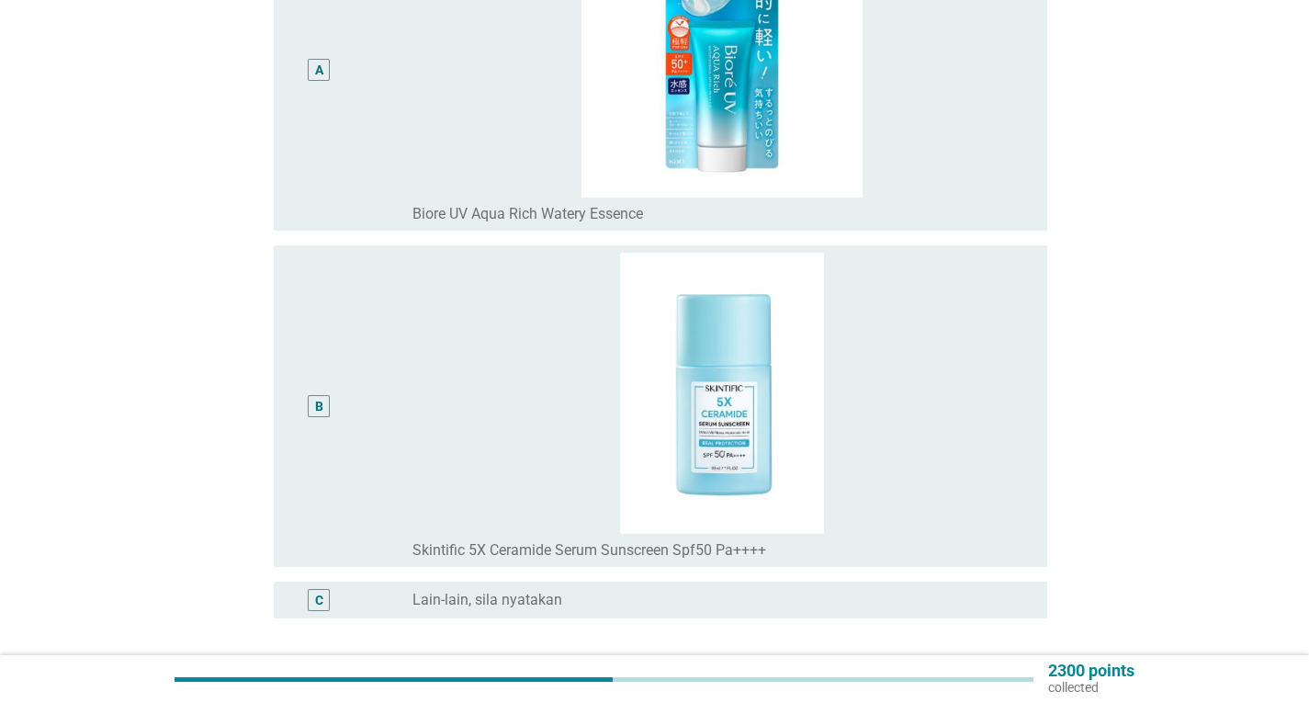
click at [321, 397] on div "B" at bounding box center [319, 406] width 8 height 19
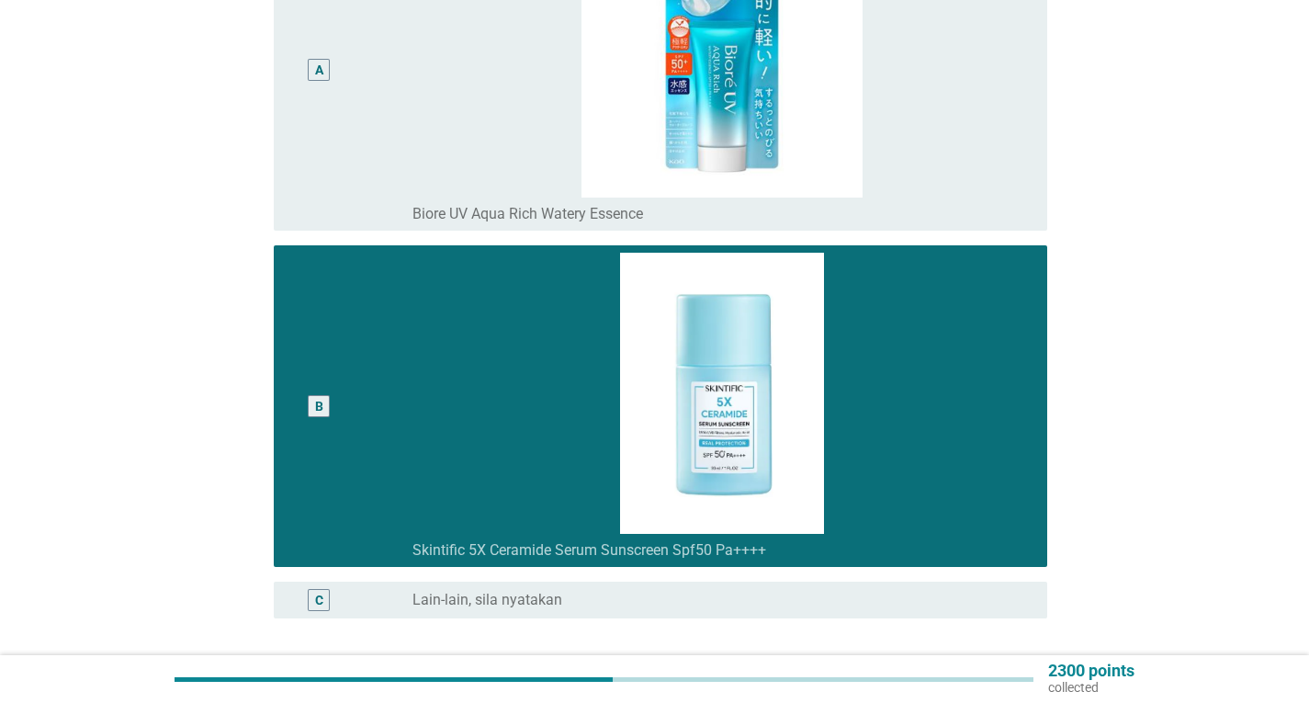
scroll to position [506, 0]
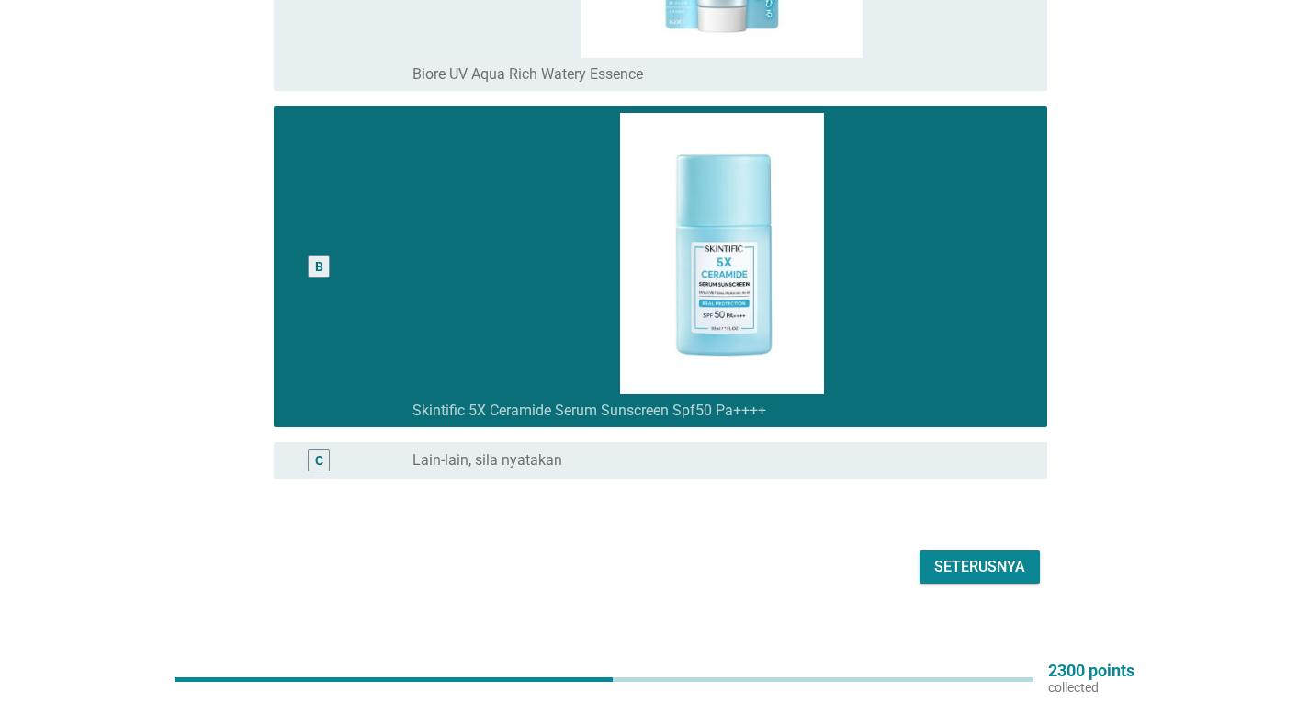
click at [943, 556] on div "Seterusnya" at bounding box center [979, 567] width 91 height 22
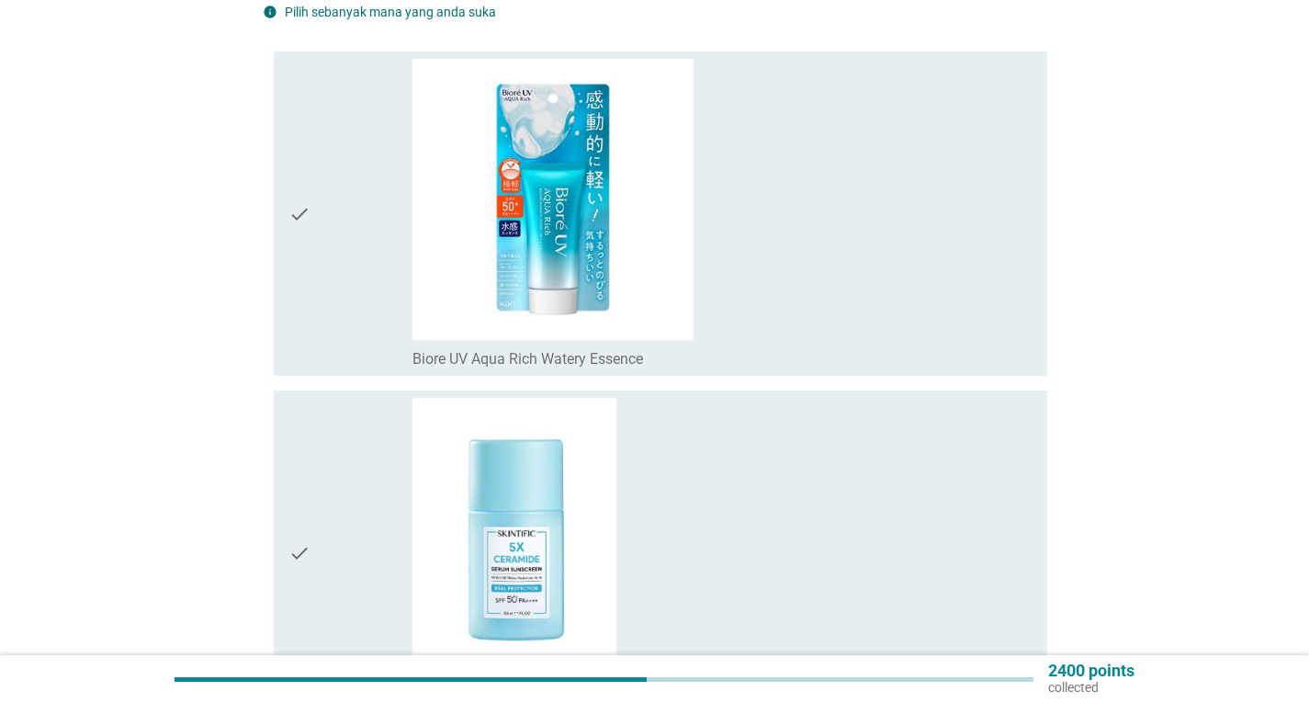
scroll to position [276, 0]
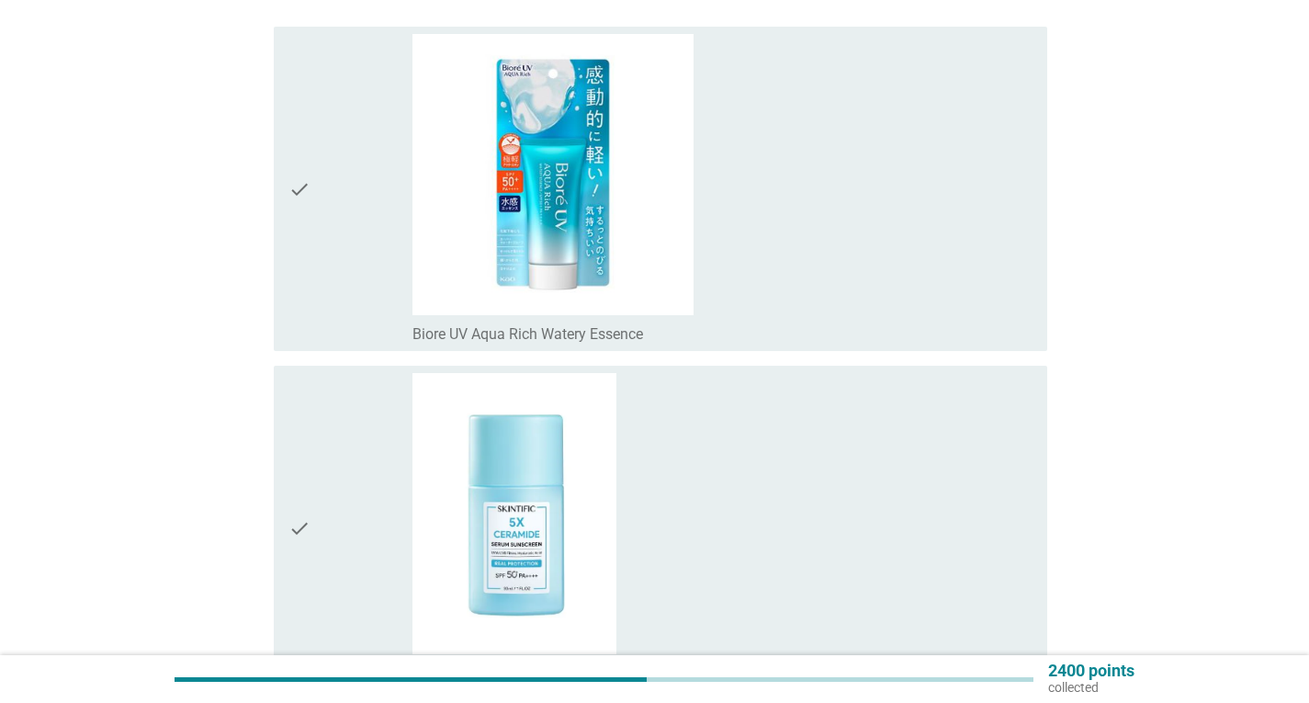
click at [335, 490] on div "check" at bounding box center [350, 528] width 124 height 310
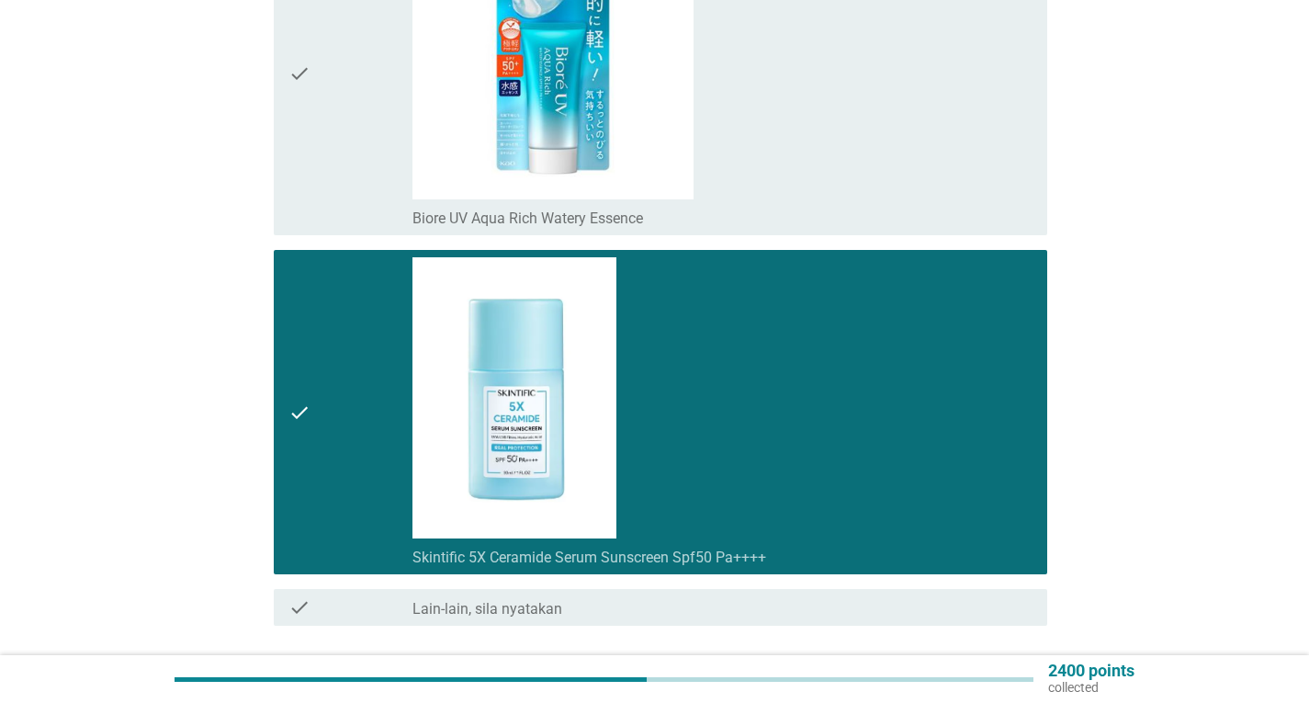
scroll to position [516, 0]
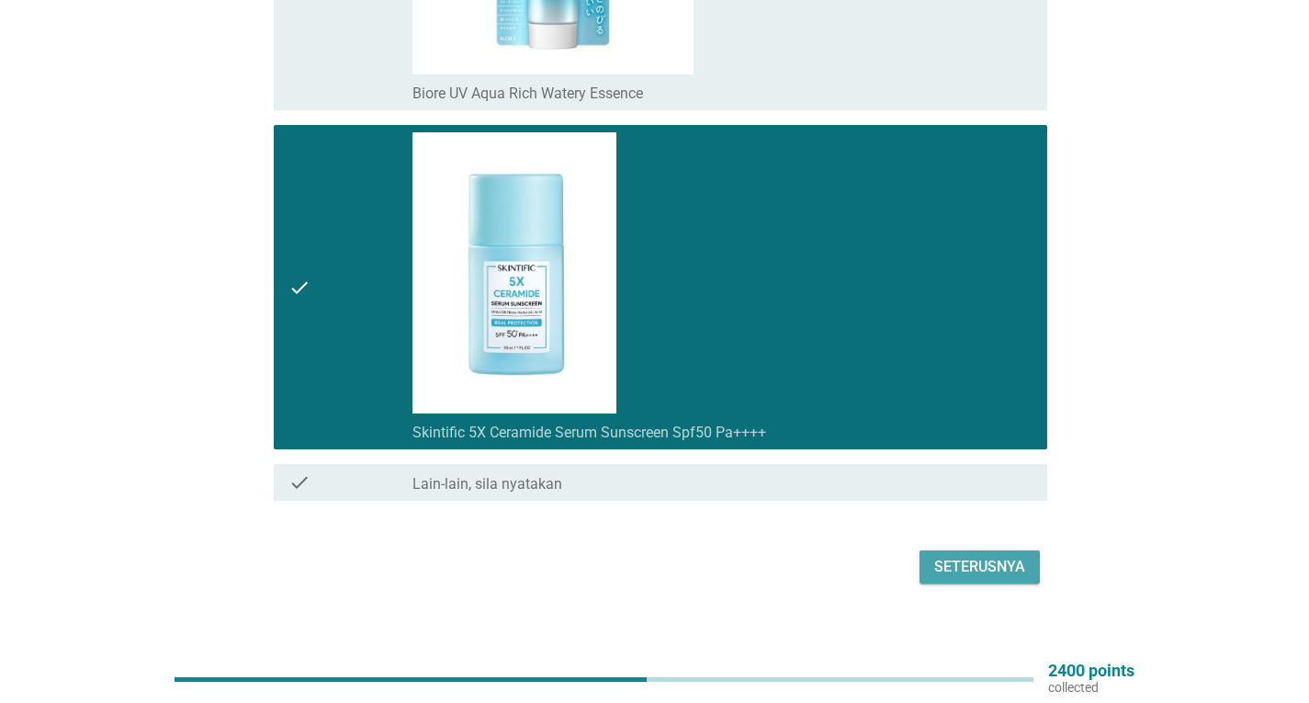
click at [1001, 556] on div "Seterusnya" at bounding box center [979, 567] width 91 height 22
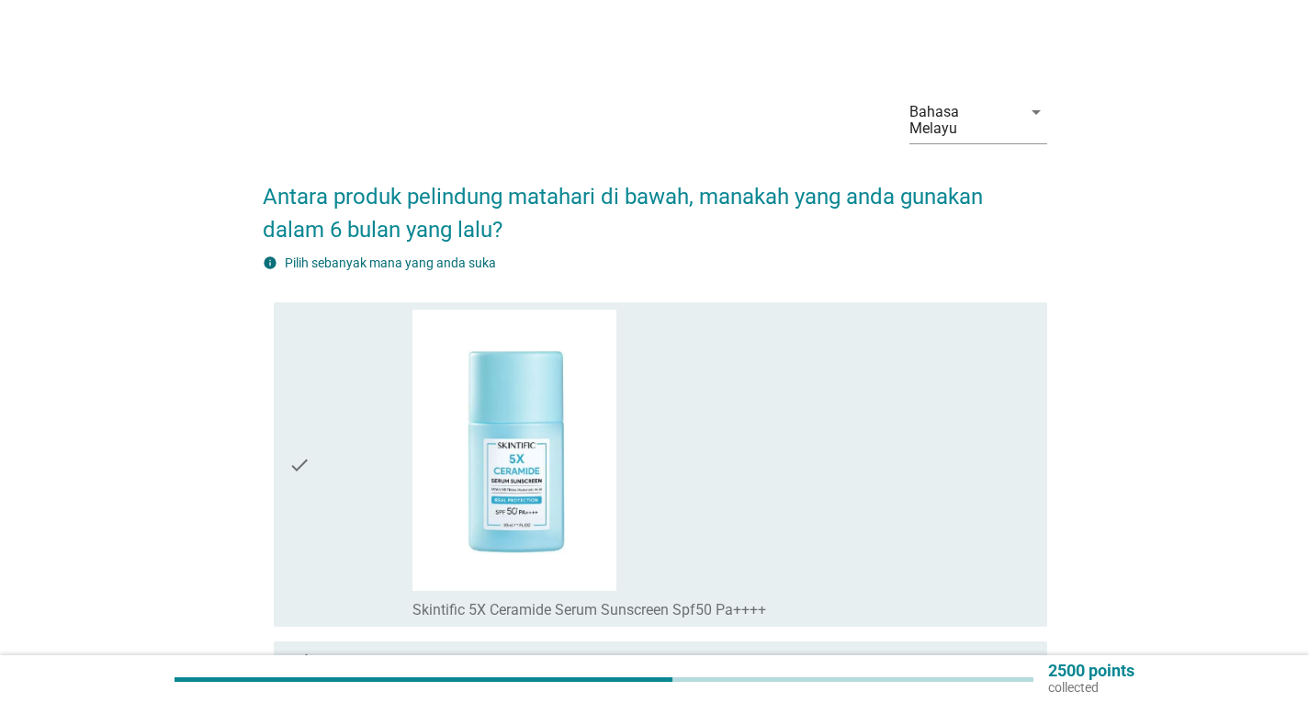
click at [654, 390] on div "check_box Skintific 5X Ceramide Serum Sunscreen Spf50 Pa++++" at bounding box center [722, 465] width 620 height 310
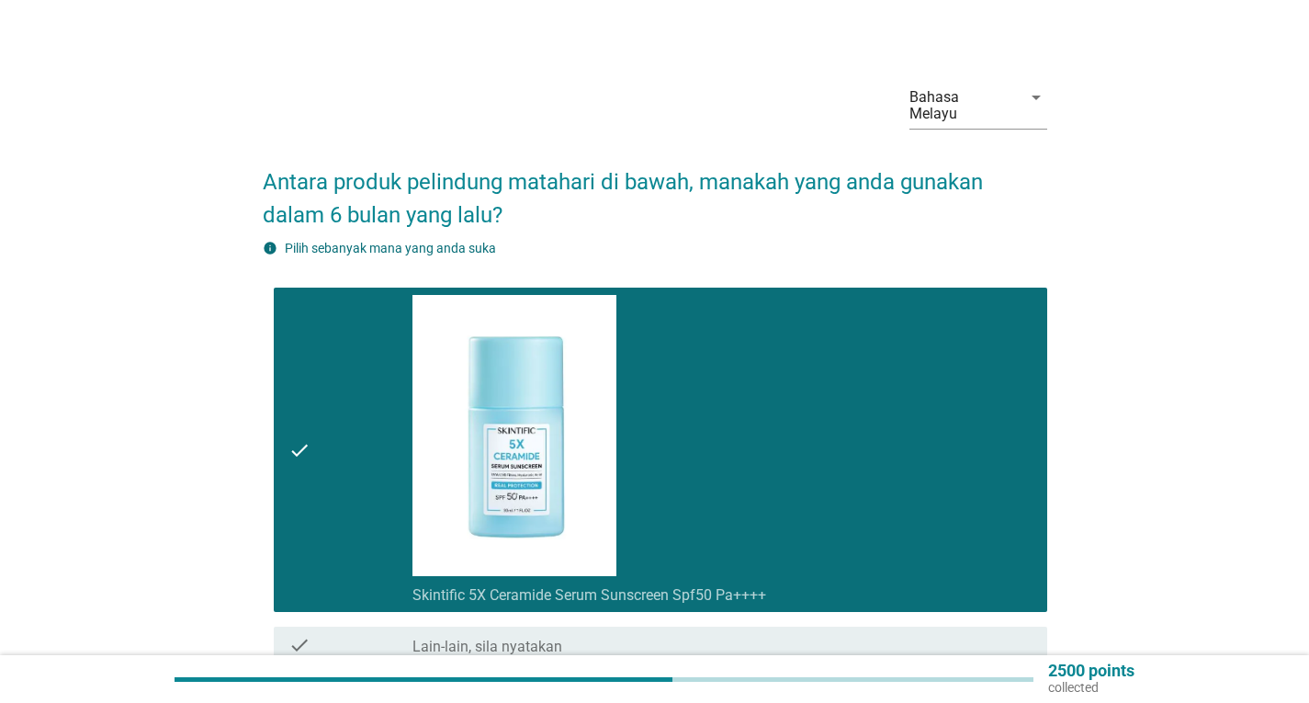
scroll to position [177, 0]
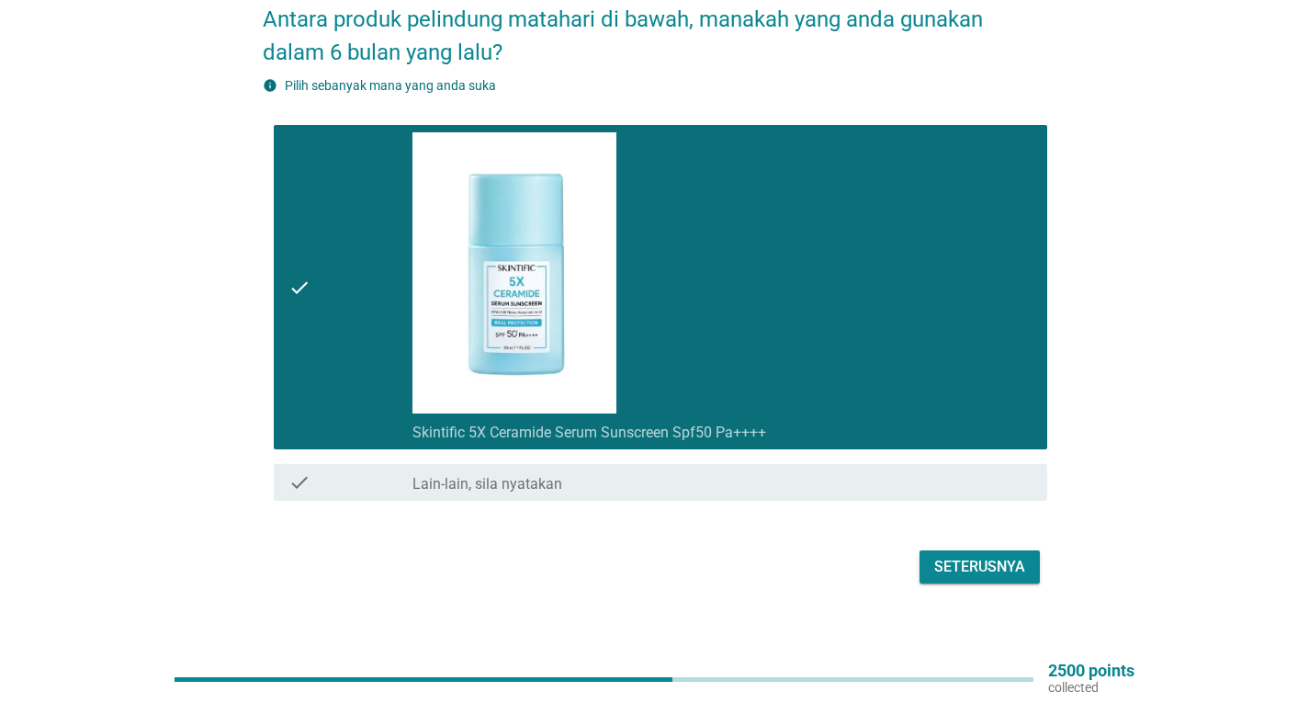
click at [1018, 565] on button "Seterusnya" at bounding box center [980, 566] width 120 height 33
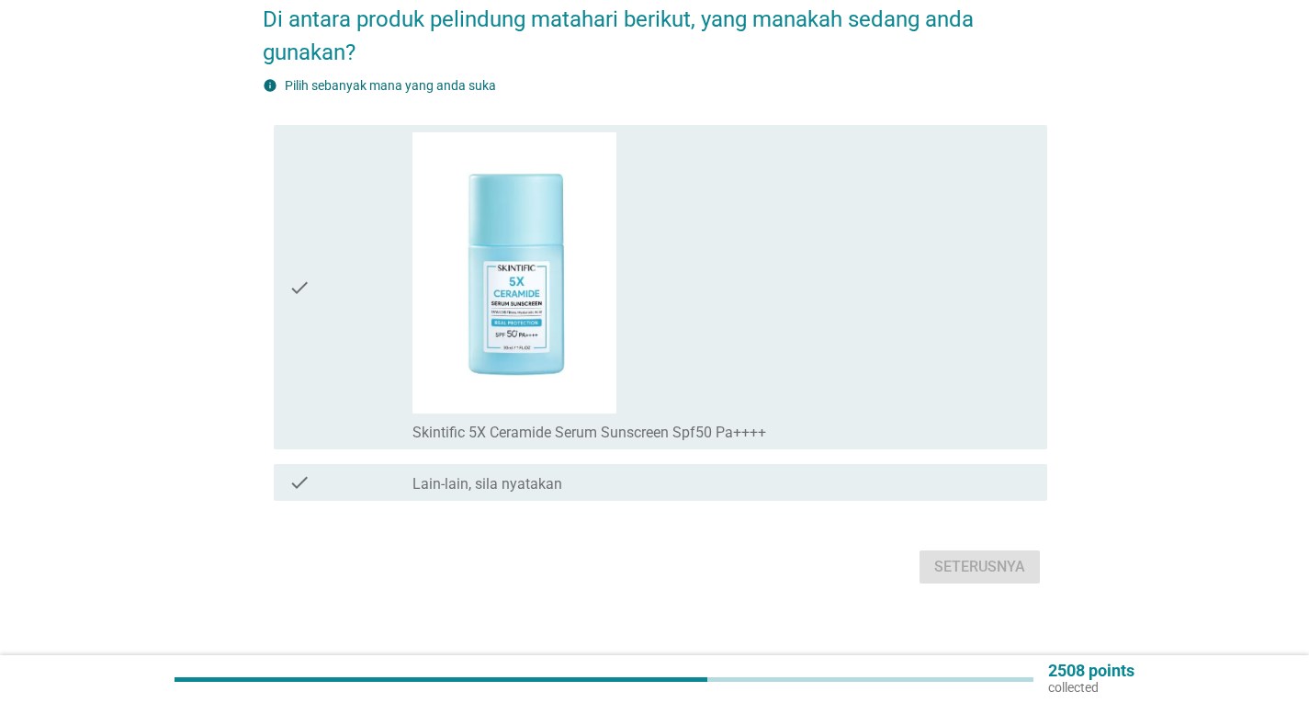
scroll to position [0, 0]
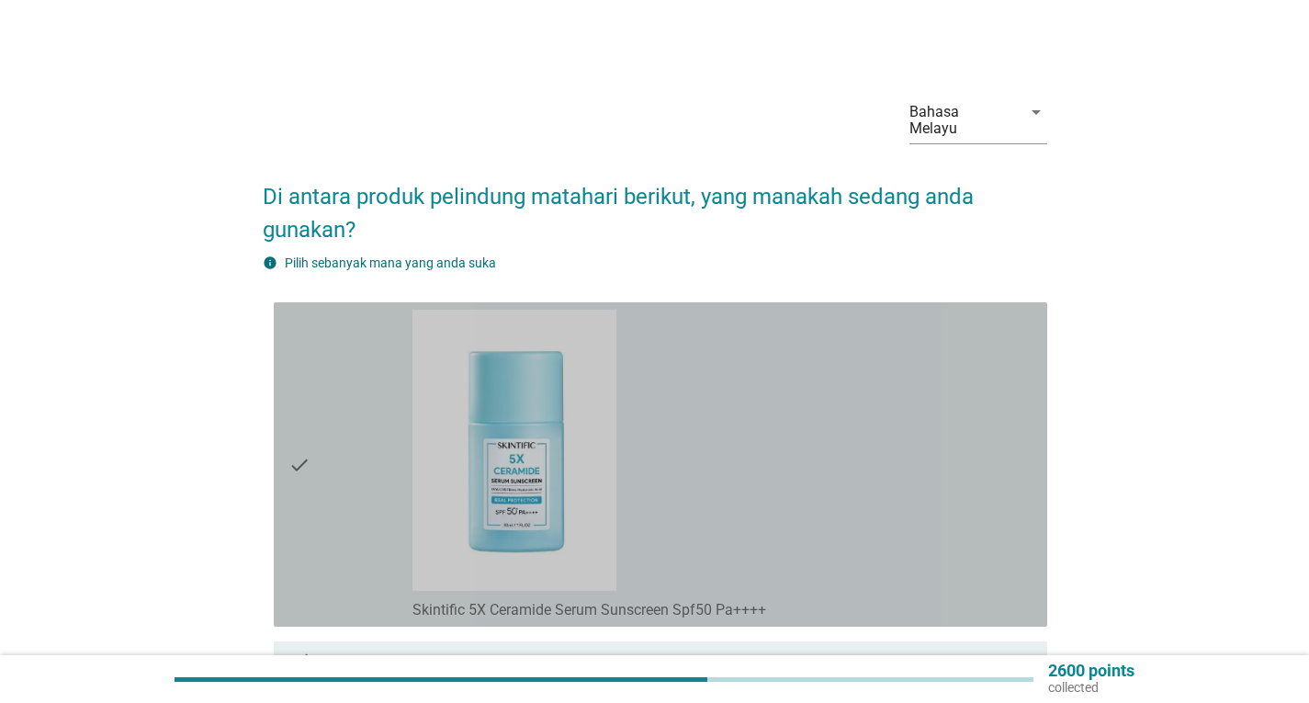
click at [645, 439] on div "check_box Skintific 5X Ceramide Serum Sunscreen Spf50 Pa++++" at bounding box center [722, 465] width 620 height 310
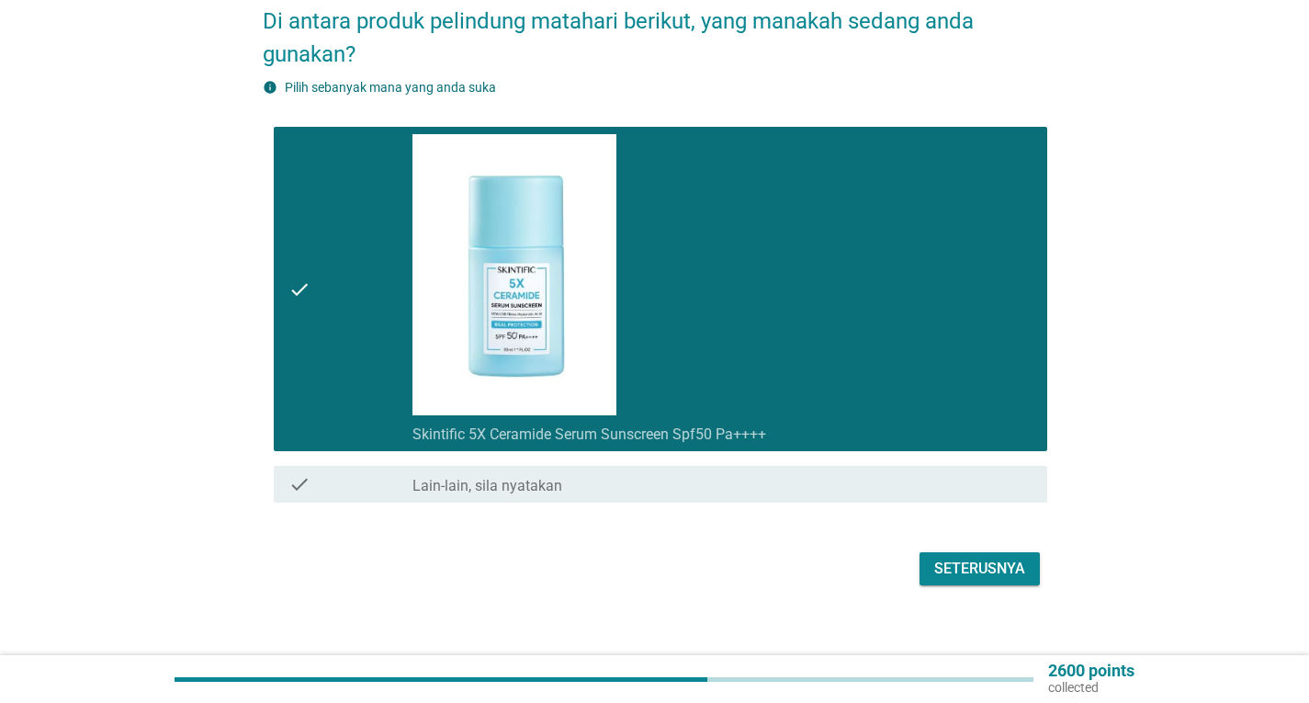
scroll to position [177, 0]
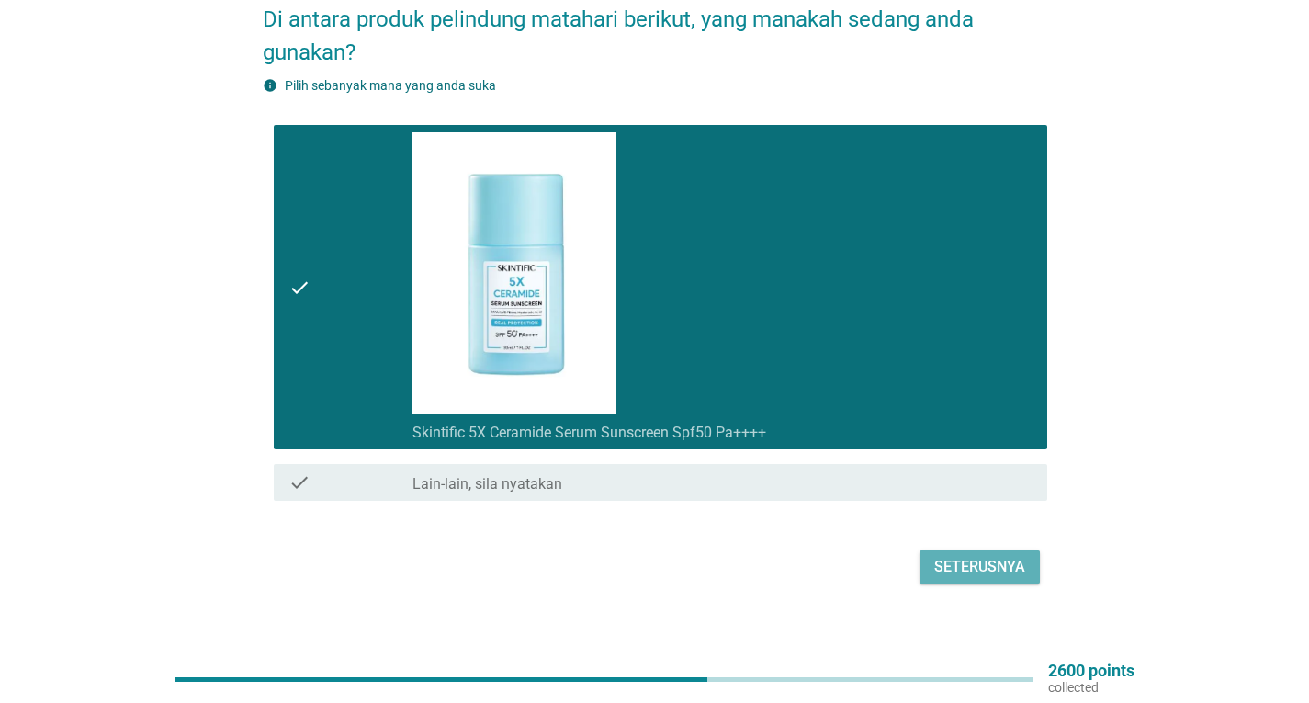
click at [973, 556] on div "Seterusnya" at bounding box center [979, 567] width 91 height 22
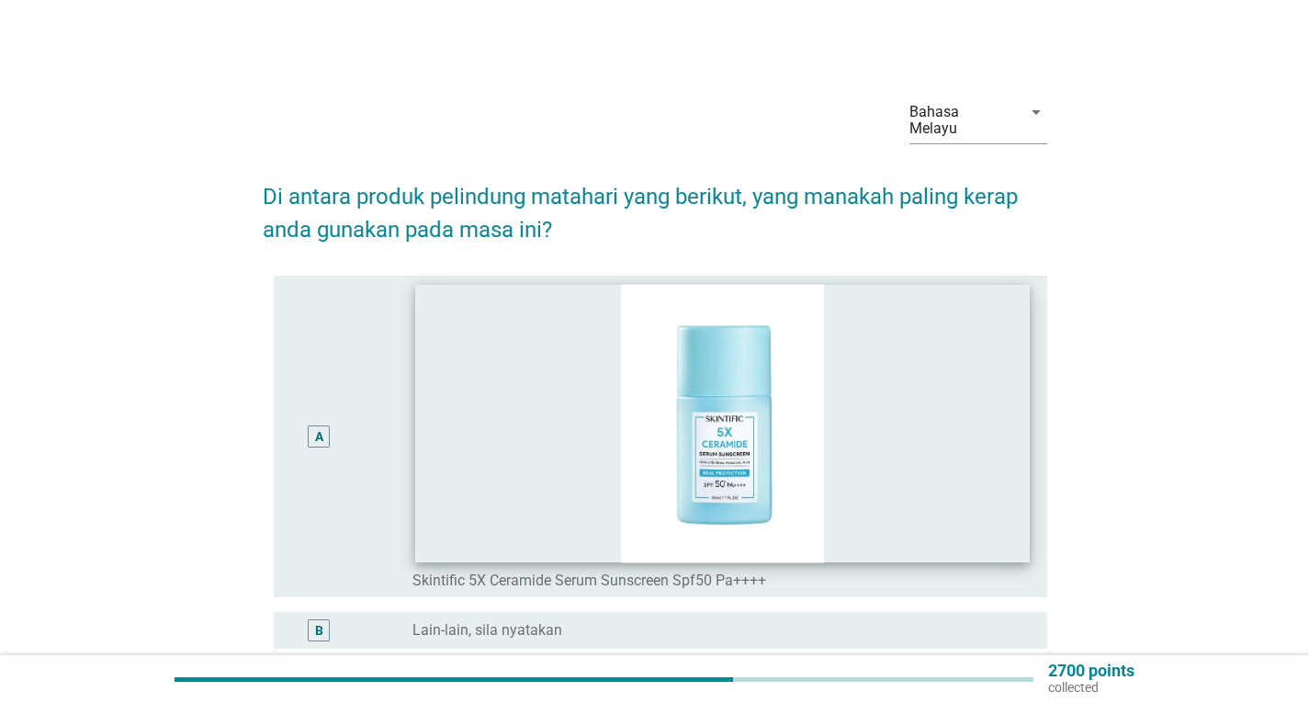
click at [650, 429] on img at bounding box center [722, 424] width 614 height 278
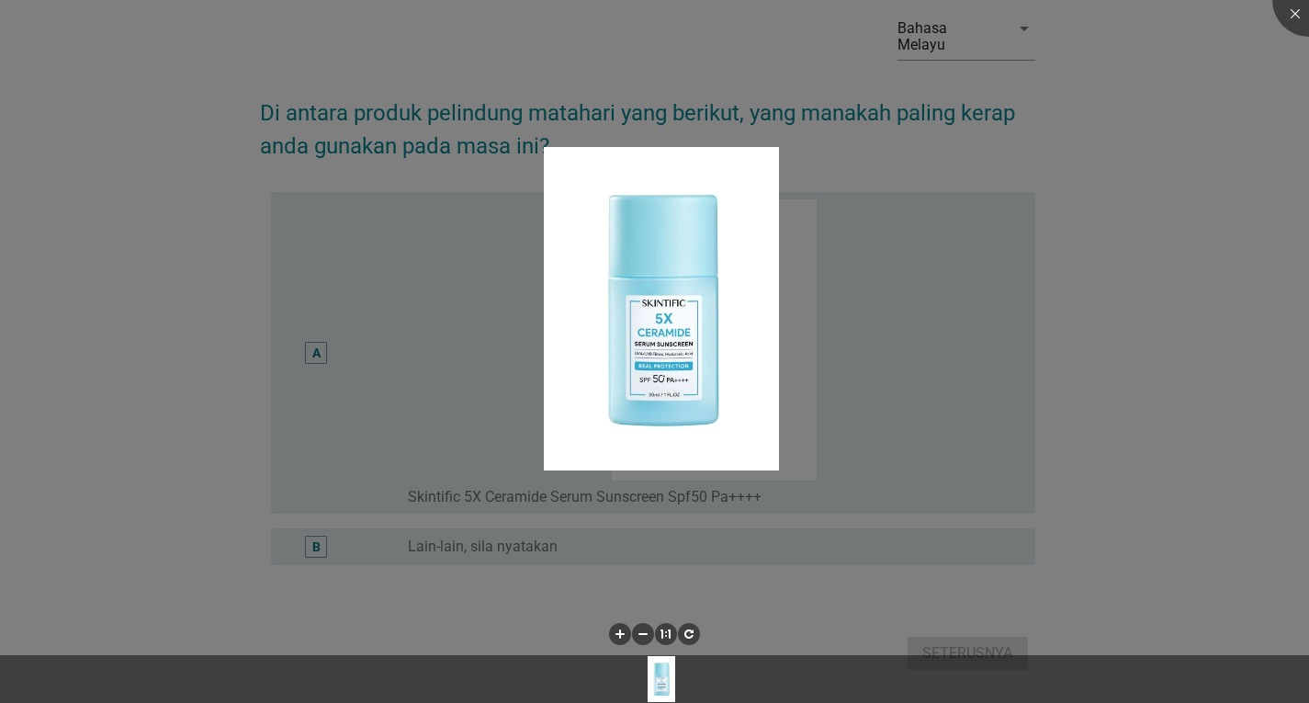
scroll to position [122, 0]
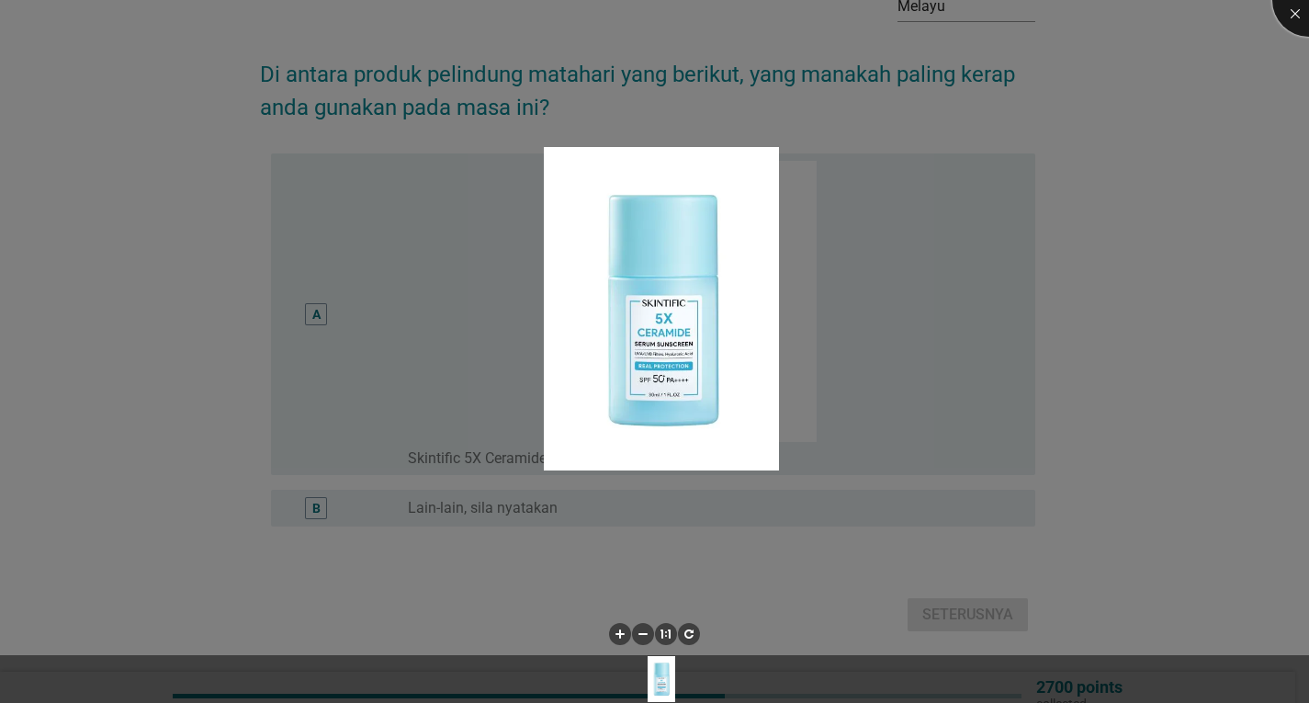
click at [1293, 14] on div at bounding box center [1308, -1] width 73 height 73
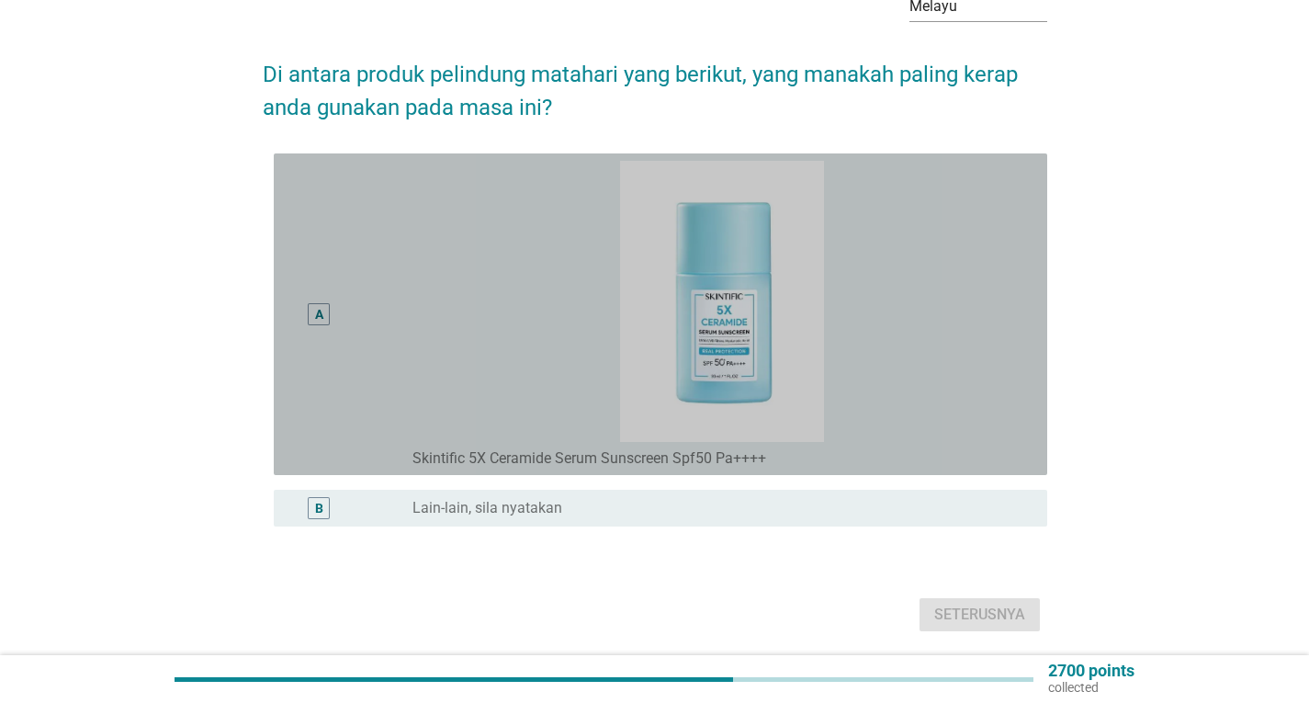
click at [324, 303] on div "A" at bounding box center [319, 314] width 22 height 22
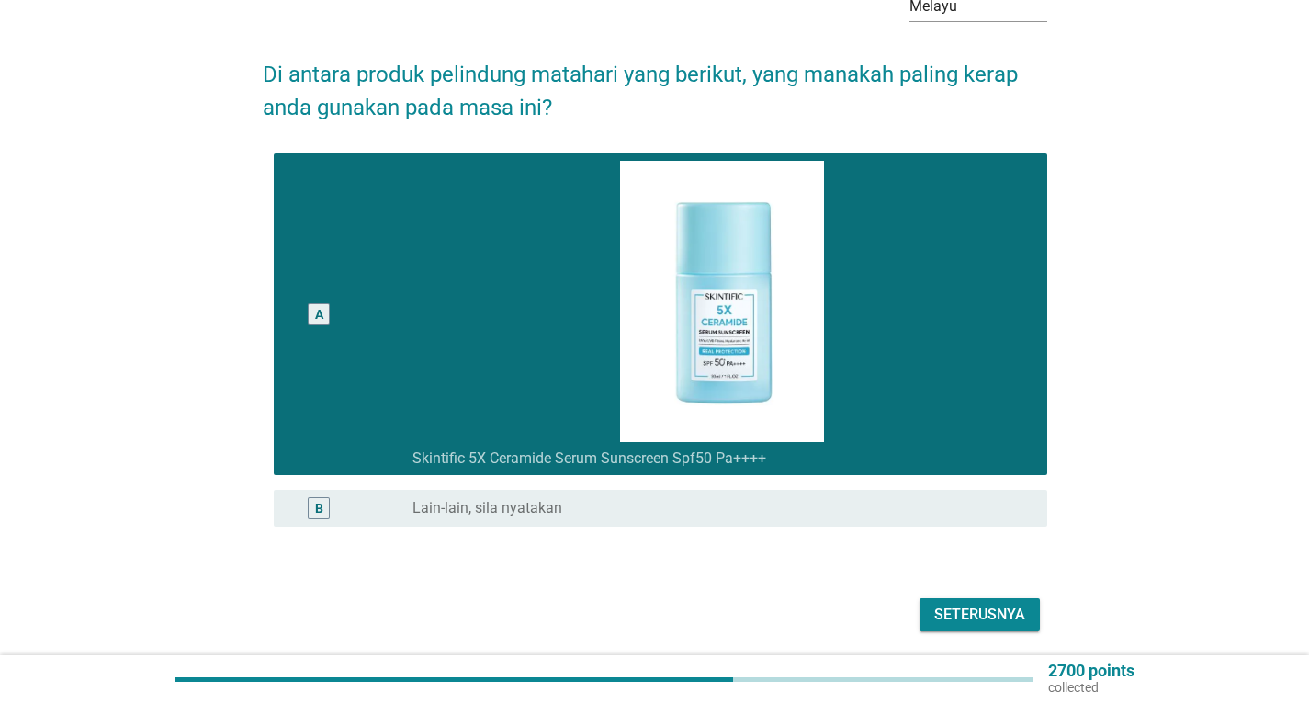
click at [966, 604] on div "Seterusnya" at bounding box center [979, 615] width 91 height 22
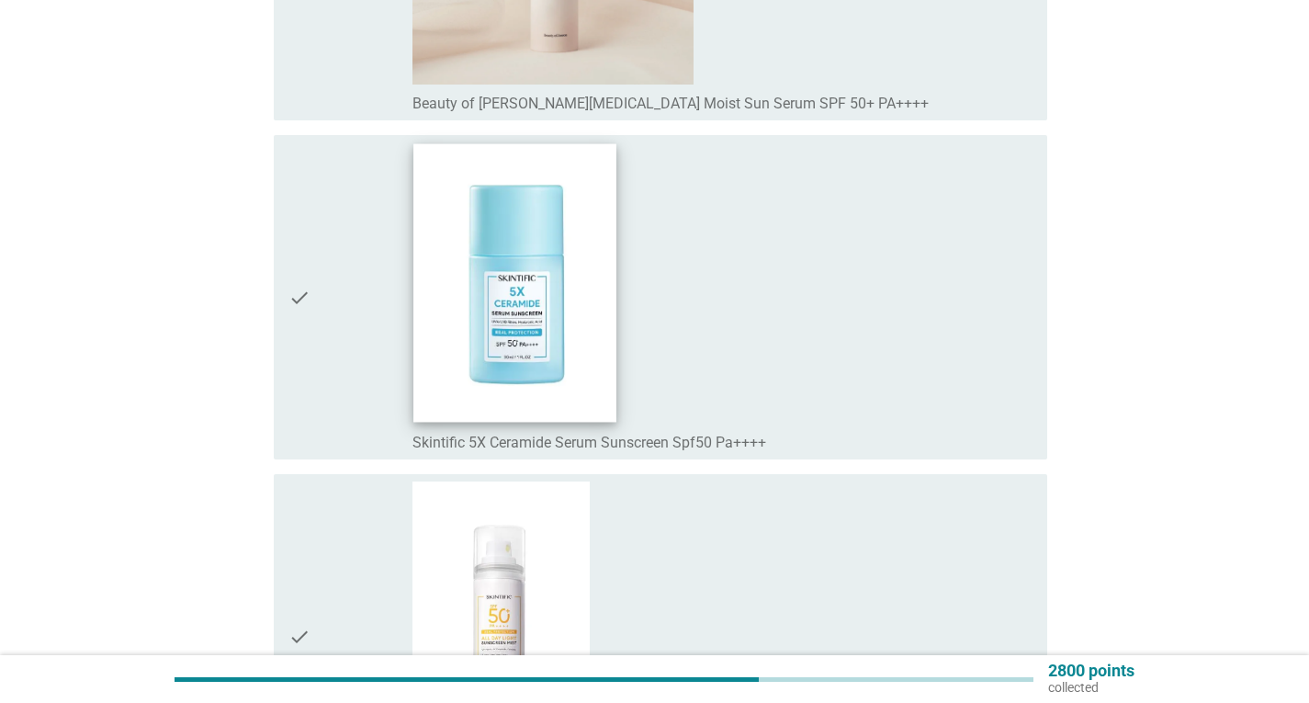
scroll to position [12586, 0]
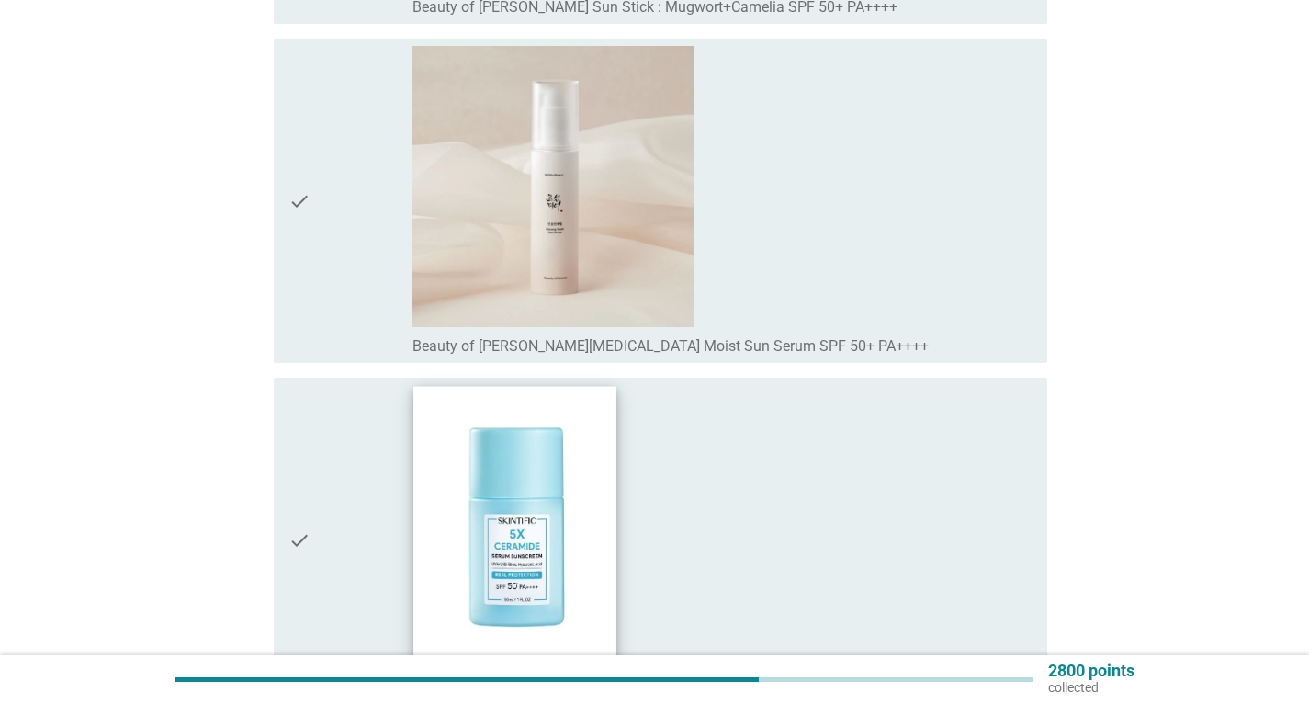
click at [570, 491] on img at bounding box center [514, 526] width 202 height 278
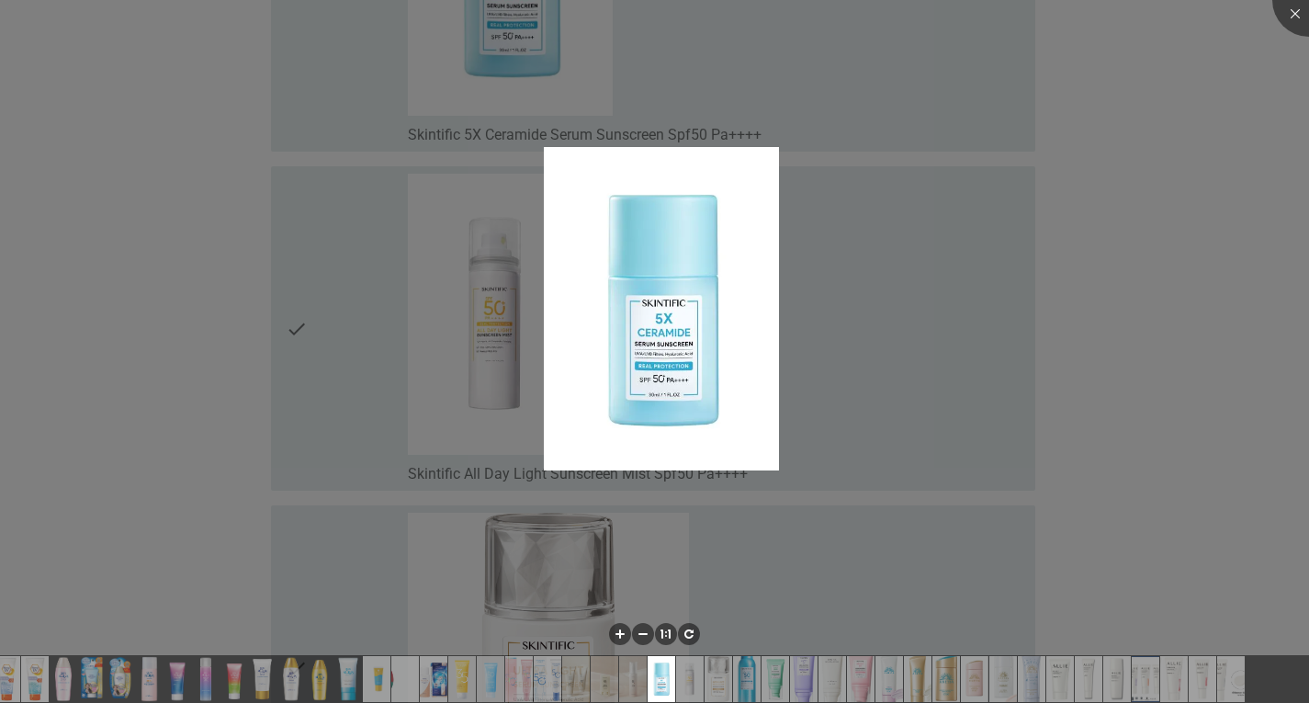
scroll to position [13229, 0]
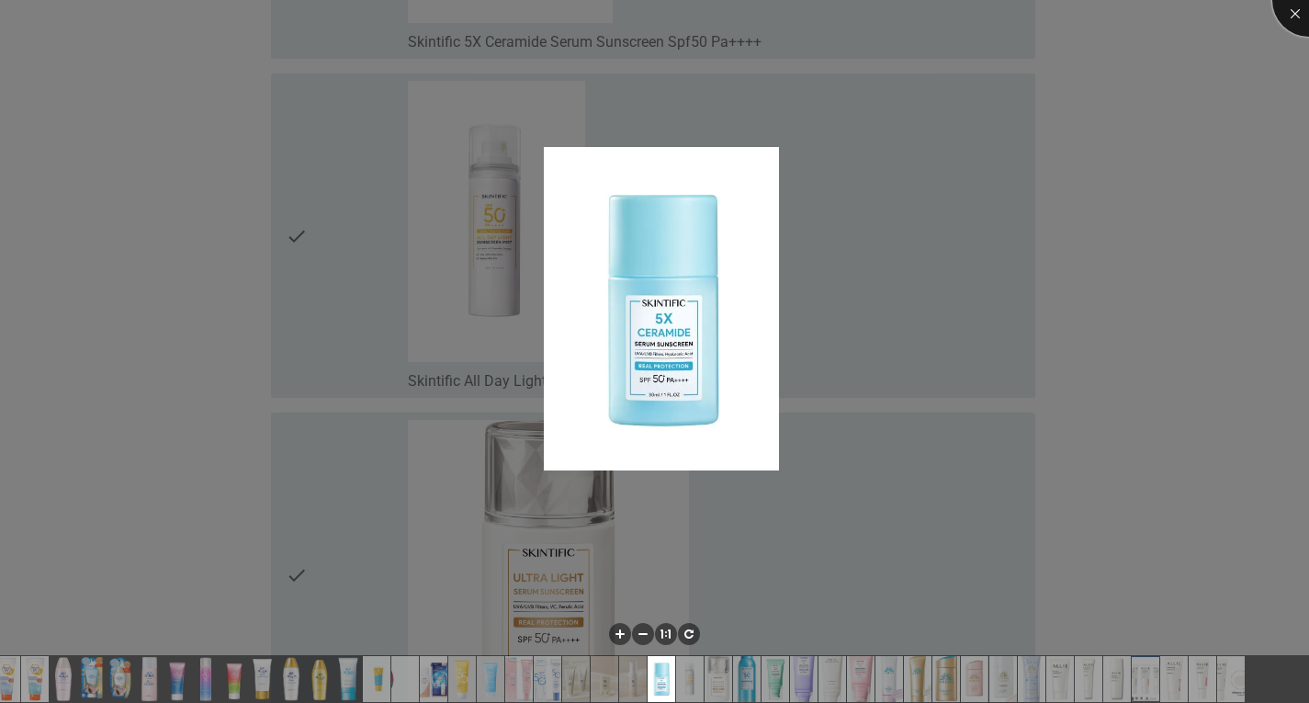
click at [1298, 24] on div at bounding box center [1308, -1] width 73 height 73
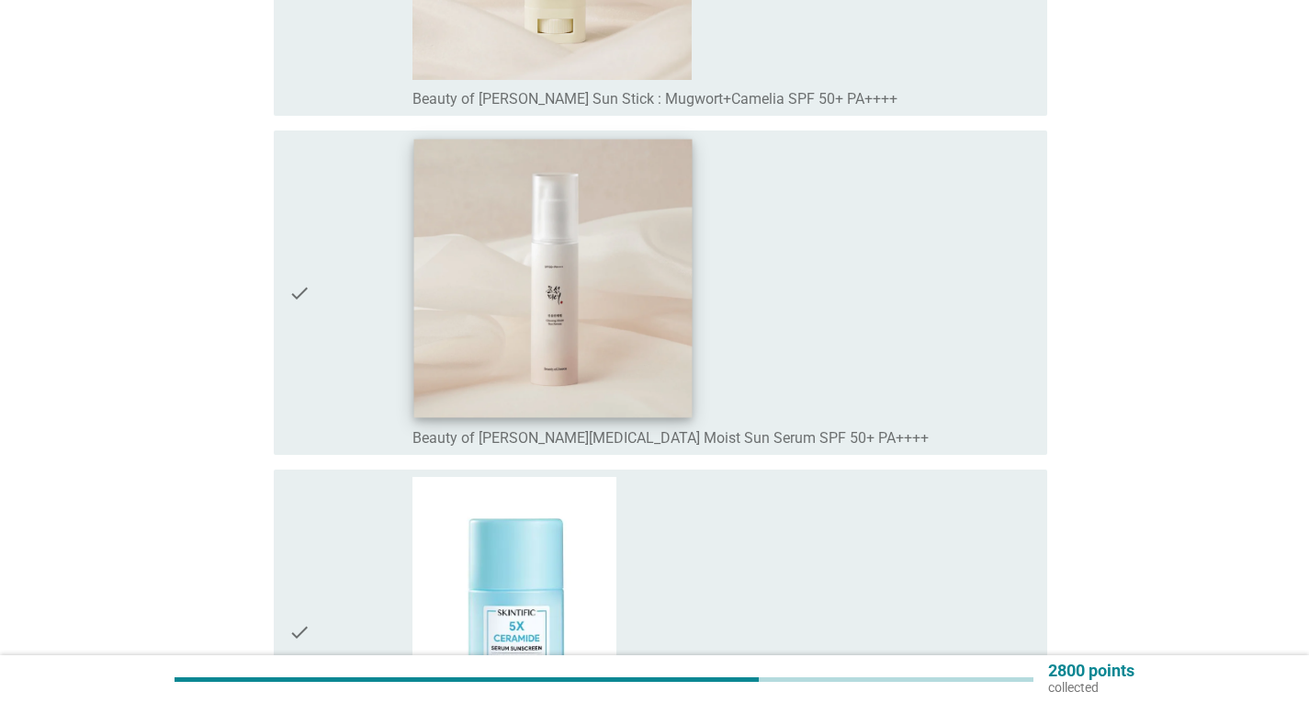
scroll to position [12770, 0]
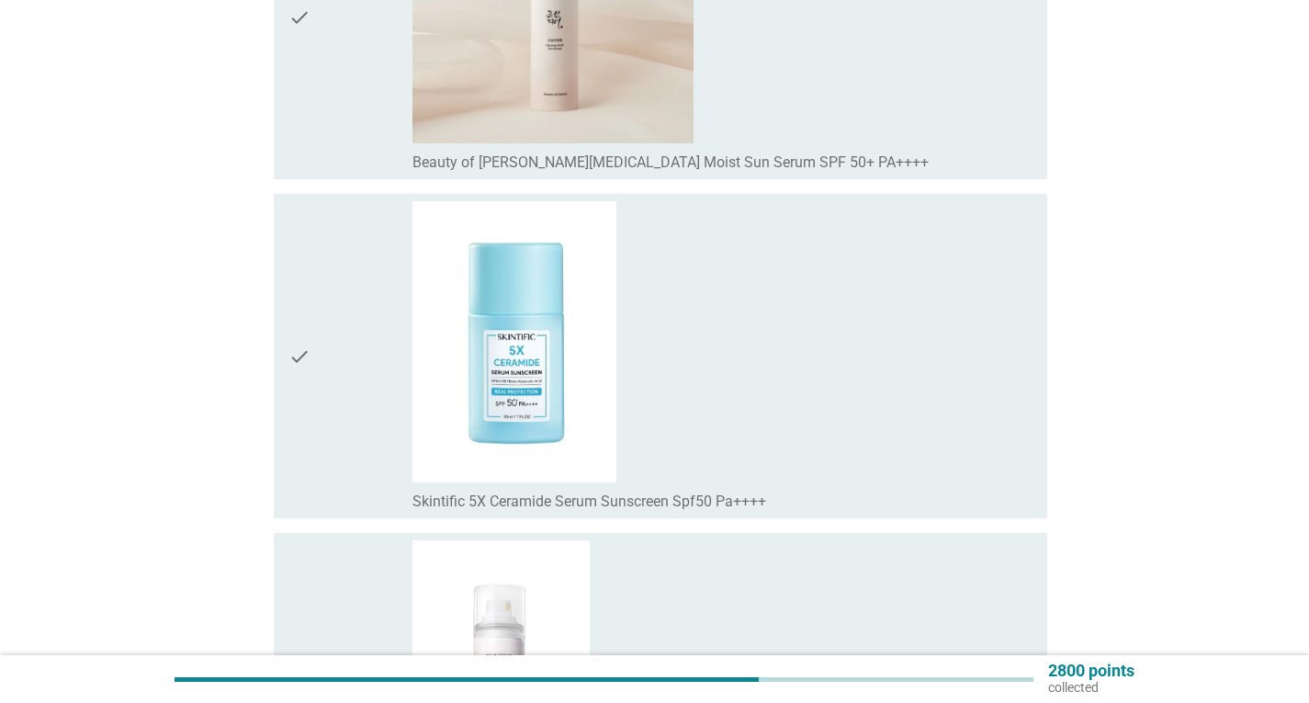
click at [303, 397] on icon "check" at bounding box center [299, 356] width 22 height 310
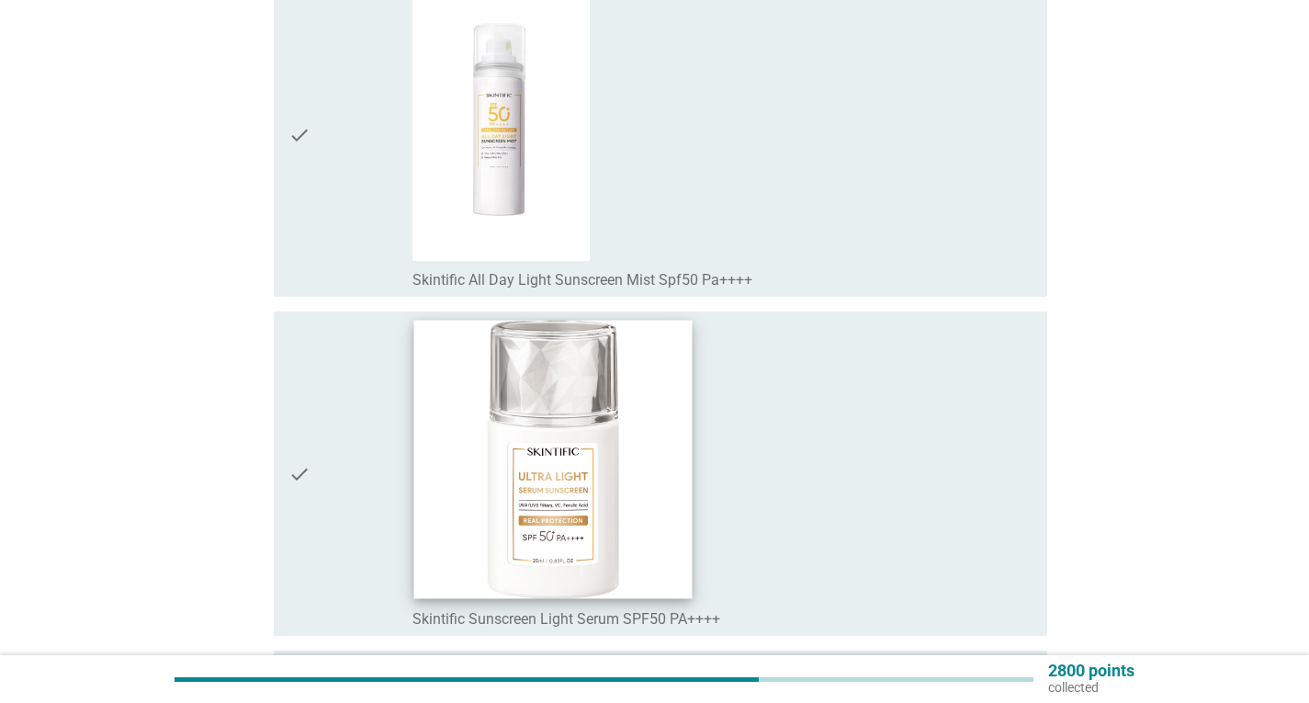
scroll to position [13872, 0]
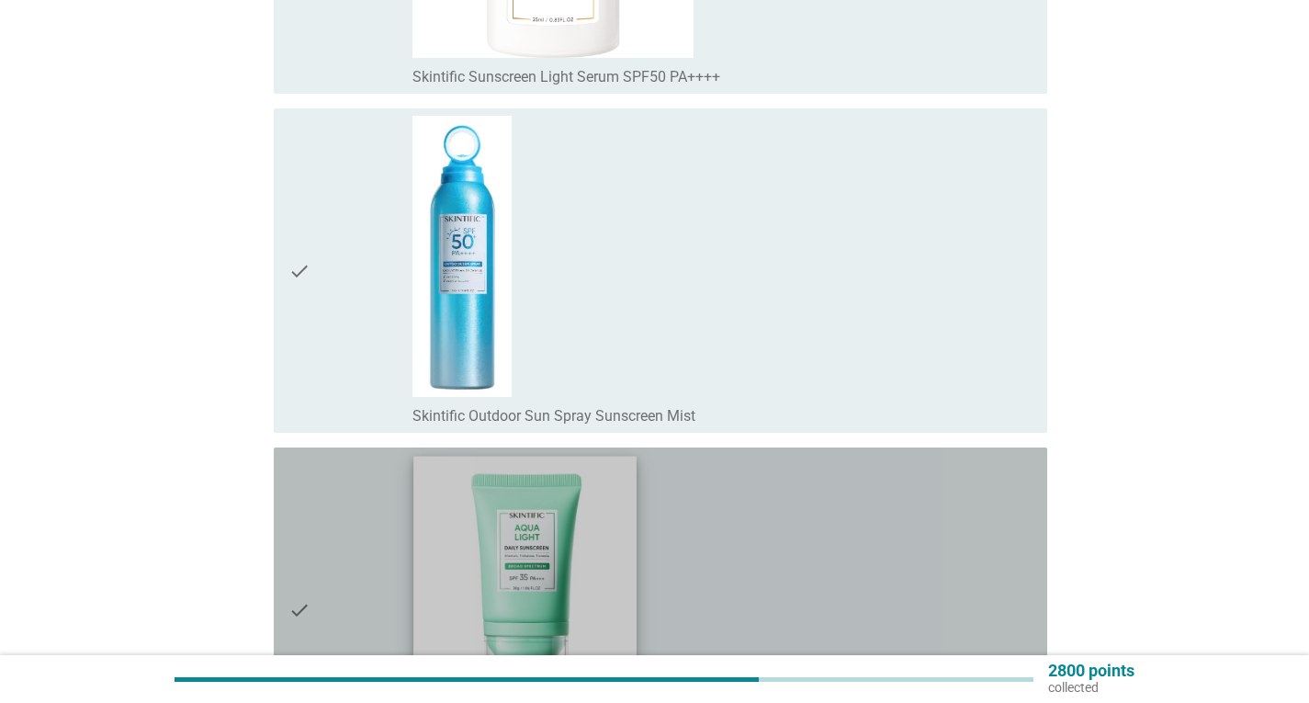
drag, startPoint x: 327, startPoint y: 498, endPoint x: 551, endPoint y: 441, distance: 231.3
click at [331, 492] on div "check" at bounding box center [350, 610] width 124 height 310
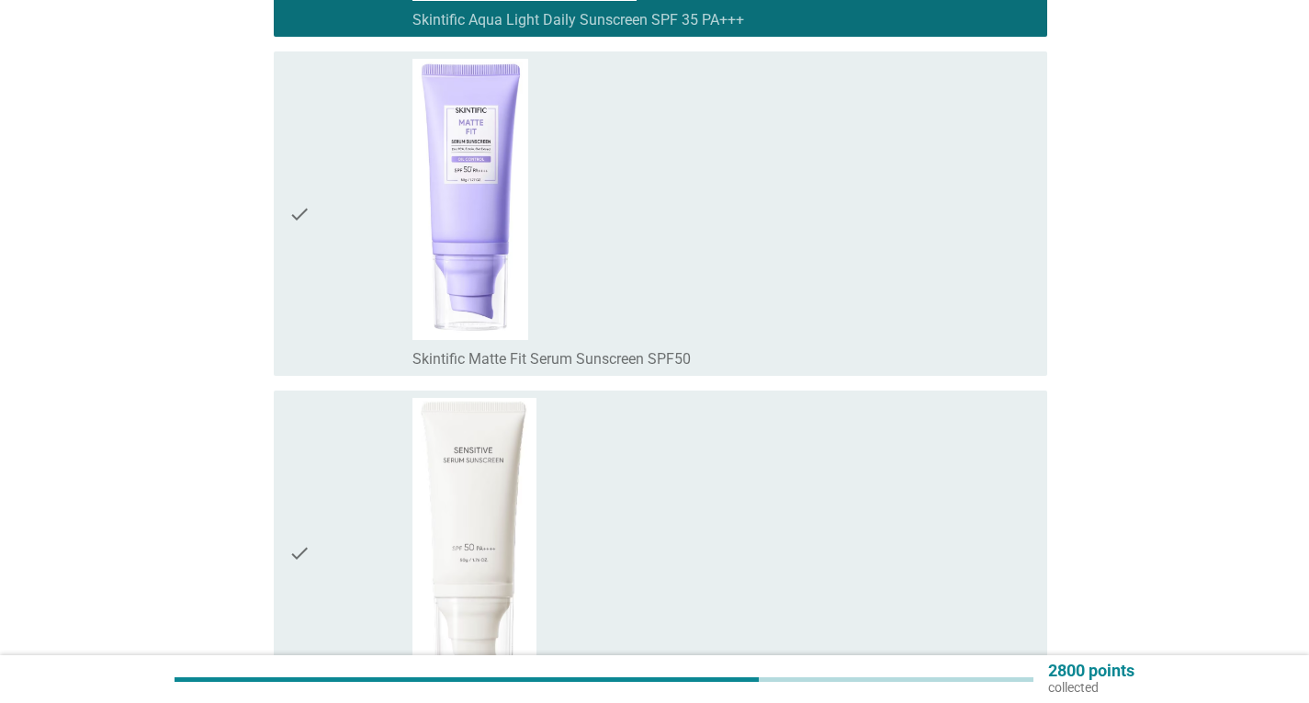
click at [342, 240] on div "check" at bounding box center [350, 214] width 124 height 310
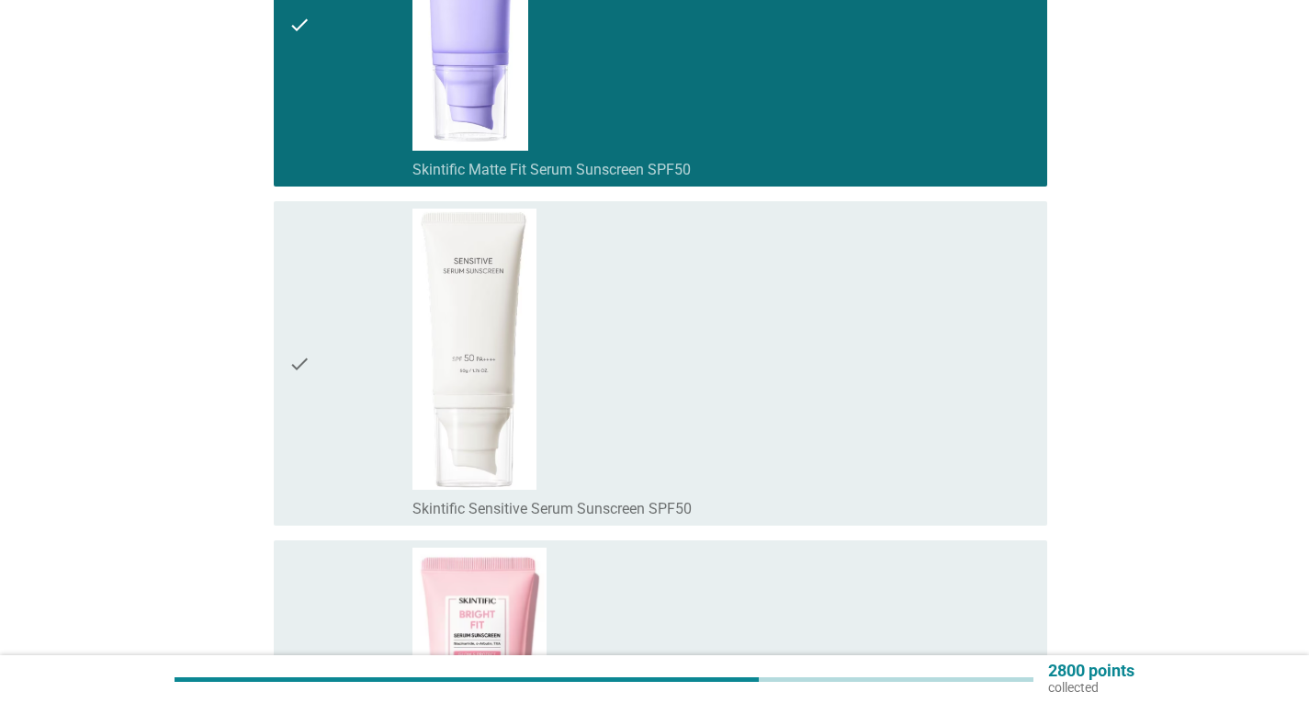
scroll to position [15250, 0]
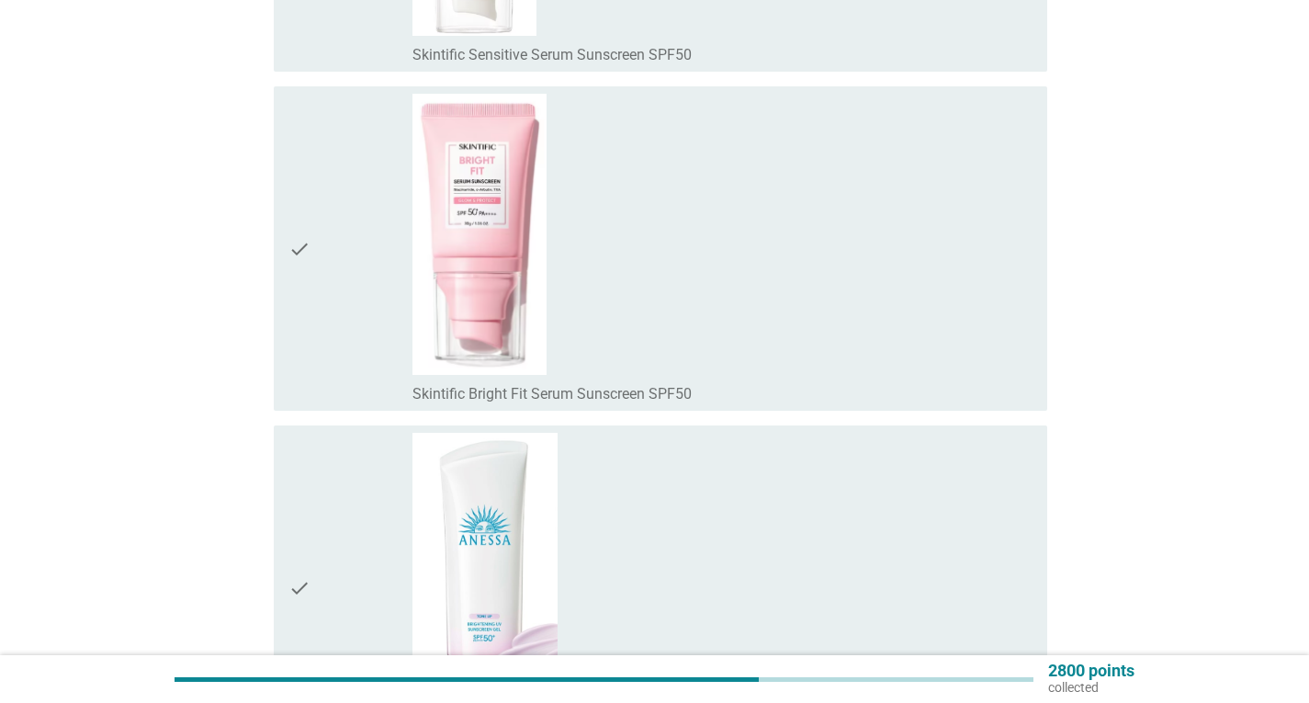
click at [275, 267] on div "check check_box_outline_blank Skintific Bright Fit Serum Sunscreen SPF50" at bounding box center [661, 248] width 774 height 324
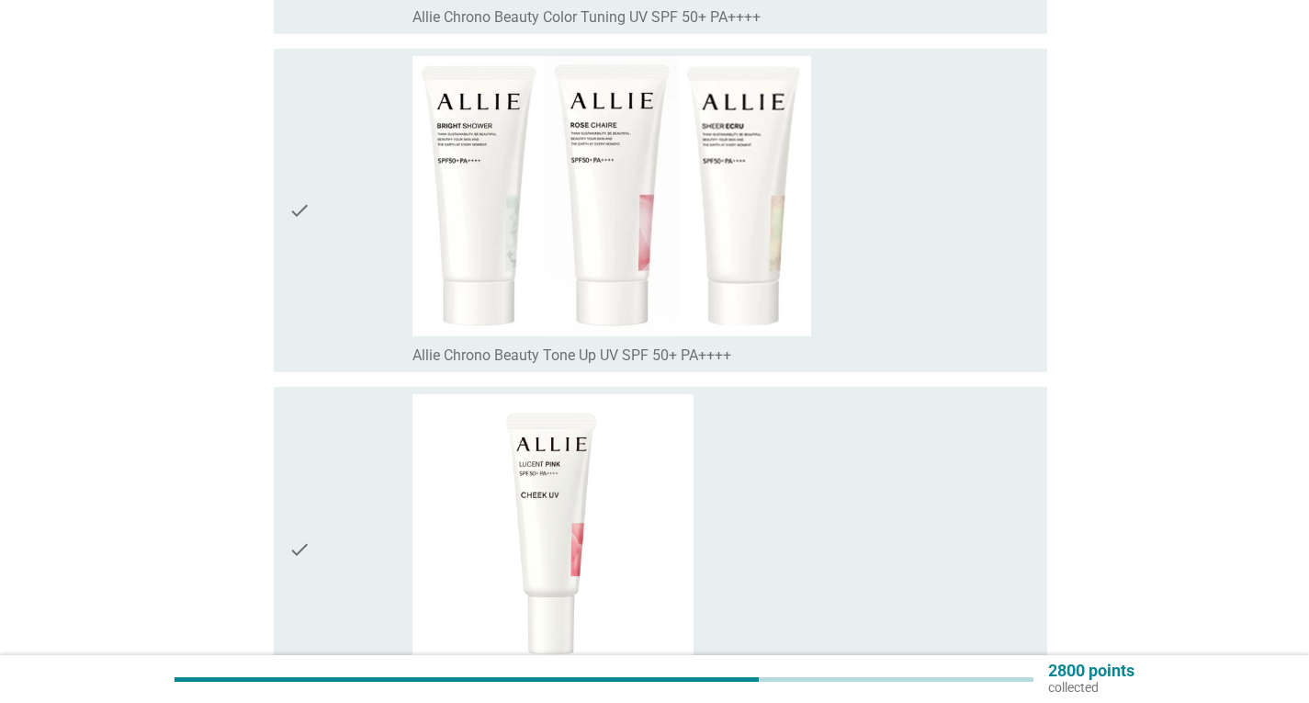
scroll to position [19669, 0]
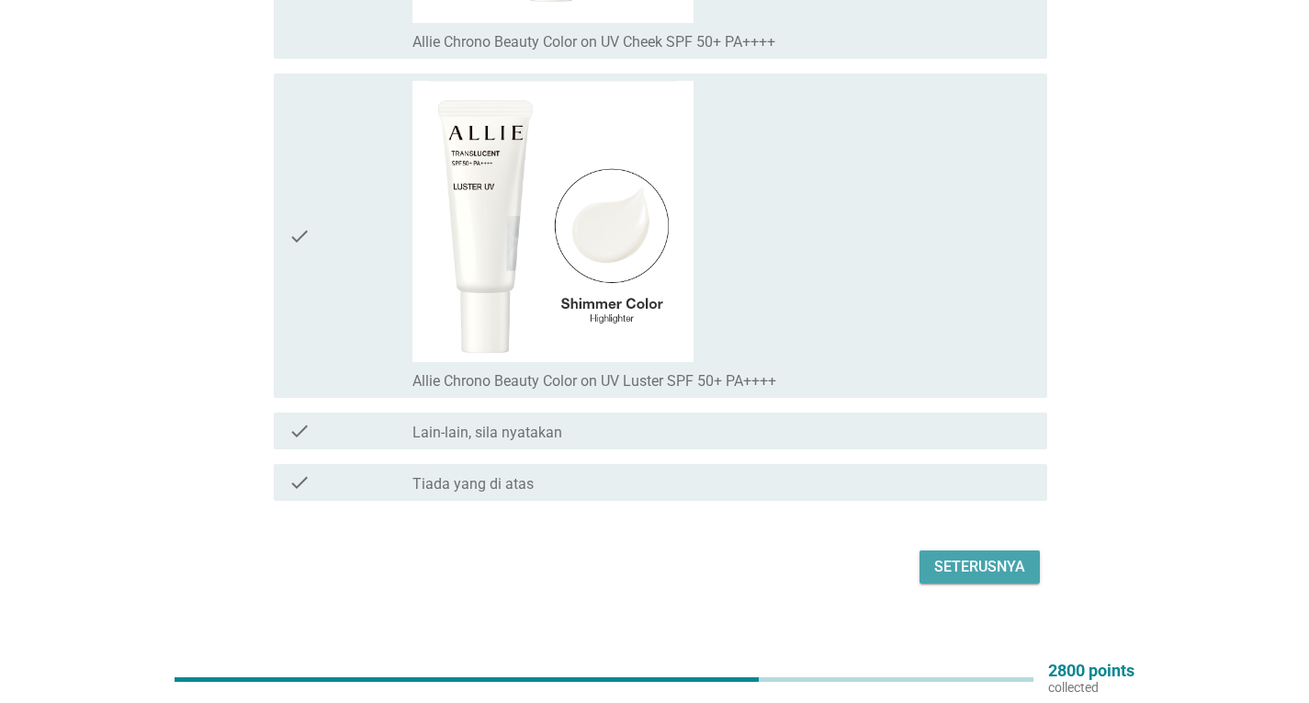
click at [974, 556] on div "Seterusnya" at bounding box center [979, 567] width 91 height 22
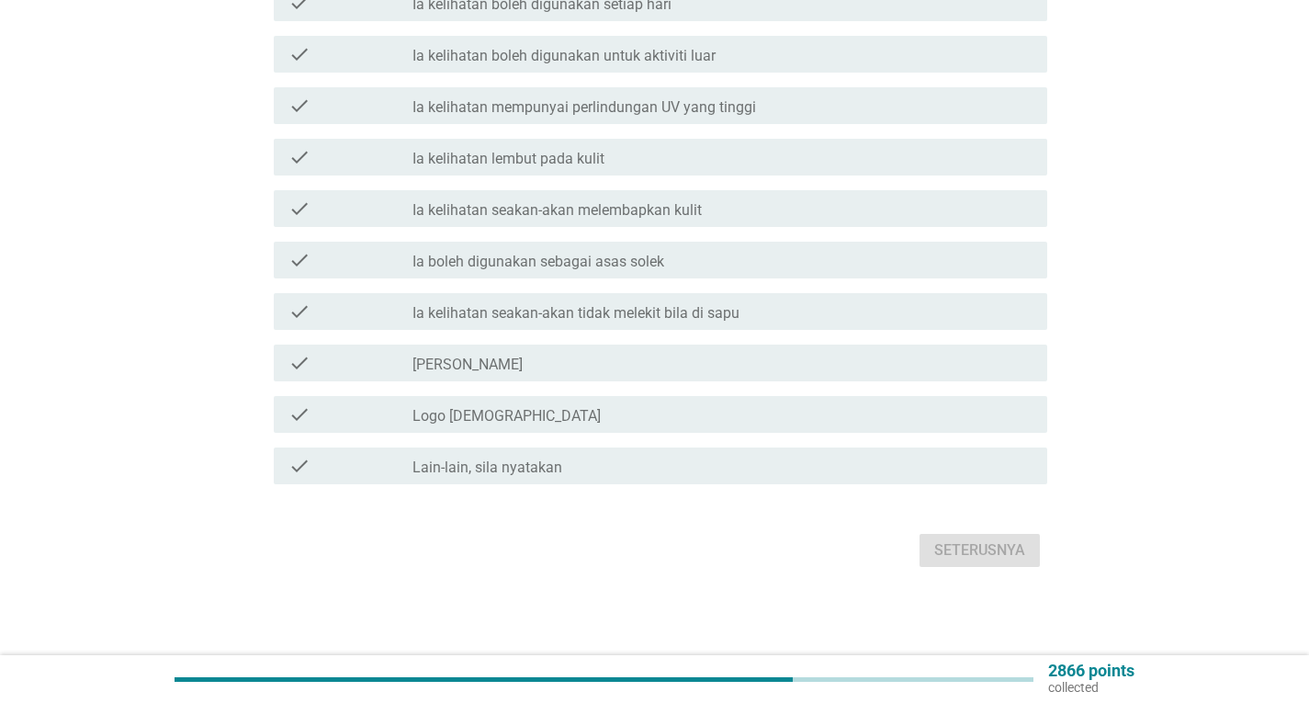
scroll to position [0, 0]
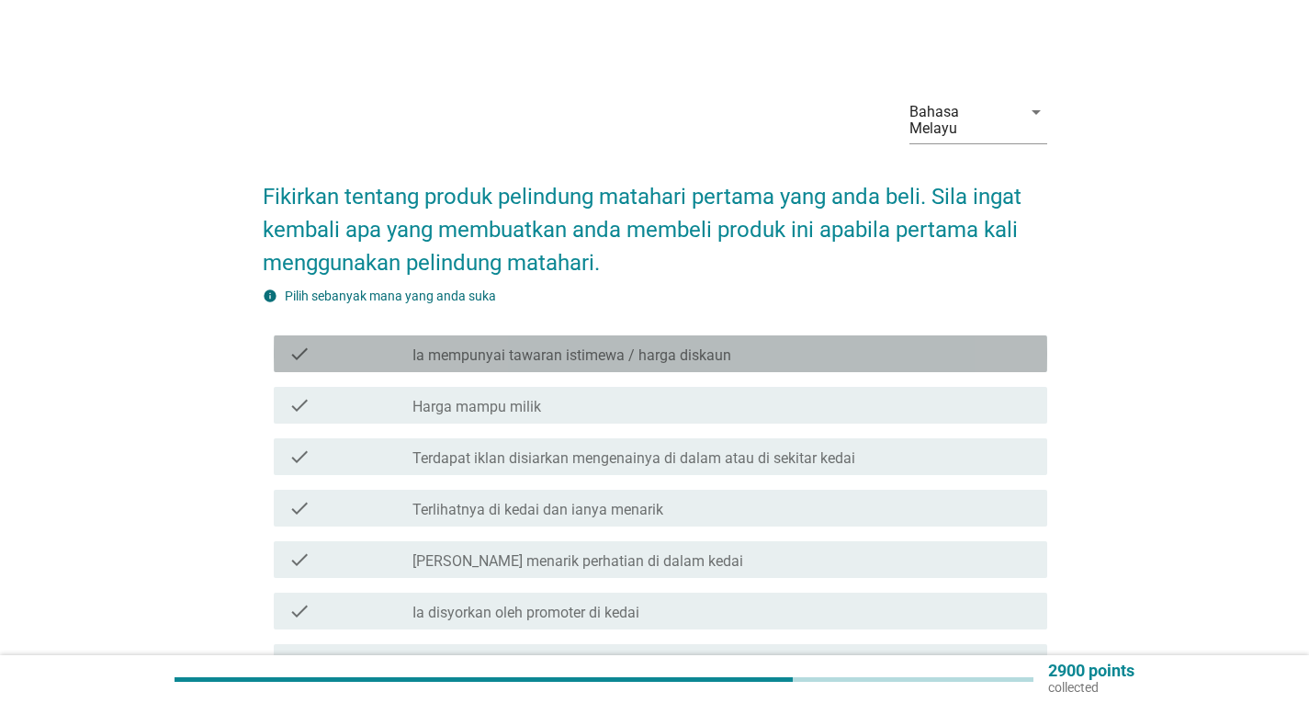
click at [686, 346] on label "Ia mempunyai tawaran istimewa / harga diskaun" at bounding box center [571, 355] width 319 height 18
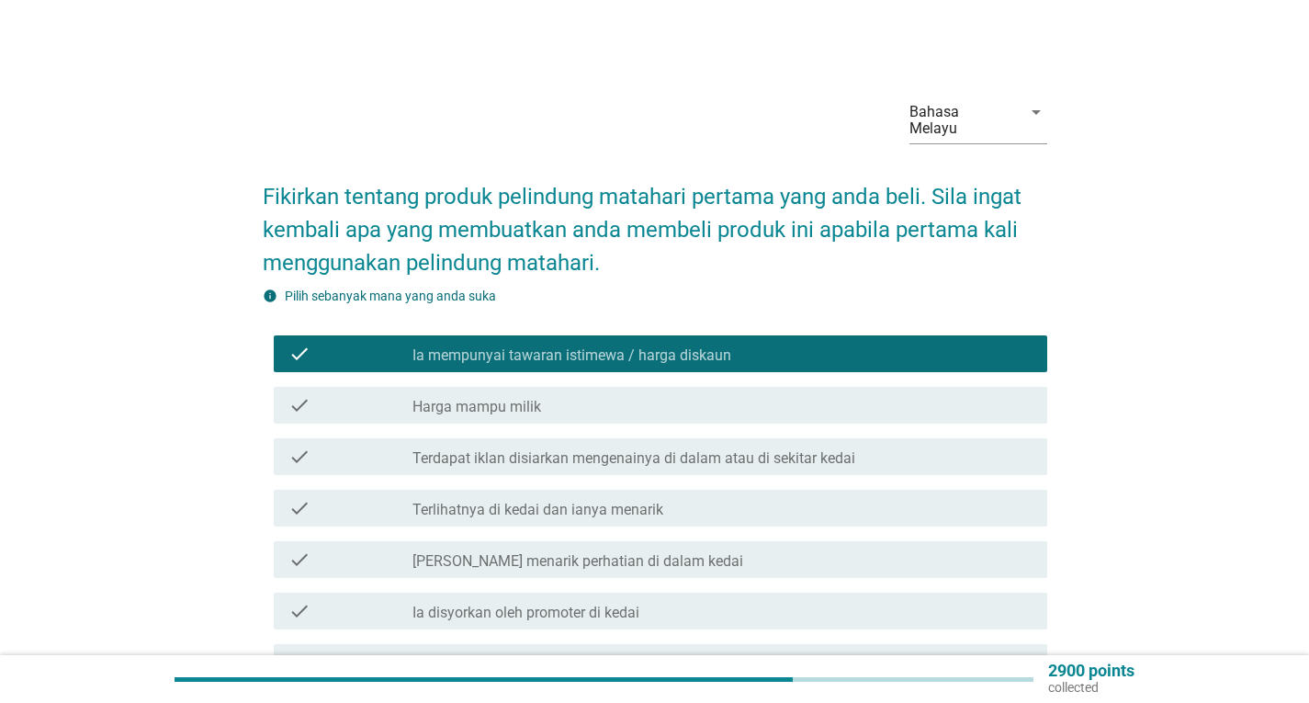
drag, startPoint x: 691, startPoint y: 379, endPoint x: 715, endPoint y: 412, distance: 40.8
click at [691, 394] on div "check_box_outline_blank Harga mampu milik" at bounding box center [722, 405] width 620 height 22
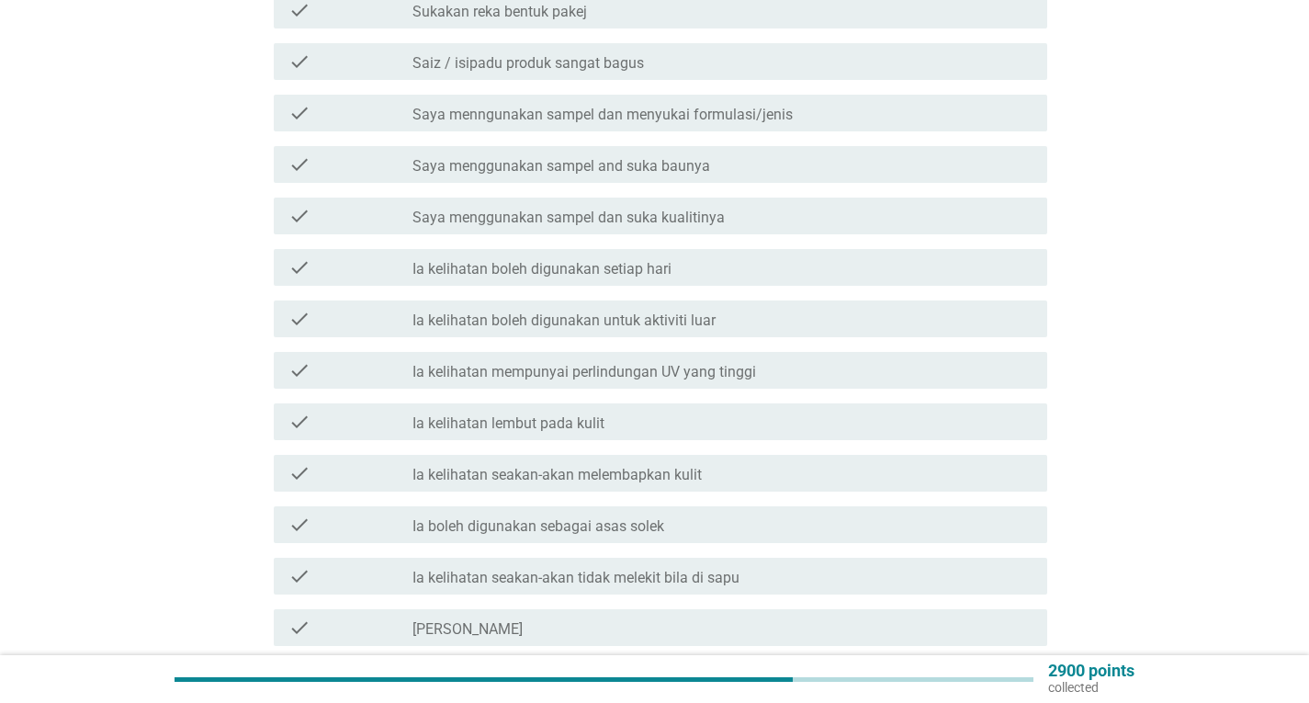
scroll to position [2021, 0]
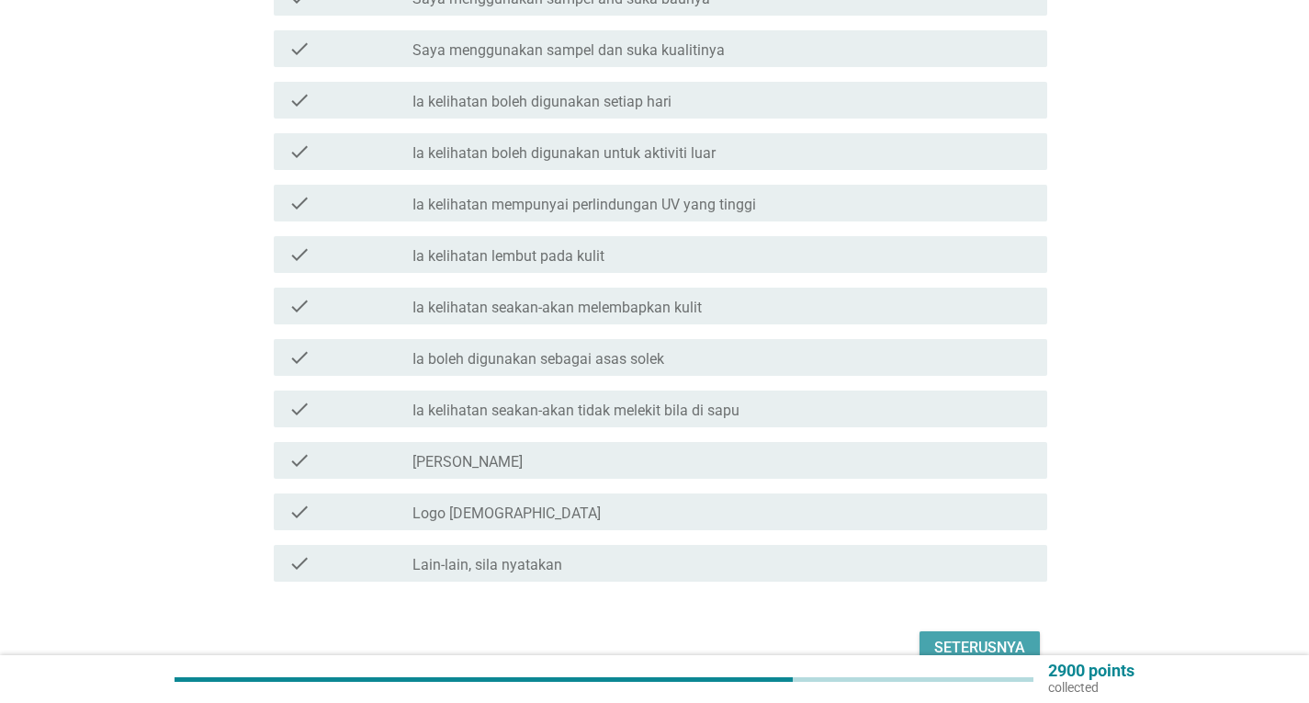
click at [1012, 637] on div "Seterusnya" at bounding box center [979, 648] width 91 height 22
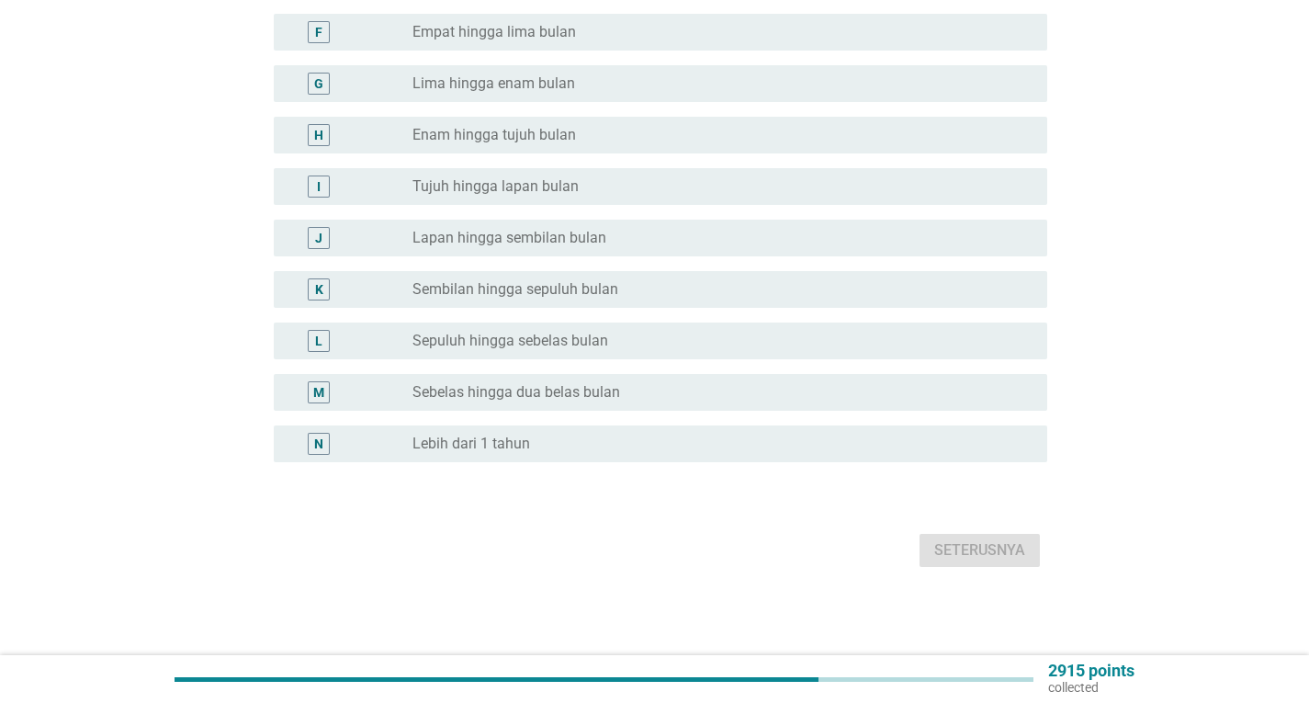
scroll to position [0, 0]
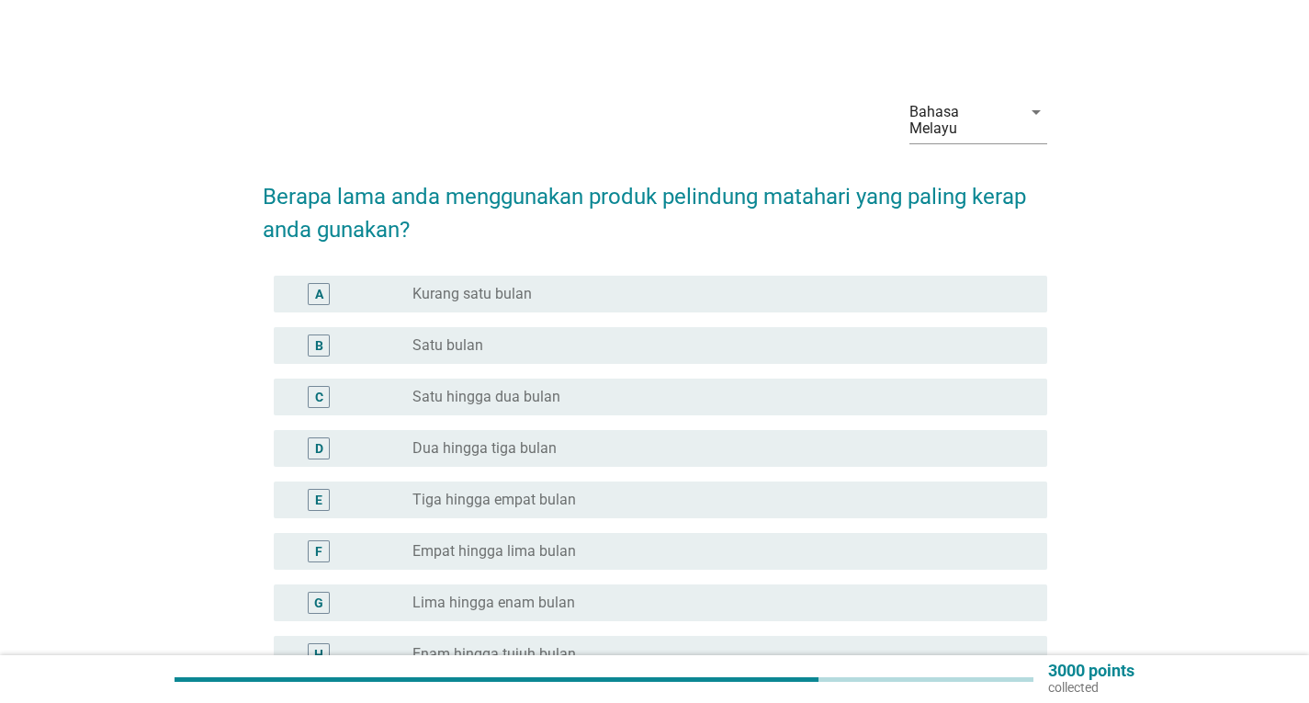
click at [566, 327] on div "B radio_button_unchecked Satu bulan" at bounding box center [661, 345] width 774 height 37
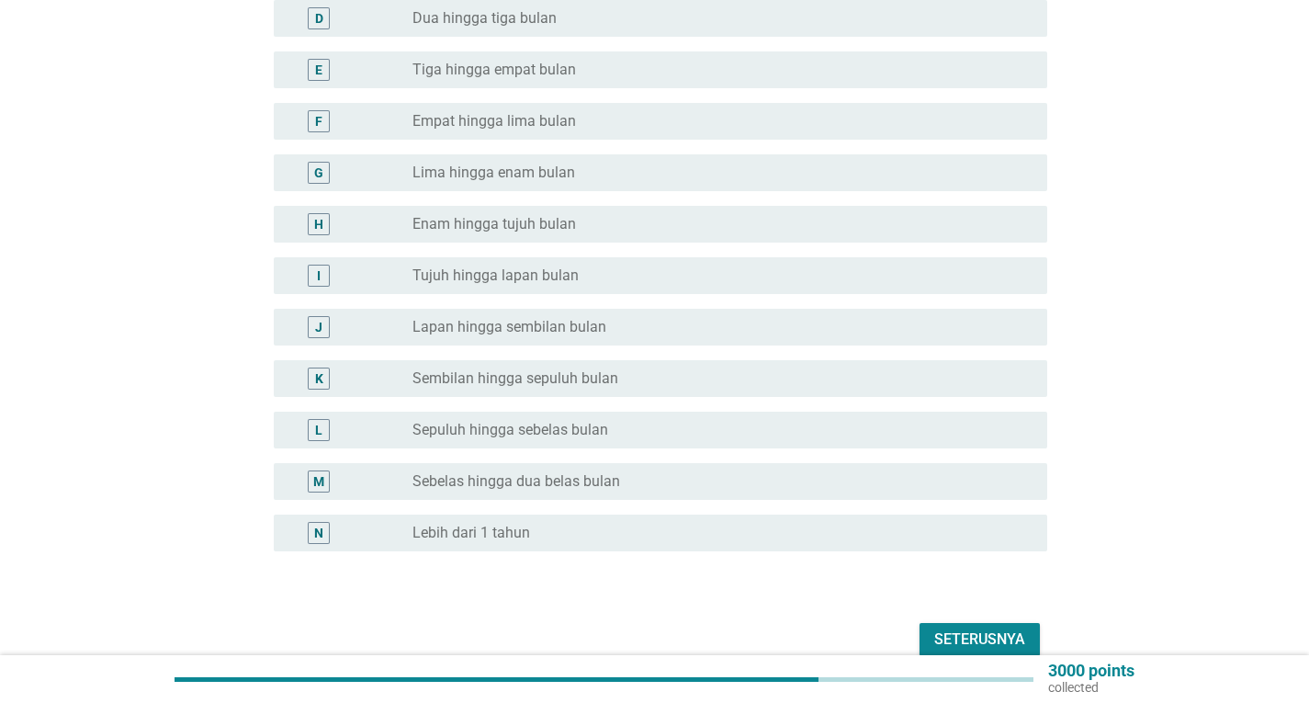
scroll to position [503, 0]
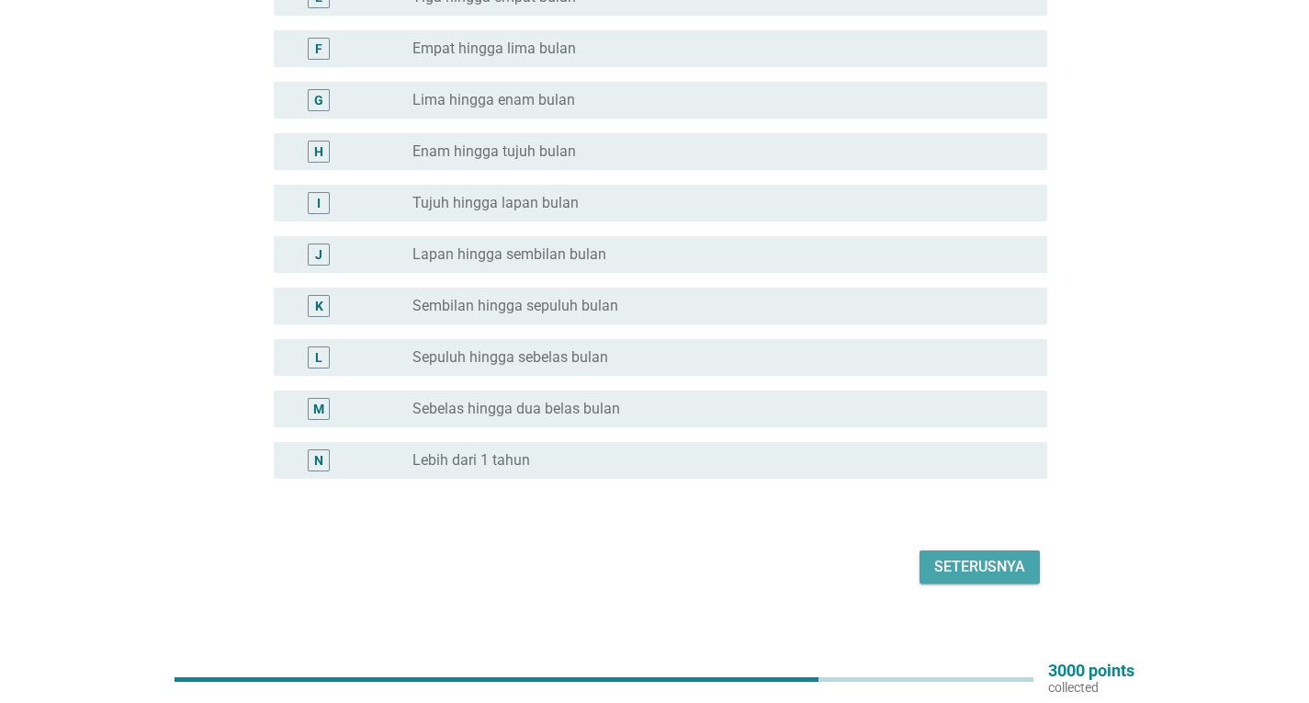
click at [979, 556] on div "Seterusnya" at bounding box center [979, 567] width 91 height 22
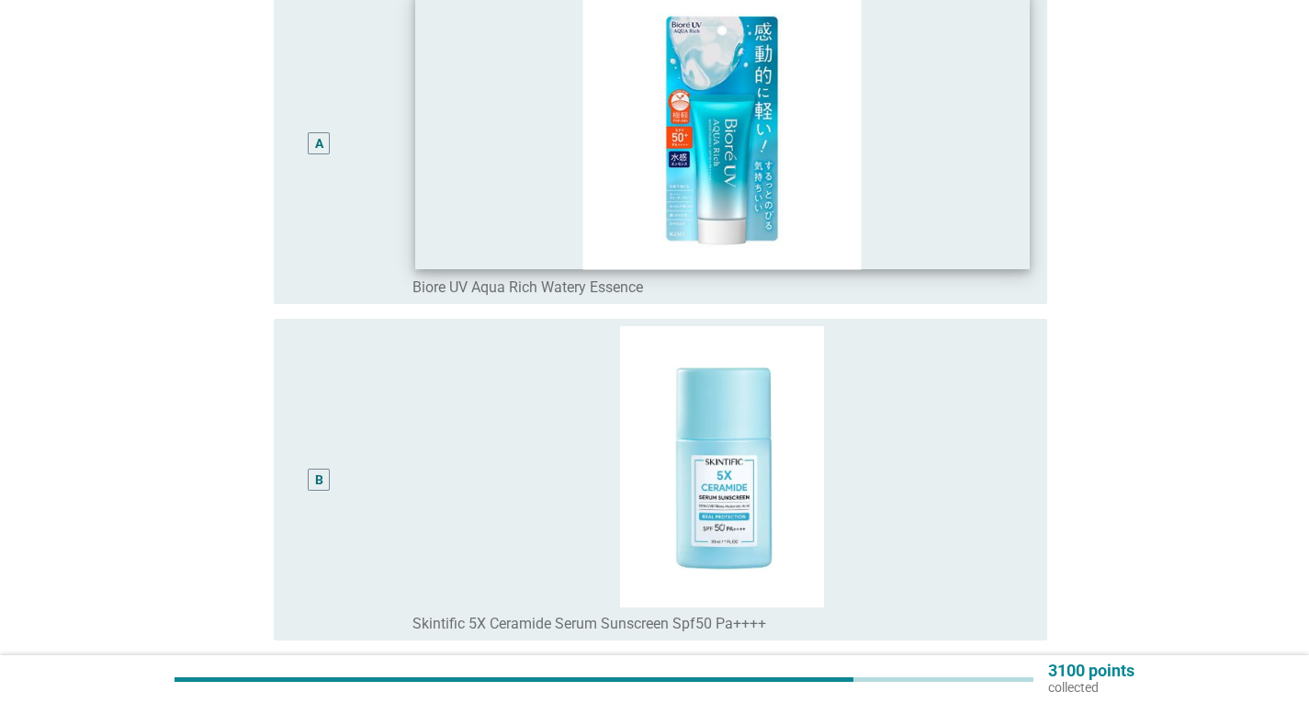
scroll to position [551, 0]
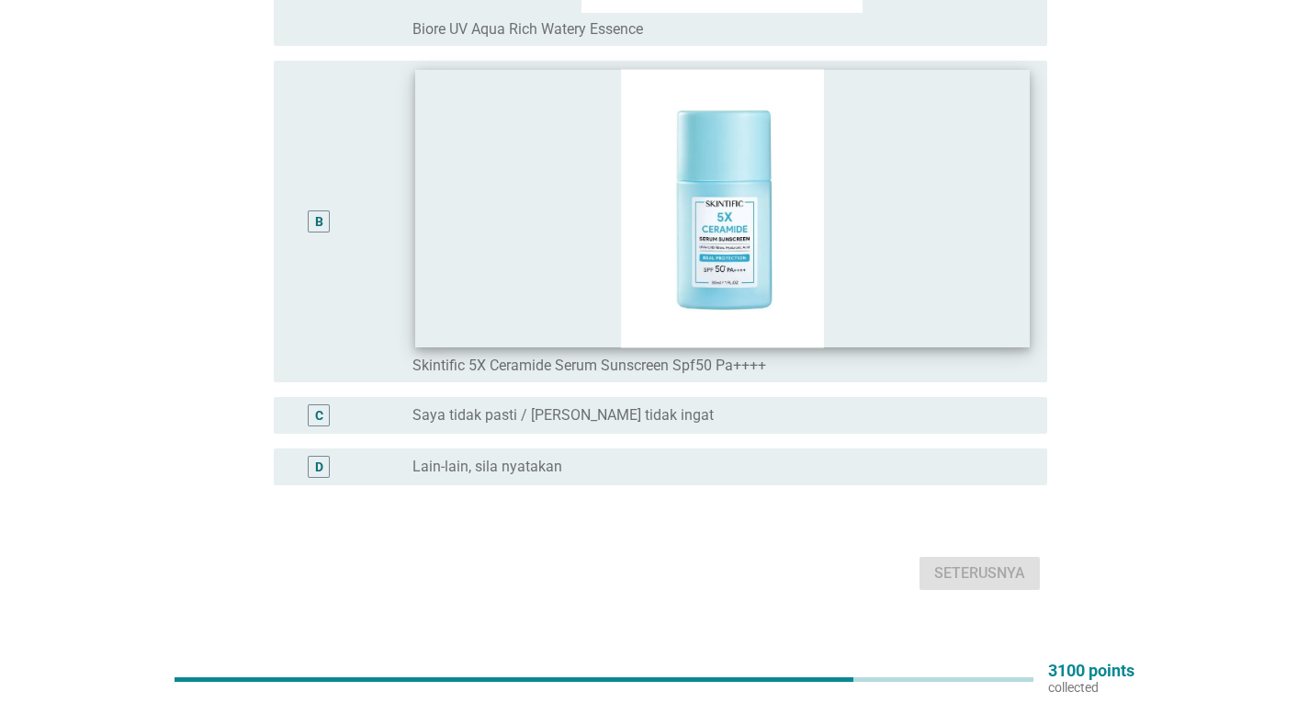
click at [785, 269] on img at bounding box center [722, 209] width 614 height 278
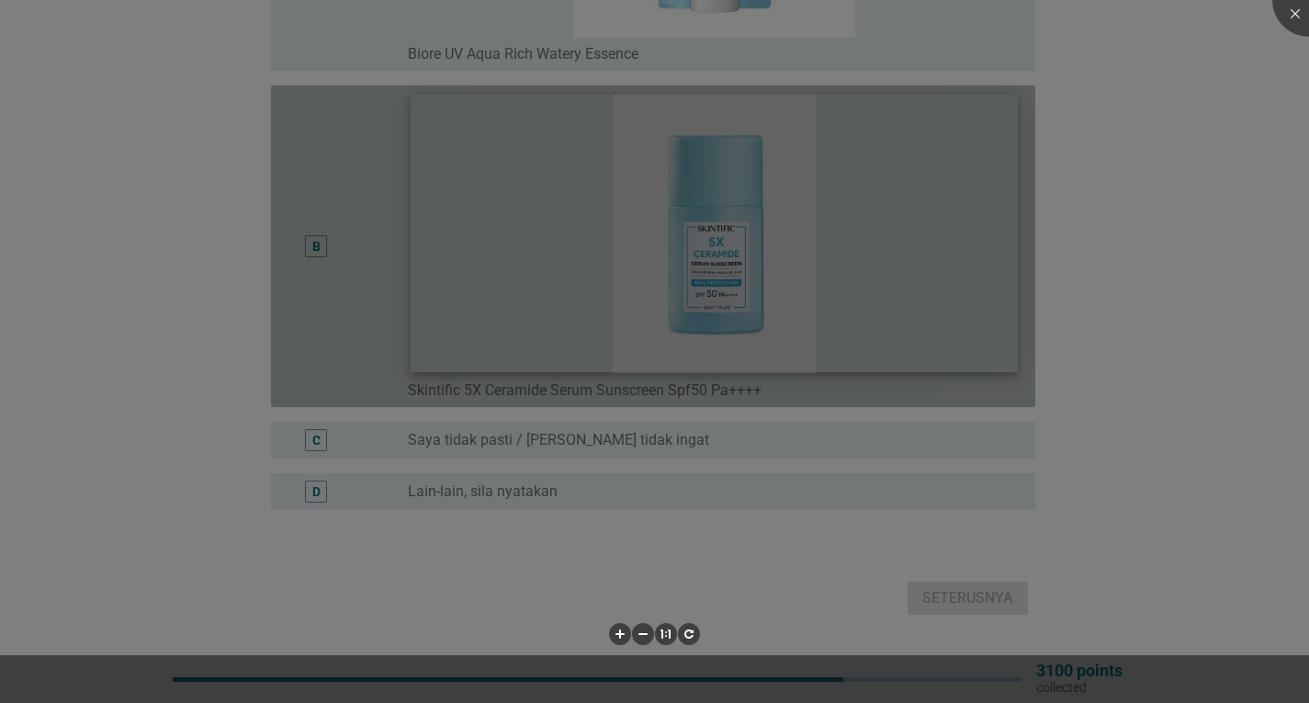
scroll to position [510, 0]
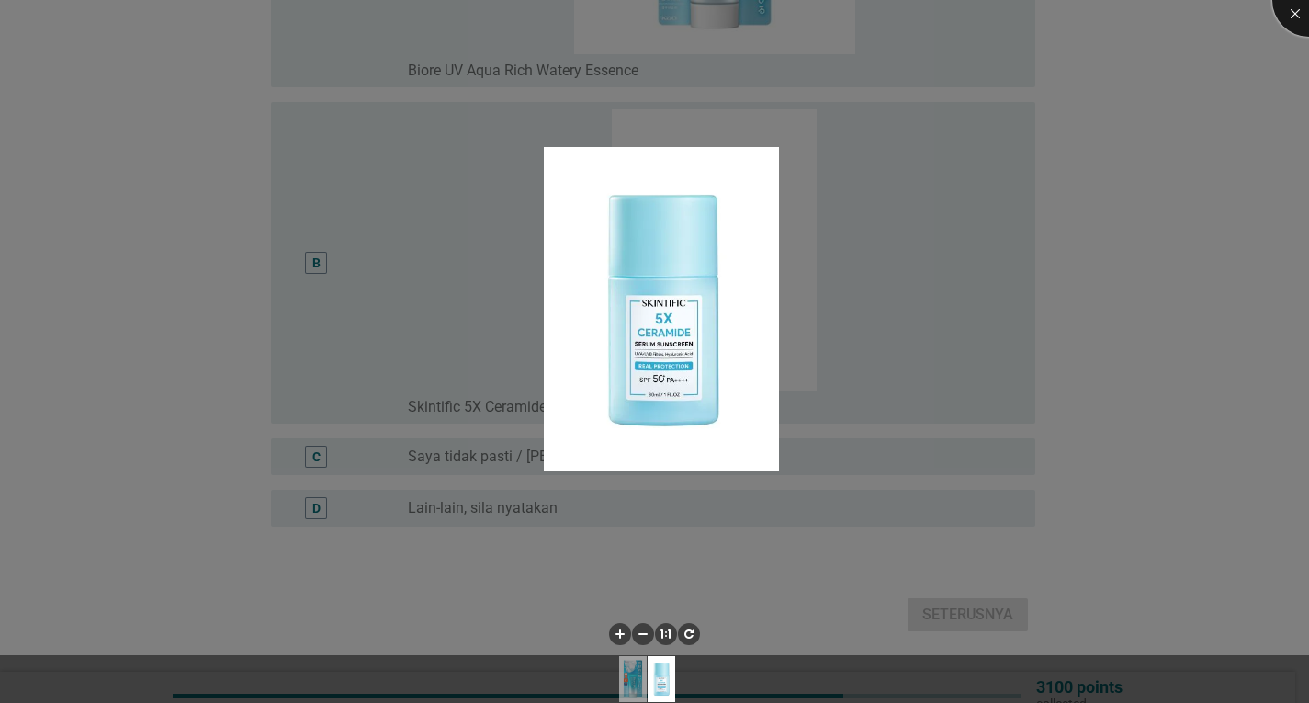
click at [1288, 13] on div at bounding box center [1308, -1] width 73 height 73
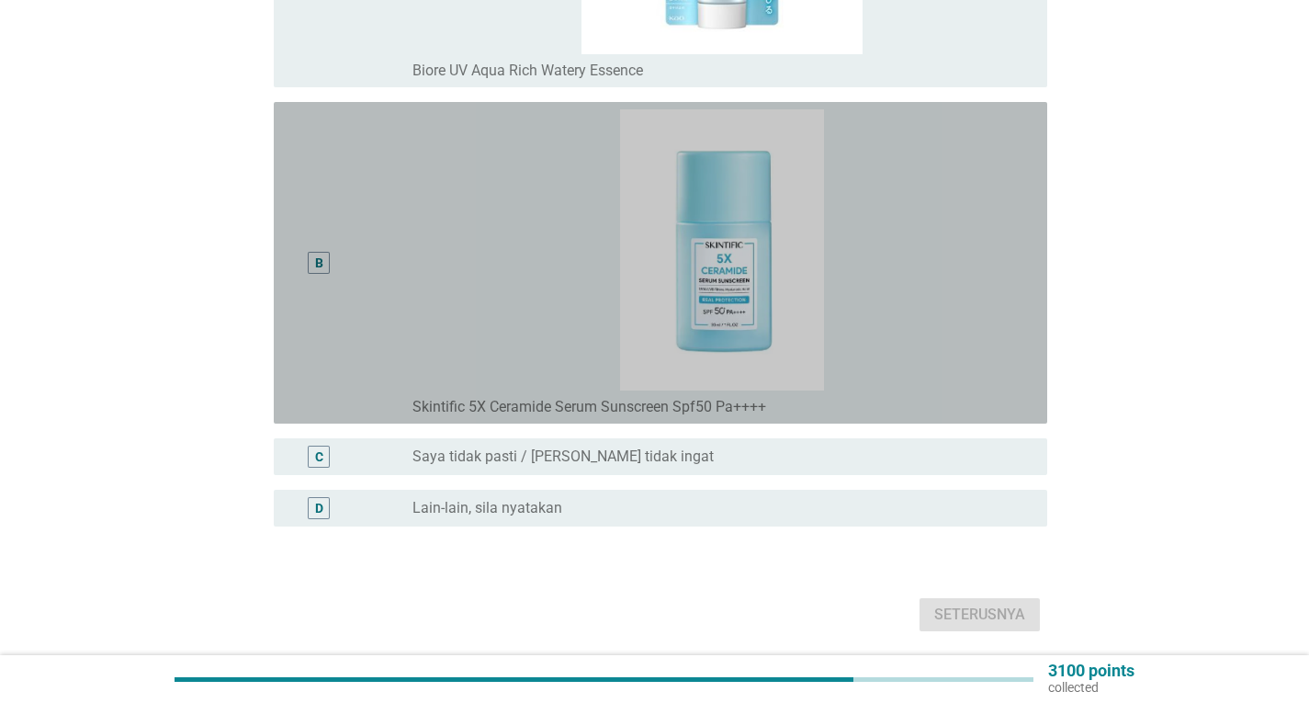
click at [299, 252] on div "B" at bounding box center [319, 262] width 62 height 307
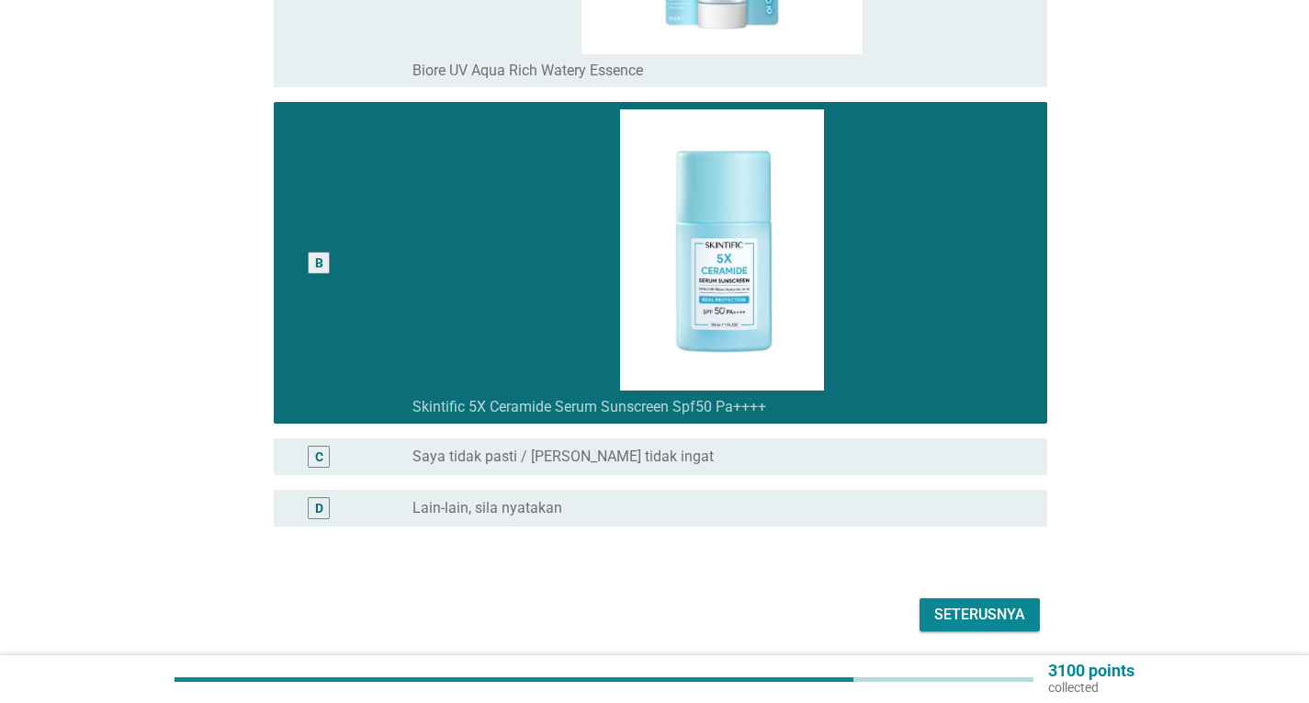
click at [1004, 604] on div "Seterusnya" at bounding box center [979, 615] width 91 height 22
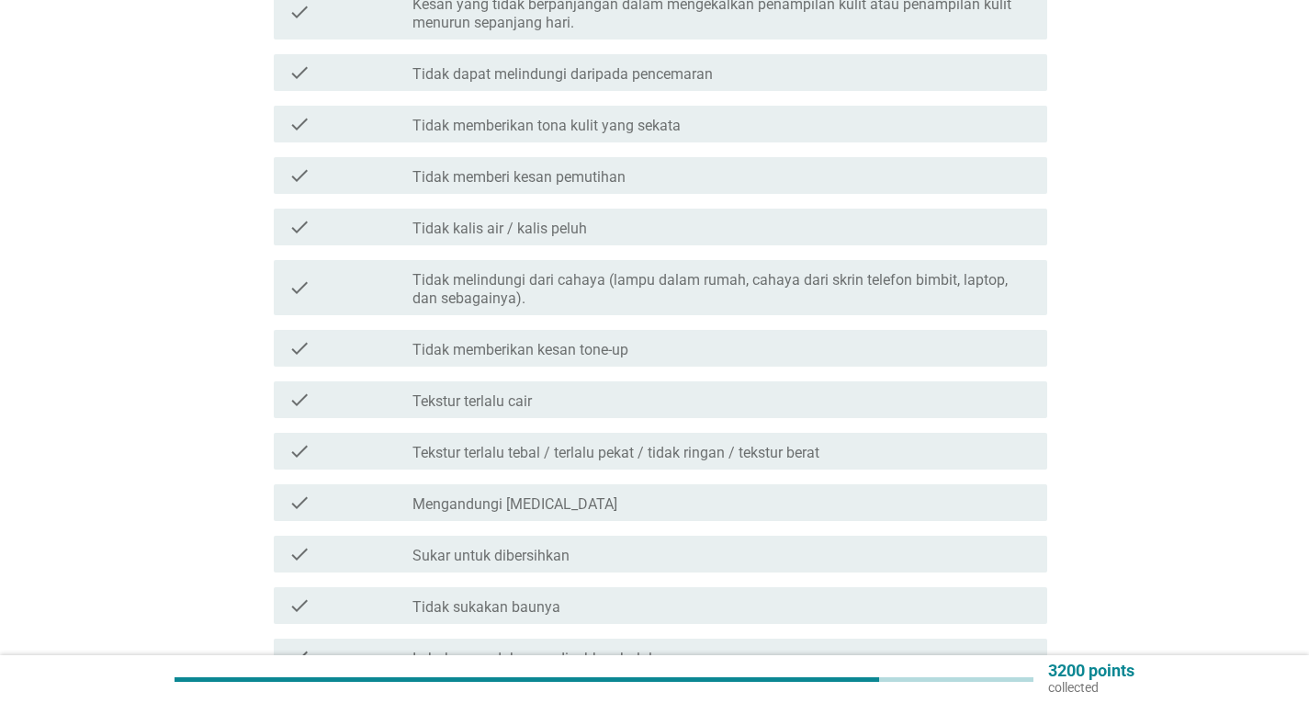
scroll to position [1102, 0]
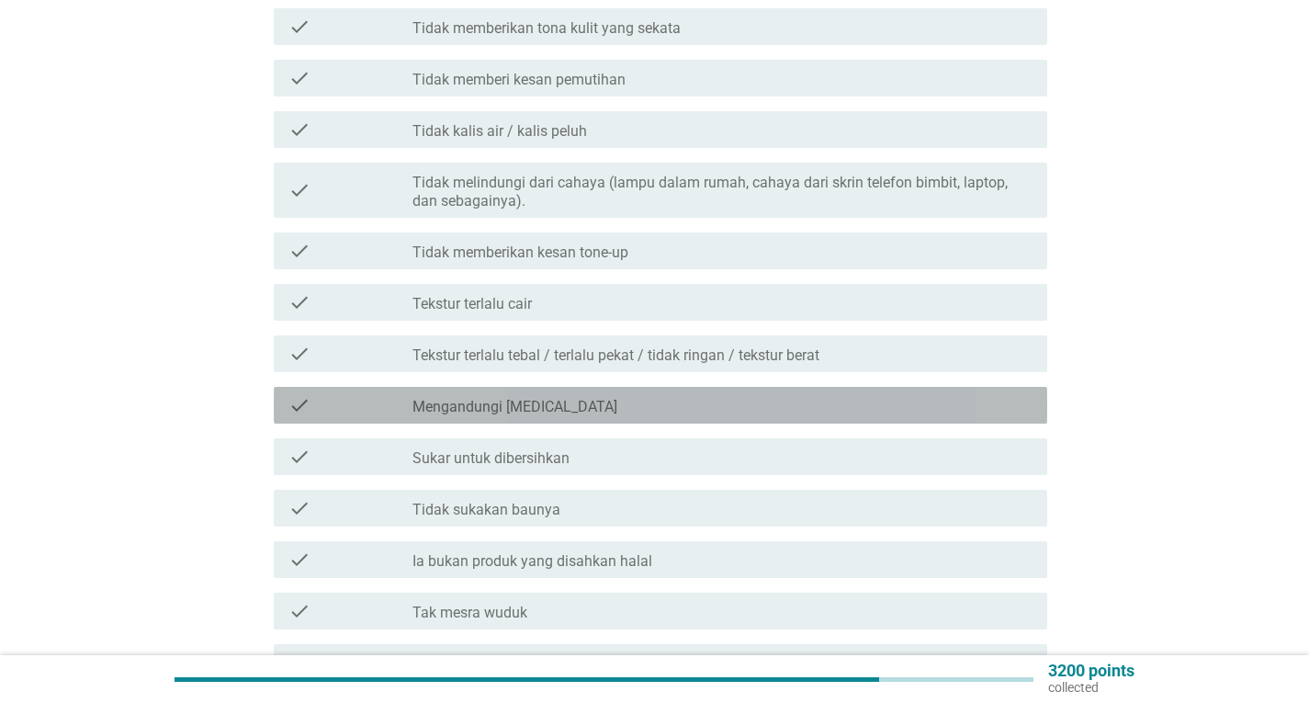
click at [553, 387] on div "check check_box_outline_blank Mengandungi [MEDICAL_DATA]" at bounding box center [661, 405] width 774 height 37
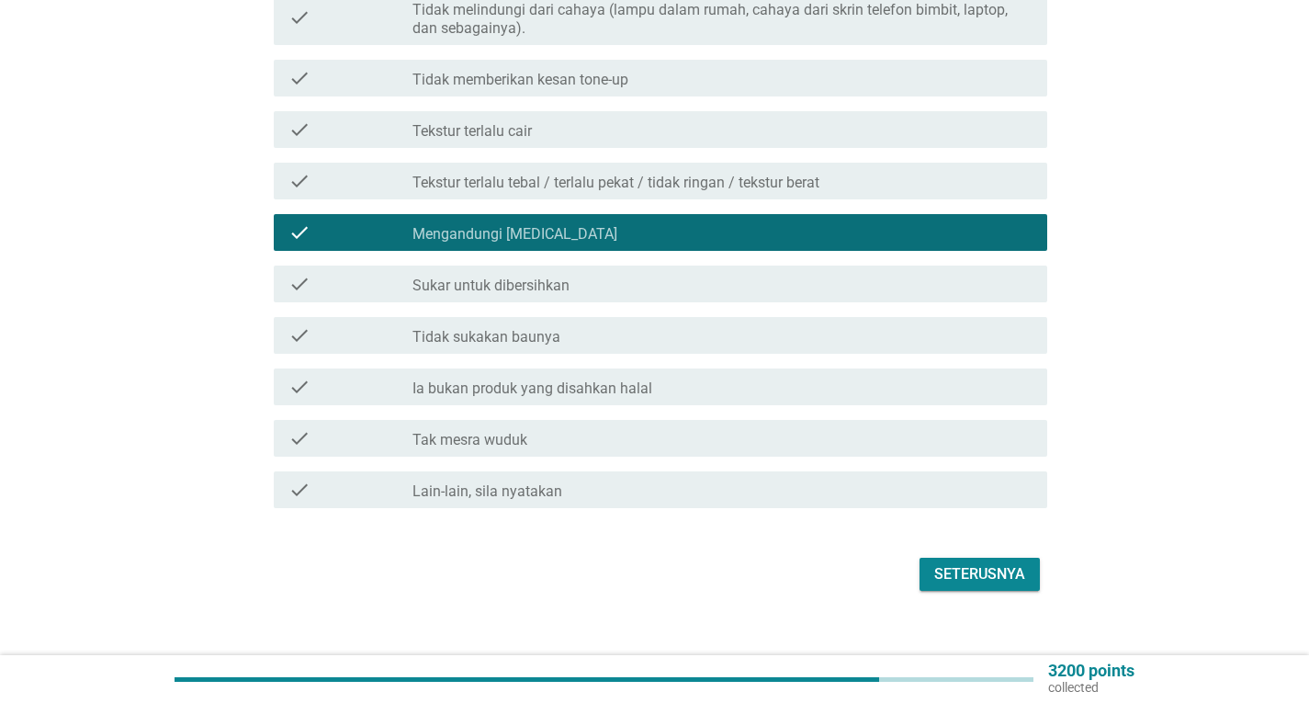
scroll to position [1282, 0]
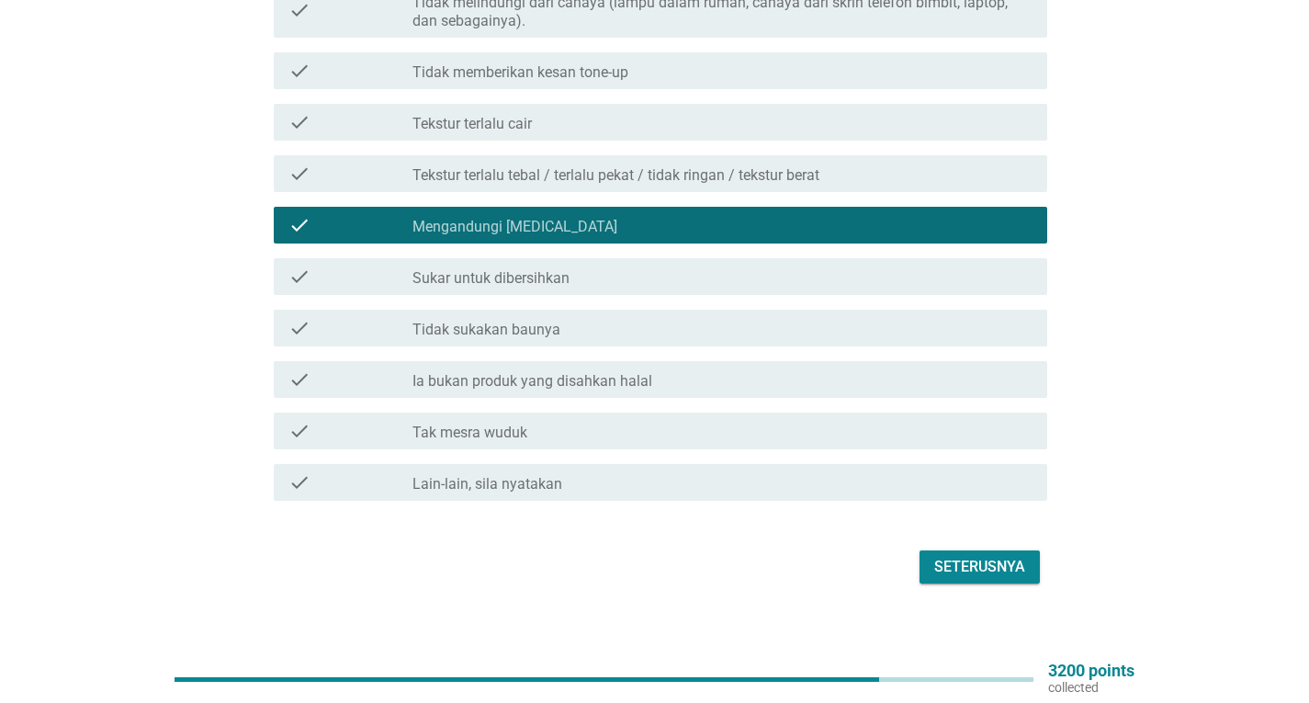
click at [986, 558] on div "Seterusnya" at bounding box center [979, 567] width 91 height 22
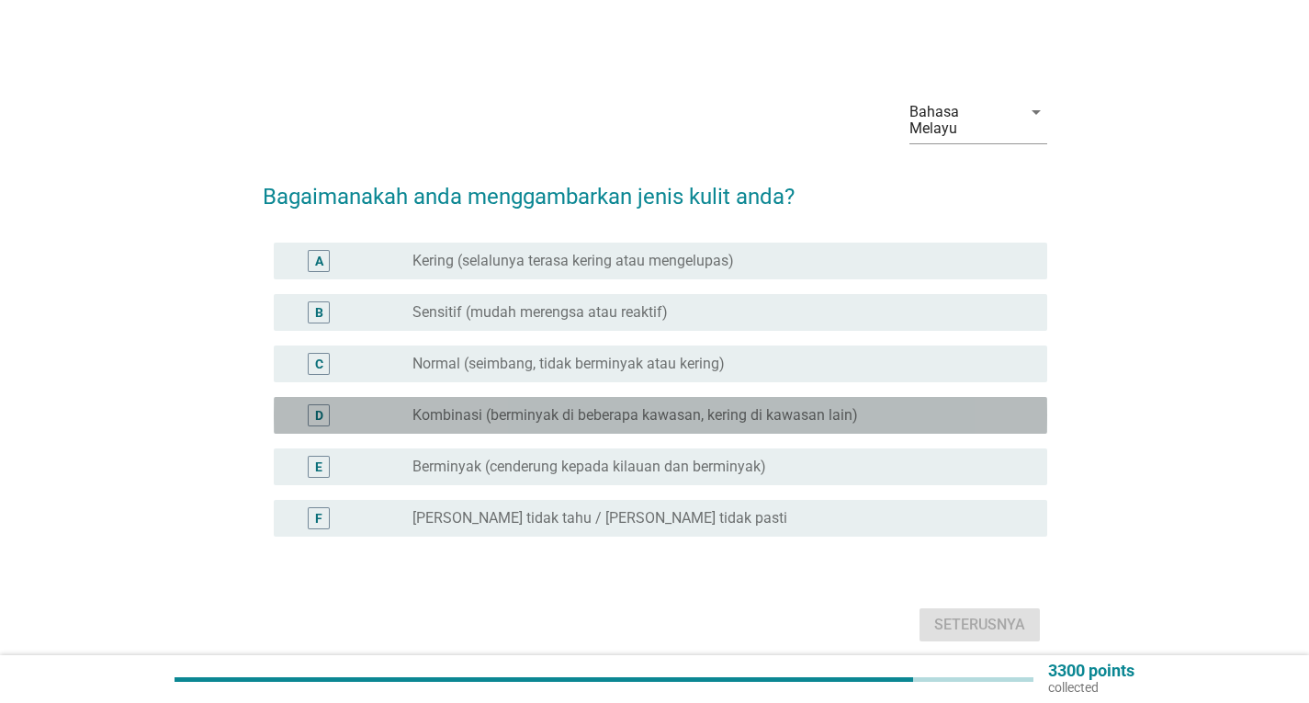
click at [559, 406] on label "Kombinasi (berminyak di beberapa kawasan, kering di kawasan lain)" at bounding box center [635, 415] width 446 height 18
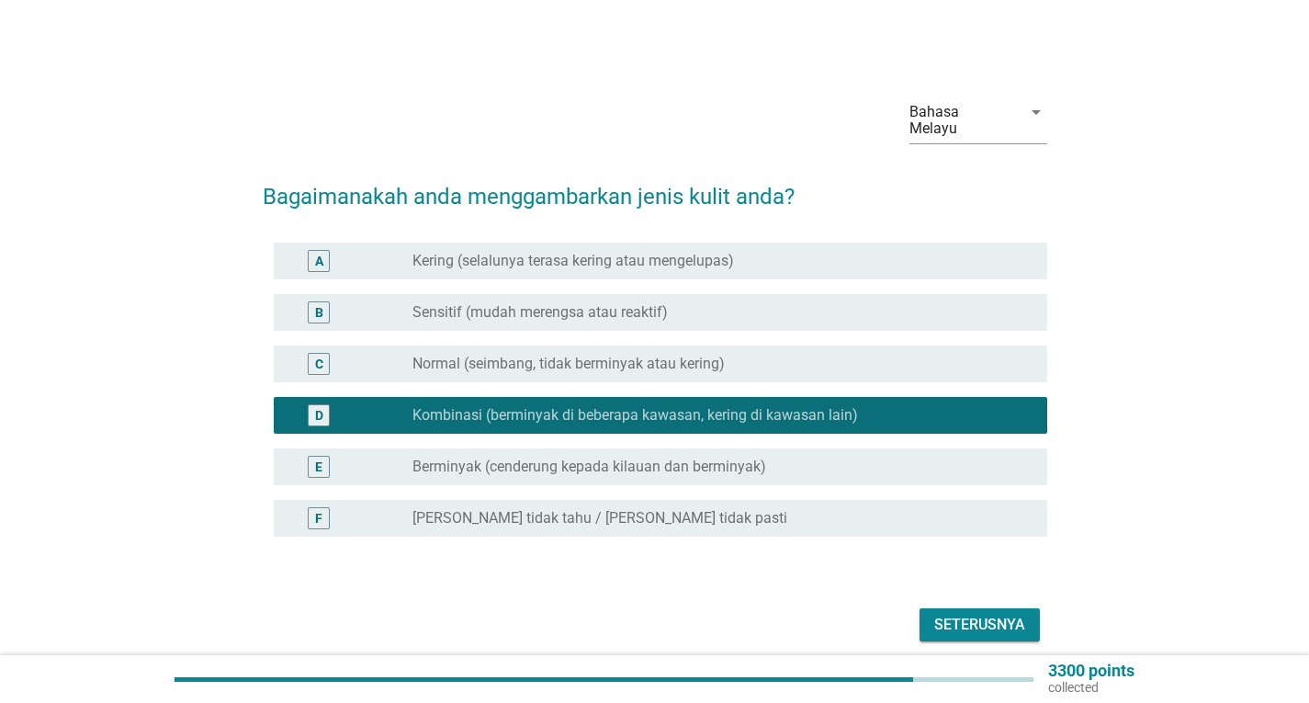
click at [989, 614] on div "Seterusnya" at bounding box center [979, 625] width 91 height 22
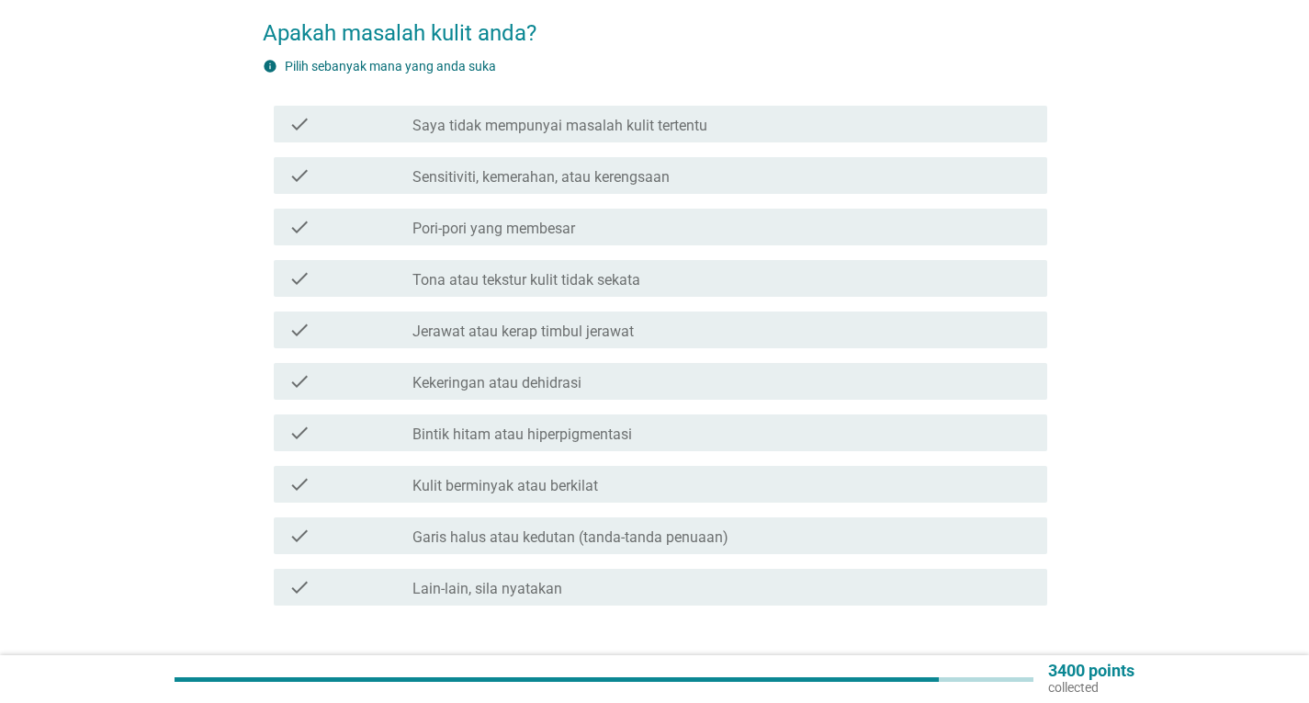
scroll to position [184, 0]
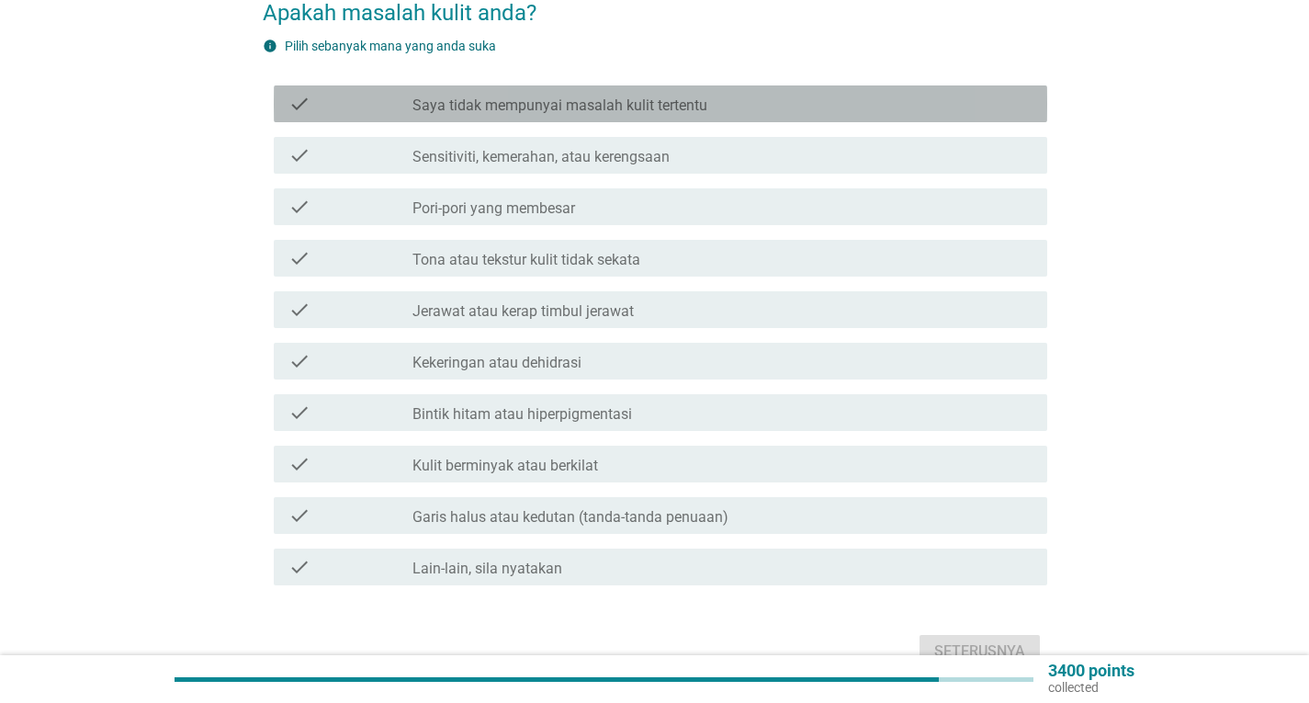
click at [633, 96] on label "Saya tidak mempunyai masalah kulit tertentu" at bounding box center [559, 105] width 295 height 18
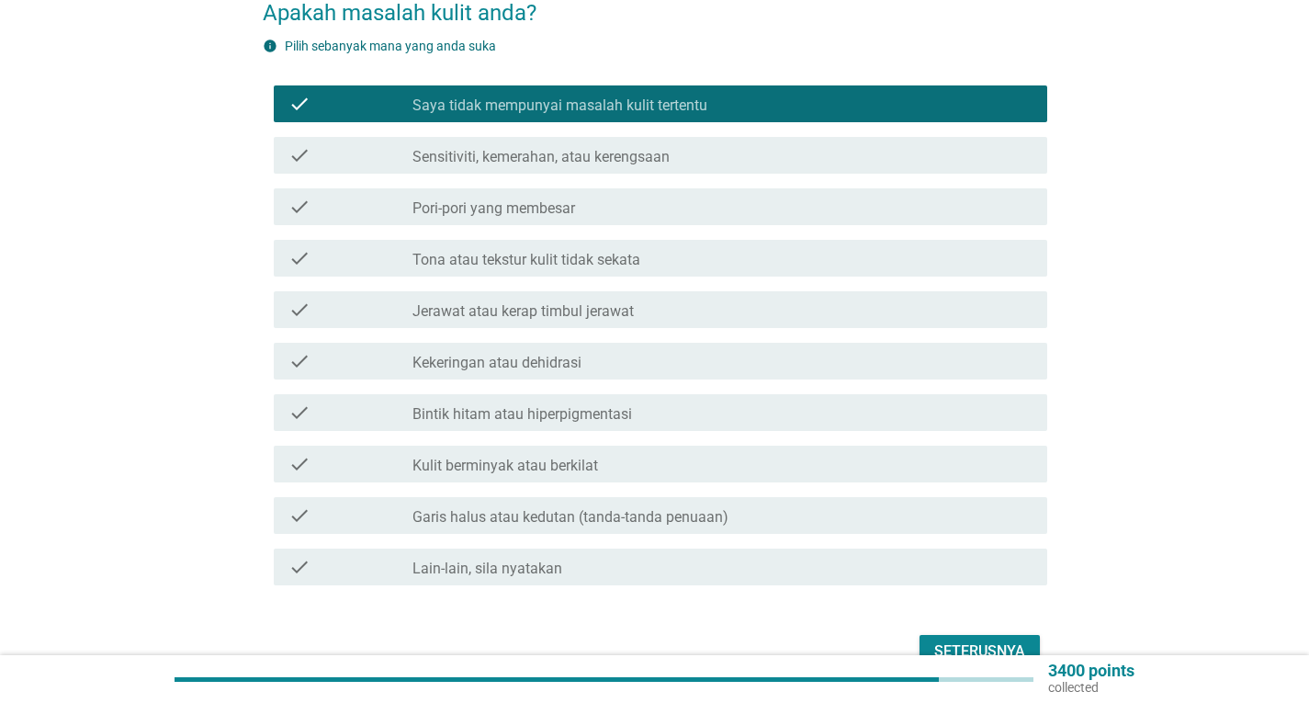
click at [947, 640] on div "Seterusnya" at bounding box center [979, 651] width 91 height 22
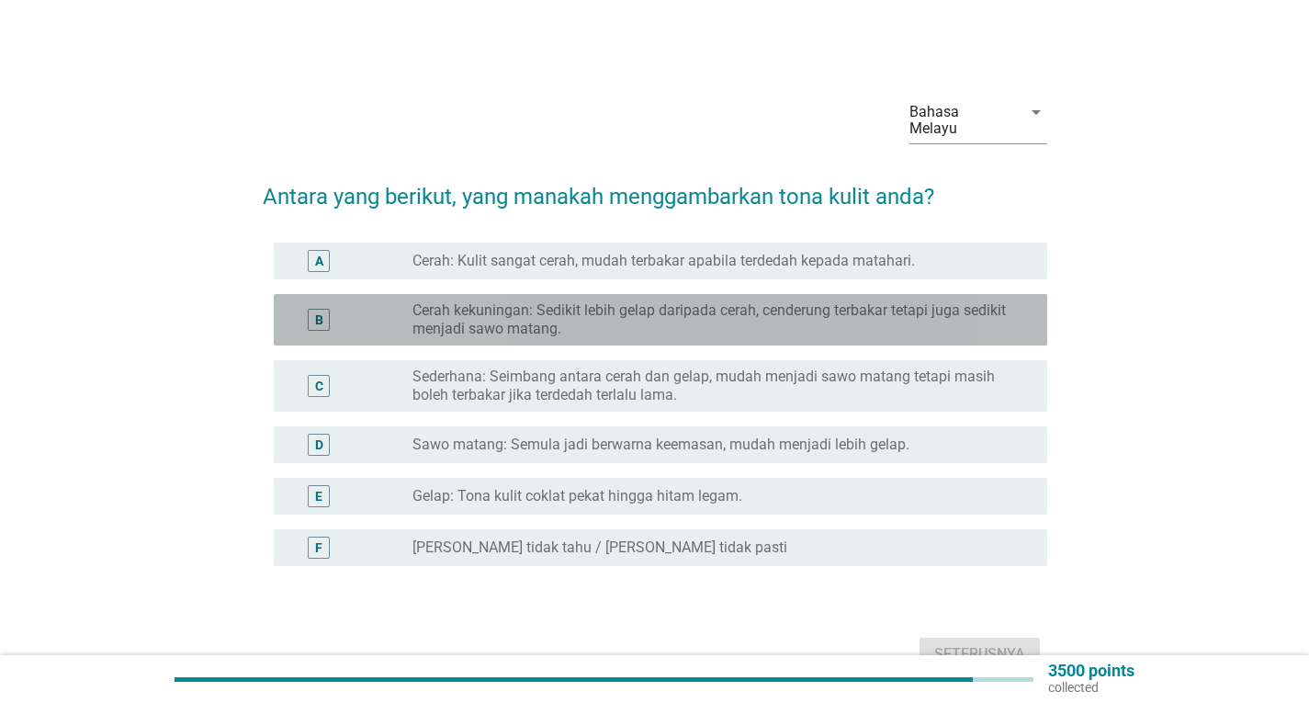
click at [648, 307] on label "Cerah kekuningan: Sedikit lebih gelap daripada cerah, cenderung terbakar tetapi…" at bounding box center [714, 319] width 605 height 37
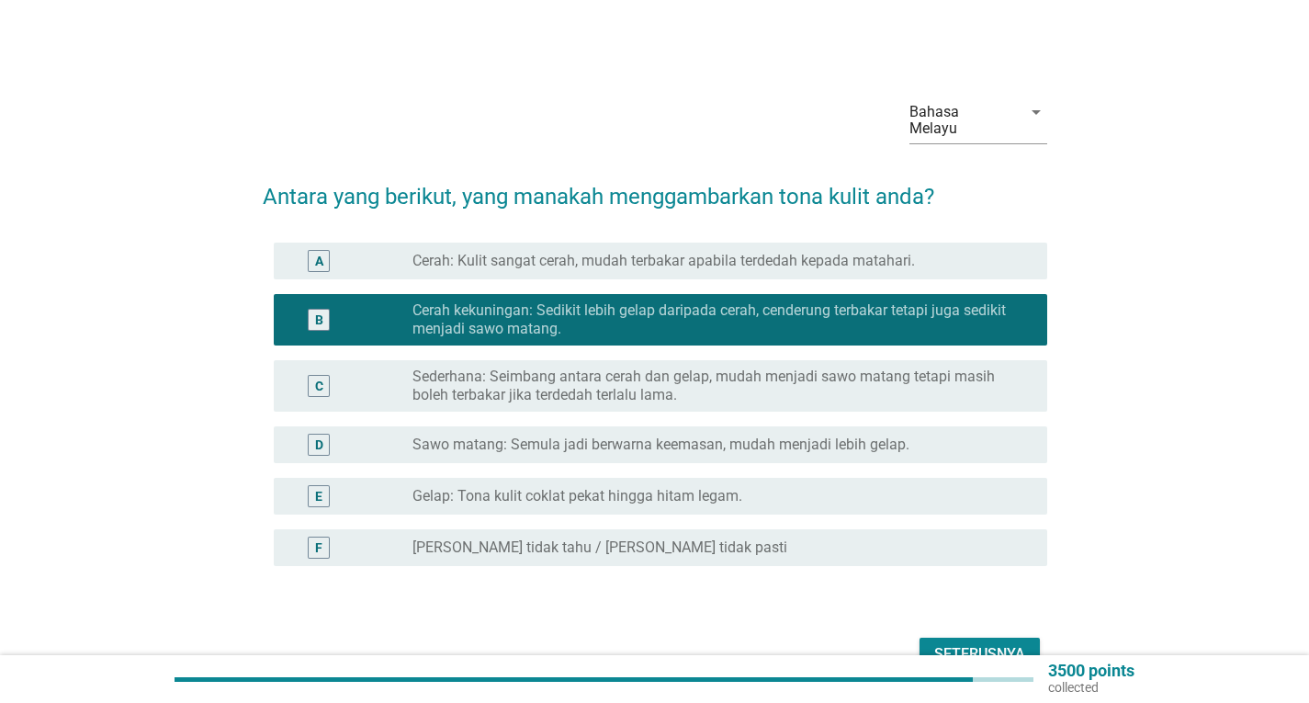
click at [943, 643] on div "Seterusnya" at bounding box center [979, 654] width 91 height 22
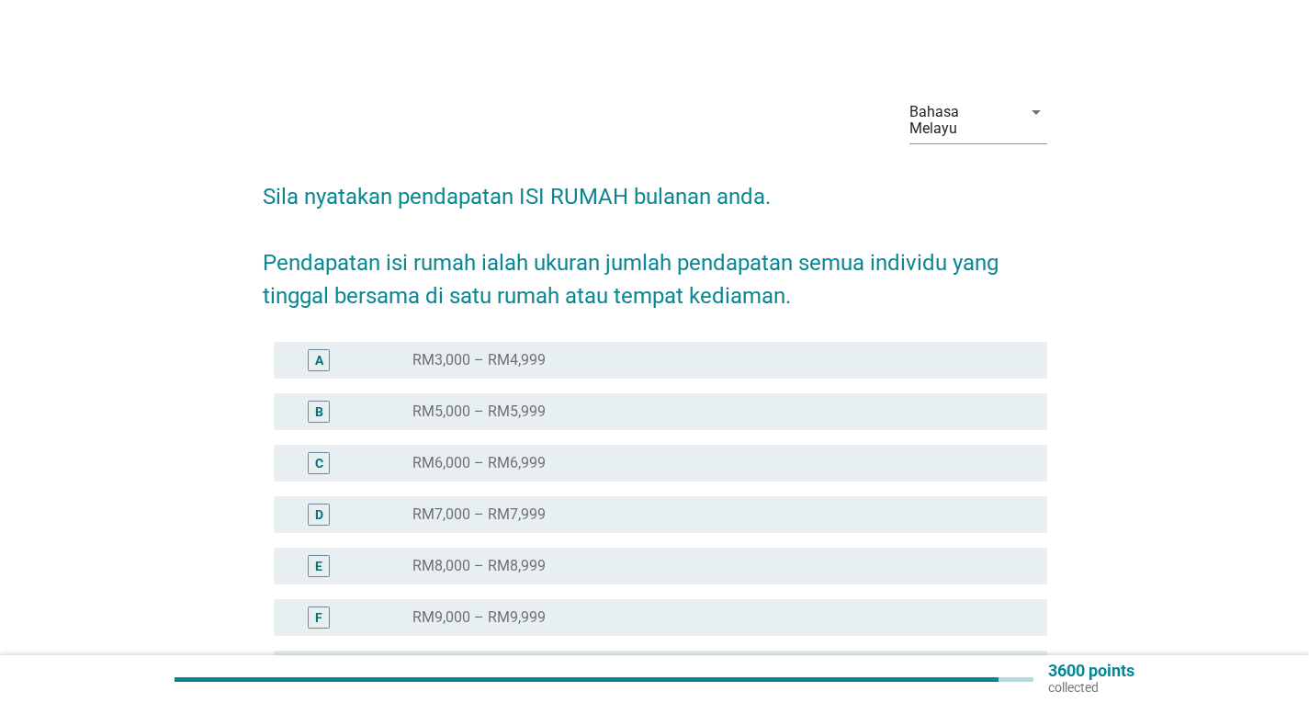
click at [564, 351] on div "radio_button_unchecked RM3,000 – RM4,999" at bounding box center [714, 360] width 605 height 18
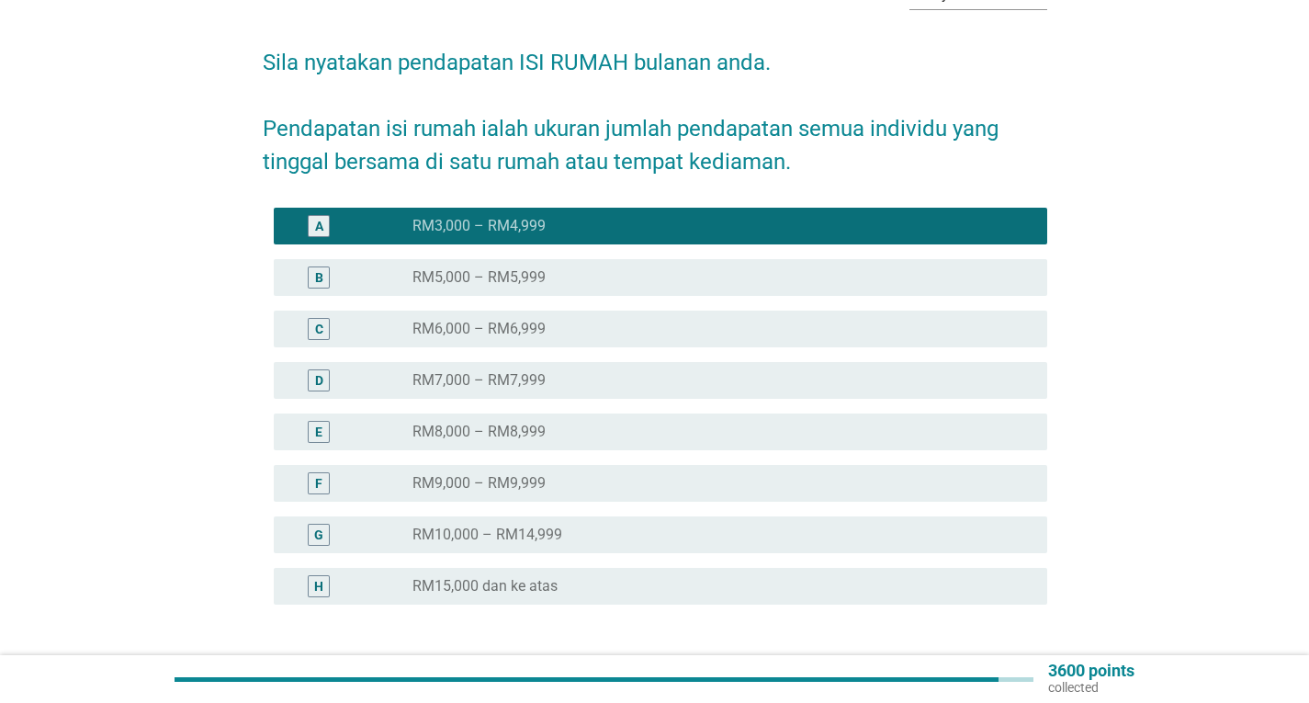
scroll to position [260, 0]
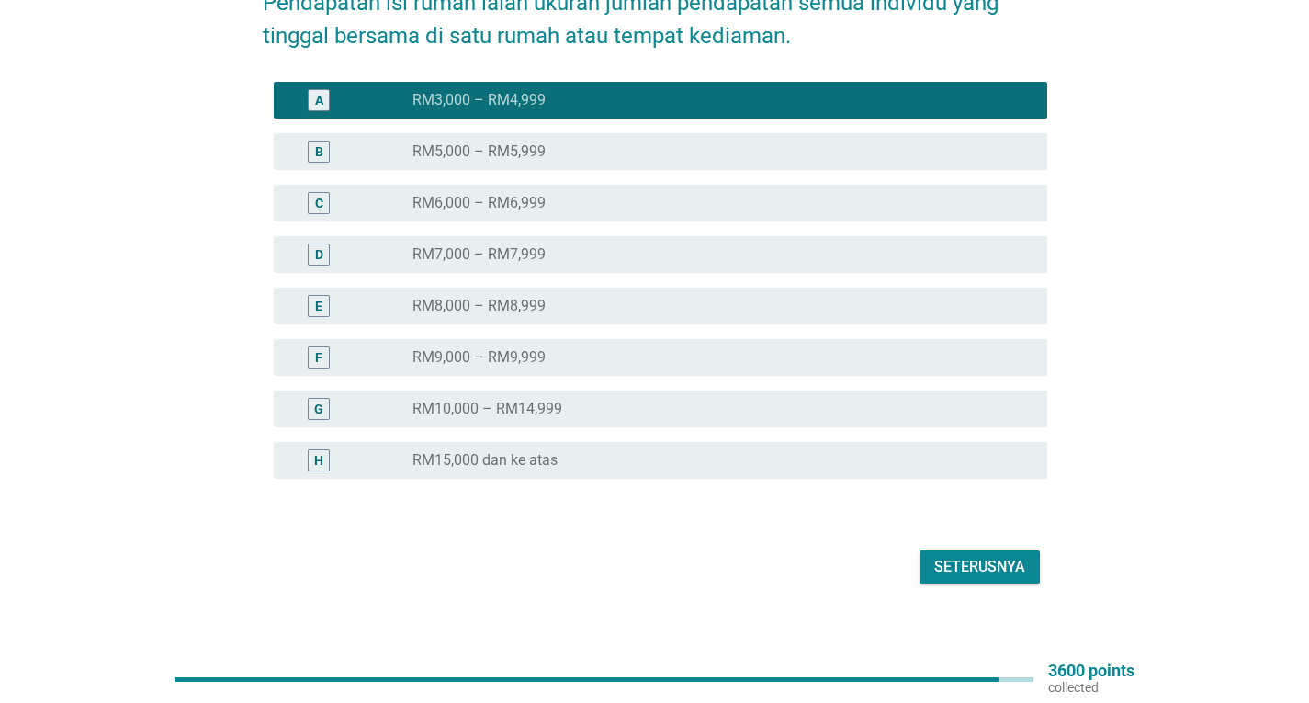
click at [953, 556] on div "Seterusnya" at bounding box center [979, 567] width 91 height 22
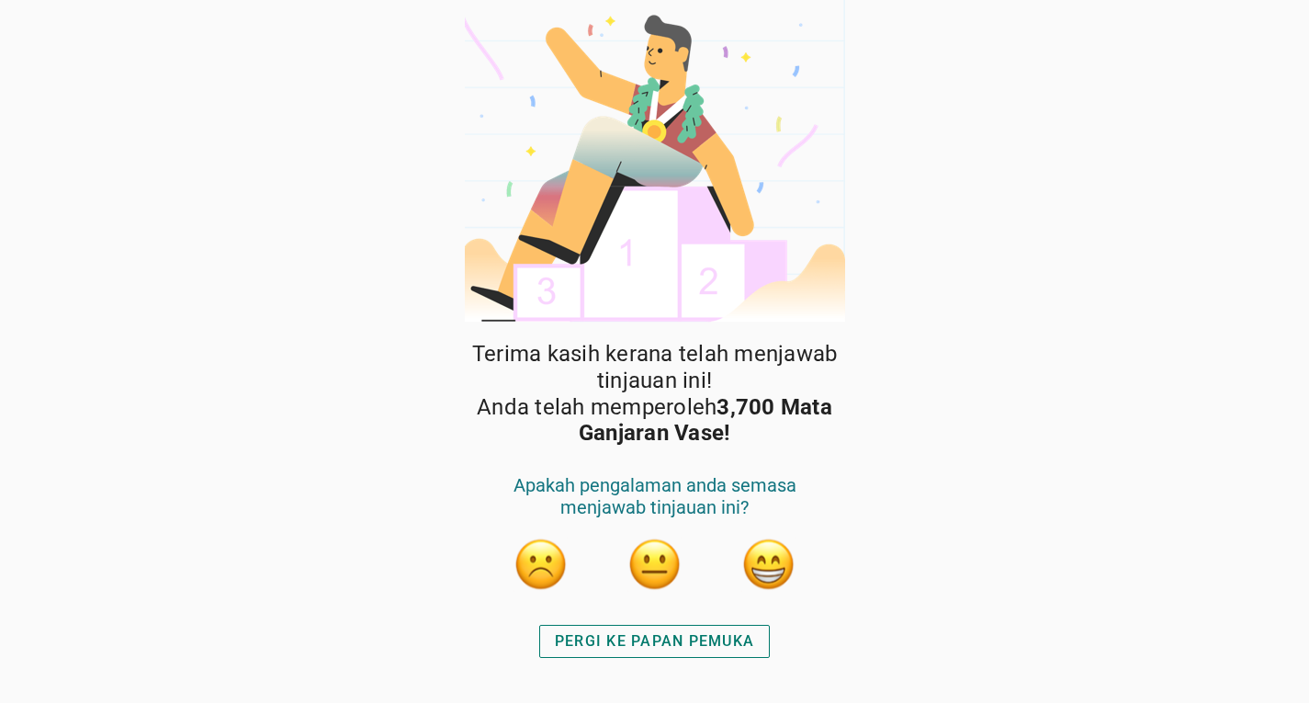
click at [695, 645] on div "PERGI KE PAPAN PEMUKA" at bounding box center [654, 641] width 199 height 22
